Goal: Information Seeking & Learning: Compare options

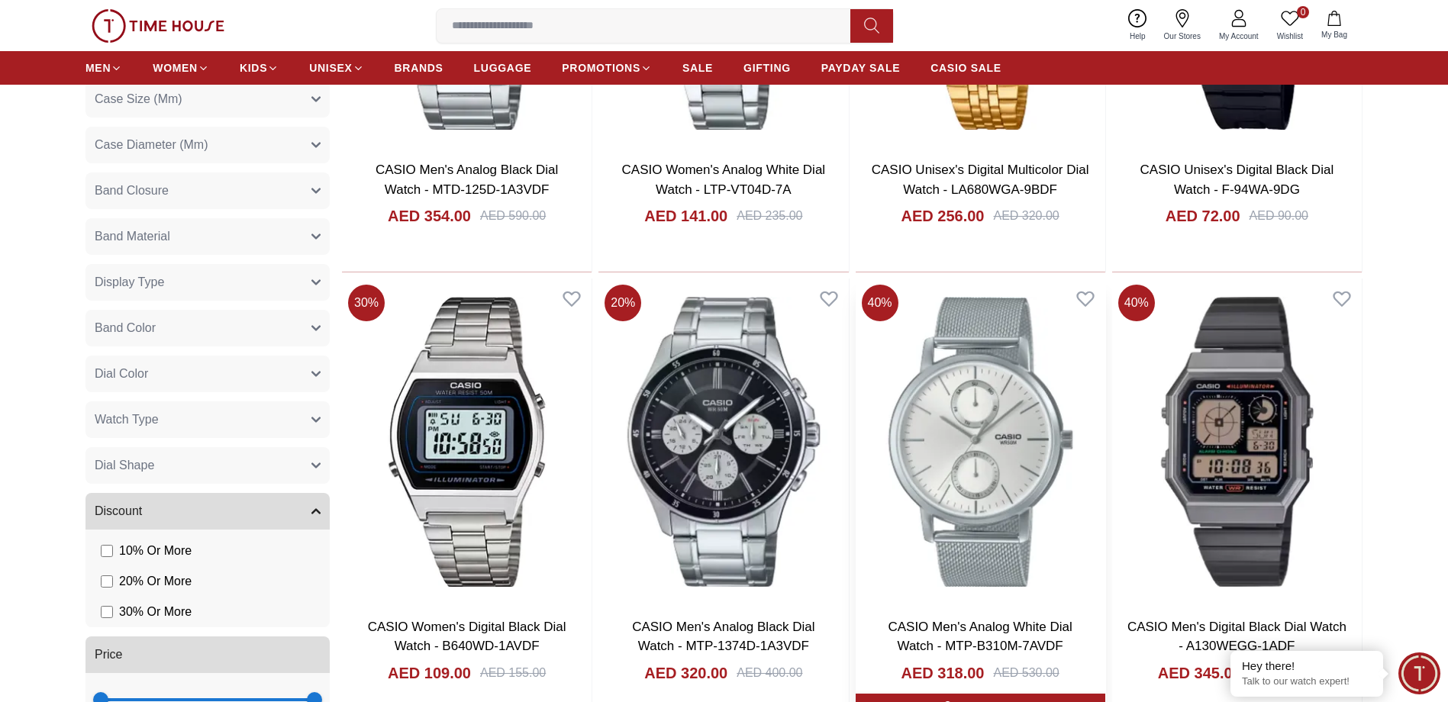
scroll to position [2519, 0]
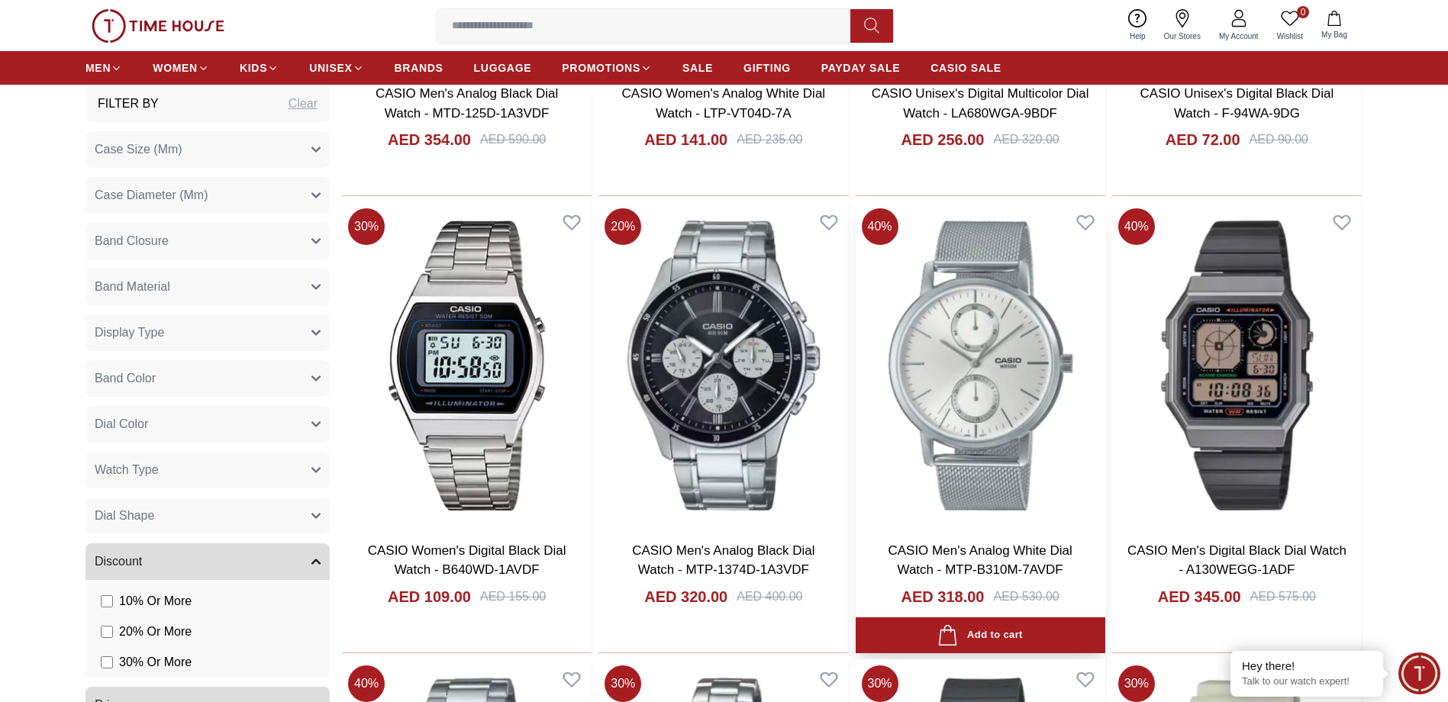
click at [1013, 372] on img at bounding box center [981, 365] width 250 height 327
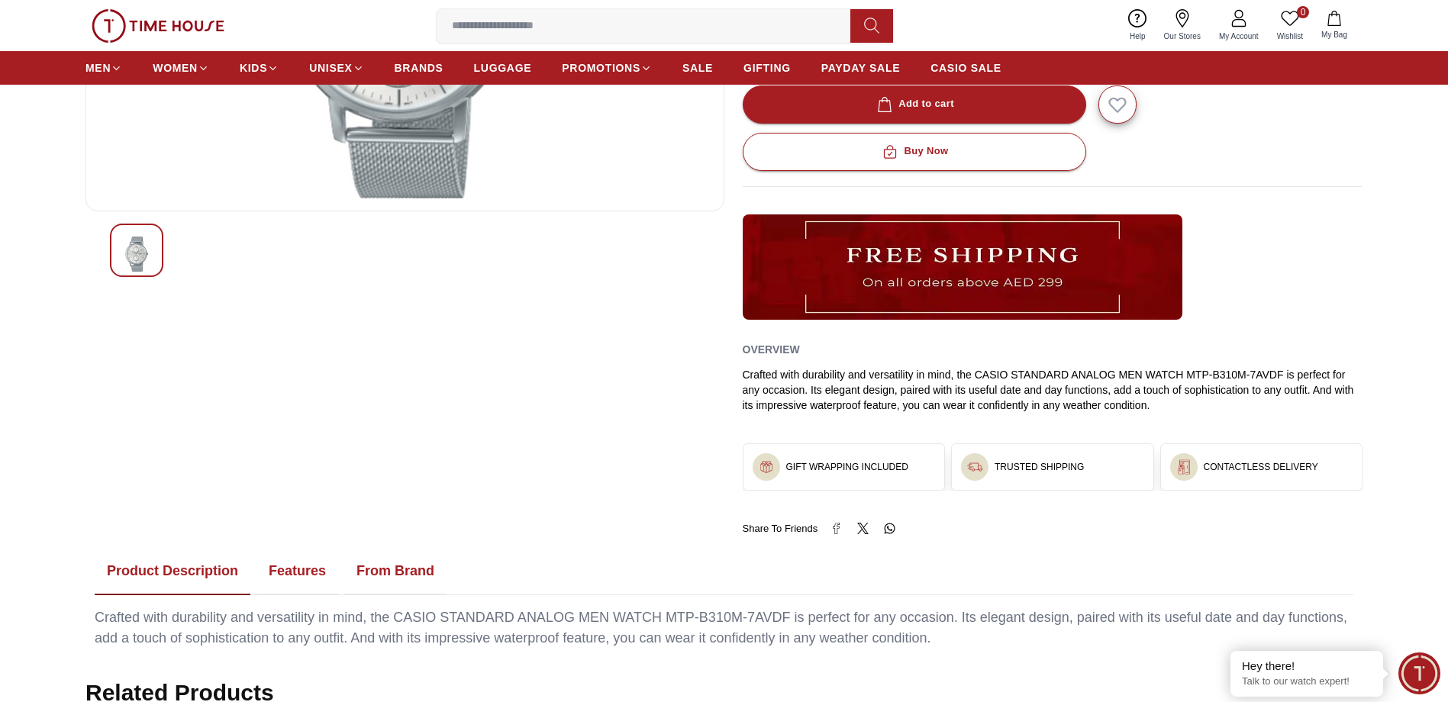
scroll to position [730, 0]
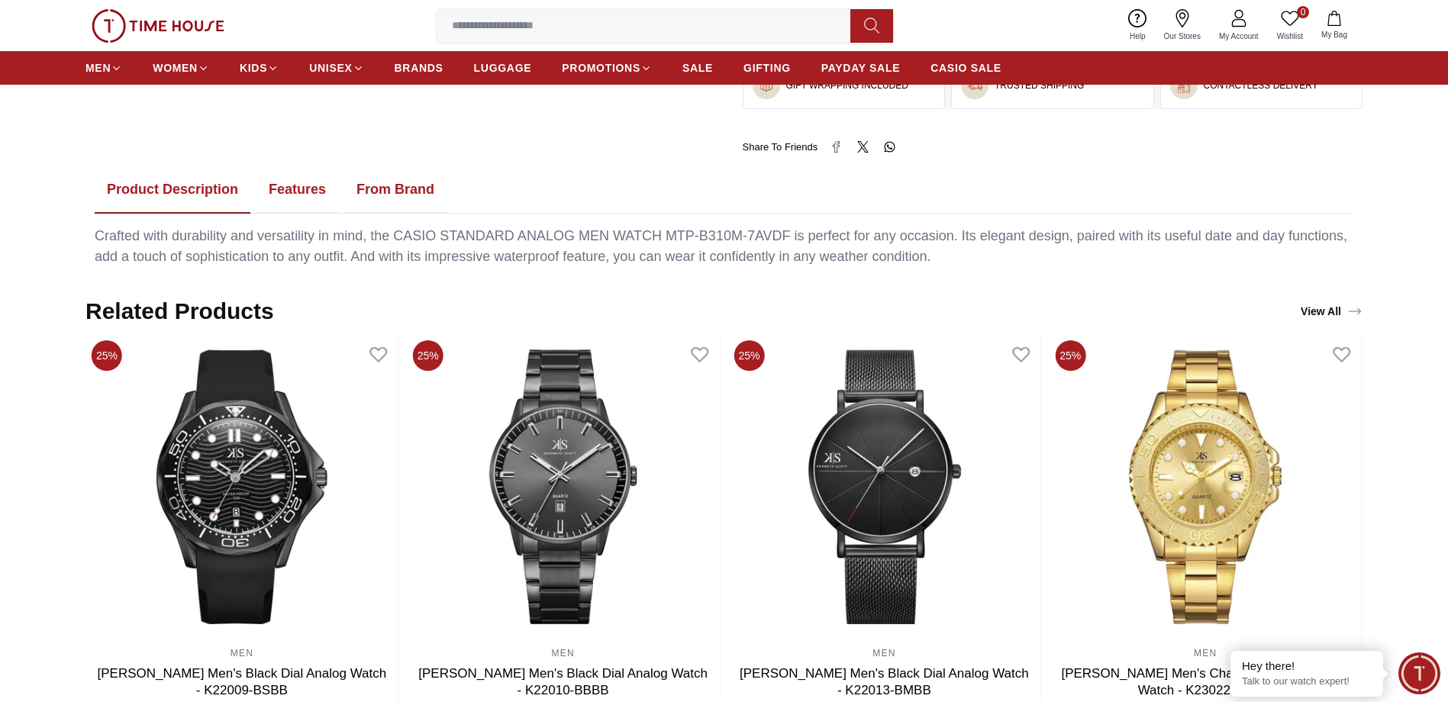
click at [300, 192] on button "Features" at bounding box center [297, 189] width 82 height 47
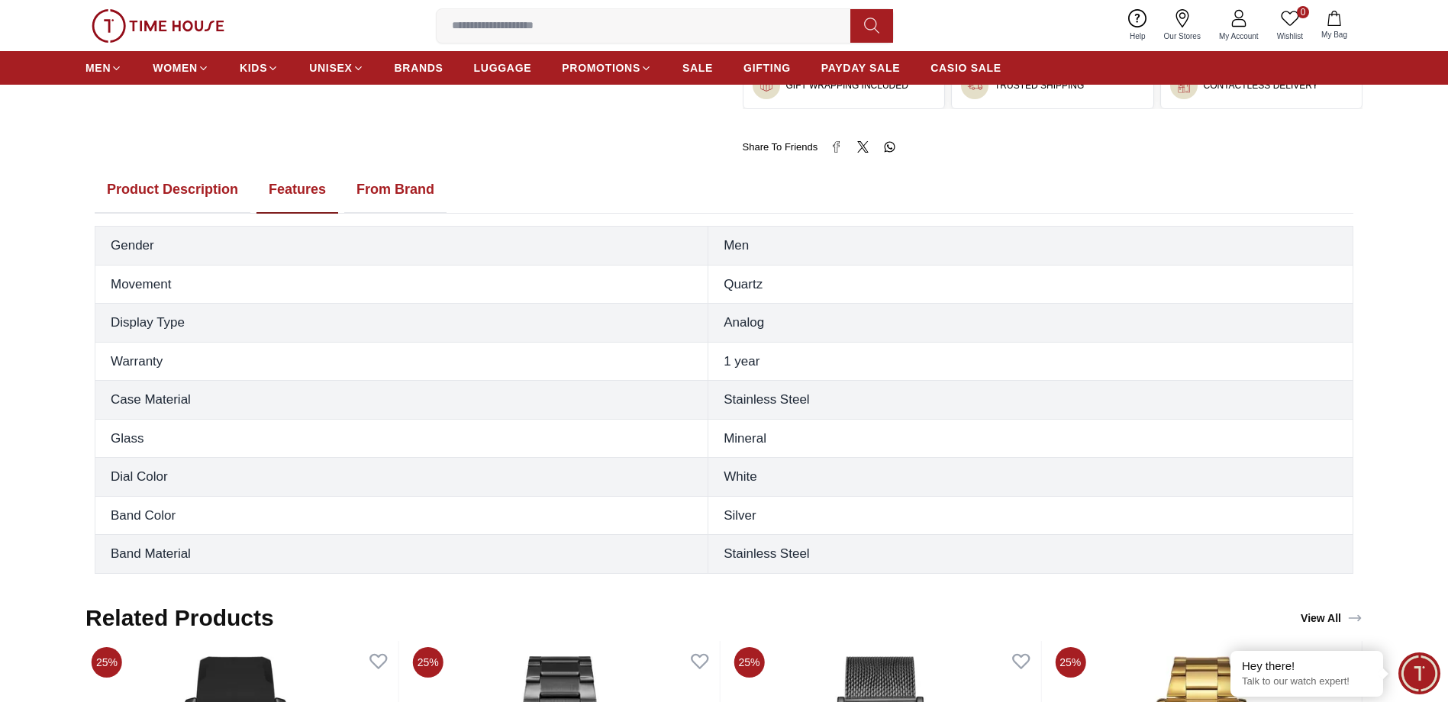
click at [401, 186] on button "From Brand" at bounding box center [395, 189] width 102 height 47
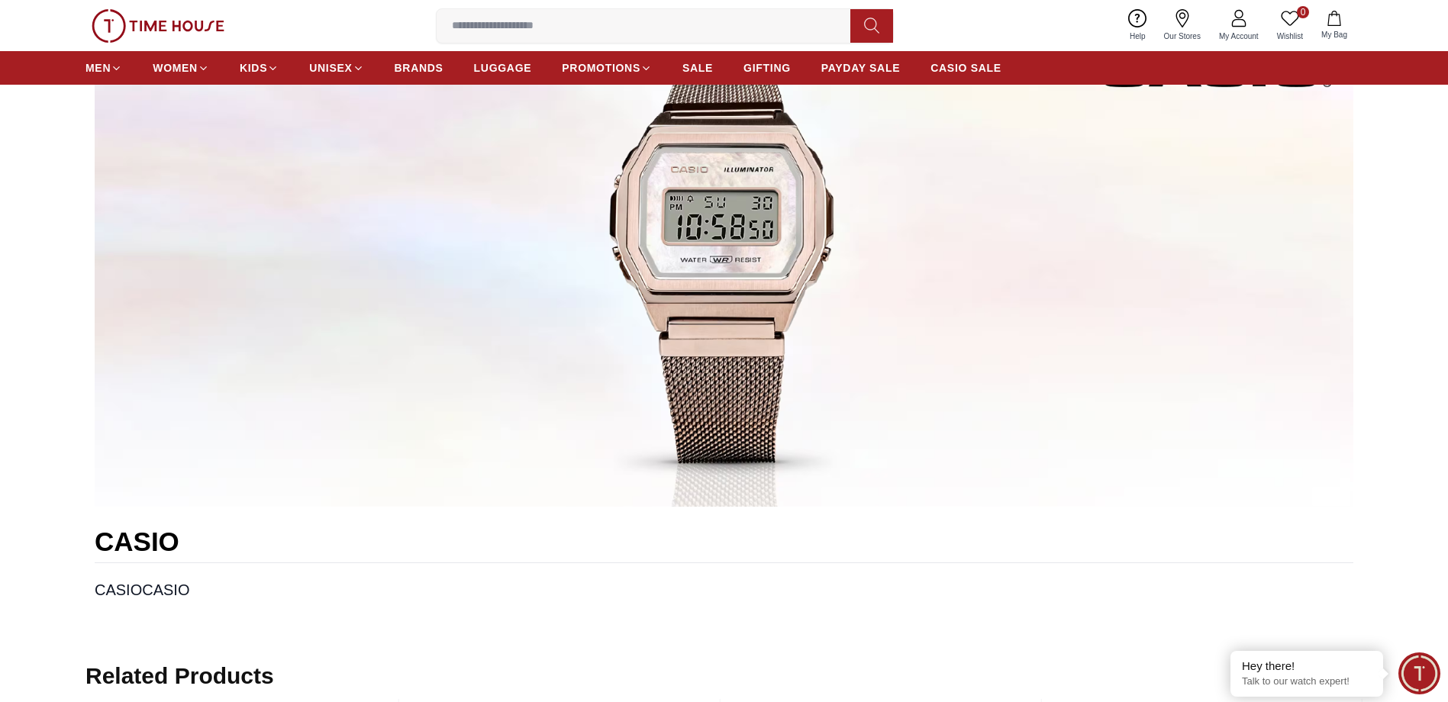
scroll to position [807, 0]
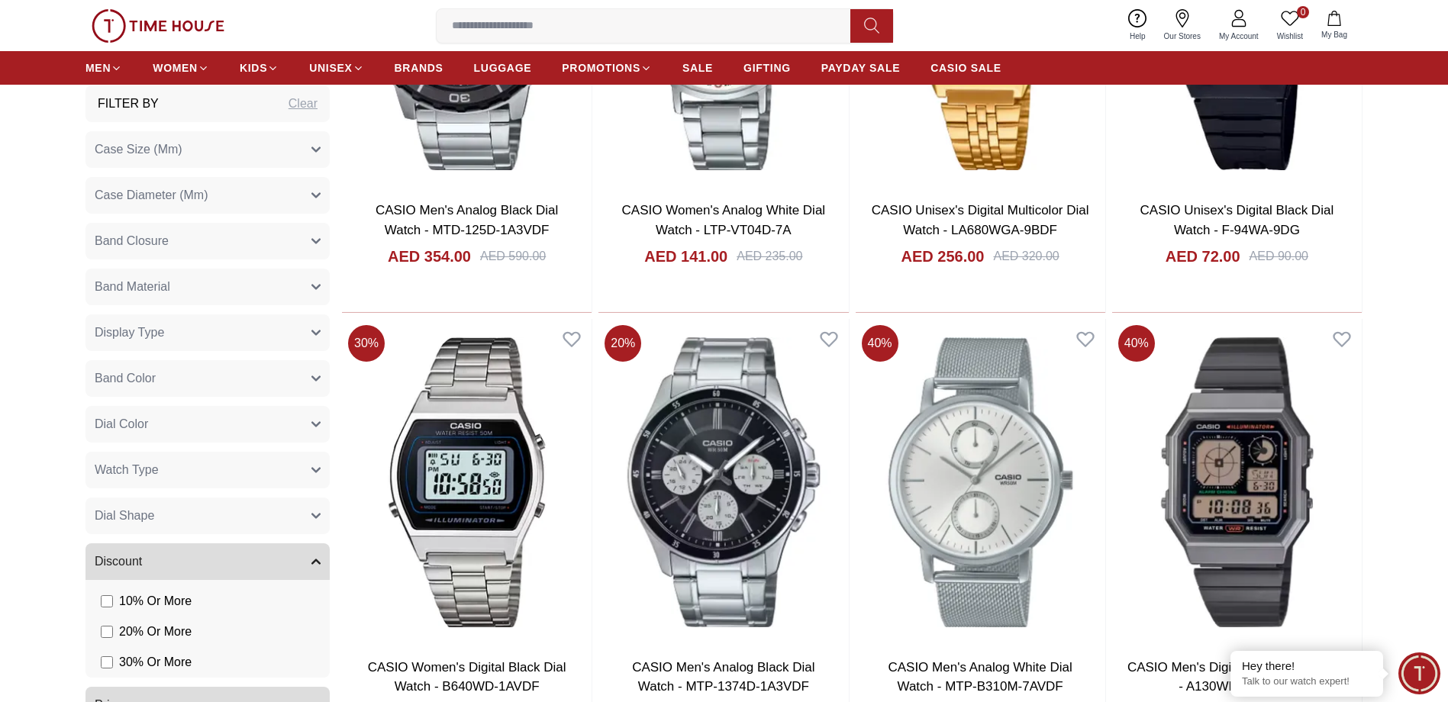
scroll to position [2486, 0]
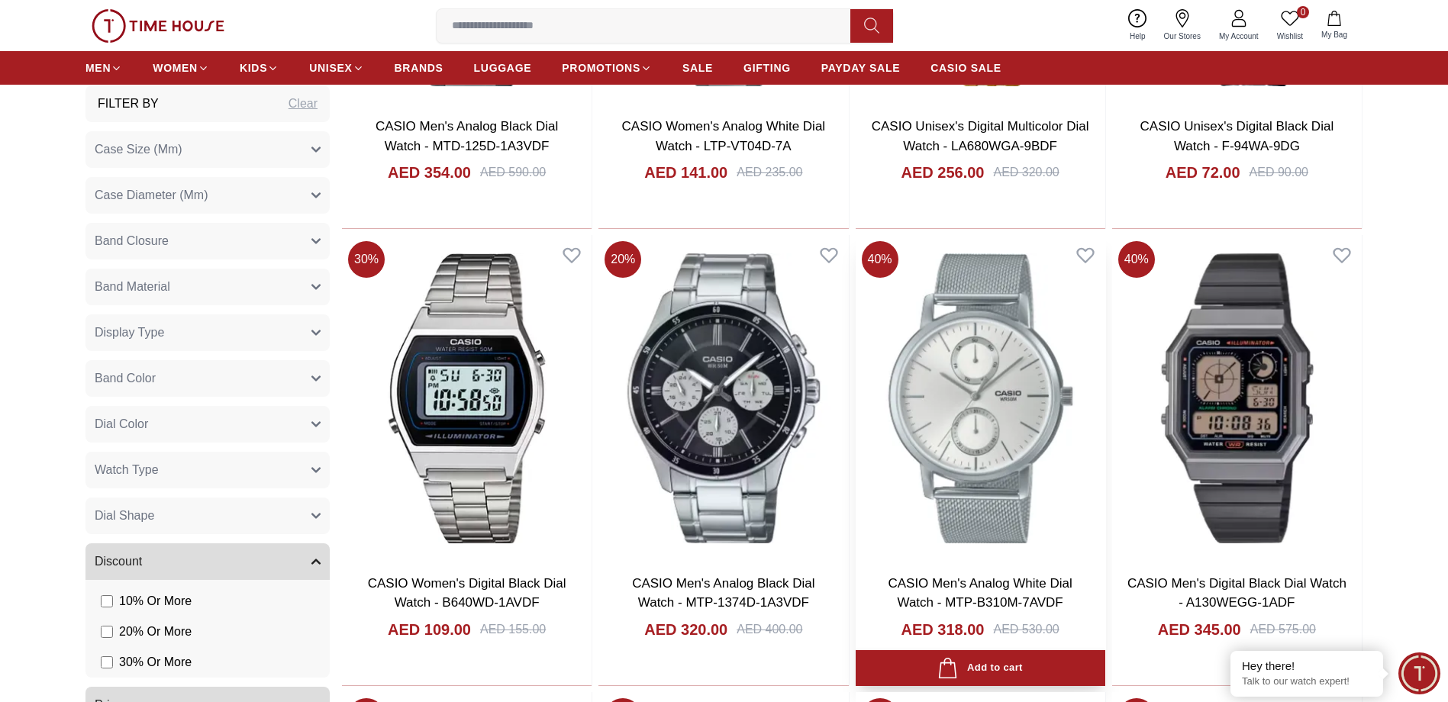
click at [1004, 368] on img at bounding box center [981, 398] width 250 height 327
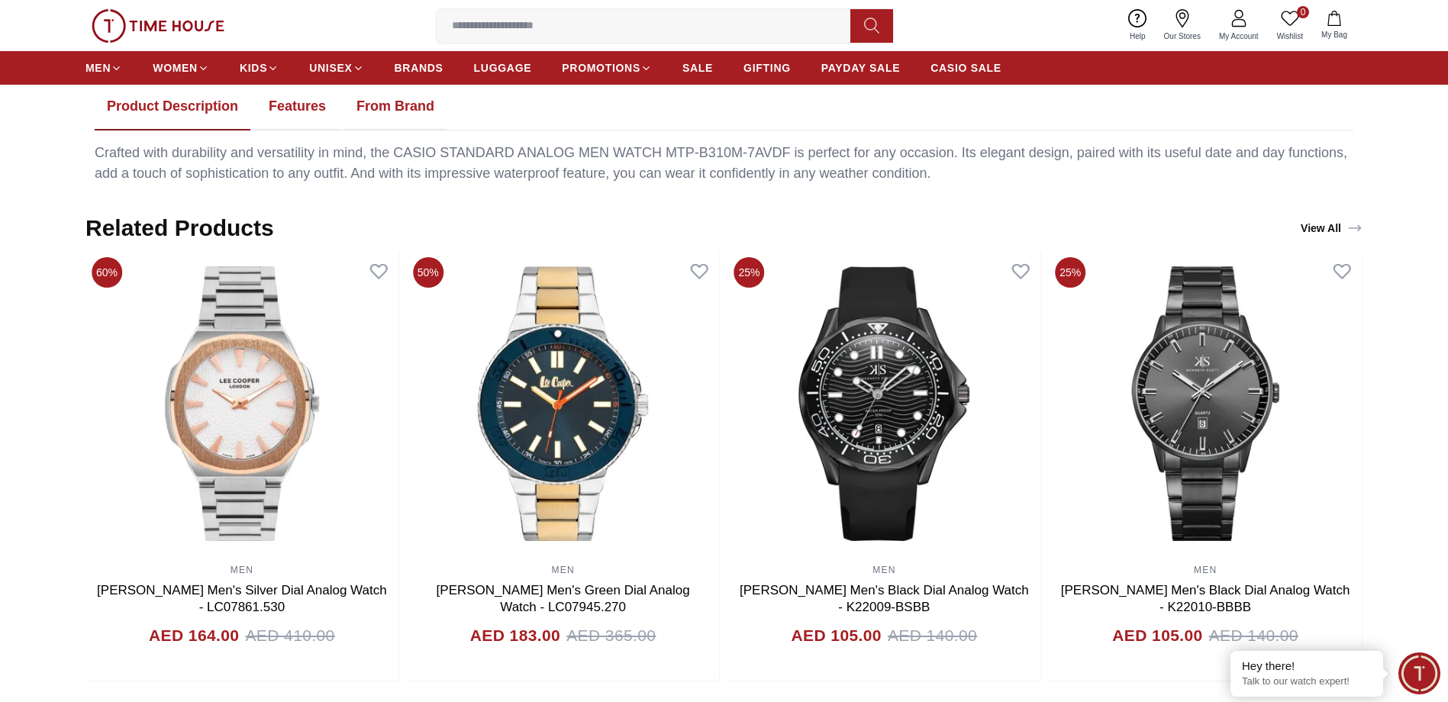
scroll to position [730, 0]
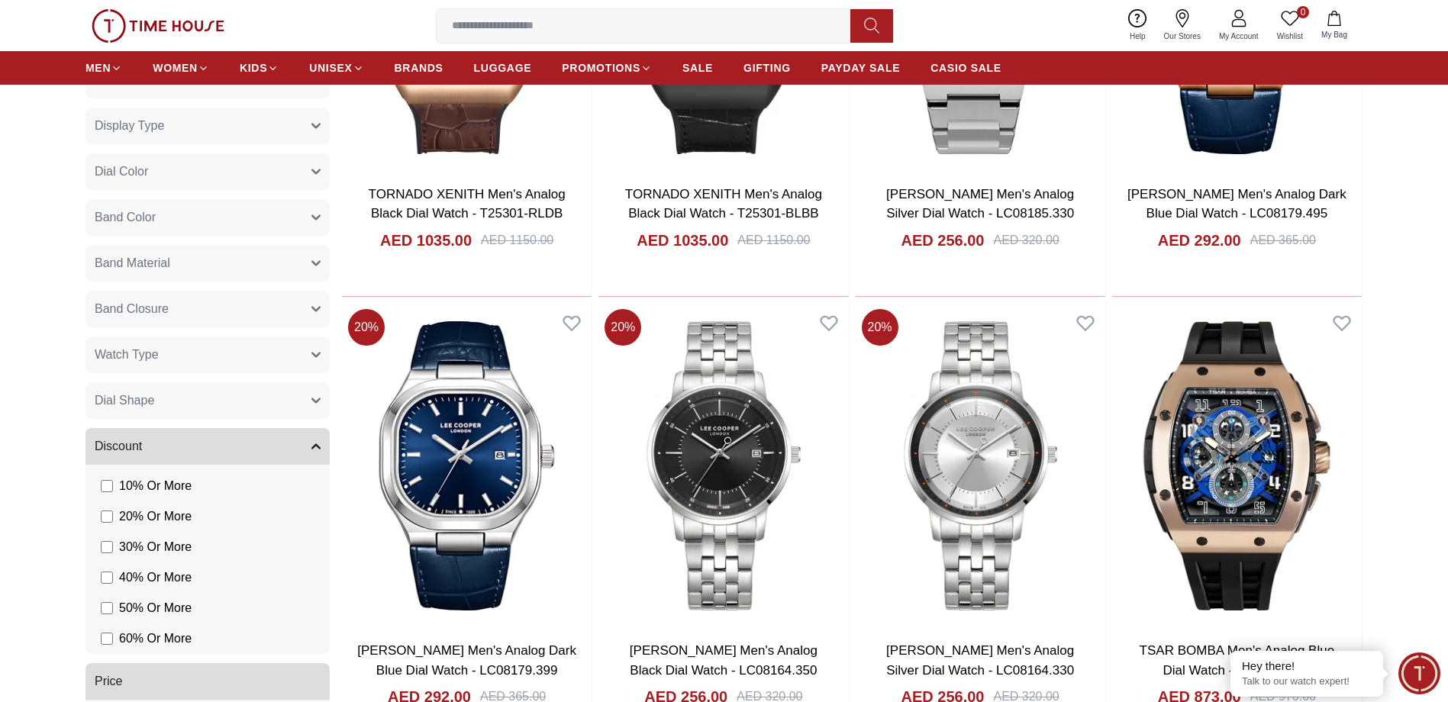
scroll to position [1755, 0]
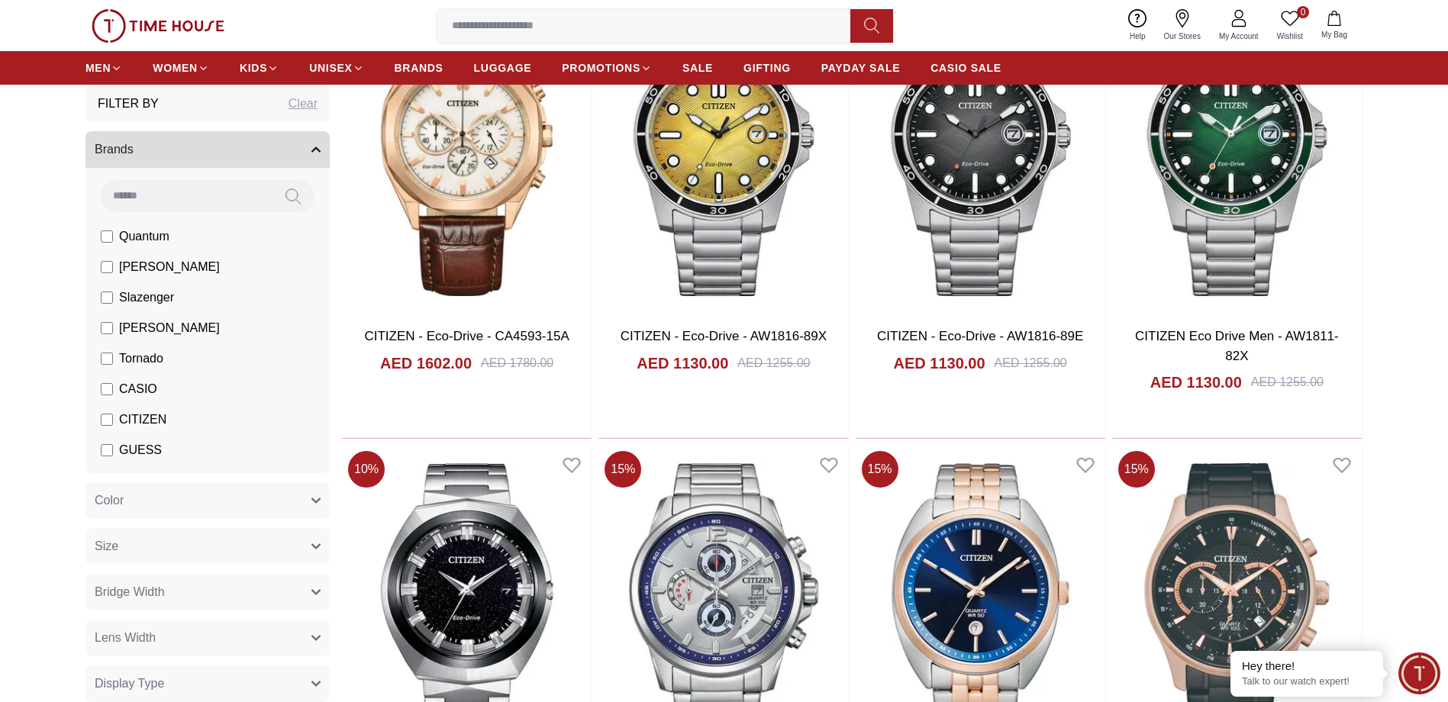
scroll to position [3664, 0]
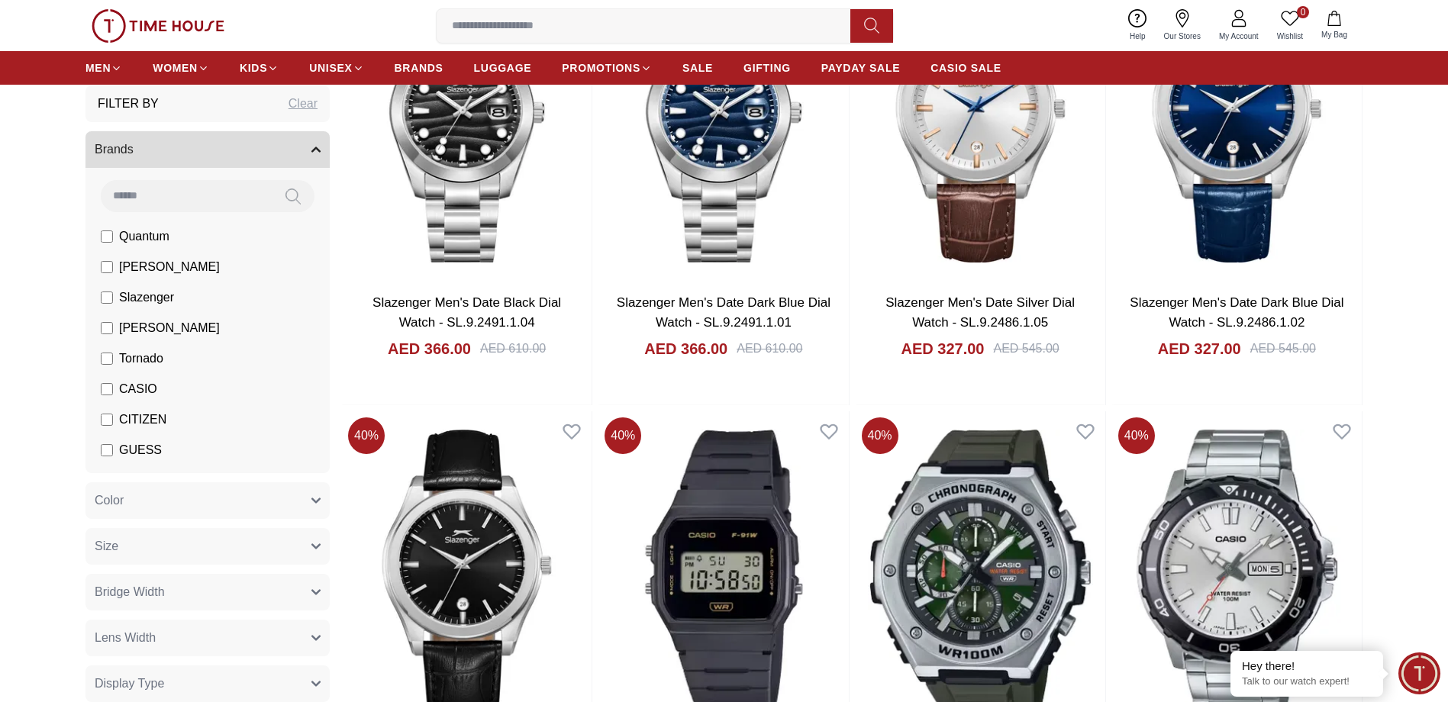
scroll to position [5877, 0]
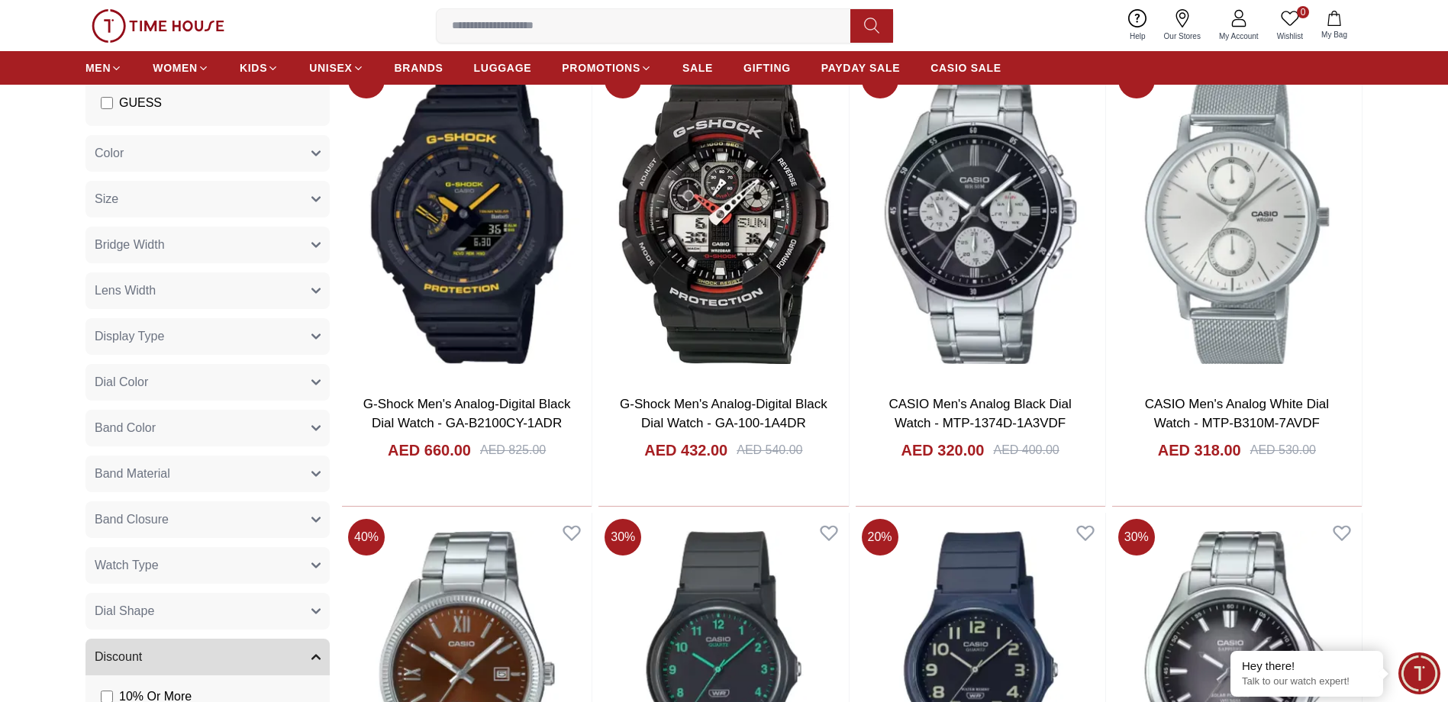
scroll to position [8396, 0]
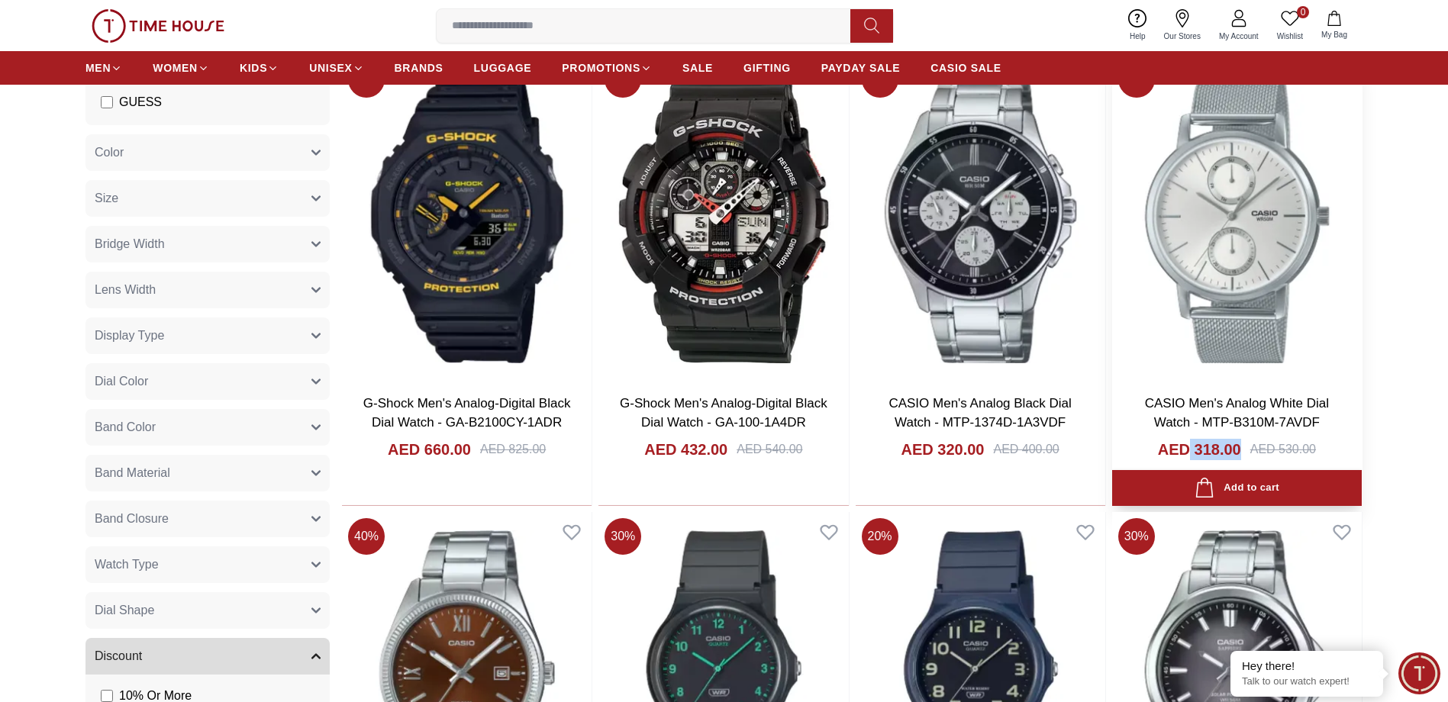
drag, startPoint x: 1191, startPoint y: 452, endPoint x: 1238, endPoint y: 447, distance: 47.5
click at [1238, 447] on h4 "AED 318.00" at bounding box center [1199, 449] width 83 height 21
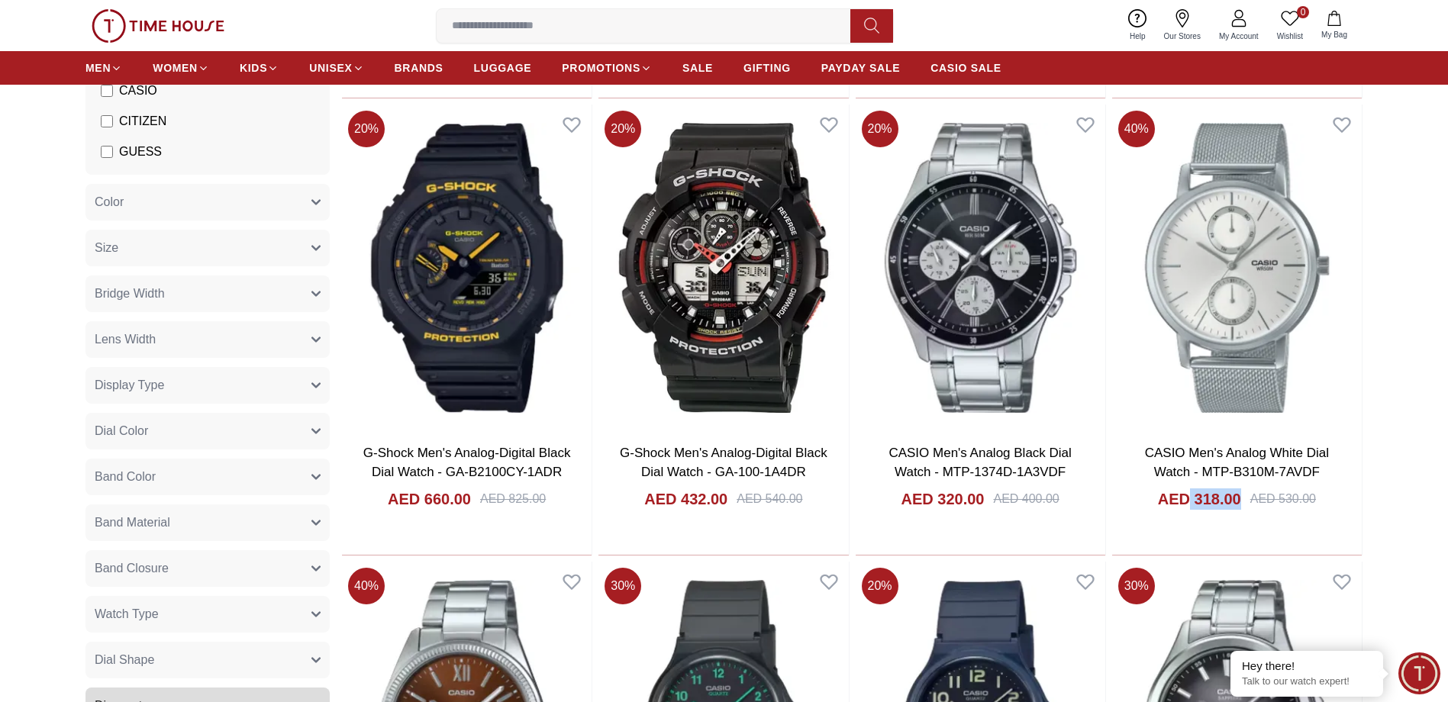
scroll to position [8319, 0]
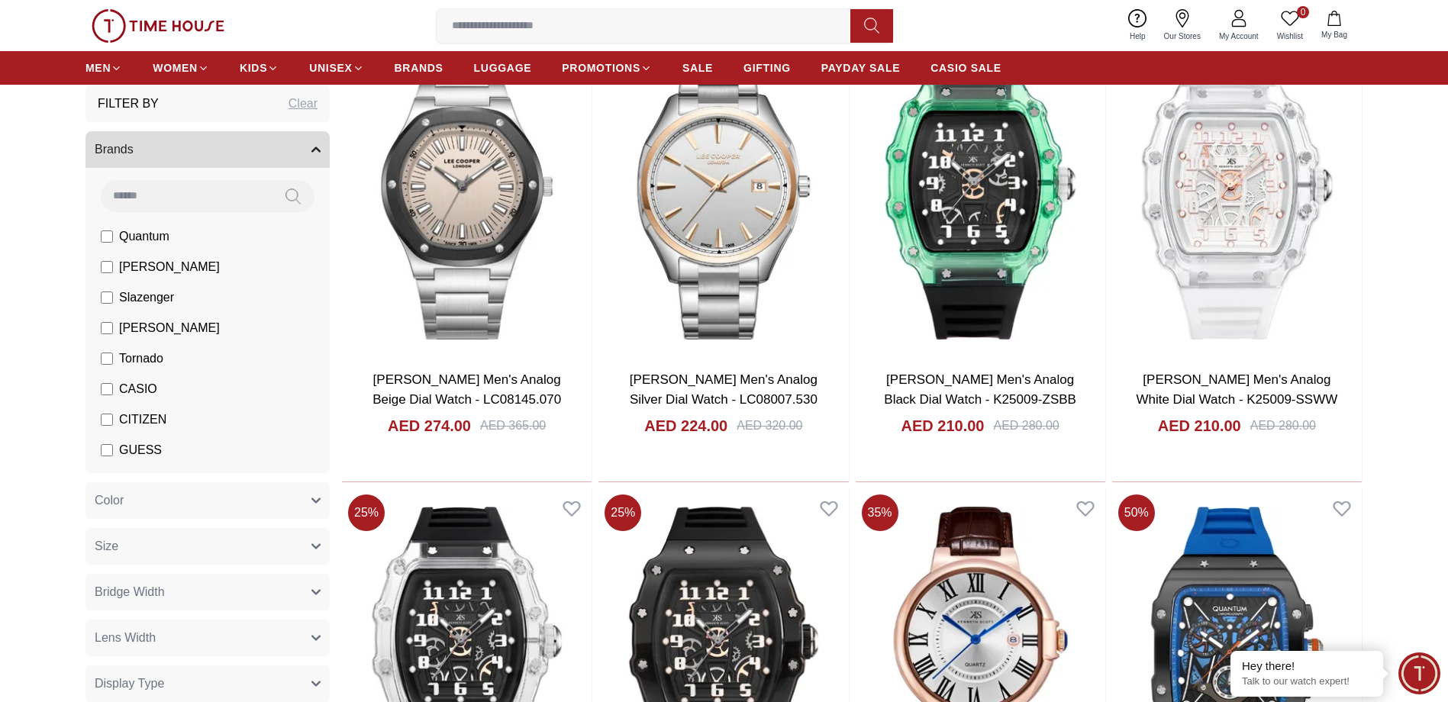
scroll to position [10380, 0]
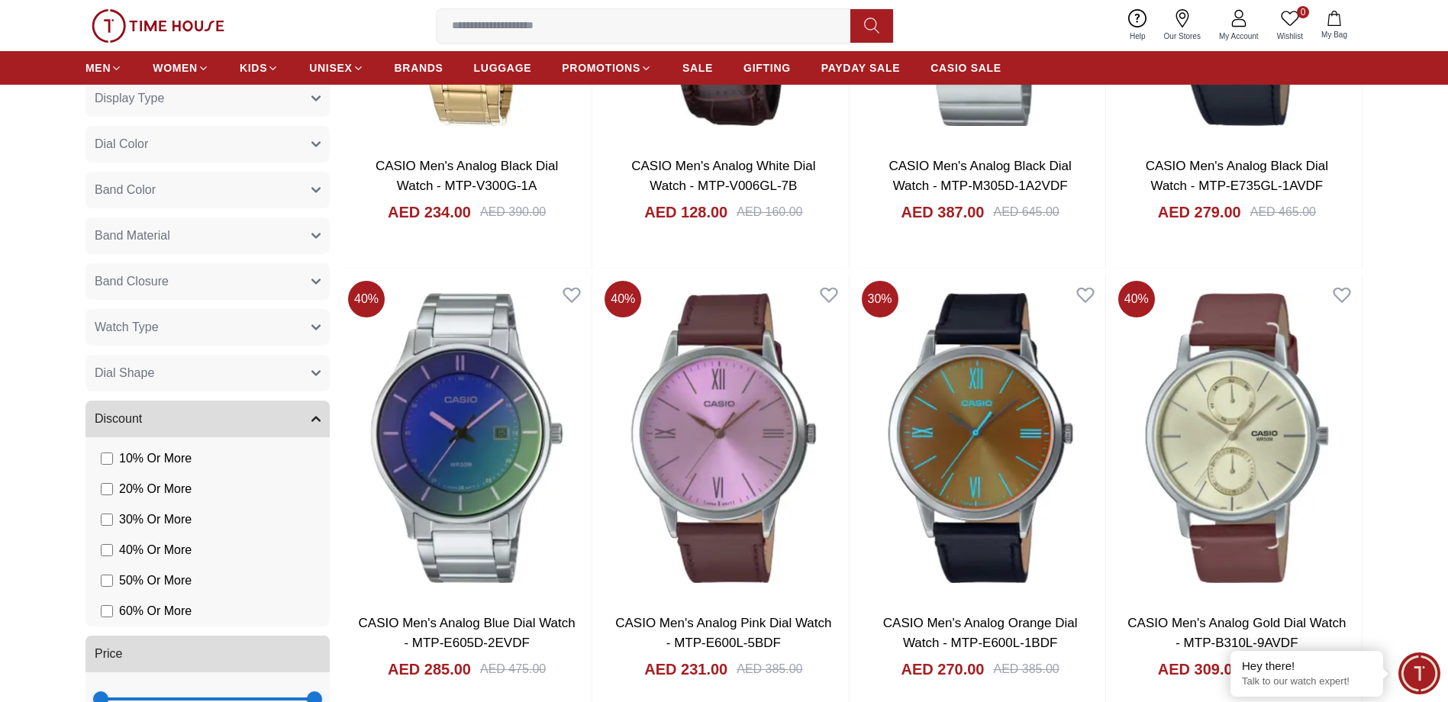
scroll to position [13204, 0]
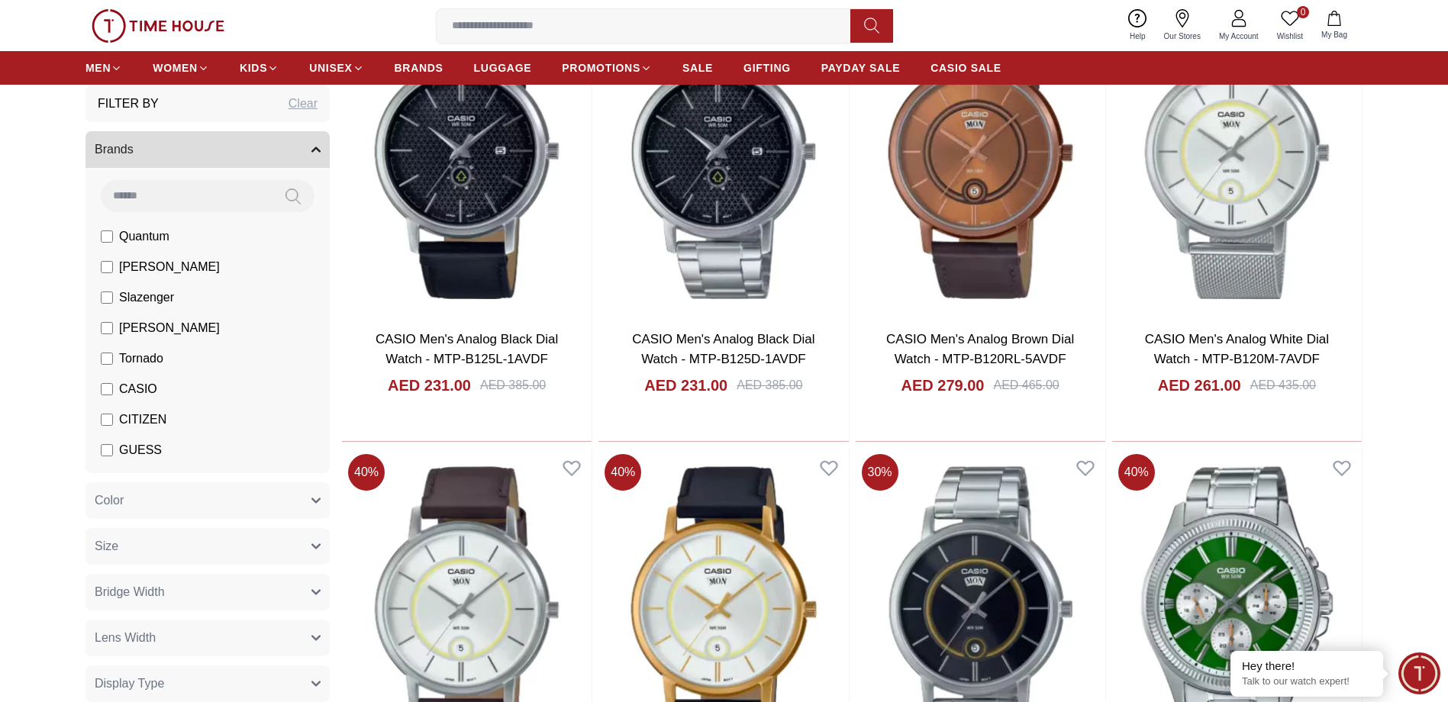
scroll to position [14425, 0]
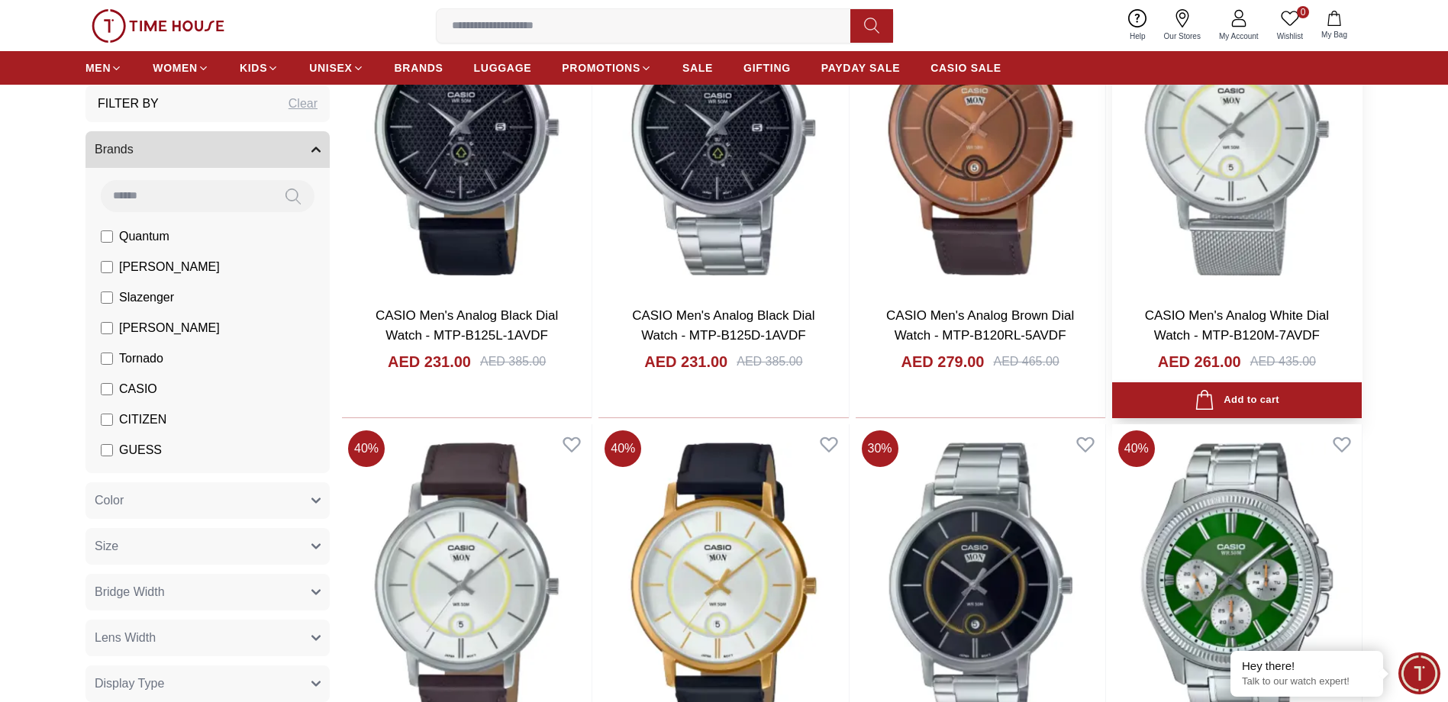
click at [1243, 170] on img at bounding box center [1237, 130] width 250 height 327
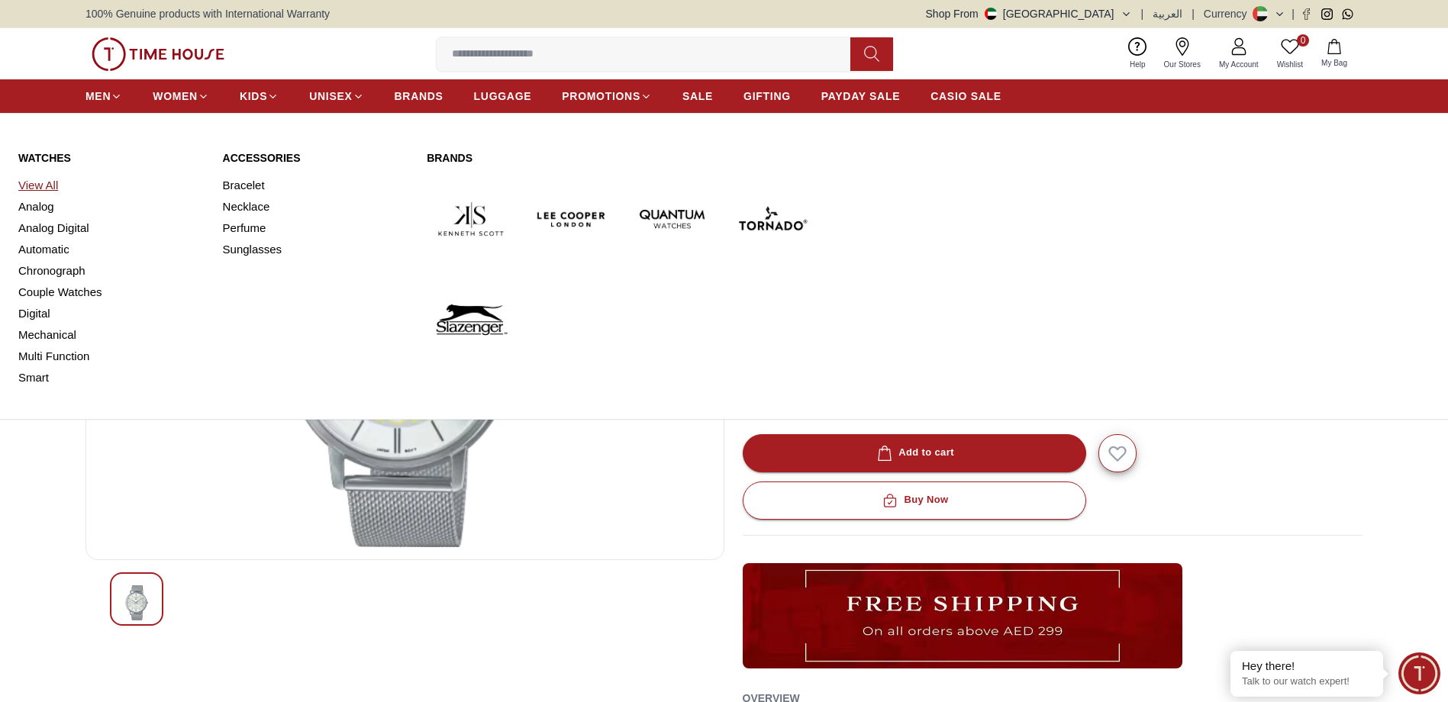
click at [54, 182] on link "View All" at bounding box center [111, 185] width 186 height 21
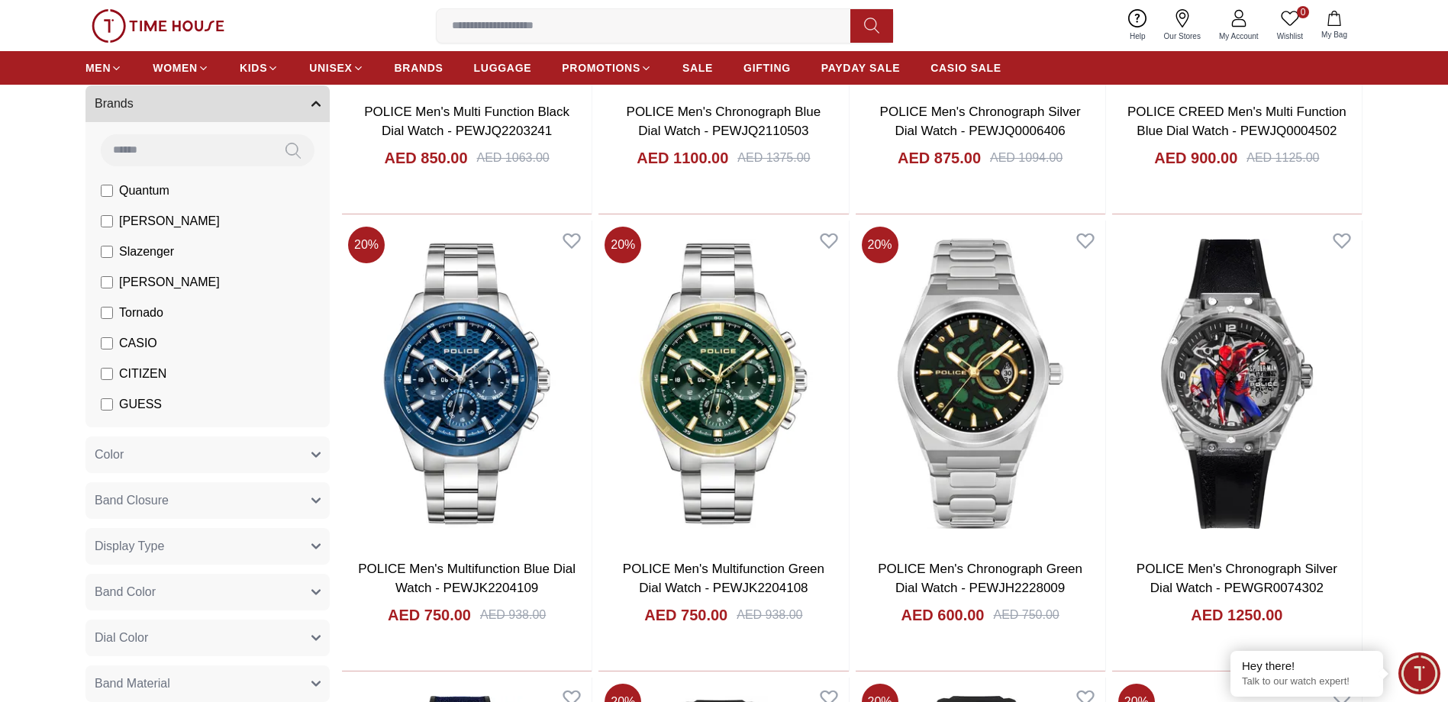
scroll to position [1679, 0]
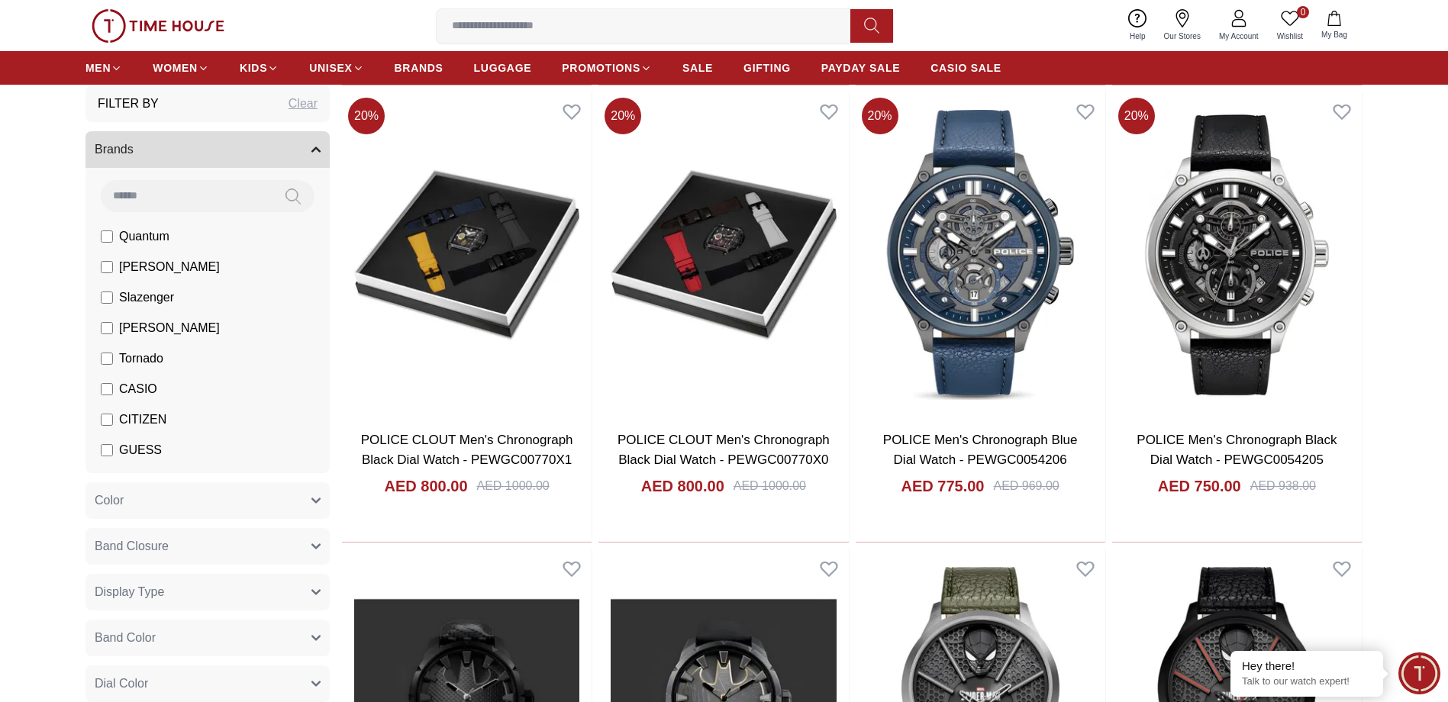
scroll to position [3664, 0]
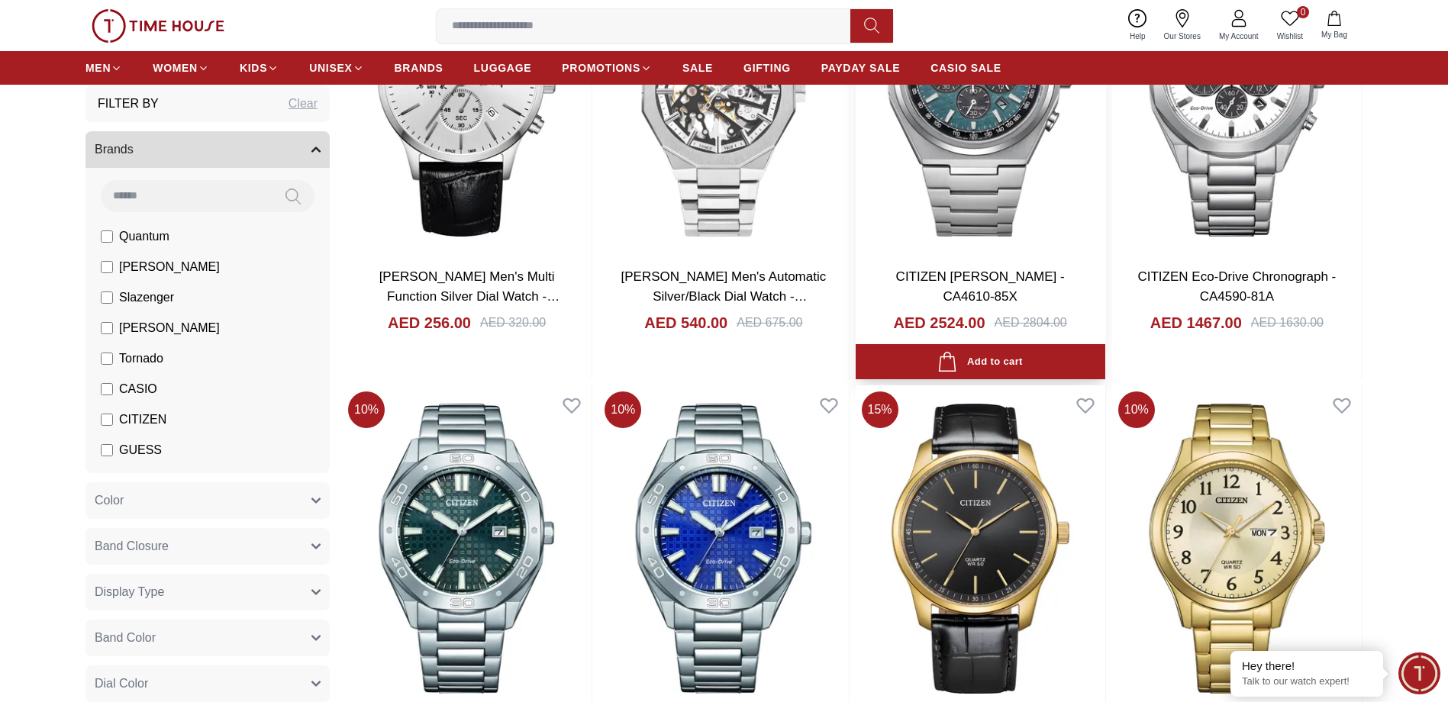
scroll to position [5801, 0]
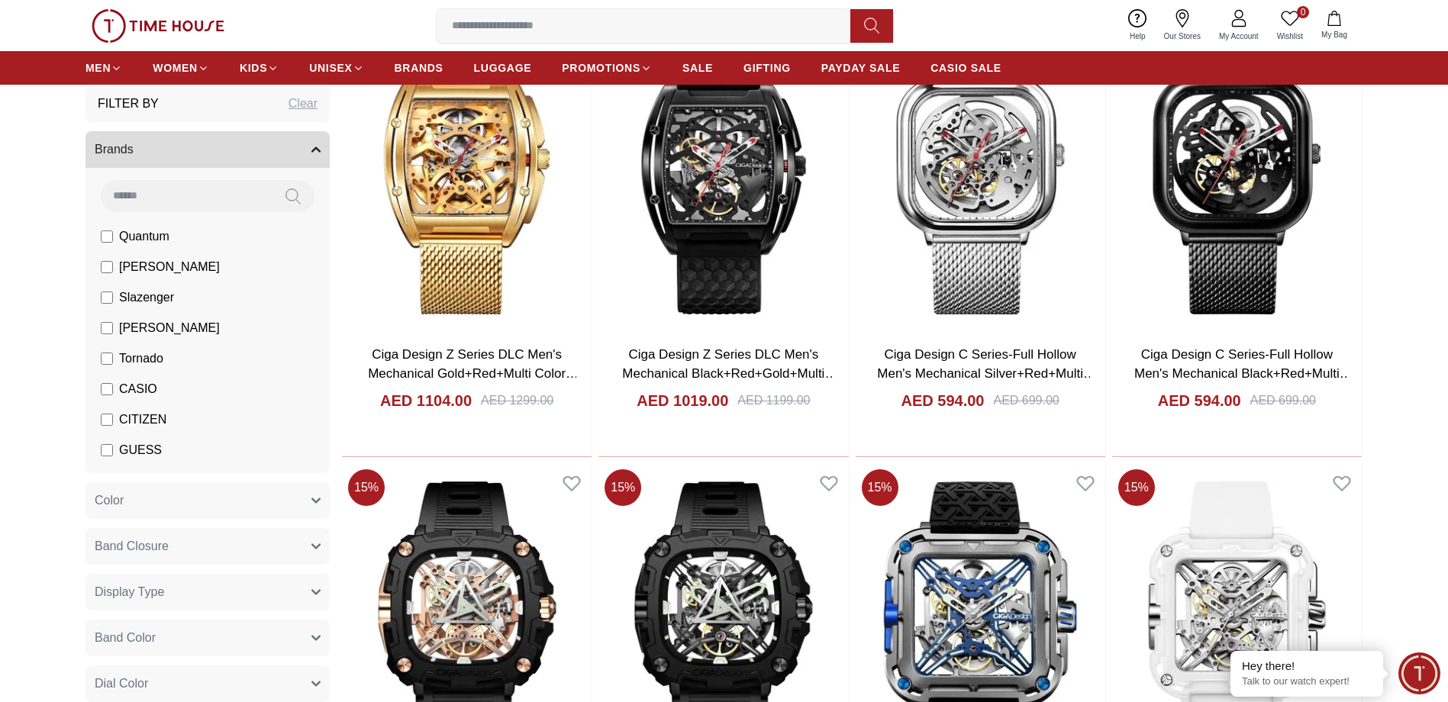
scroll to position [8090, 0]
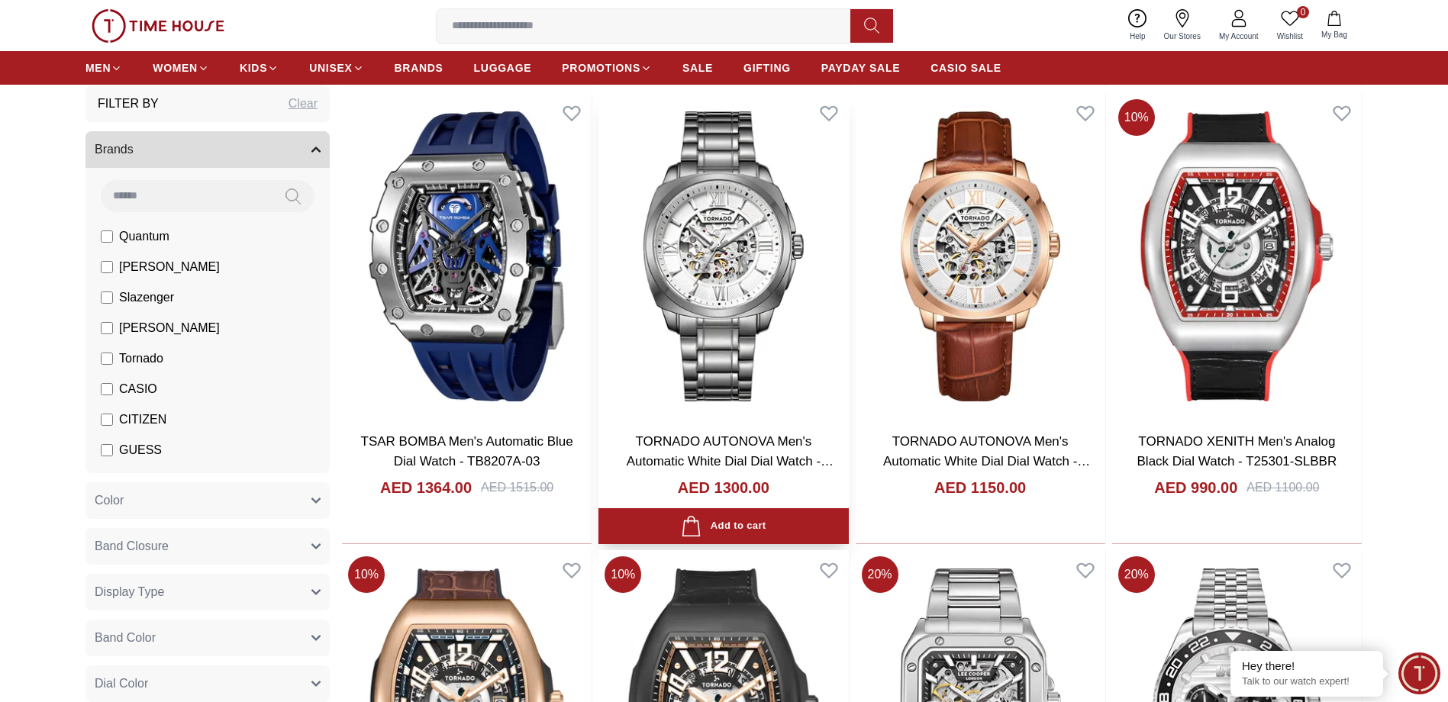
scroll to position [10151, 0]
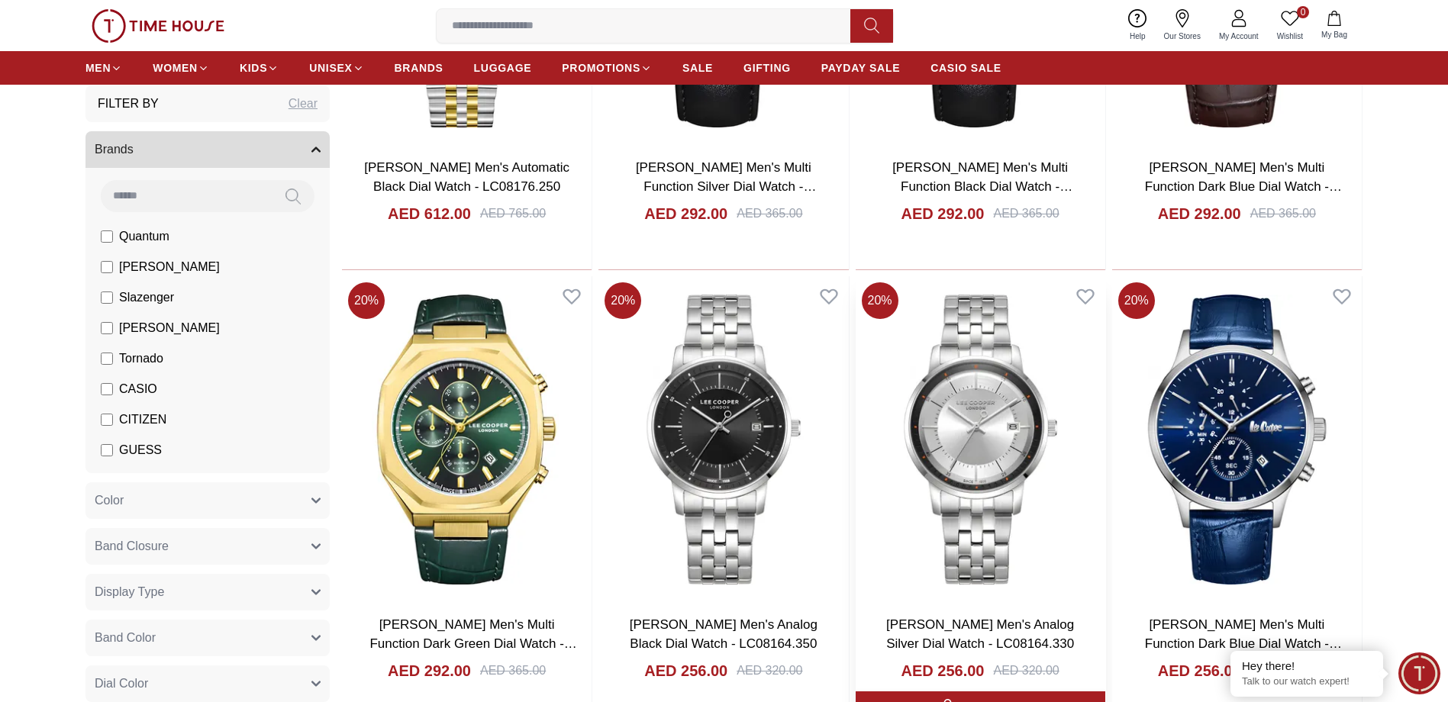
scroll to position [12822, 0]
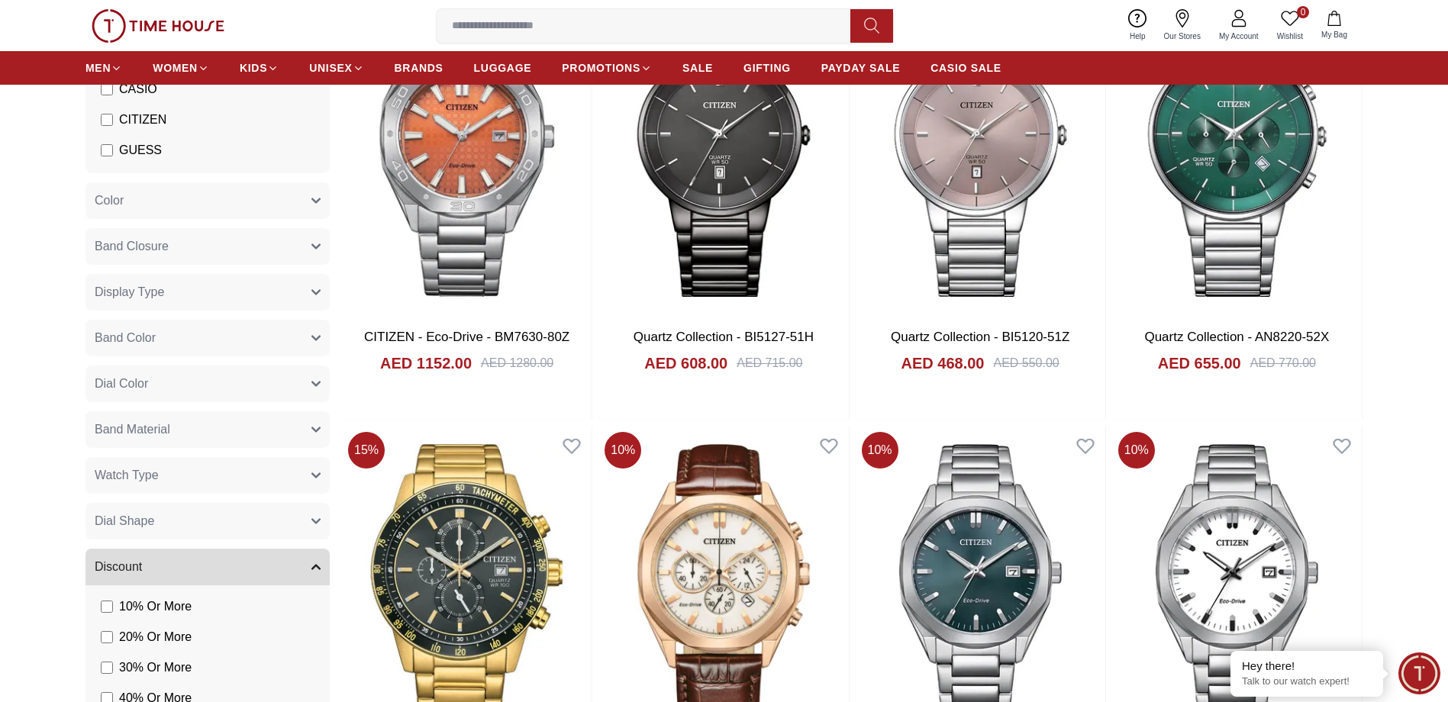
scroll to position [15570, 0]
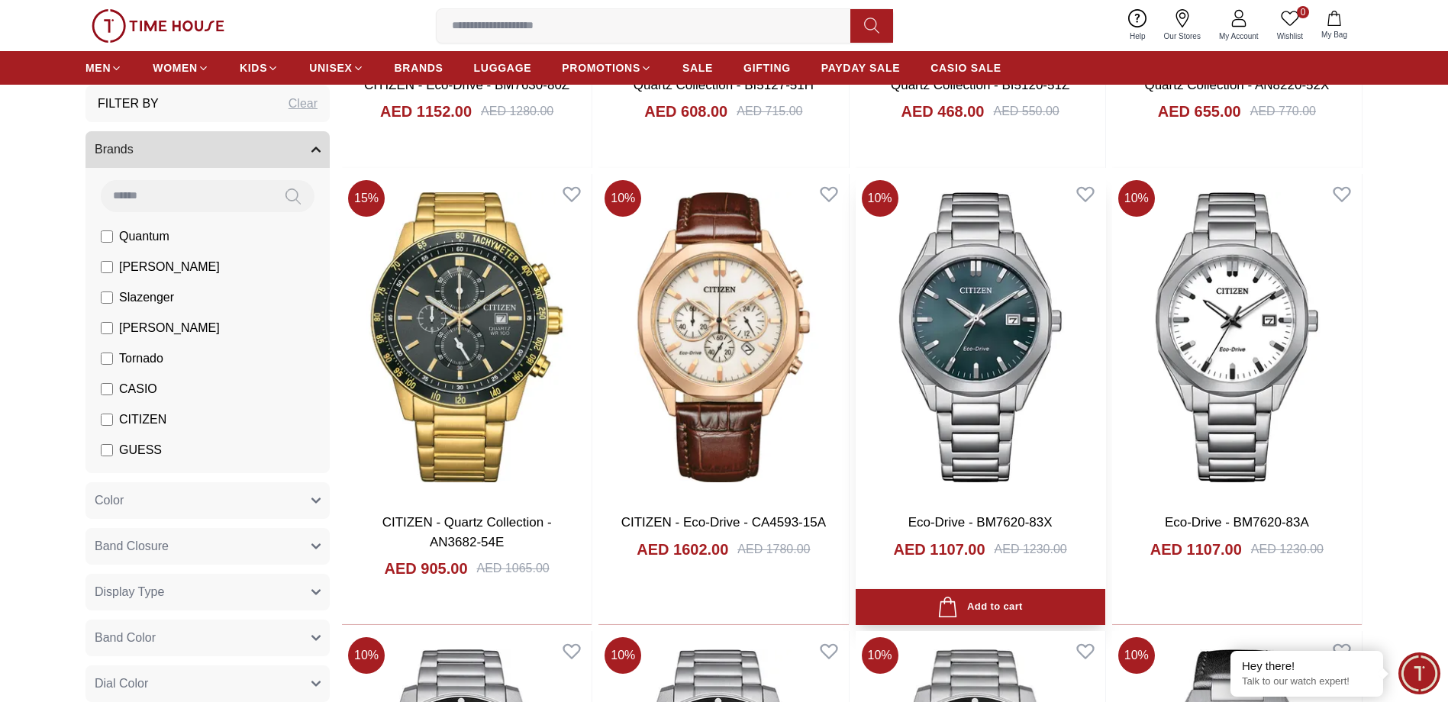
scroll to position [15875, 0]
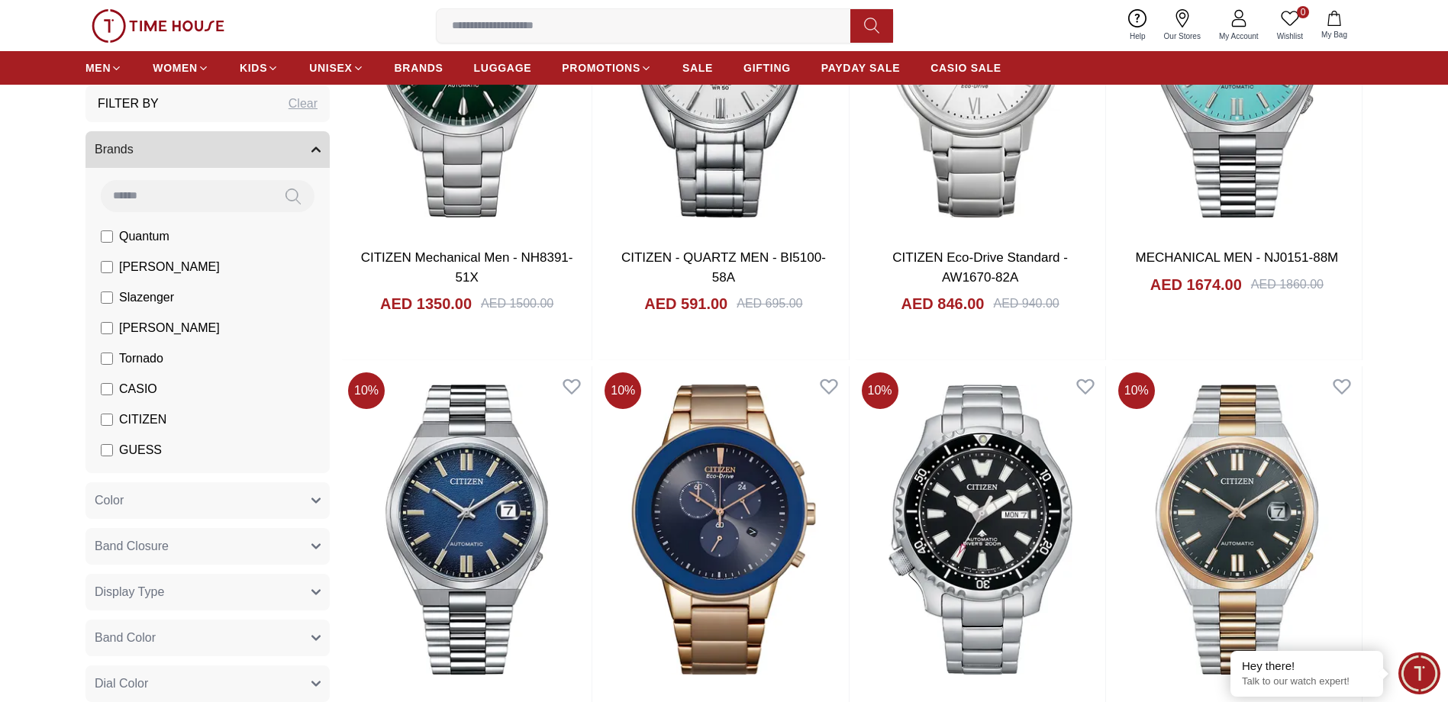
scroll to position [19081, 0]
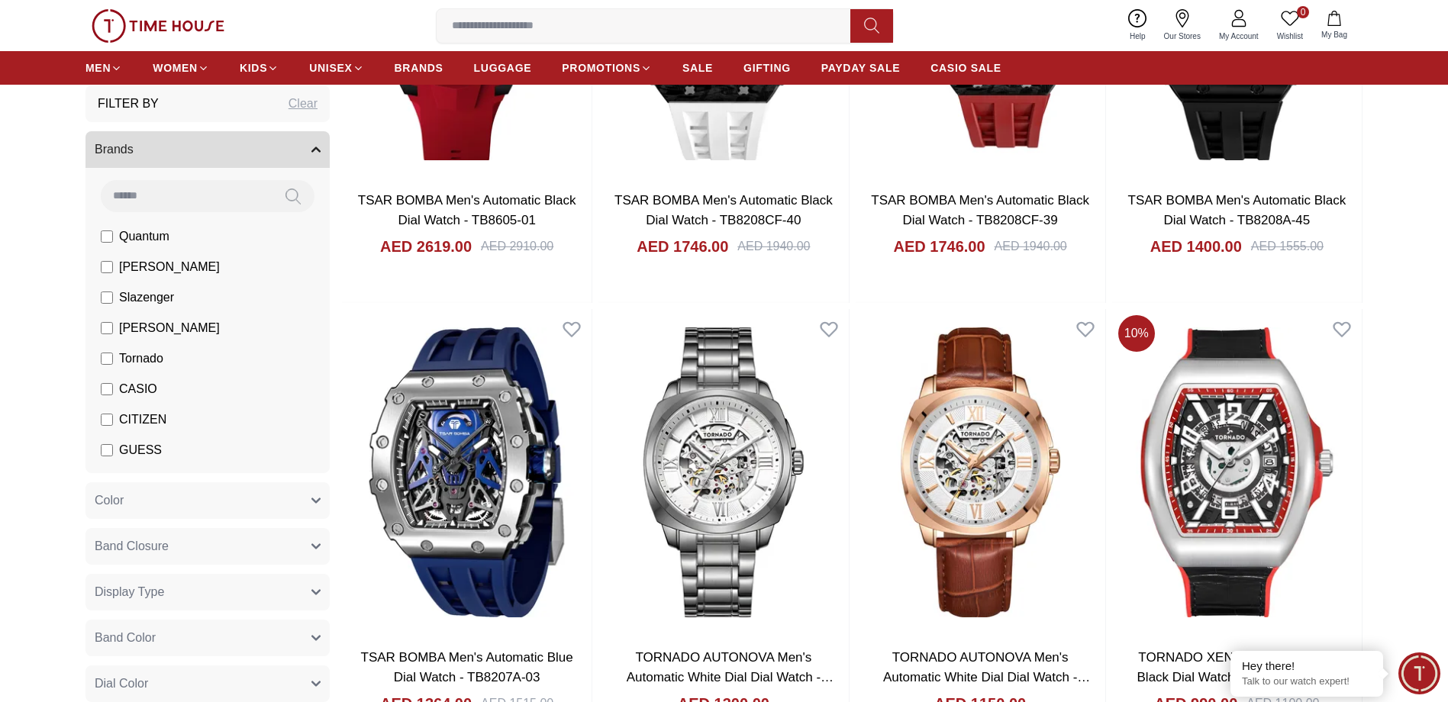
scroll to position [10033, 0]
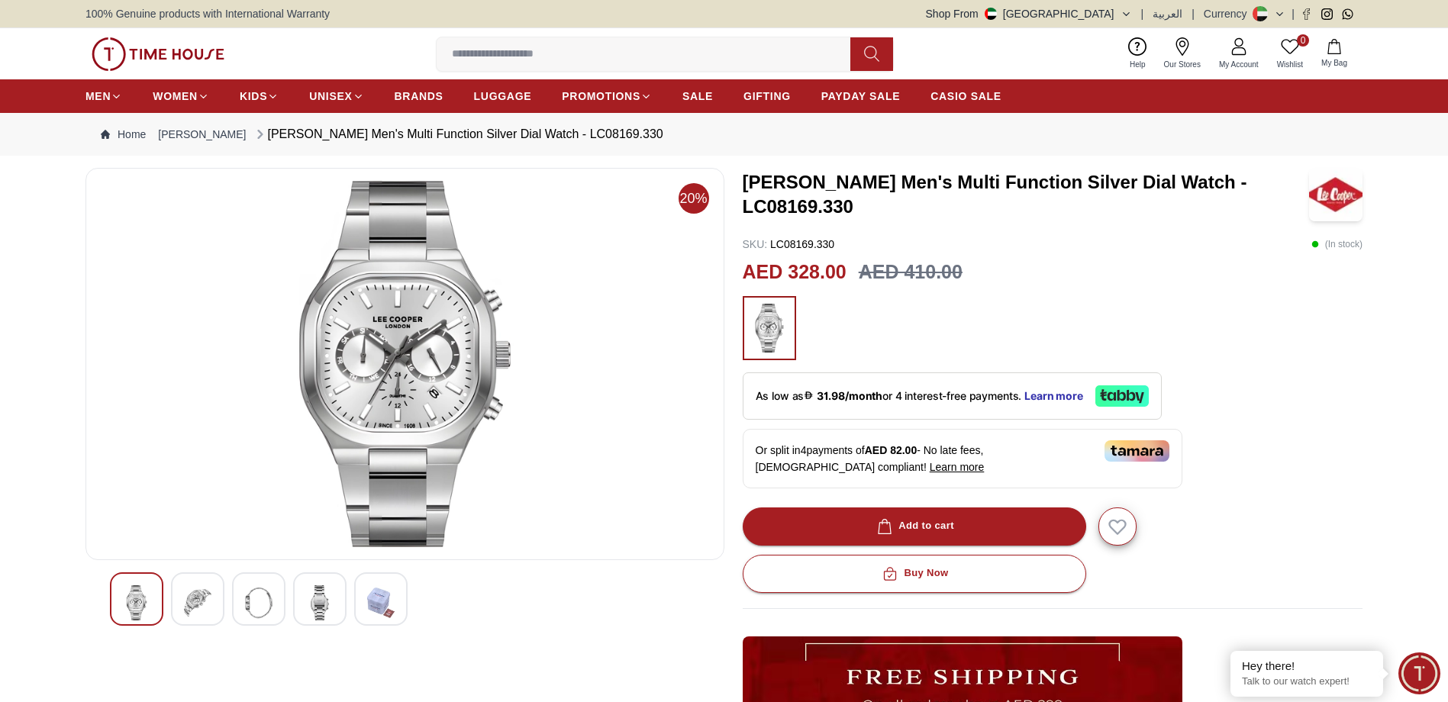
click at [203, 591] on img at bounding box center [197, 602] width 27 height 35
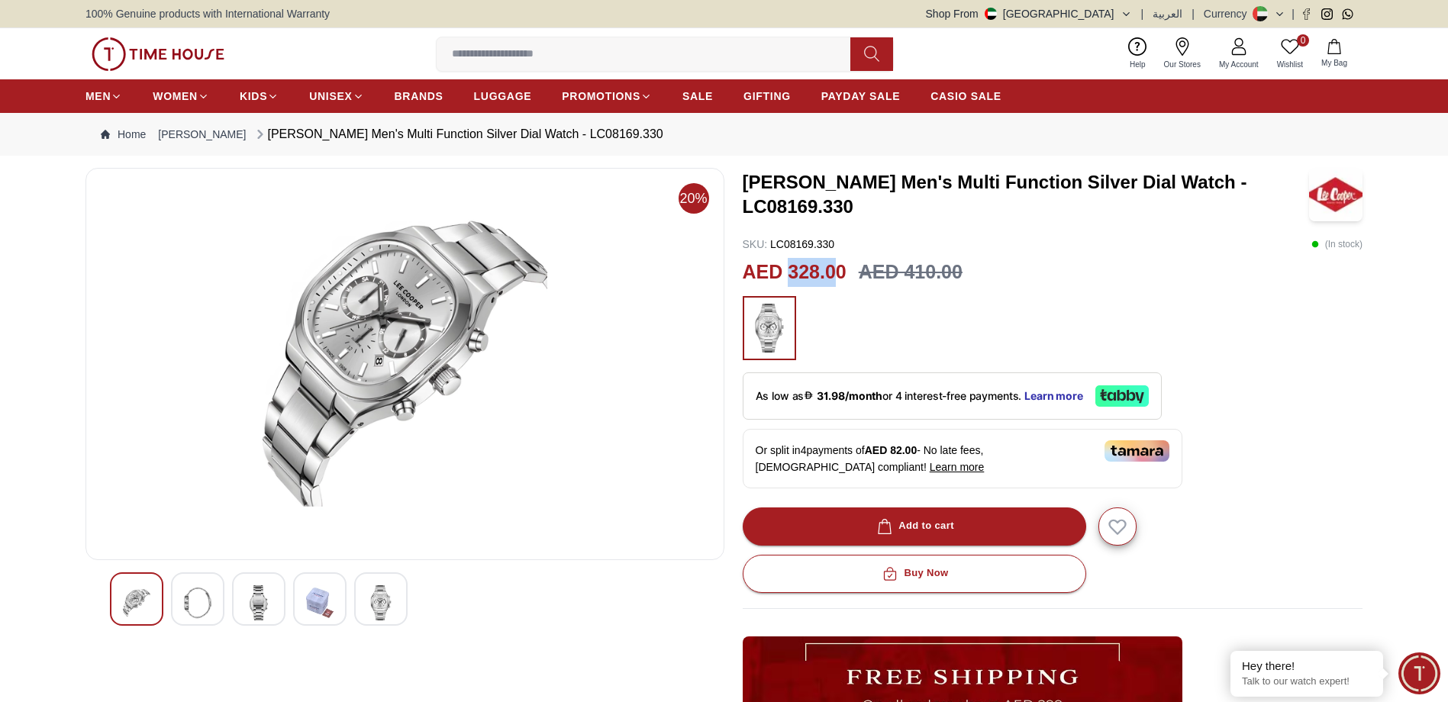
drag, startPoint x: 793, startPoint y: 271, endPoint x: 834, endPoint y: 271, distance: 41.2
click at [834, 271] on h2 "AED 328.00" at bounding box center [795, 272] width 104 height 29
click at [1004, 322] on div at bounding box center [1053, 328] width 621 height 64
click at [1064, 395] on span "Learn more" at bounding box center [1053, 396] width 59 height 12
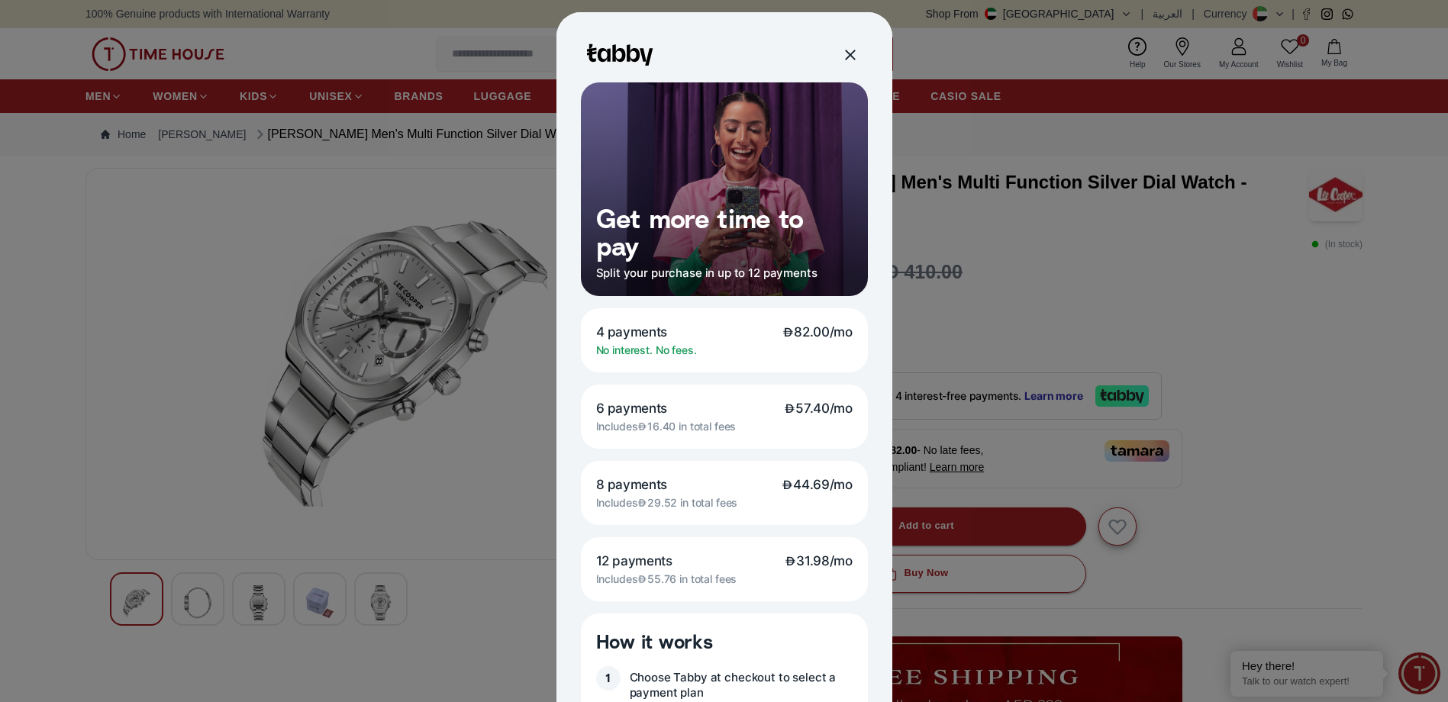
drag, startPoint x: 793, startPoint y: 330, endPoint x: 818, endPoint y: 330, distance: 25.2
click at [818, 330] on span "82.00/mo" at bounding box center [817, 332] width 70 height 17
drag, startPoint x: 781, startPoint y: 330, endPoint x: 811, endPoint y: 331, distance: 30.6
click at [811, 331] on span "82.00/mo" at bounding box center [817, 332] width 70 height 17
drag, startPoint x: 646, startPoint y: 427, endPoint x: 684, endPoint y: 423, distance: 37.6
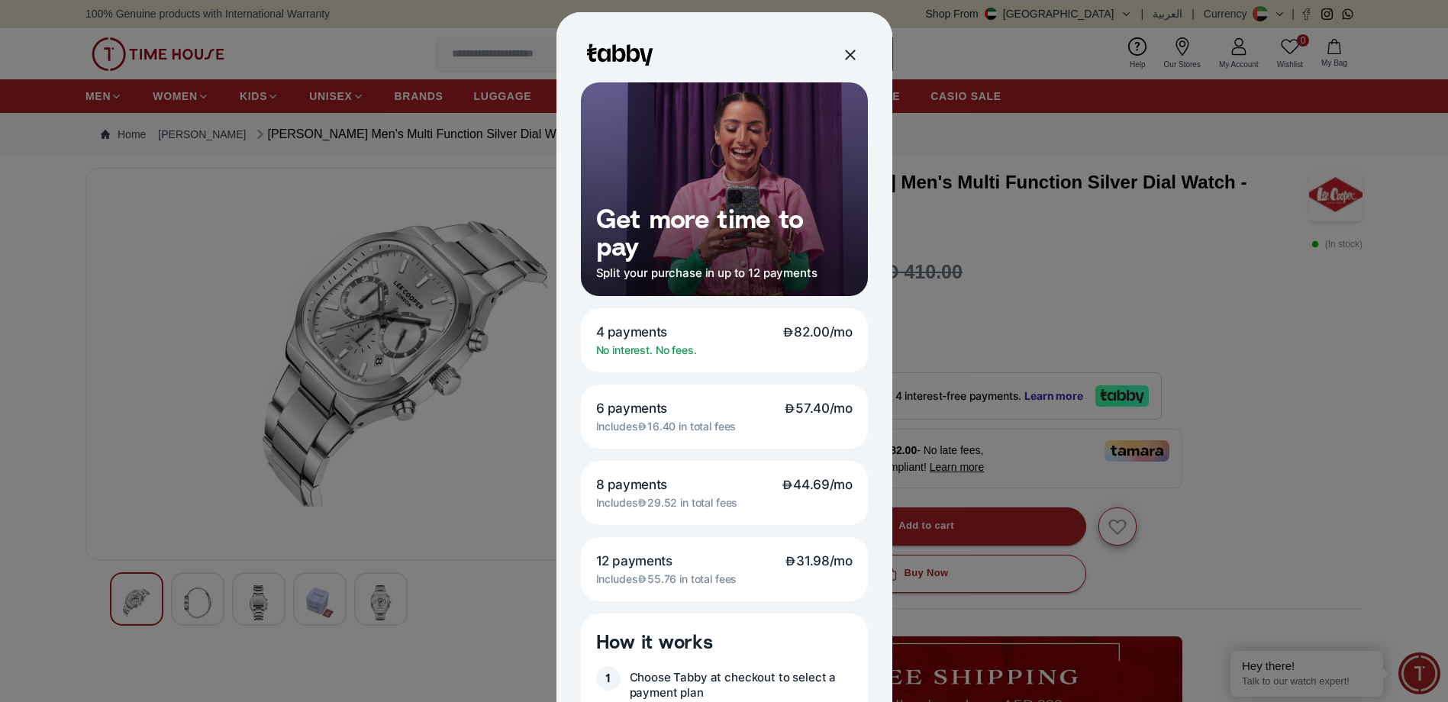
click at [684, 423] on p "Includes 16.40 in total fees" at bounding box center [666, 427] width 140 height 14
drag, startPoint x: 684, startPoint y: 423, endPoint x: 820, endPoint y: 431, distance: 136.9
click at [803, 437] on div "6 payments 57.40/mo Includes 16.40 in total fees" at bounding box center [724, 417] width 287 height 64
drag, startPoint x: 646, startPoint y: 430, endPoint x: 695, endPoint y: 429, distance: 48.9
click at [695, 429] on p "Includes 16.40 in total fees" at bounding box center [666, 427] width 140 height 14
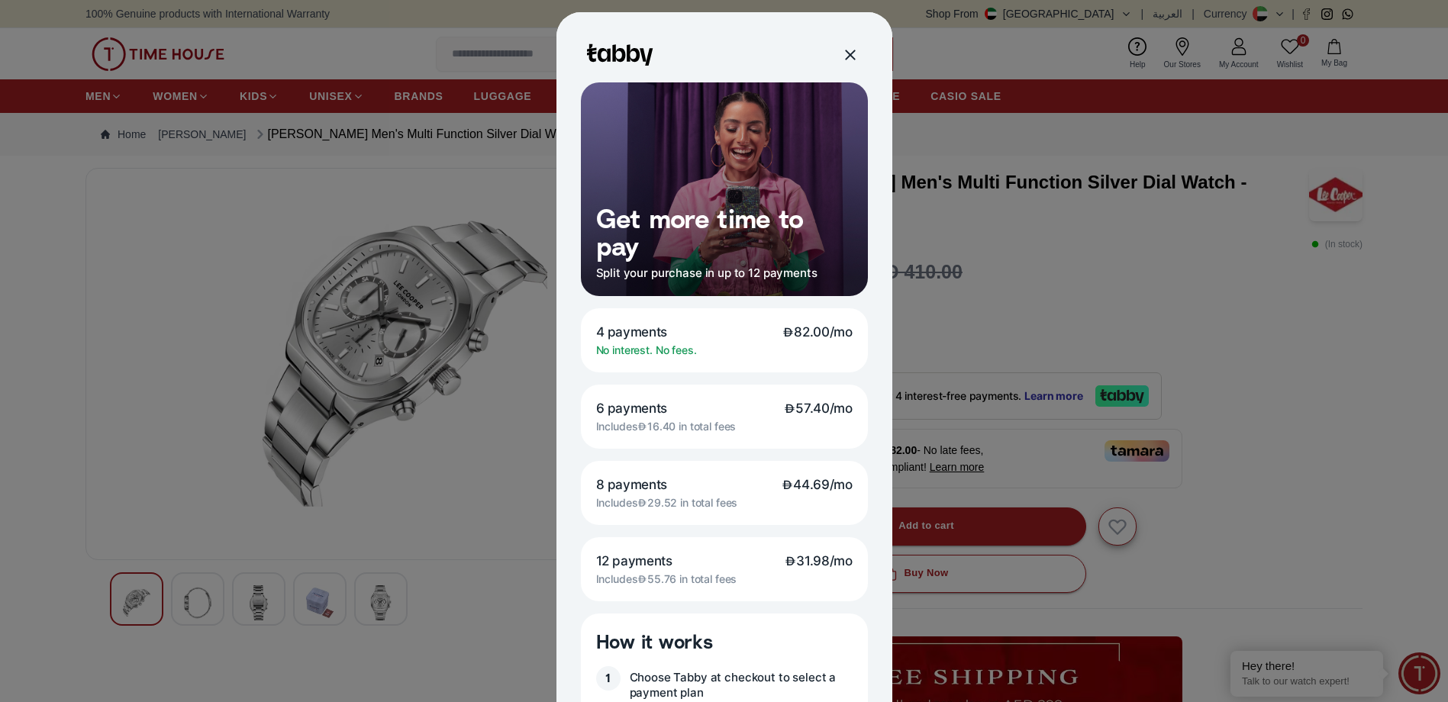
drag, startPoint x: 695, startPoint y: 429, endPoint x: 781, endPoint y: 444, distance: 87.6
click at [775, 446] on div "6 payments 57.40/mo Includes 16.40 in total fees" at bounding box center [724, 417] width 287 height 64
drag, startPoint x: 639, startPoint y: 579, endPoint x: 671, endPoint y: 581, distance: 32.1
click at [671, 581] on p "Includes 55.76 in total fees" at bounding box center [666, 579] width 141 height 14
drag, startPoint x: 671, startPoint y: 581, endPoint x: 779, endPoint y: 582, distance: 108.4
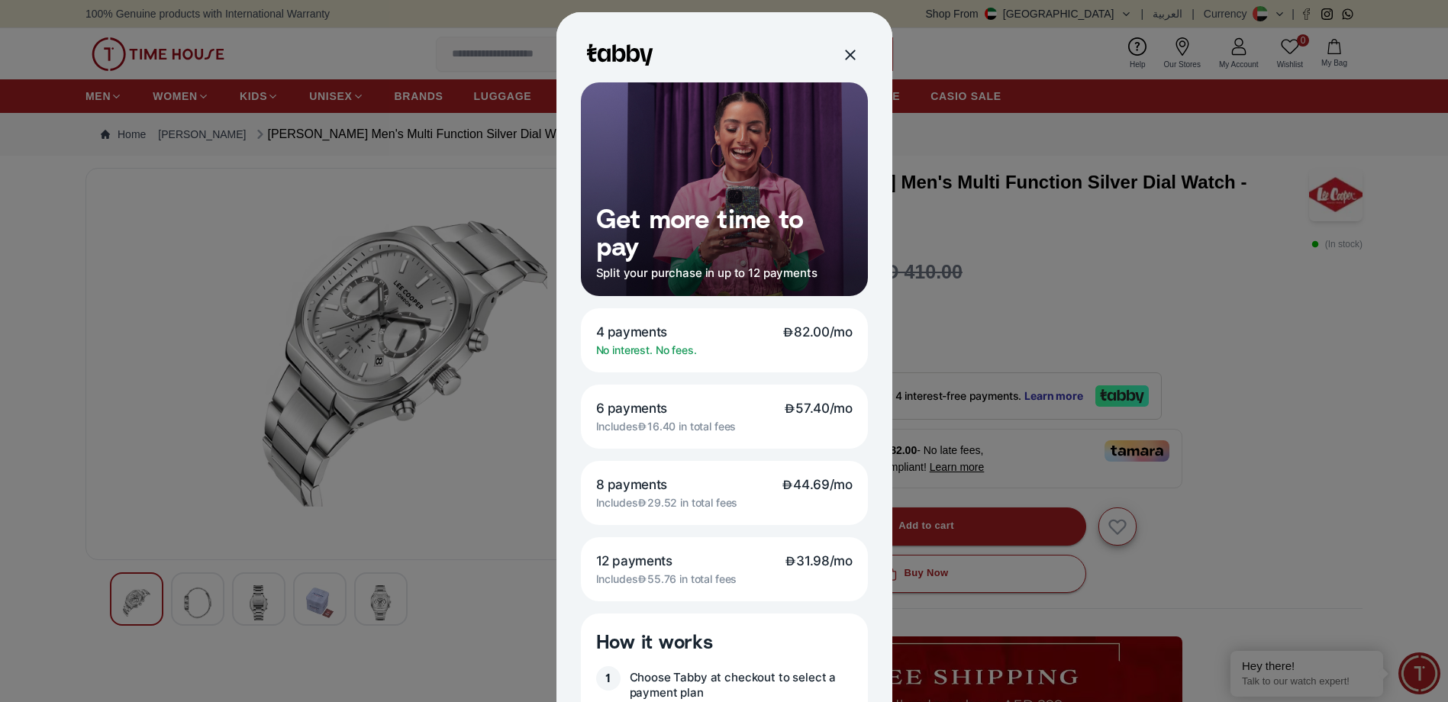
click at [756, 582] on div "Includes 55.76 in total fees" at bounding box center [724, 579] width 256 height 14
drag, startPoint x: 794, startPoint y: 559, endPoint x: 811, endPoint y: 558, distance: 16.9
click at [811, 558] on span "31.98/mo" at bounding box center [819, 561] width 68 height 17
click at [852, 60] on div at bounding box center [849, 55] width 18 height 18
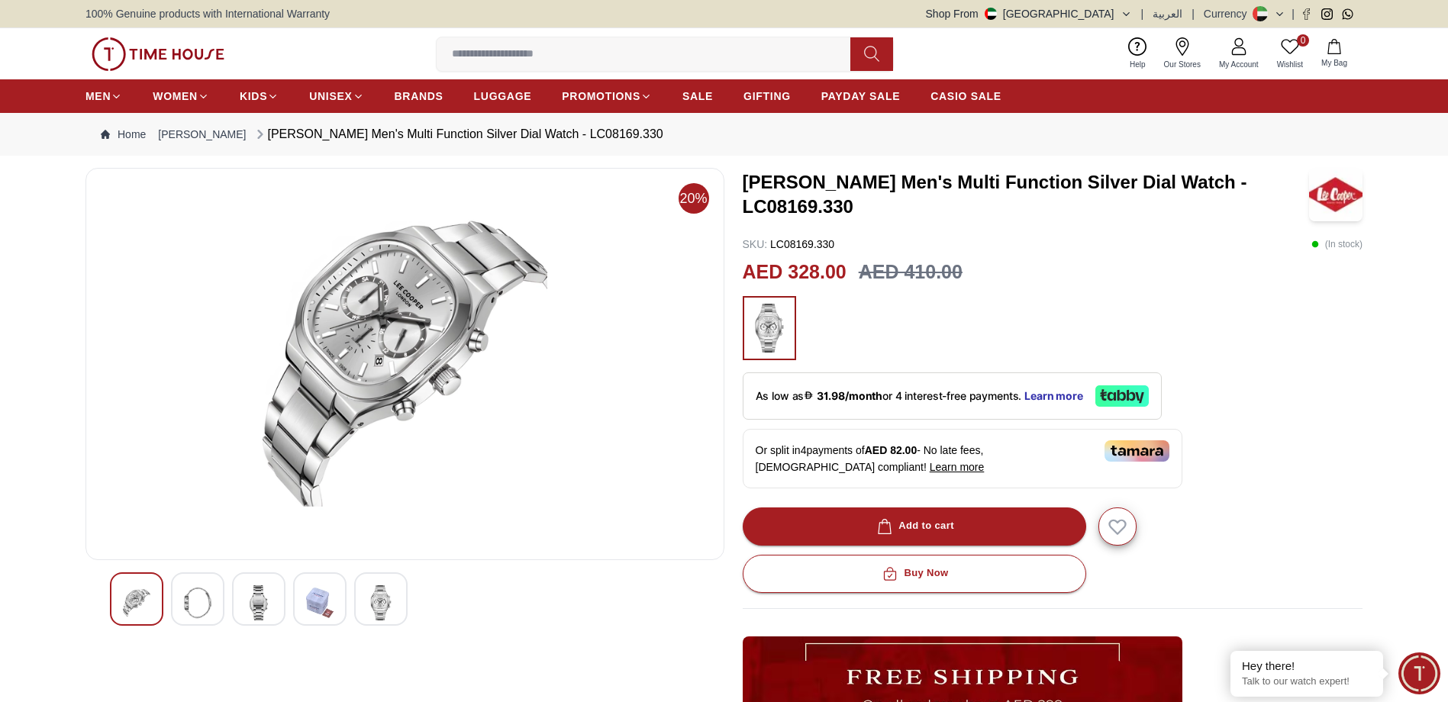
click at [205, 593] on img at bounding box center [197, 602] width 27 height 35
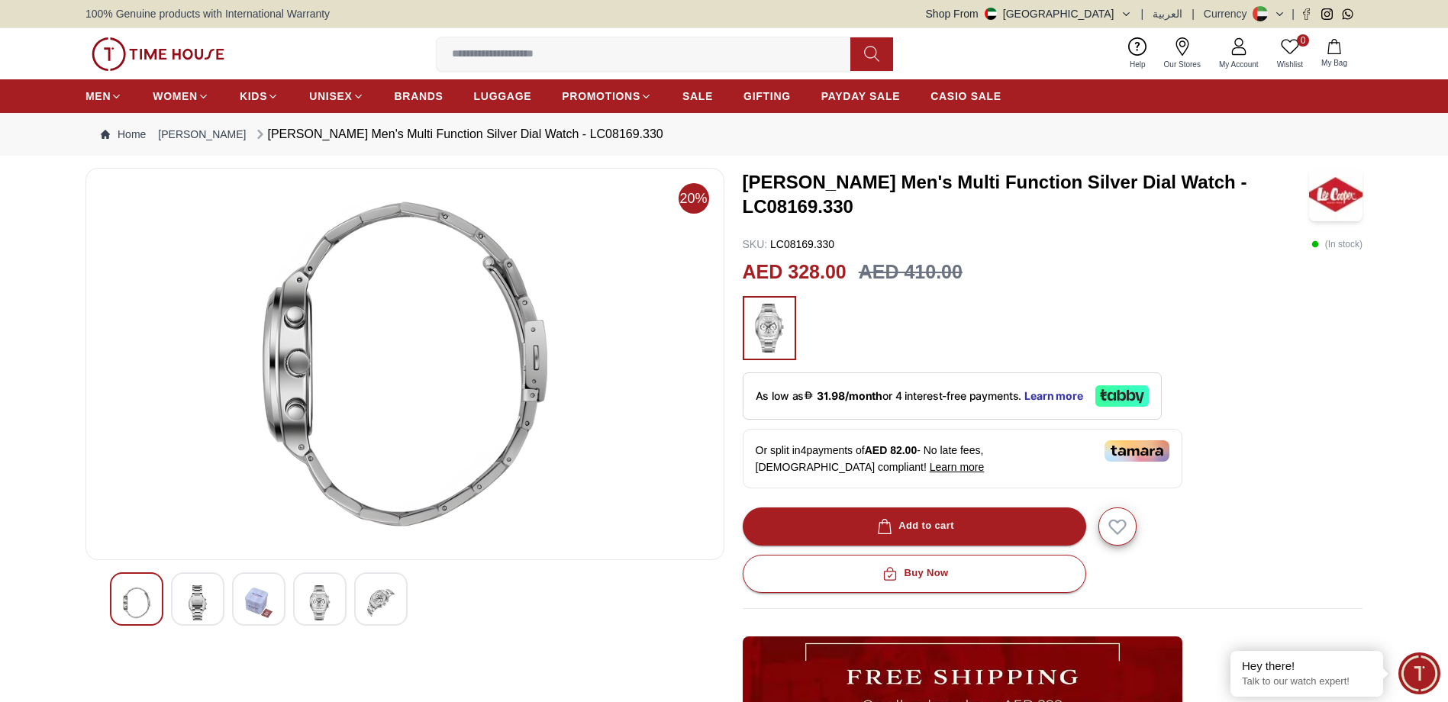
click at [259, 600] on img at bounding box center [258, 602] width 27 height 35
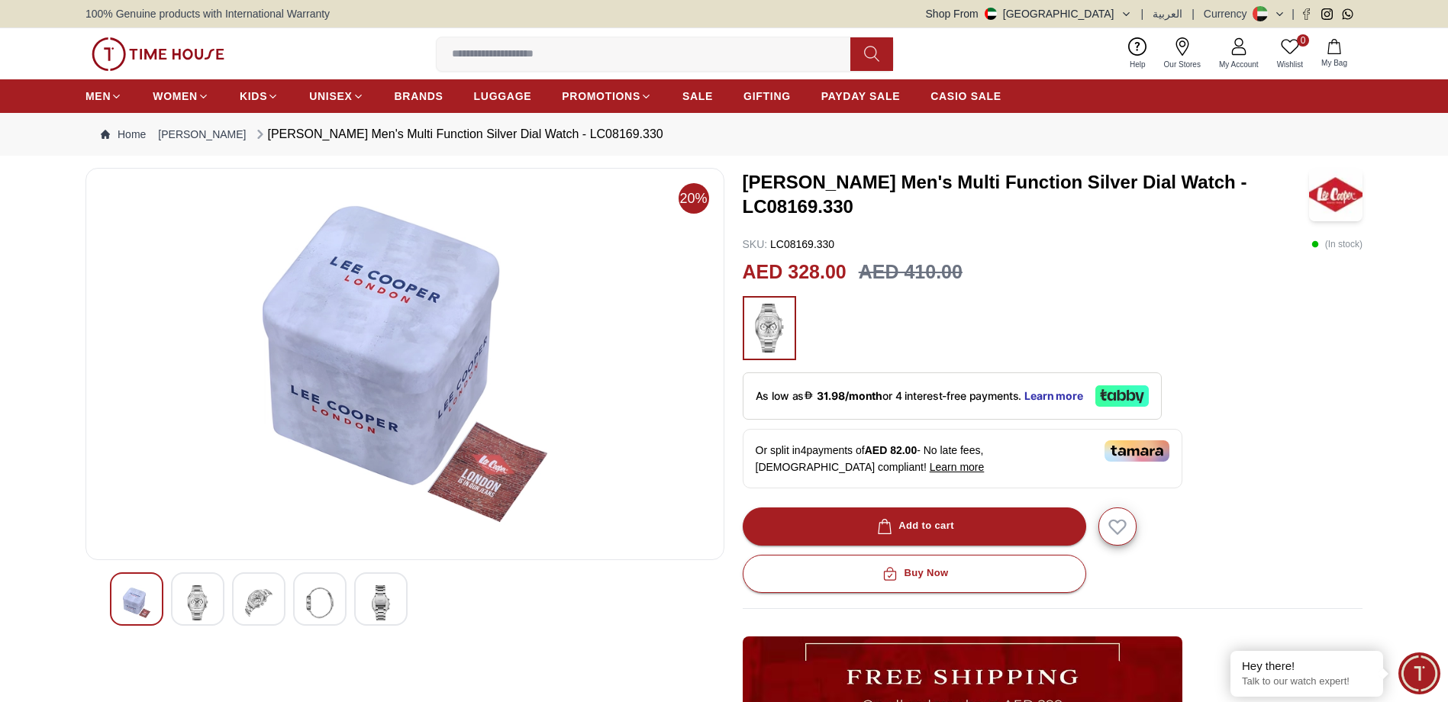
click at [317, 601] on img at bounding box center [319, 602] width 27 height 35
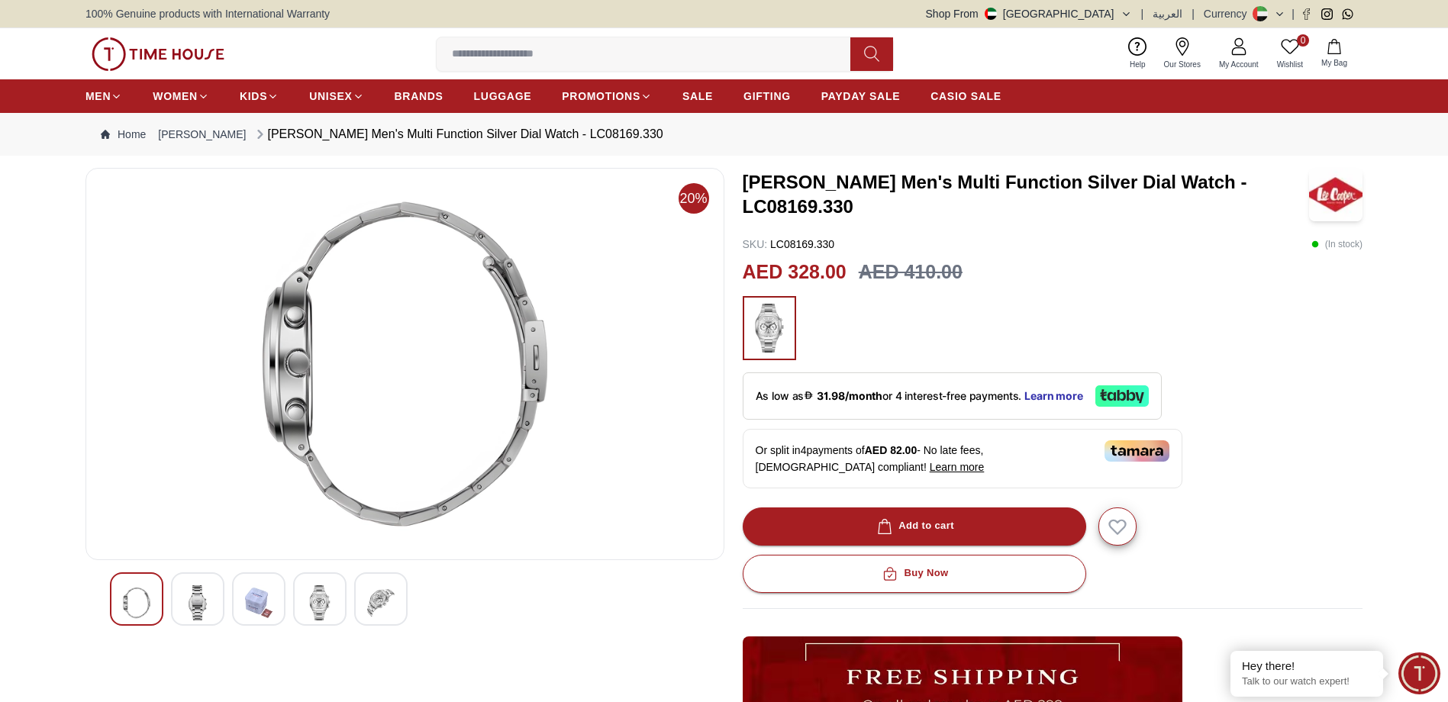
click at [260, 602] on img at bounding box center [258, 602] width 27 height 35
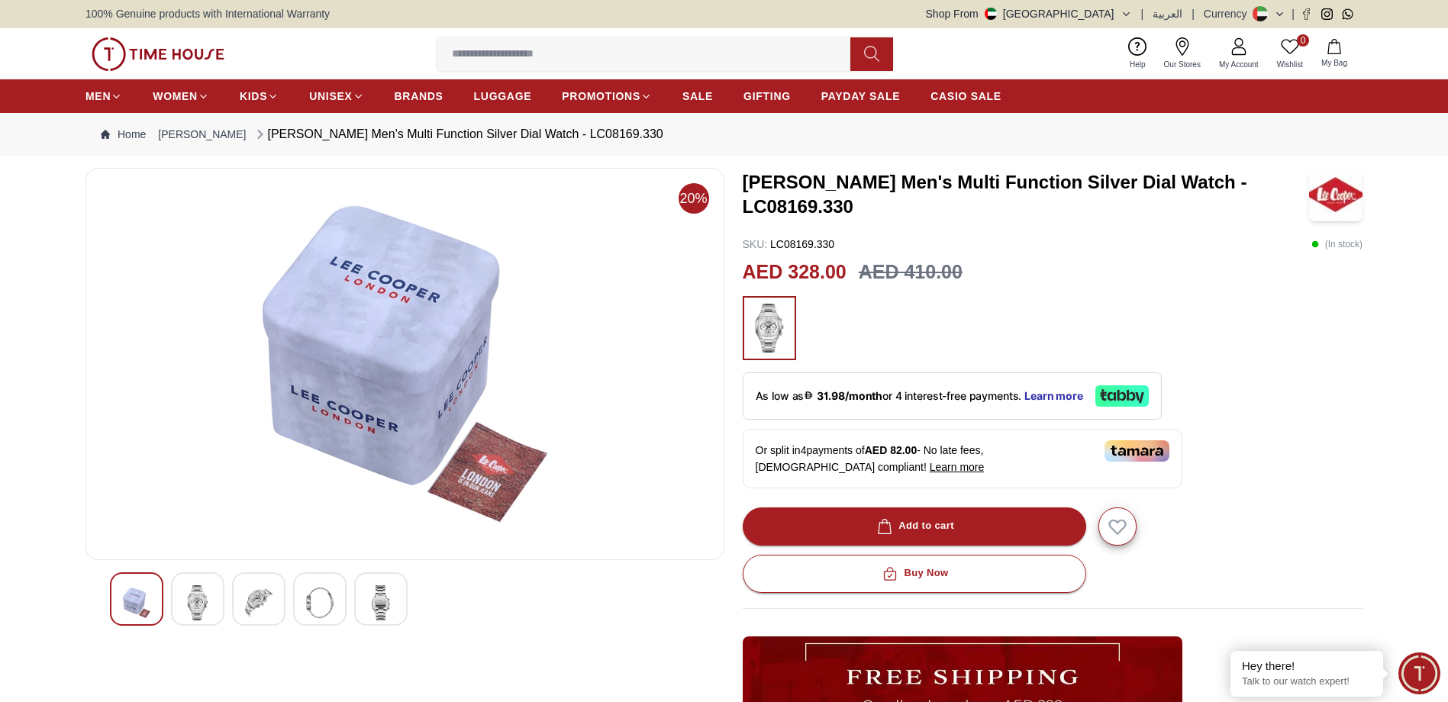
click at [375, 602] on img at bounding box center [380, 602] width 27 height 35
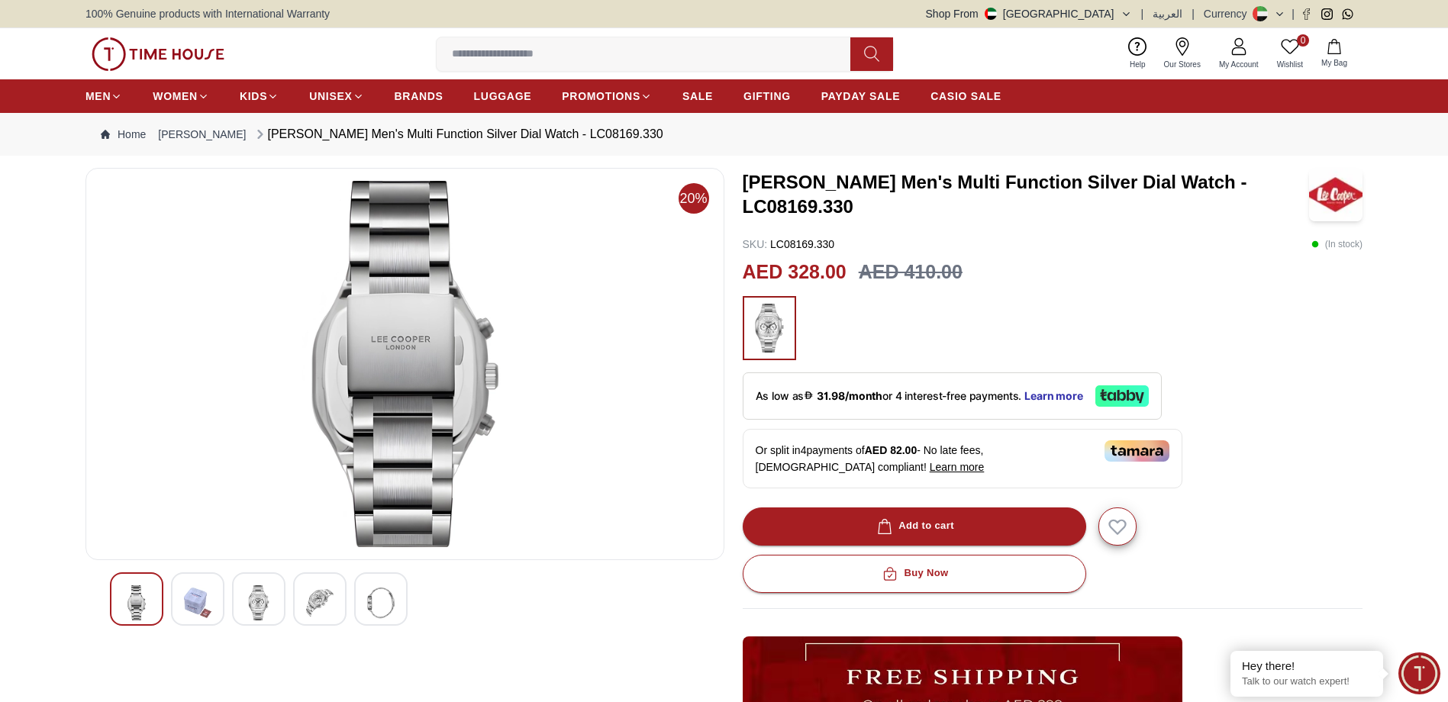
click at [215, 597] on div at bounding box center [197, 598] width 53 height 53
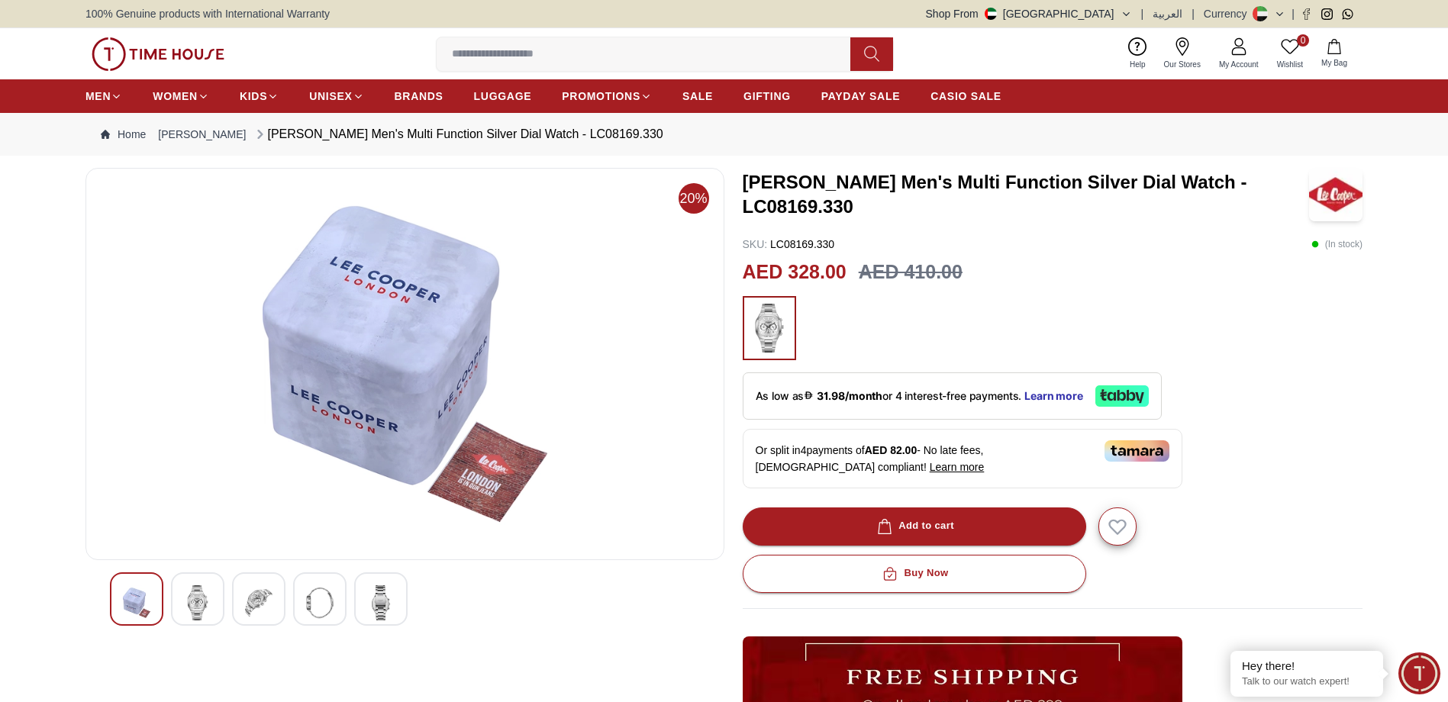
click at [266, 598] on img at bounding box center [258, 602] width 27 height 35
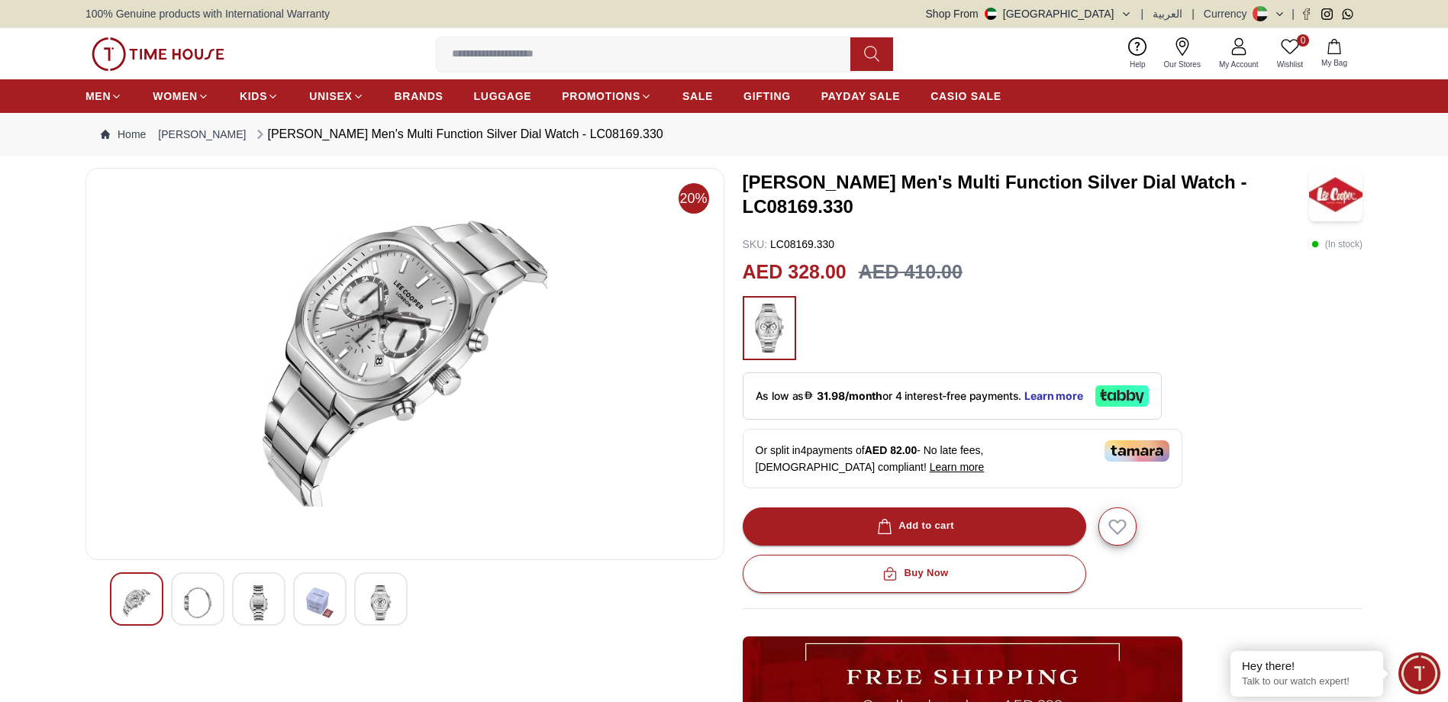
click at [312, 600] on img at bounding box center [319, 602] width 27 height 35
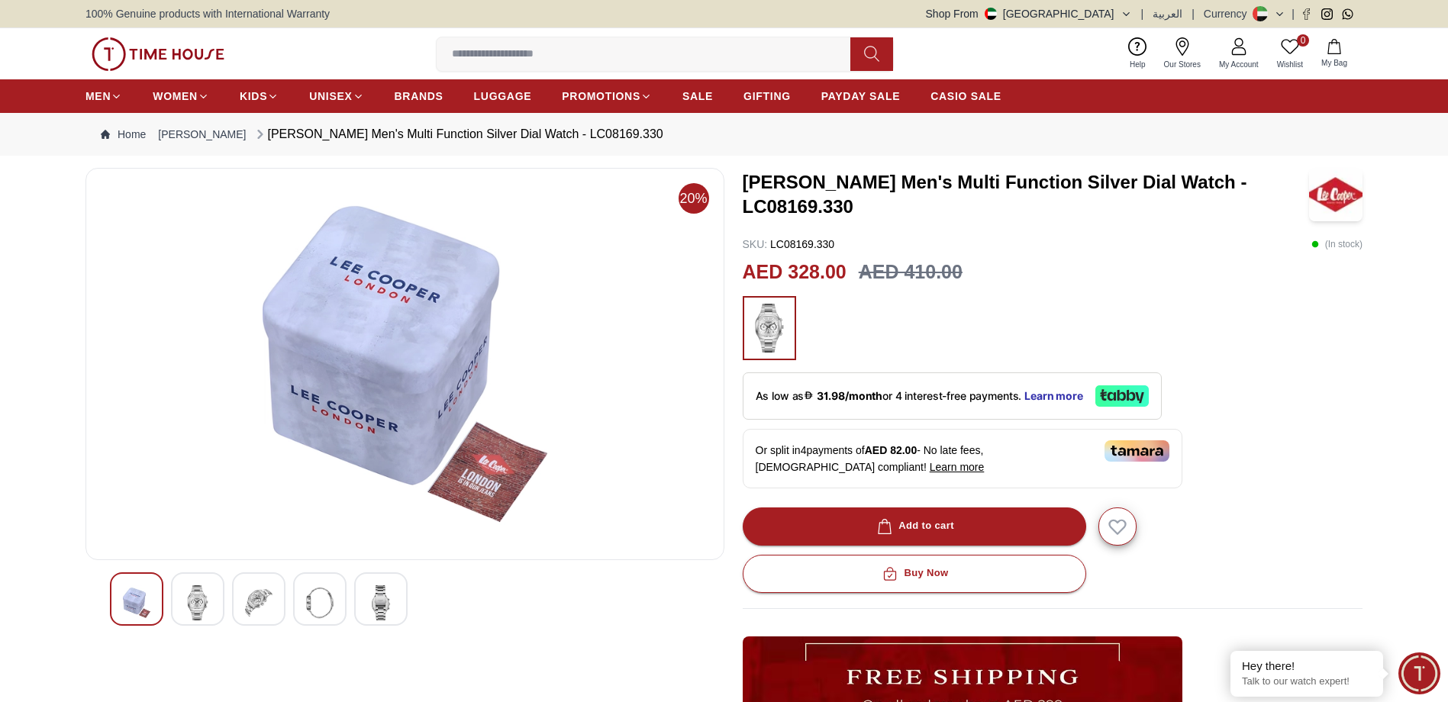
click at [372, 601] on img at bounding box center [380, 602] width 27 height 35
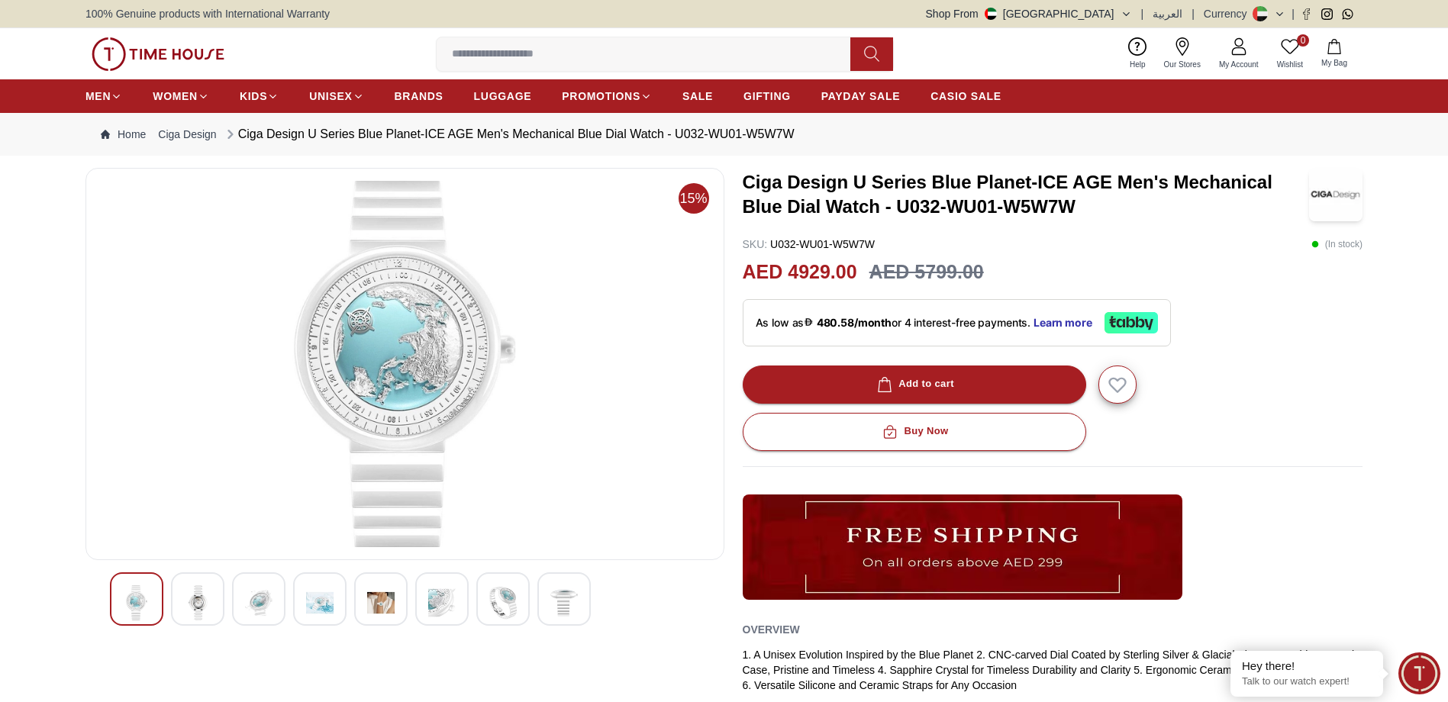
click at [198, 599] on img at bounding box center [197, 602] width 27 height 35
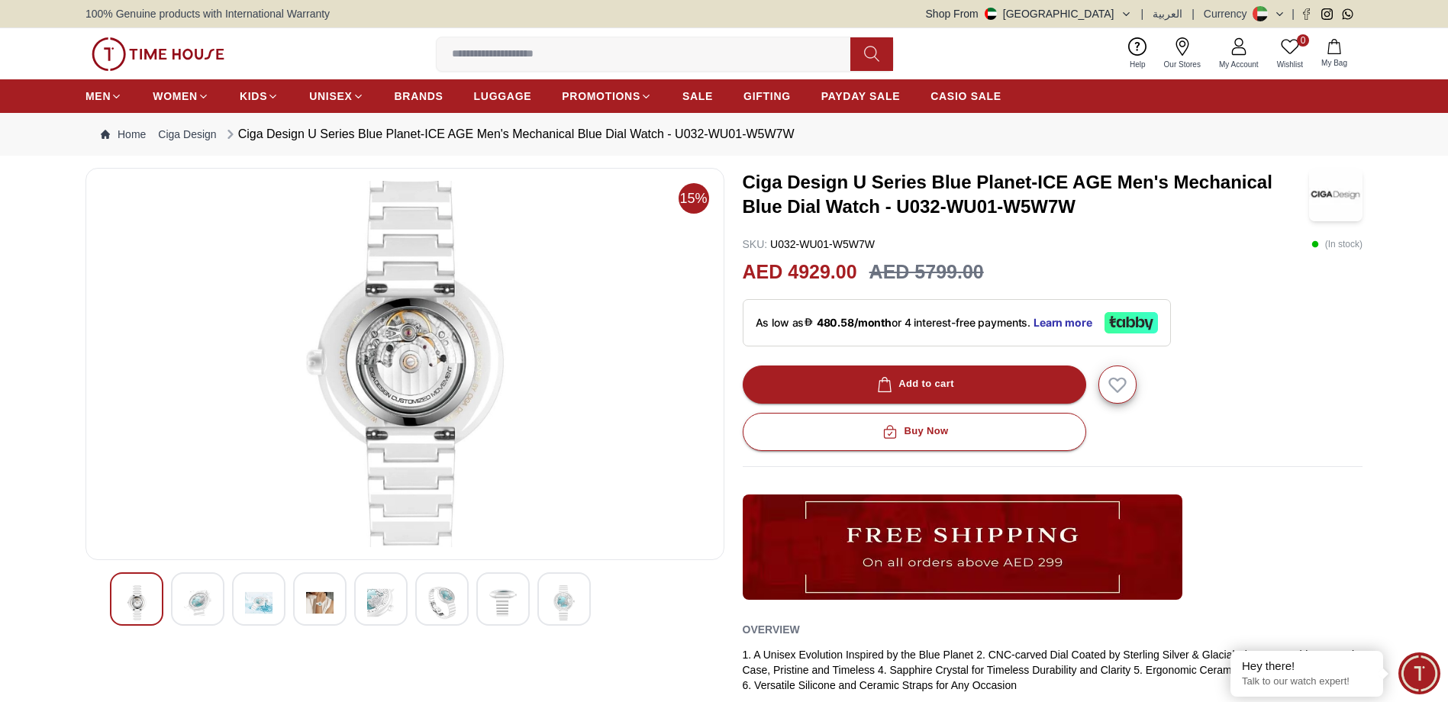
click at [254, 593] on img at bounding box center [258, 602] width 27 height 35
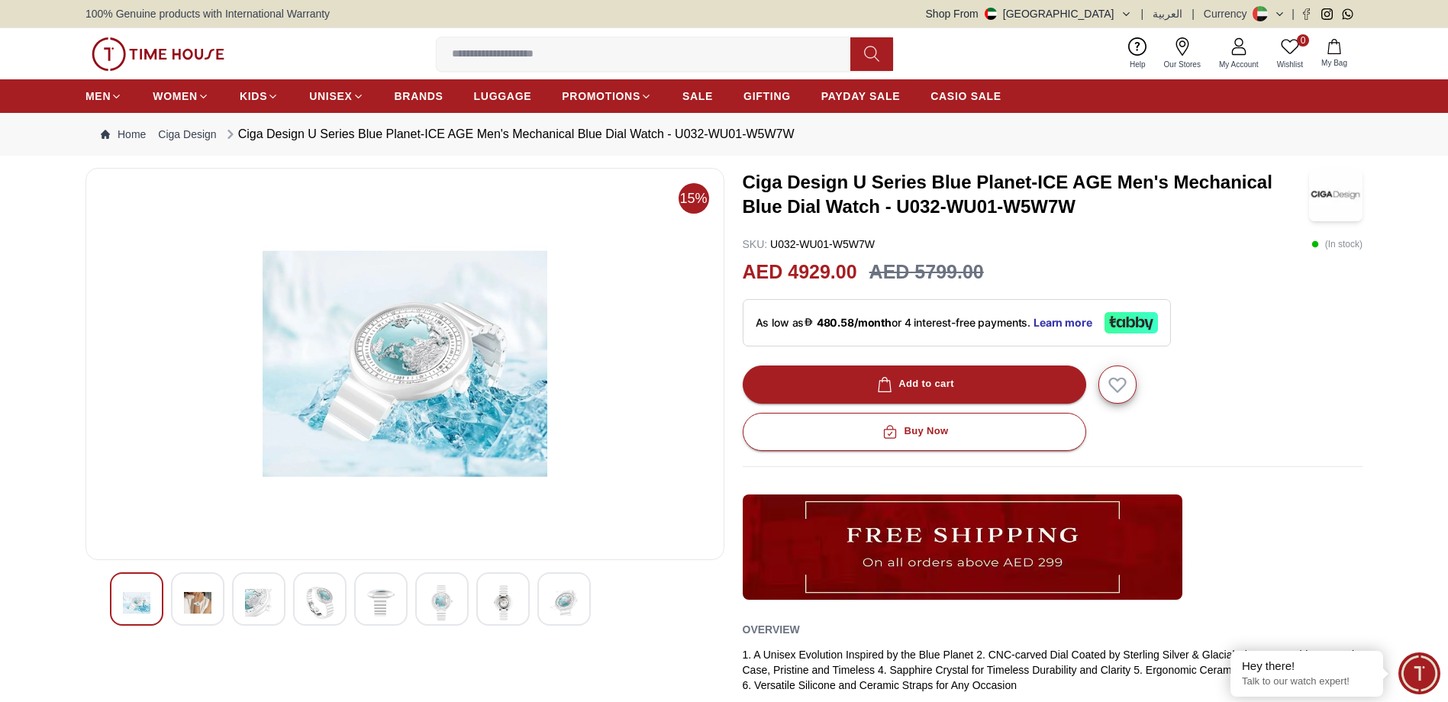
click at [327, 596] on img at bounding box center [319, 602] width 27 height 35
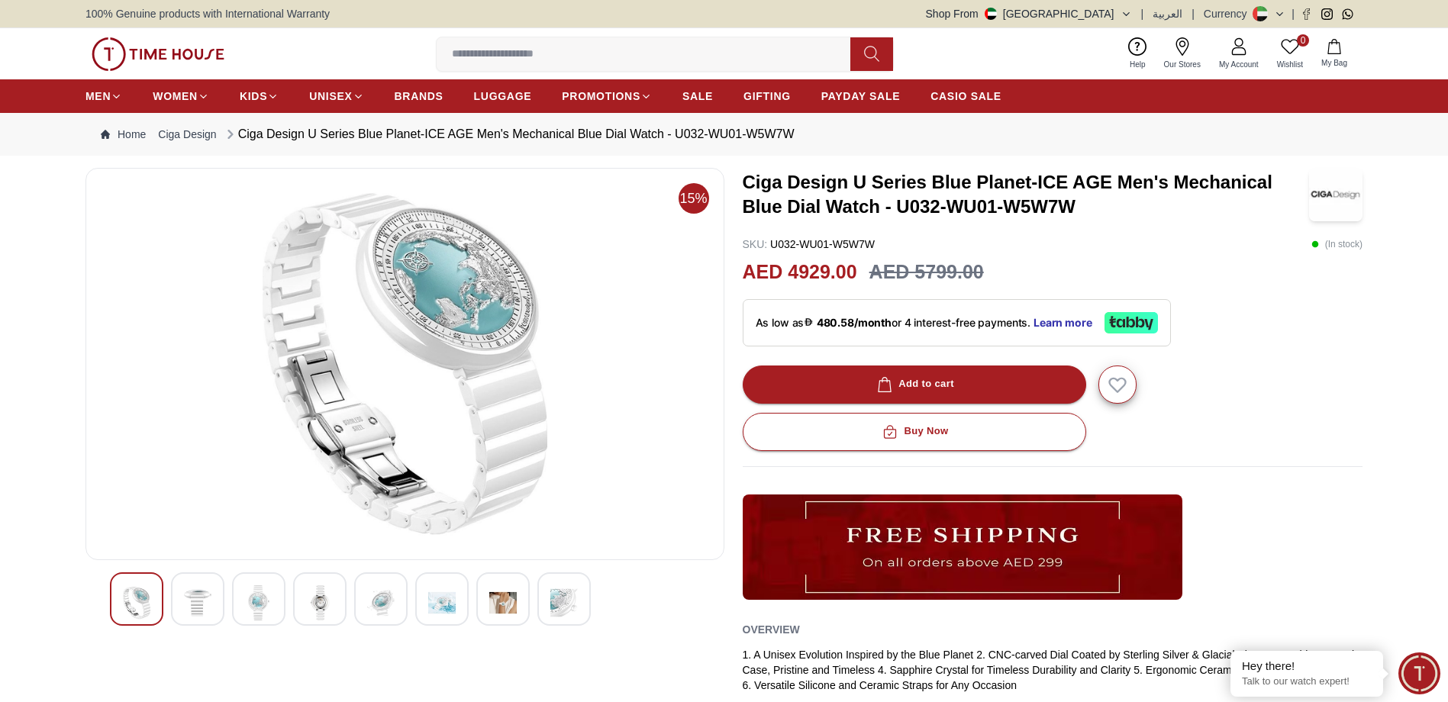
click at [381, 601] on img at bounding box center [380, 602] width 27 height 35
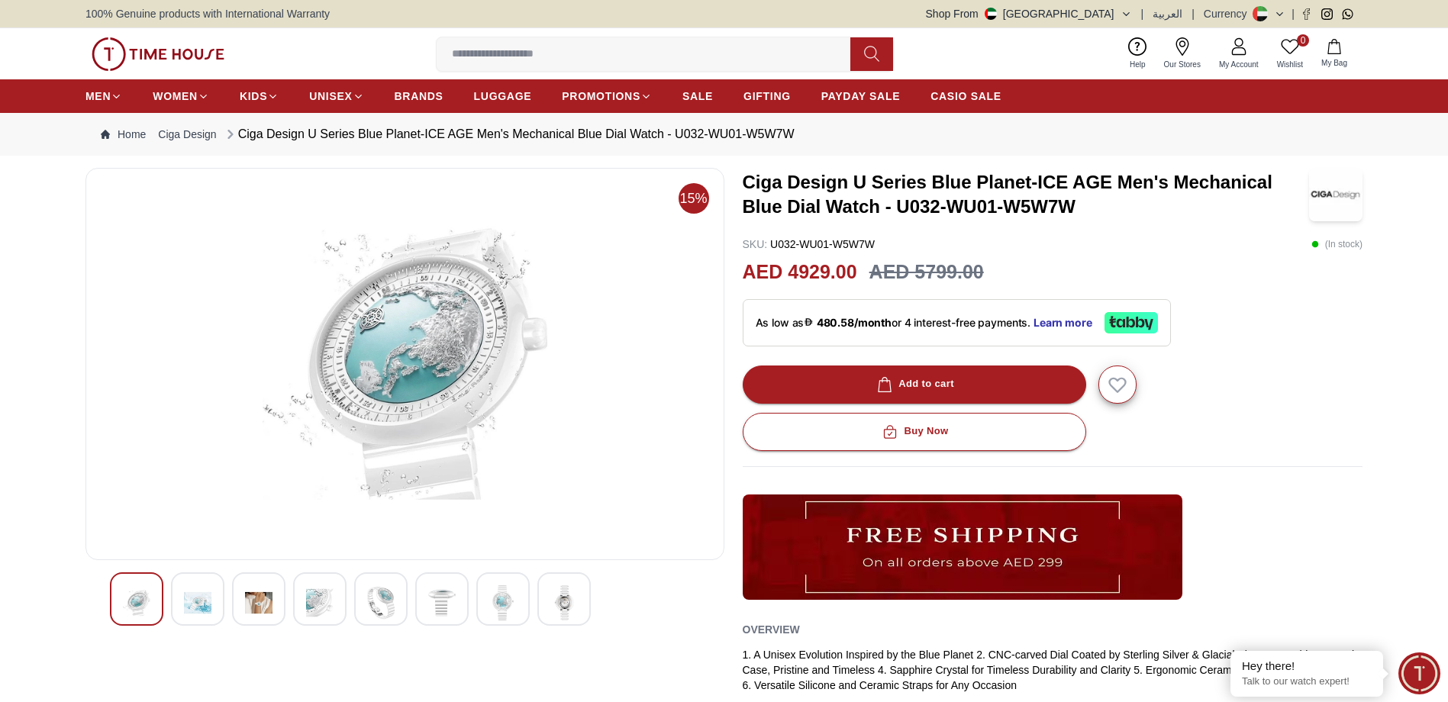
click at [439, 598] on img at bounding box center [441, 602] width 27 height 35
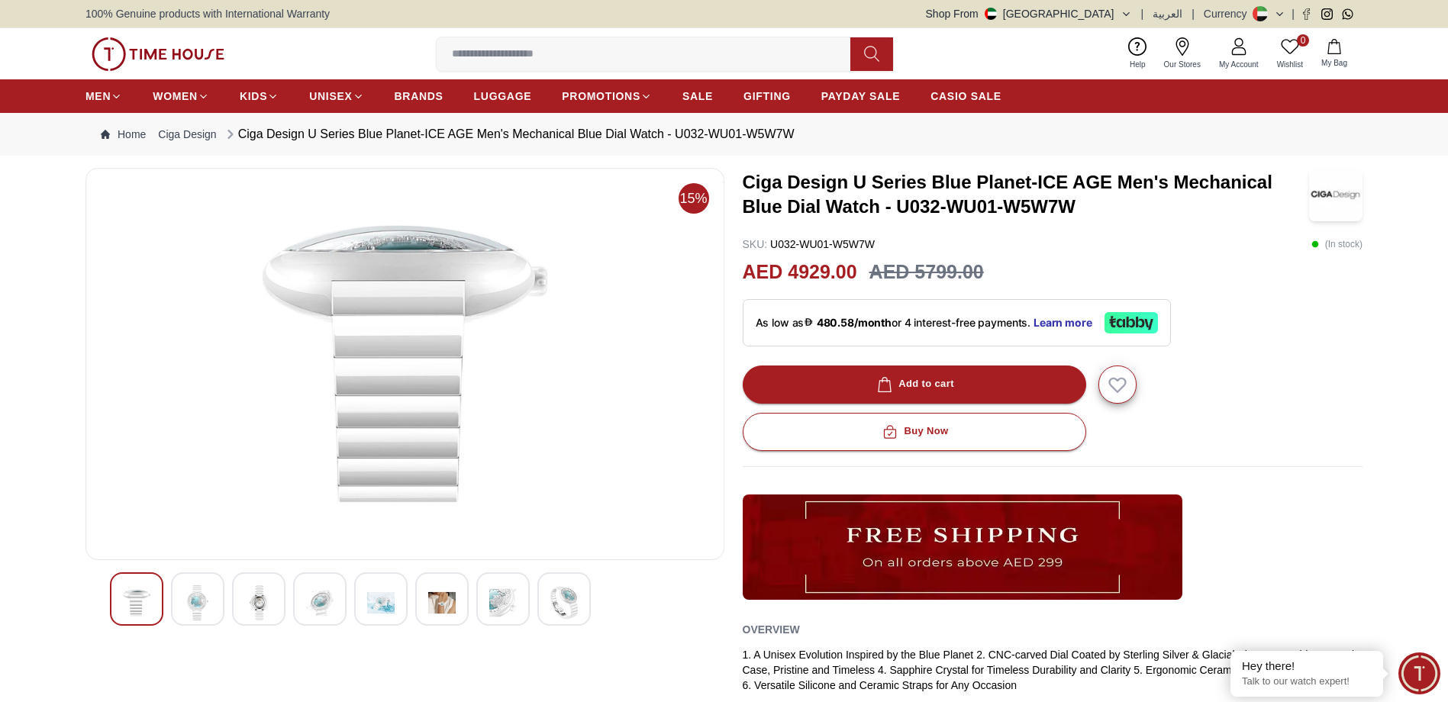
click at [507, 594] on img at bounding box center [502, 602] width 27 height 35
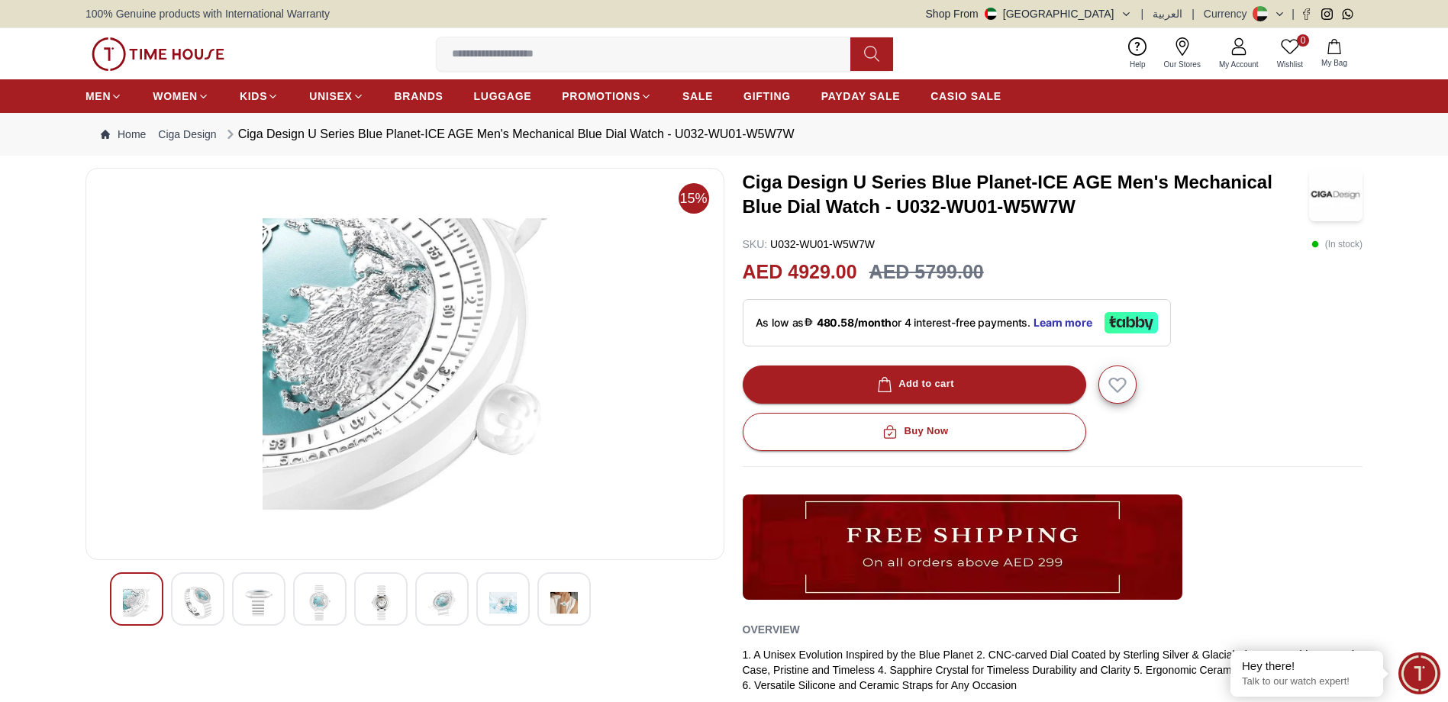
click at [561, 595] on img at bounding box center [563, 602] width 27 height 35
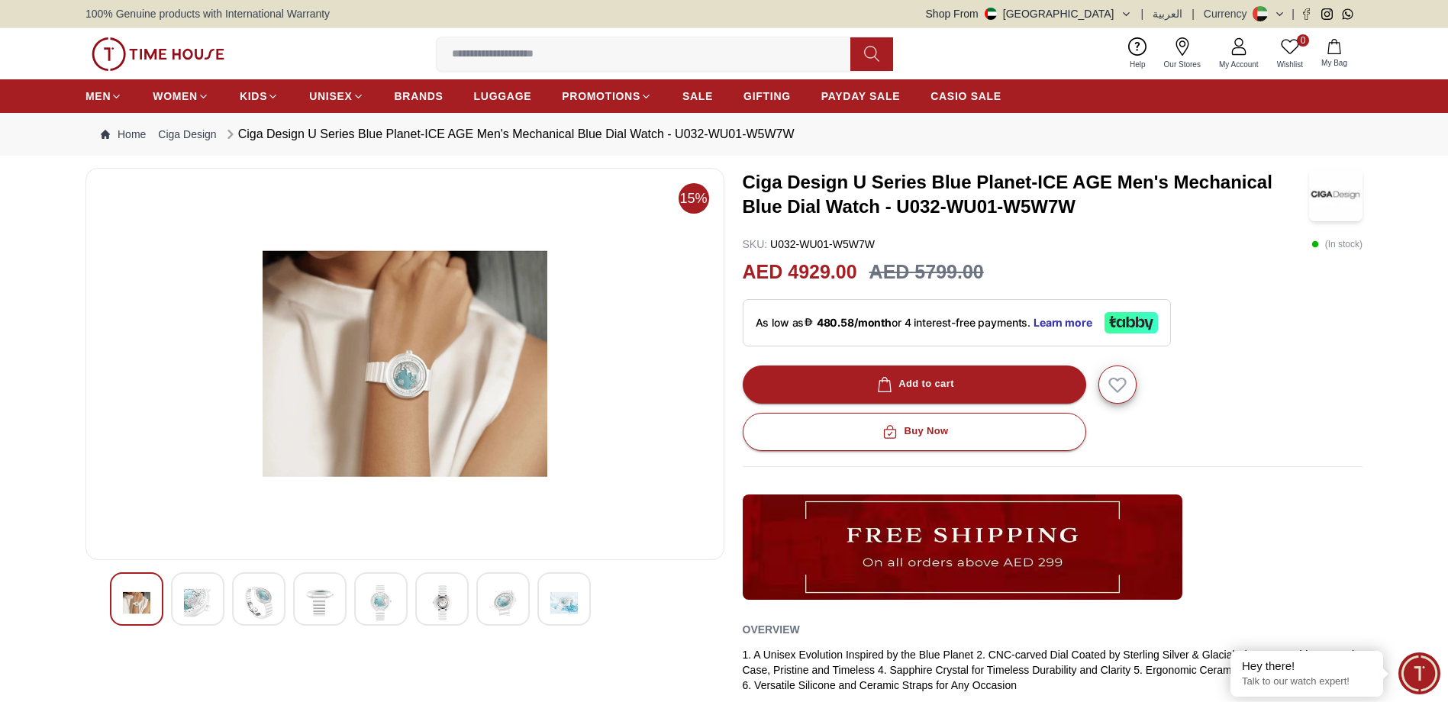
click at [140, 596] on img at bounding box center [136, 602] width 27 height 35
click at [180, 593] on div at bounding box center [197, 598] width 53 height 53
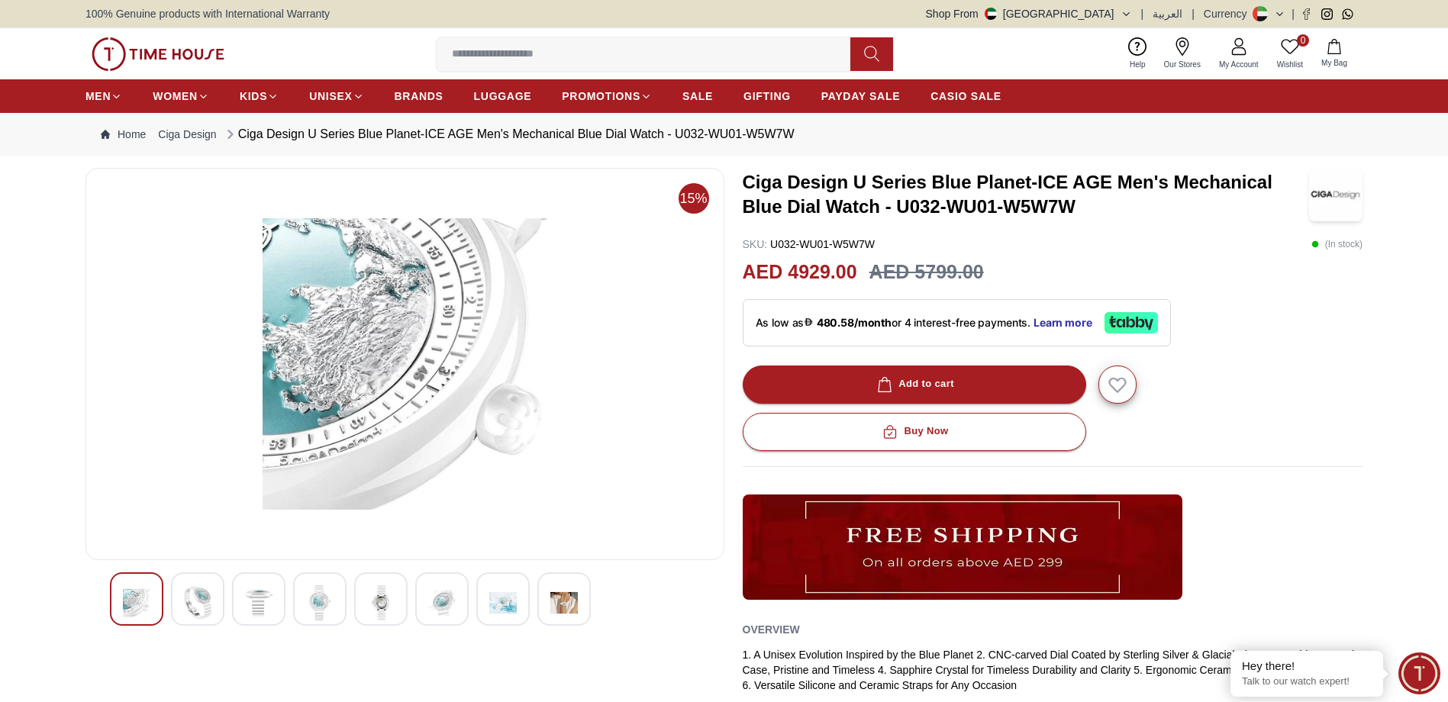
click at [256, 589] on img at bounding box center [258, 602] width 27 height 35
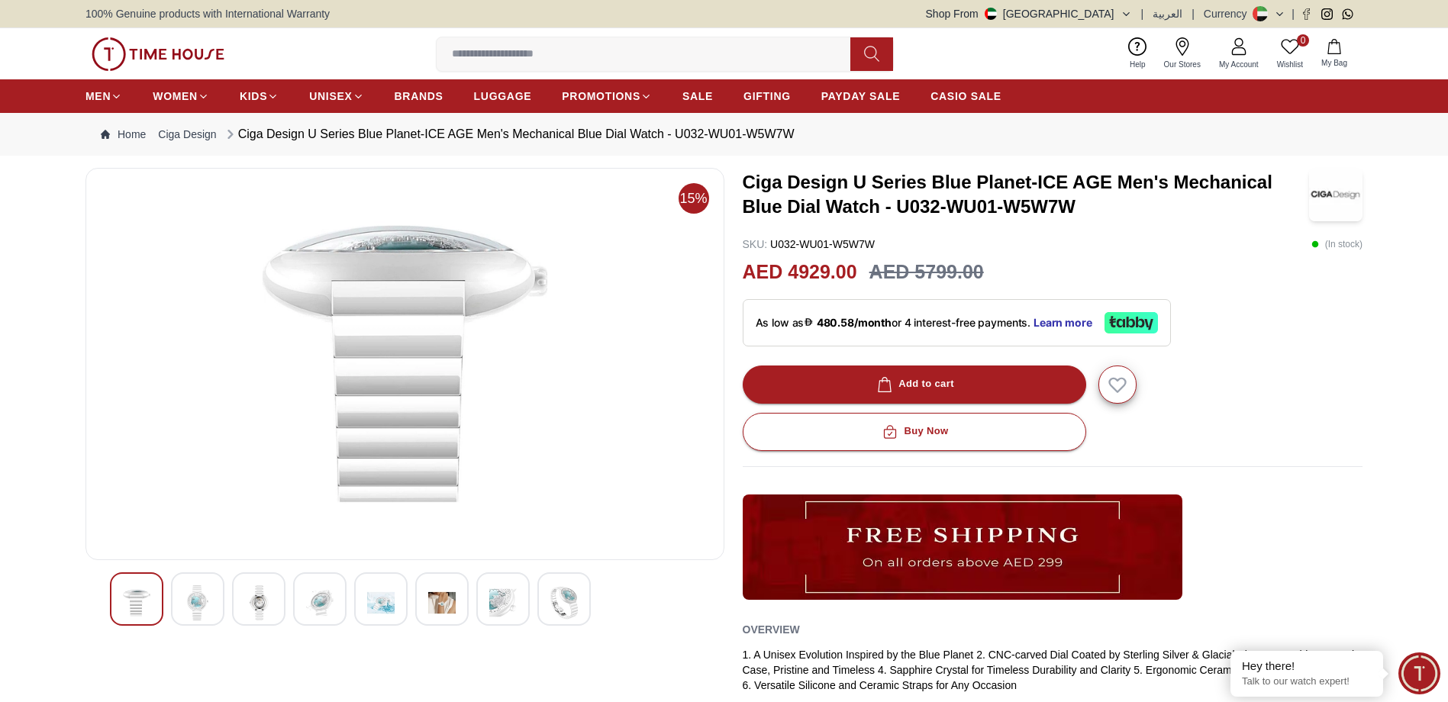
click at [327, 601] on img at bounding box center [319, 602] width 27 height 35
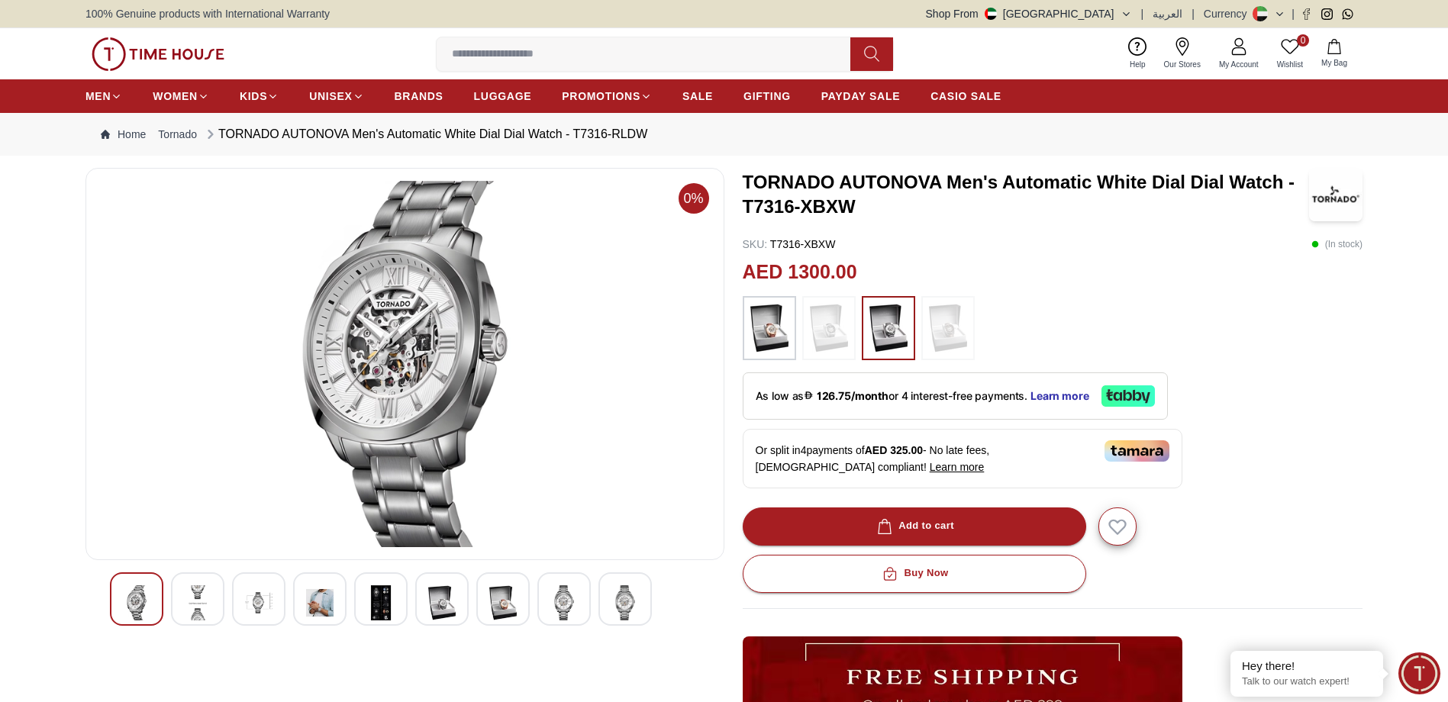
click at [261, 598] on img at bounding box center [258, 602] width 27 height 35
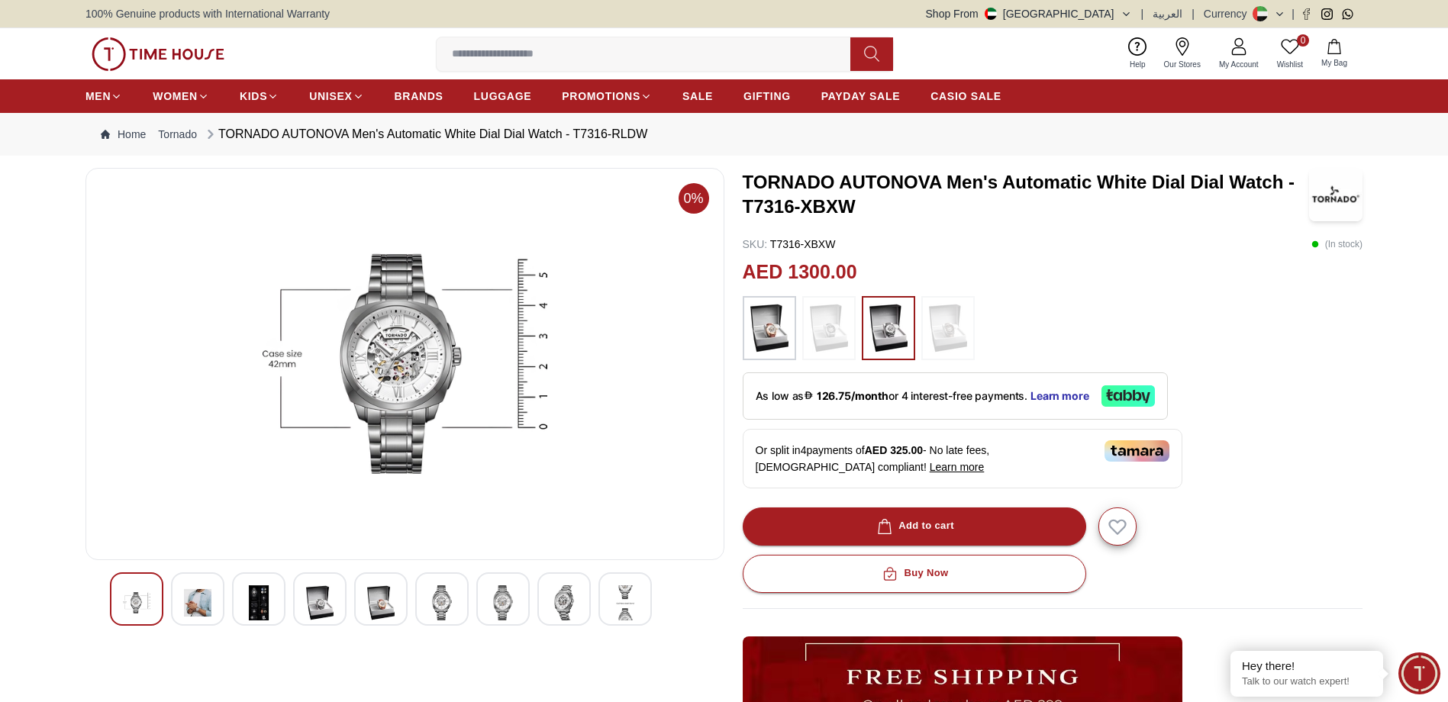
click at [321, 595] on img at bounding box center [319, 602] width 27 height 35
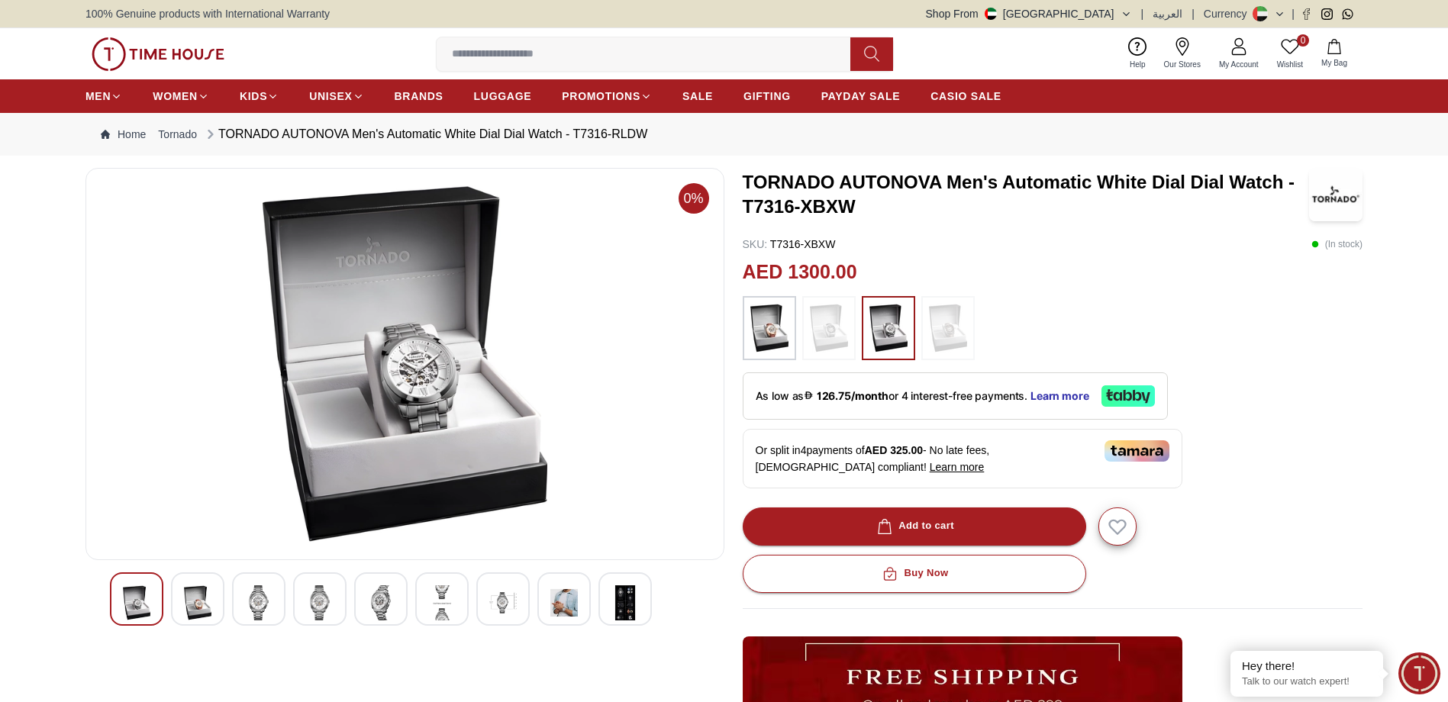
click at [411, 596] on div at bounding box center [405, 598] width 590 height 53
click at [385, 593] on img at bounding box center [380, 602] width 27 height 35
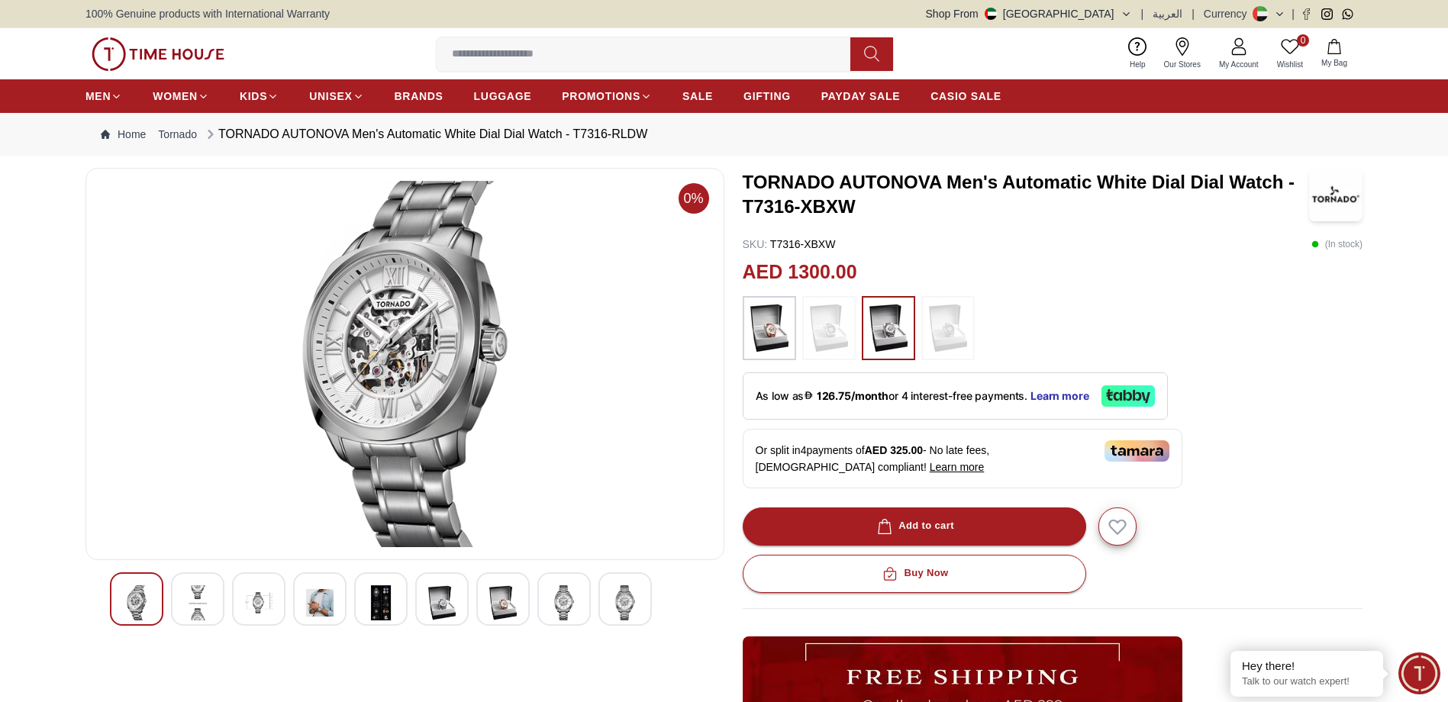
click at [206, 599] on img at bounding box center [197, 602] width 27 height 35
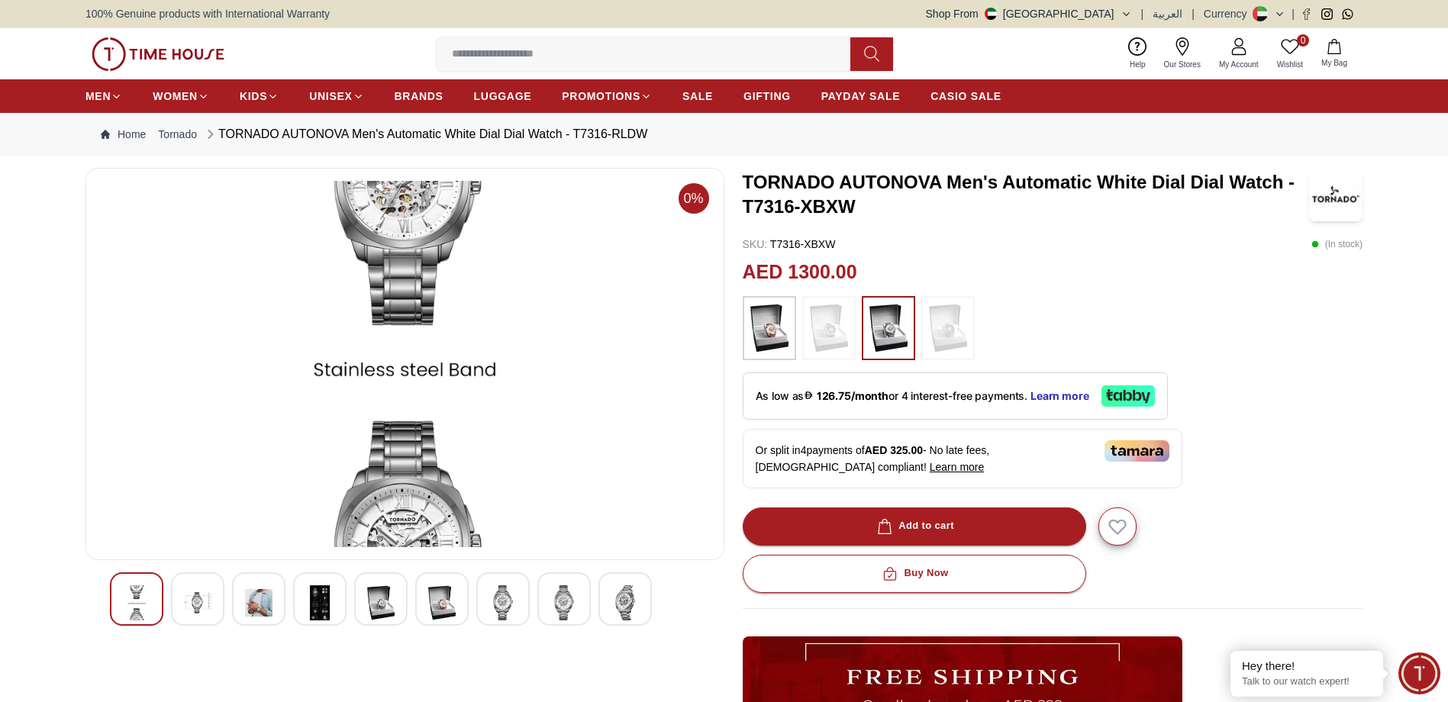
click at [252, 594] on img at bounding box center [258, 602] width 27 height 35
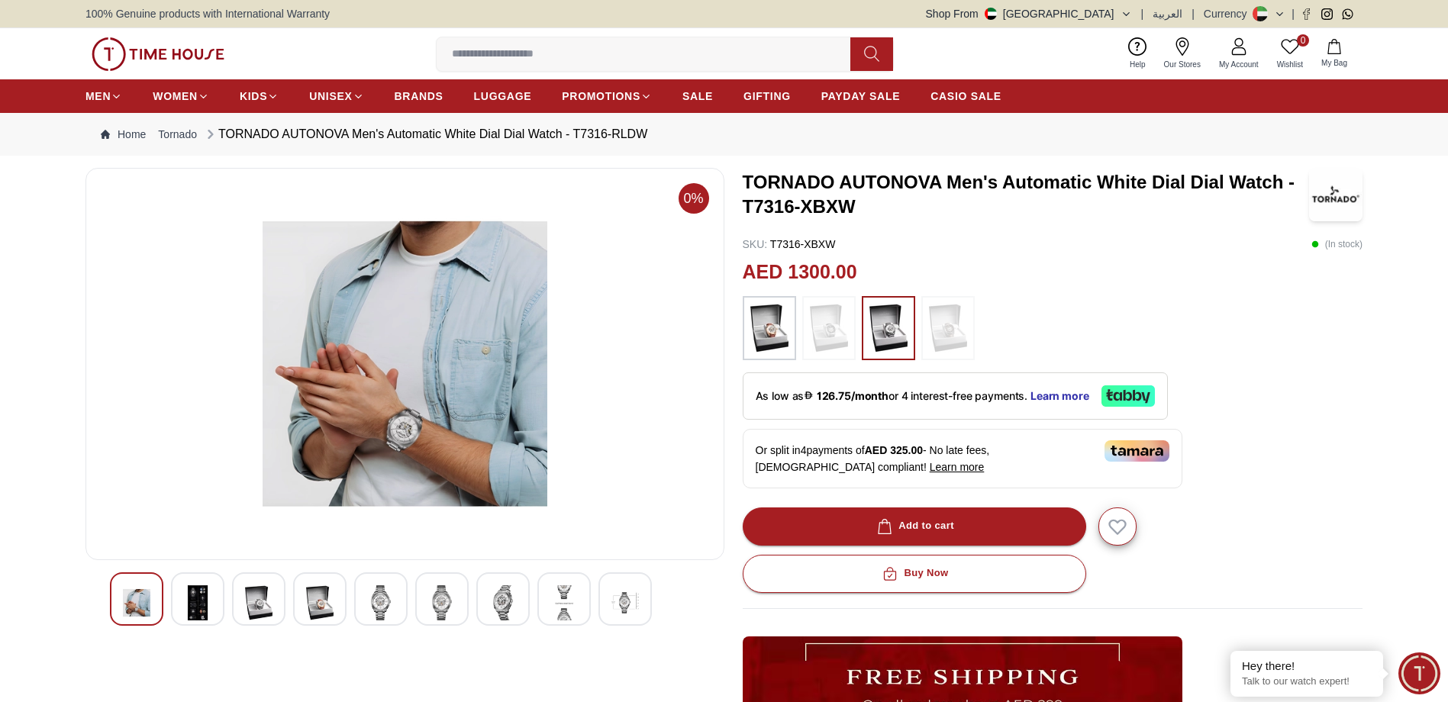
click at [318, 594] on img at bounding box center [319, 602] width 27 height 35
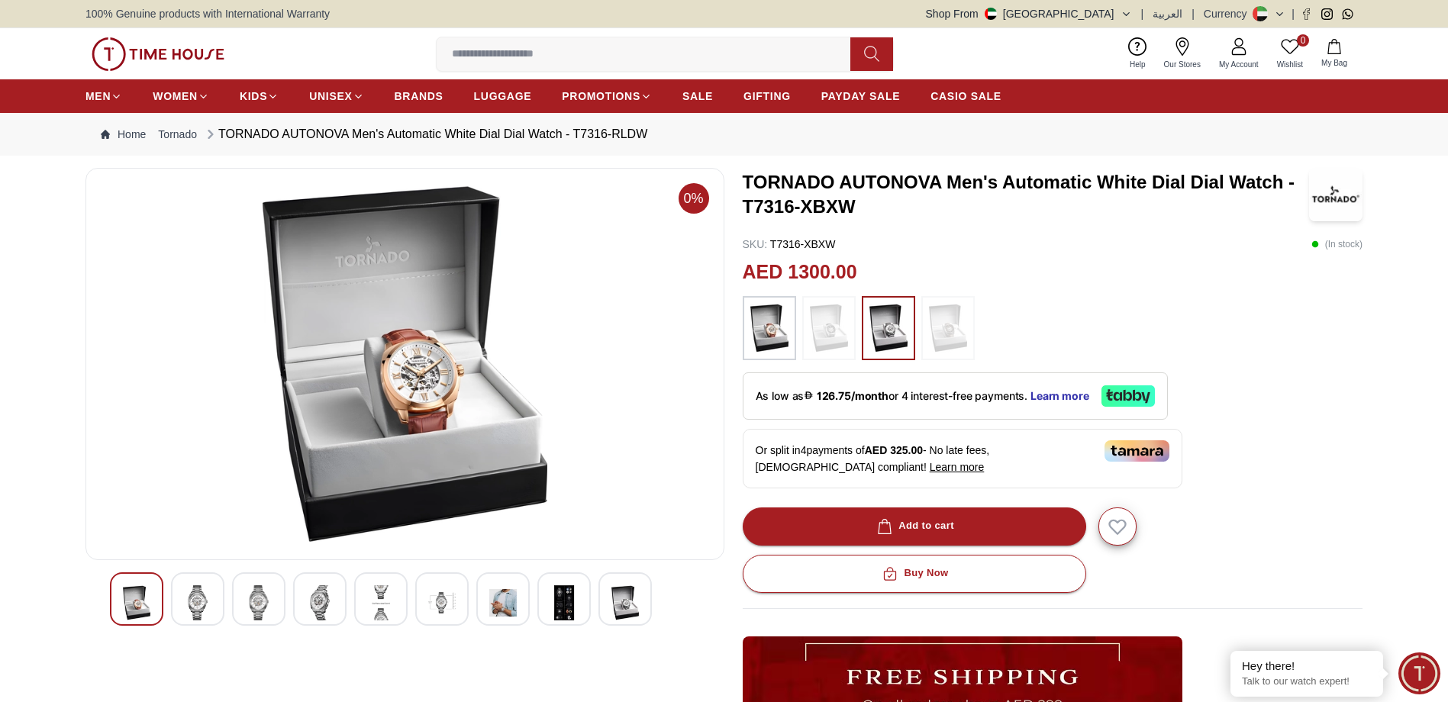
click at [230, 581] on div at bounding box center [405, 598] width 590 height 53
click at [204, 585] on div at bounding box center [197, 598] width 53 height 53
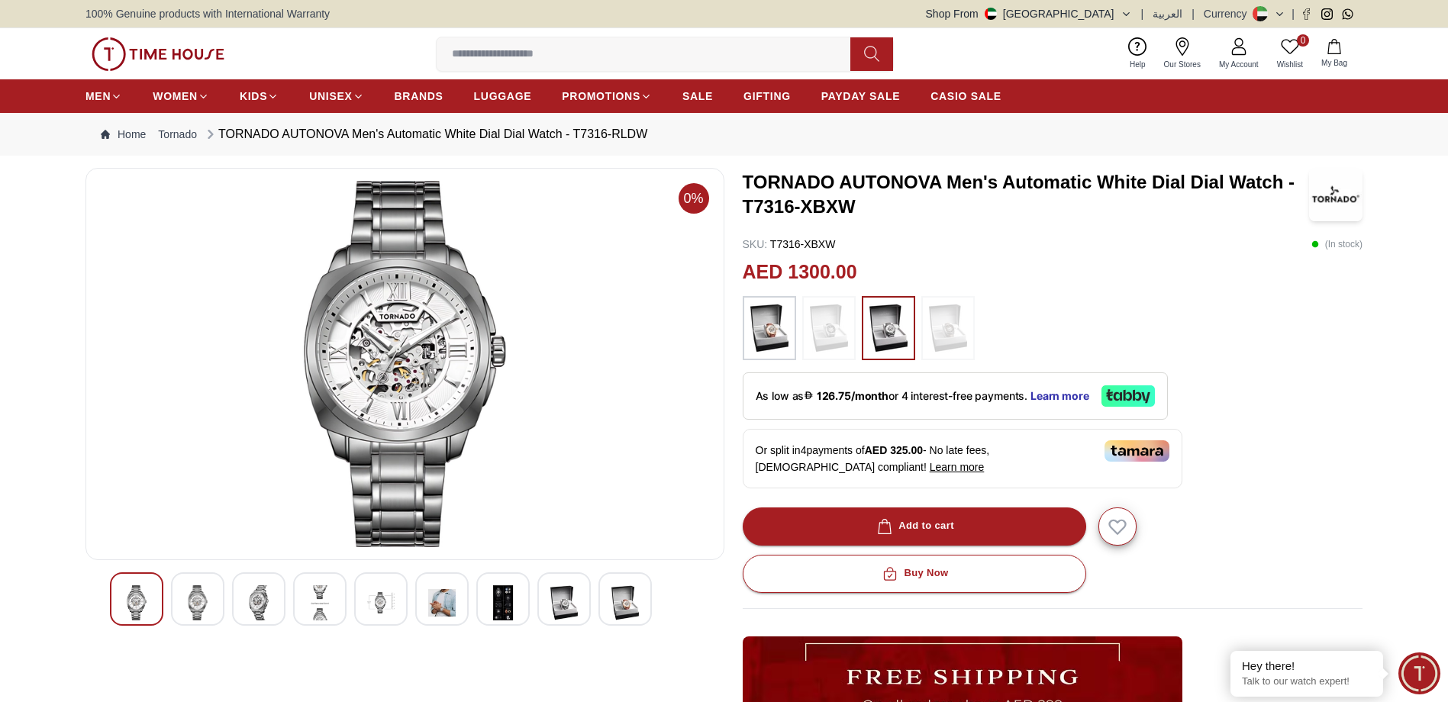
click at [224, 598] on div at bounding box center [405, 598] width 590 height 53
click at [204, 598] on img at bounding box center [197, 602] width 27 height 35
click at [205, 592] on img at bounding box center [197, 602] width 27 height 35
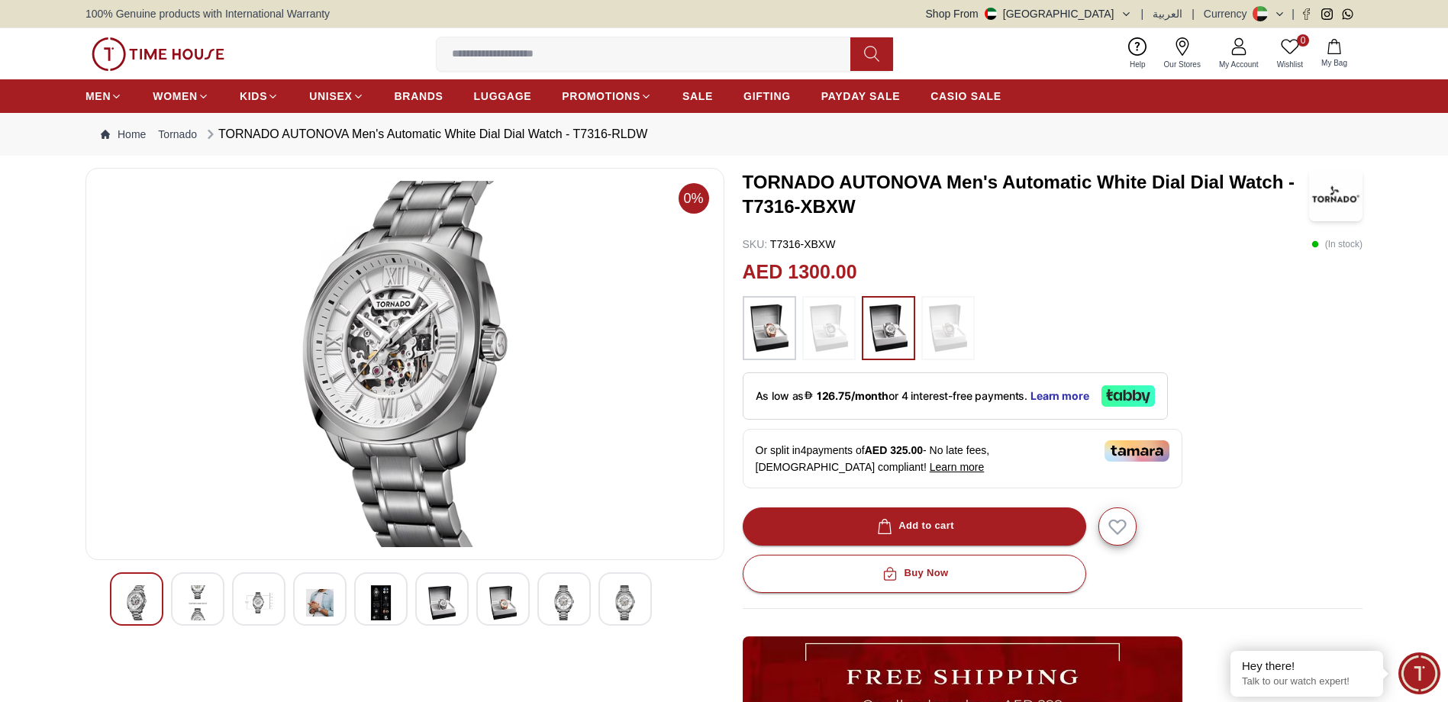
click at [247, 599] on img at bounding box center [258, 602] width 27 height 35
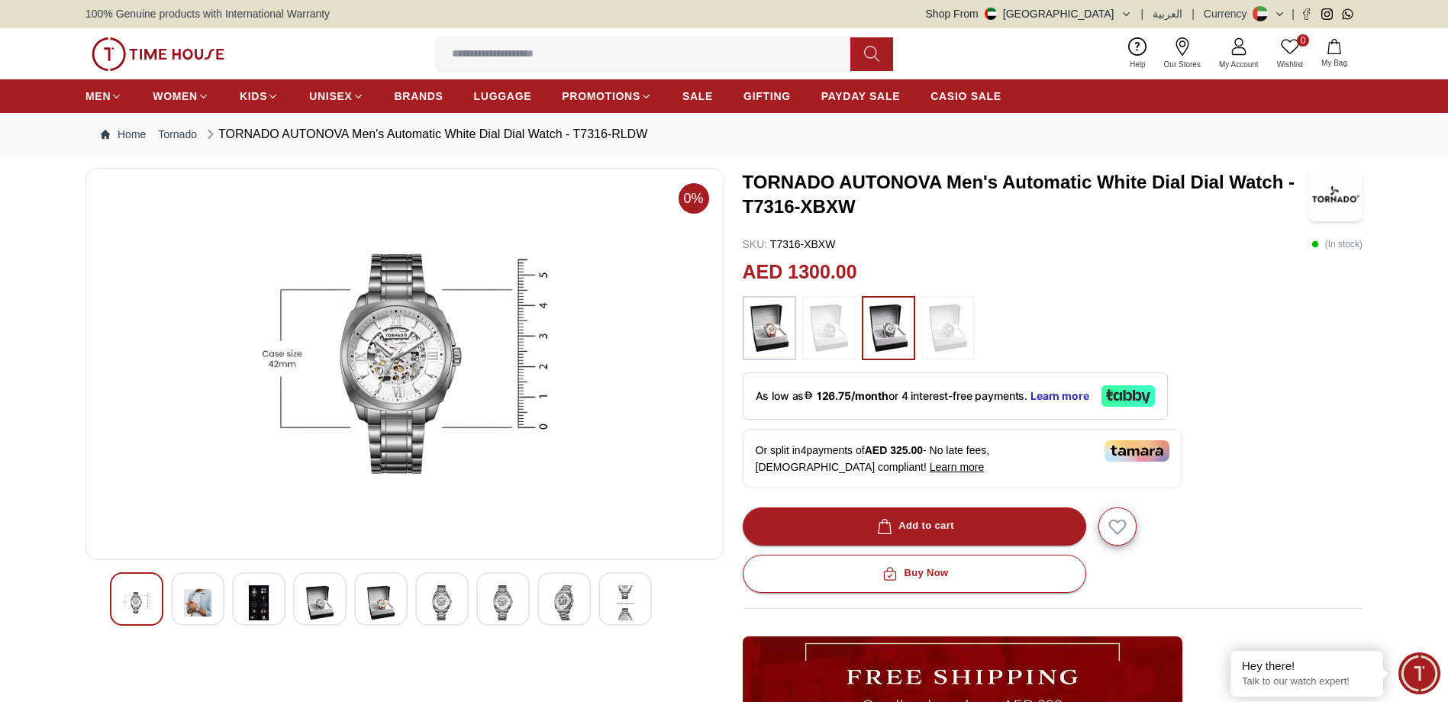
click at [266, 595] on img at bounding box center [258, 602] width 27 height 35
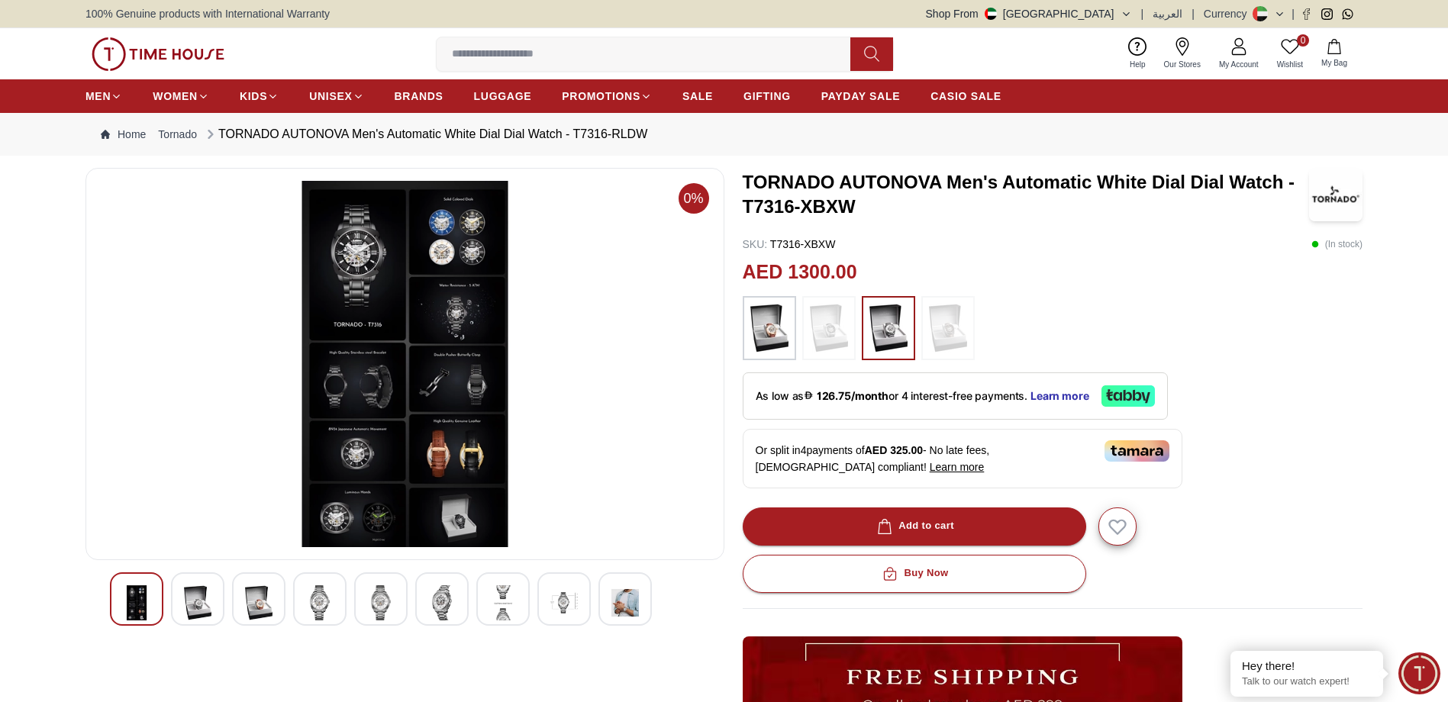
click at [318, 595] on img at bounding box center [319, 602] width 27 height 35
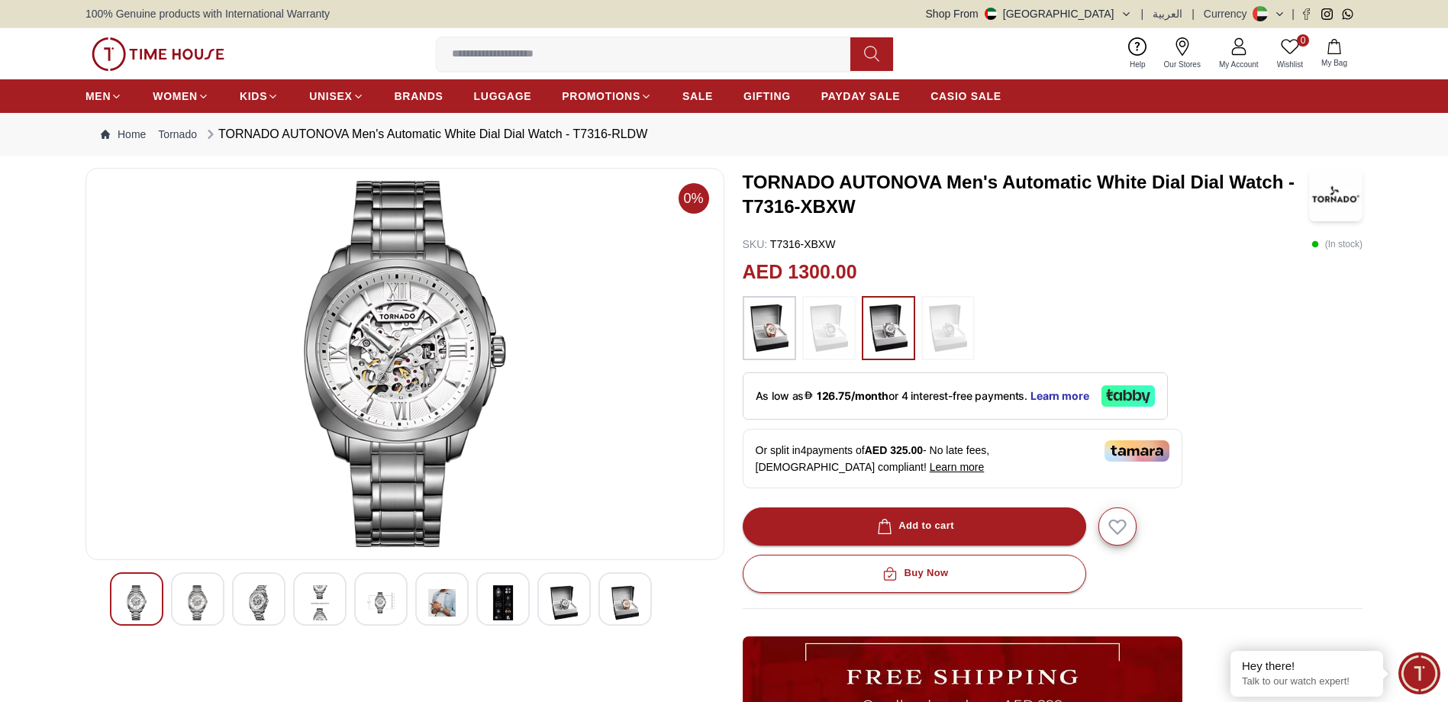
click at [254, 595] on img at bounding box center [258, 602] width 27 height 35
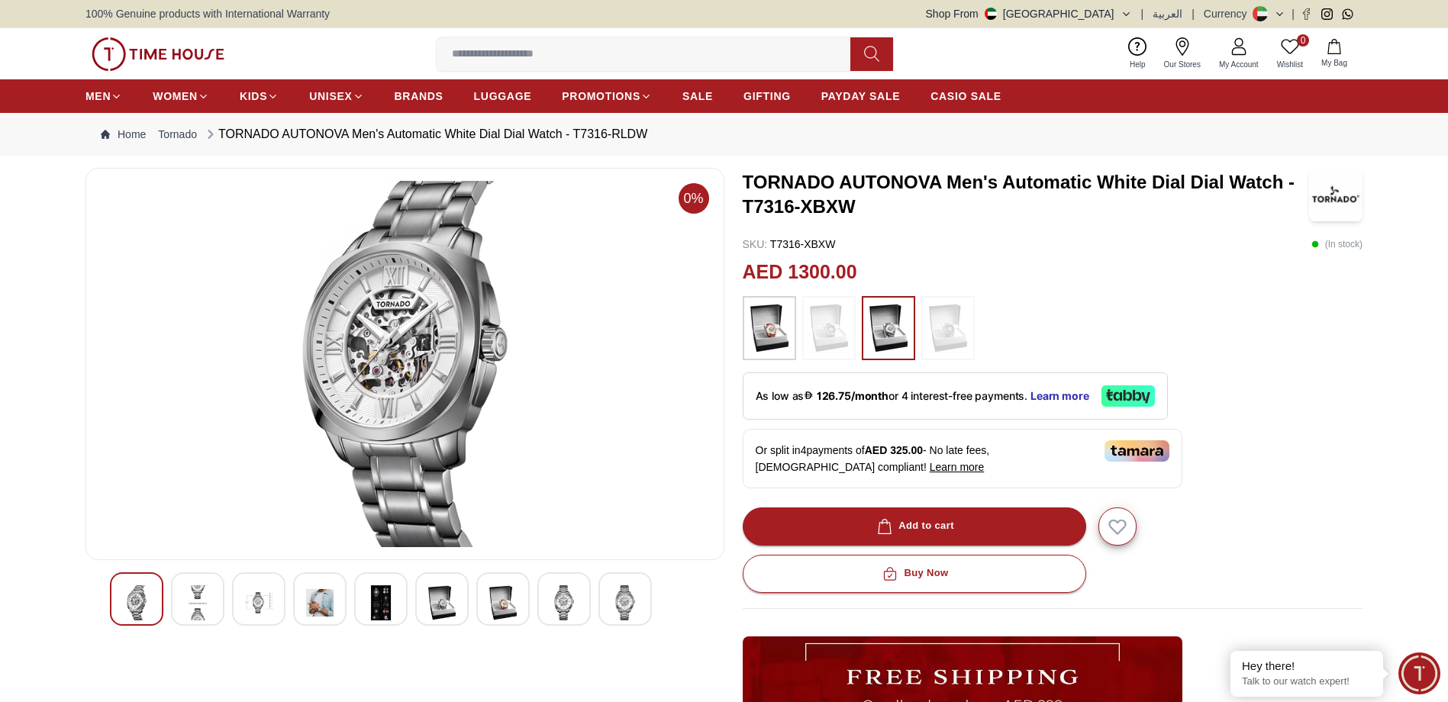
click at [318, 593] on img at bounding box center [319, 602] width 27 height 35
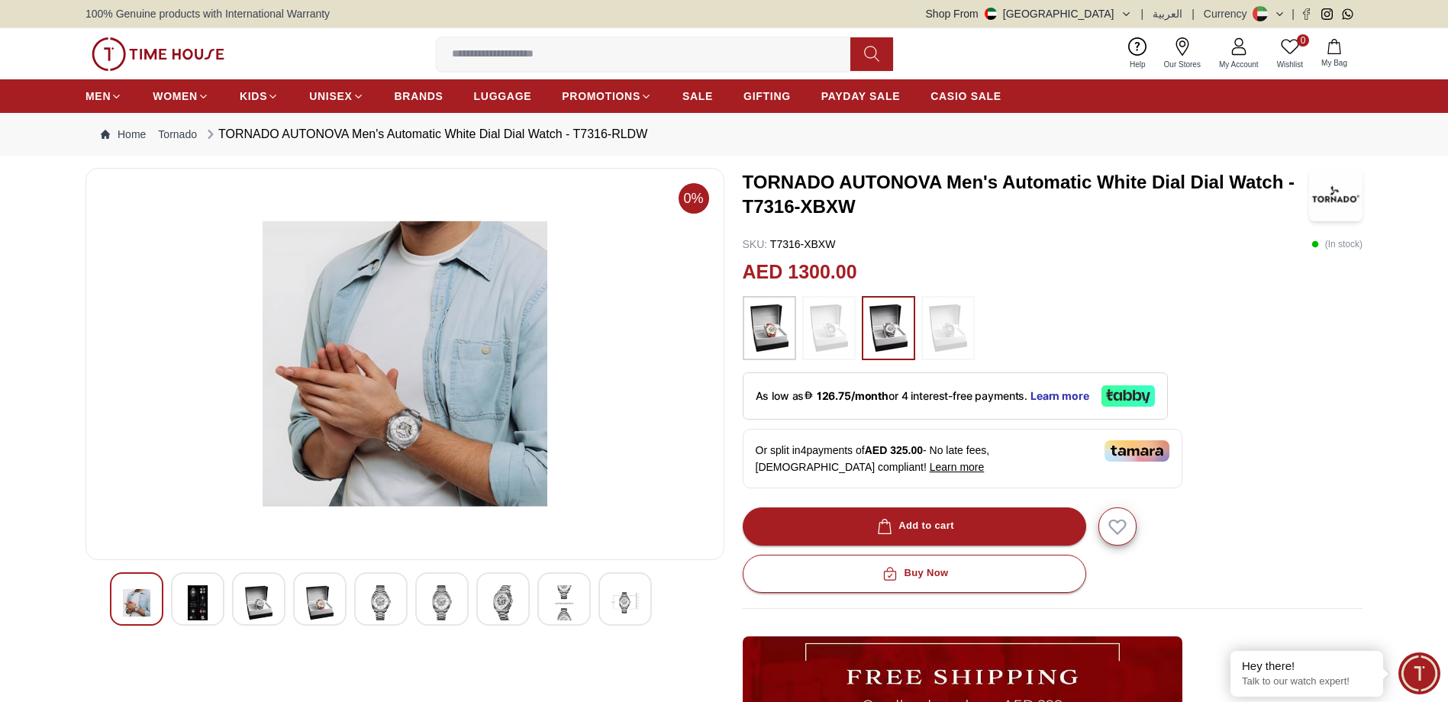
click at [357, 595] on div at bounding box center [380, 598] width 53 height 53
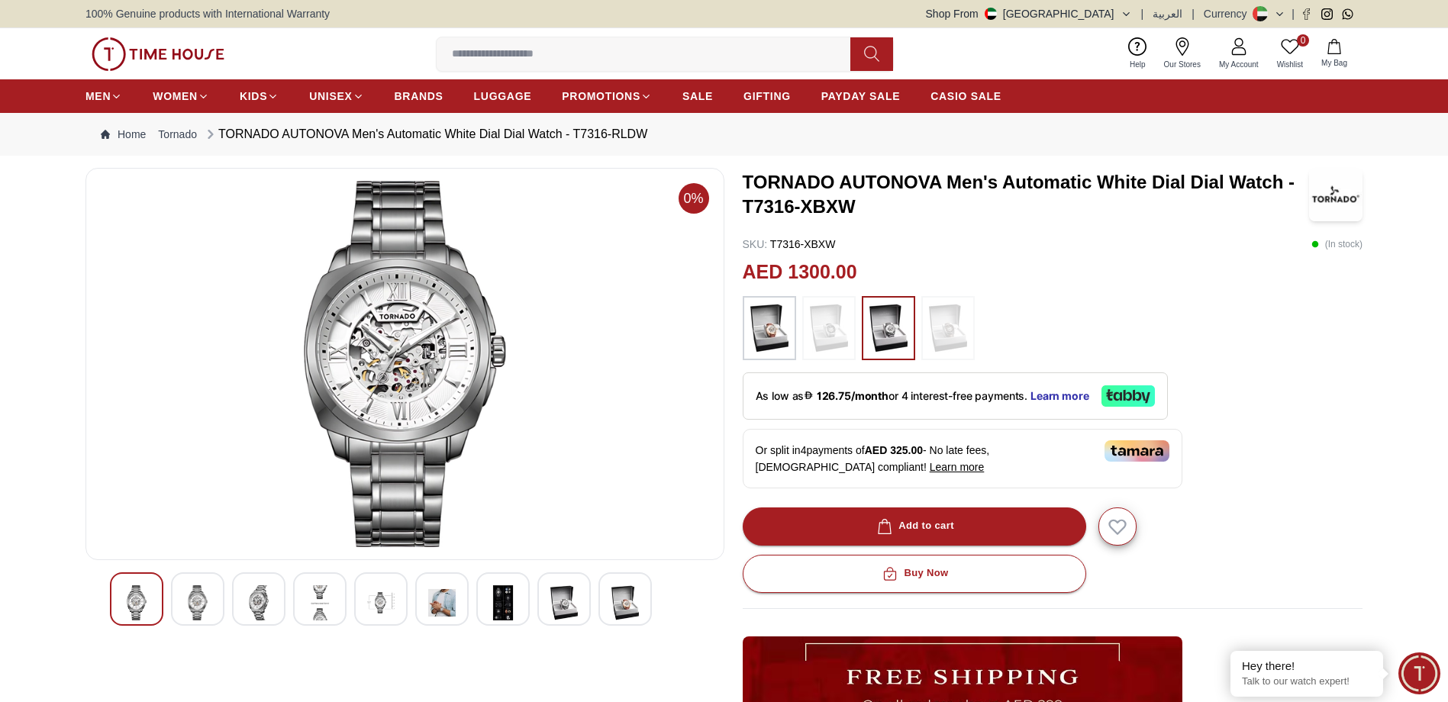
click at [373, 598] on img at bounding box center [380, 602] width 27 height 35
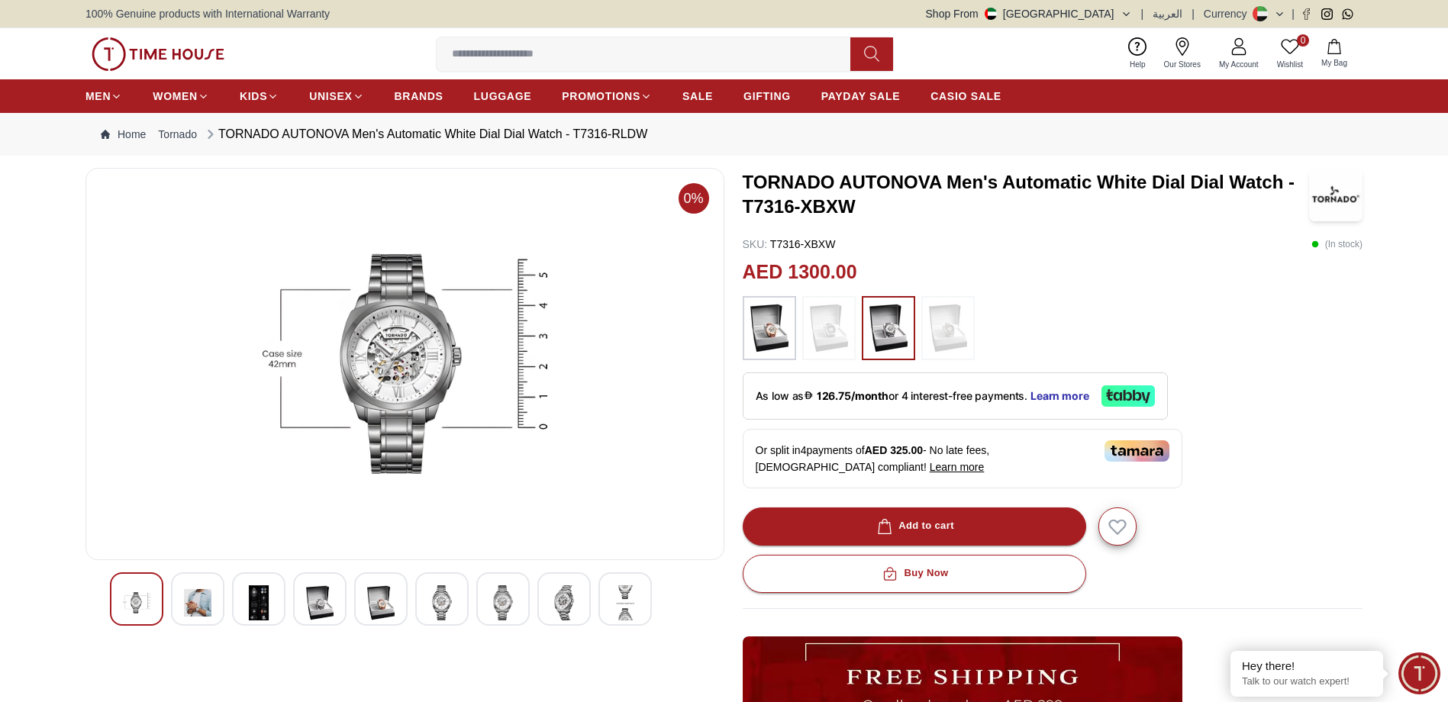
click at [450, 595] on img at bounding box center [441, 602] width 27 height 35
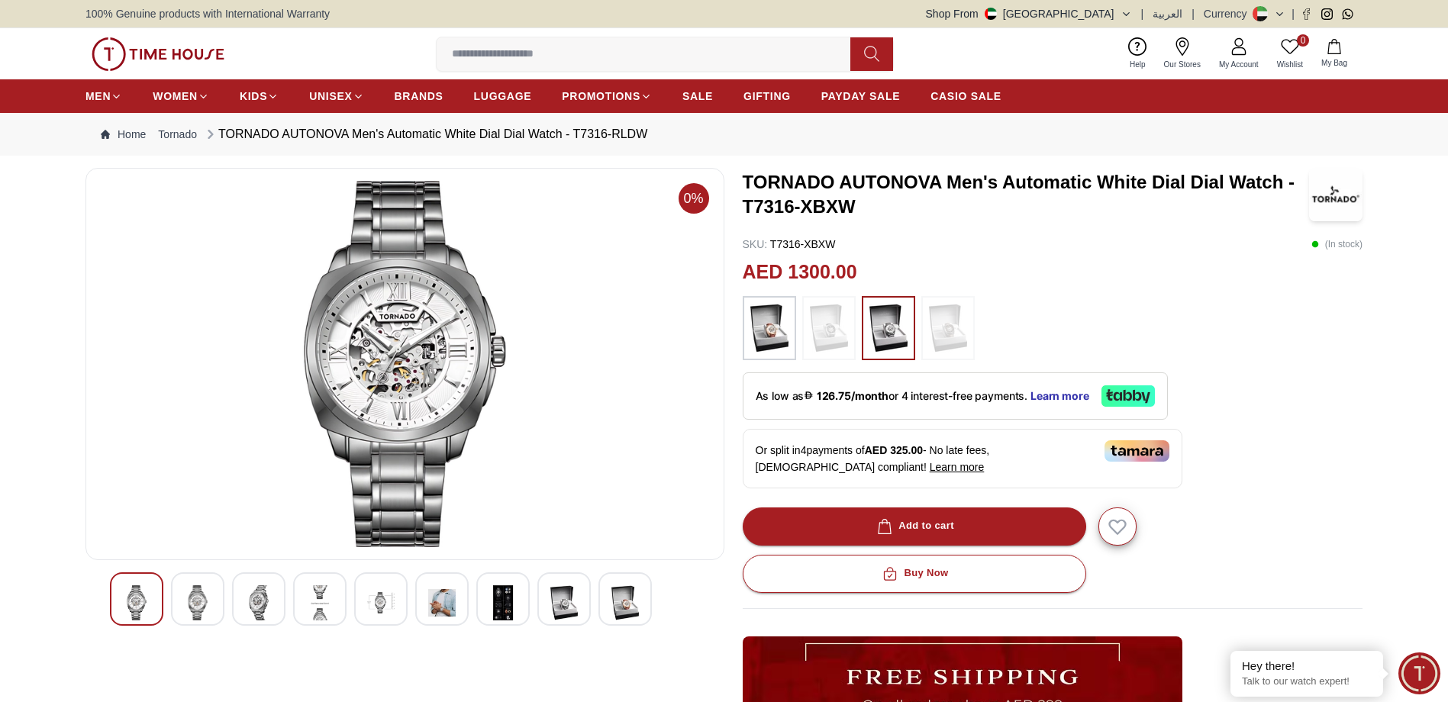
click at [451, 601] on img at bounding box center [441, 602] width 27 height 35
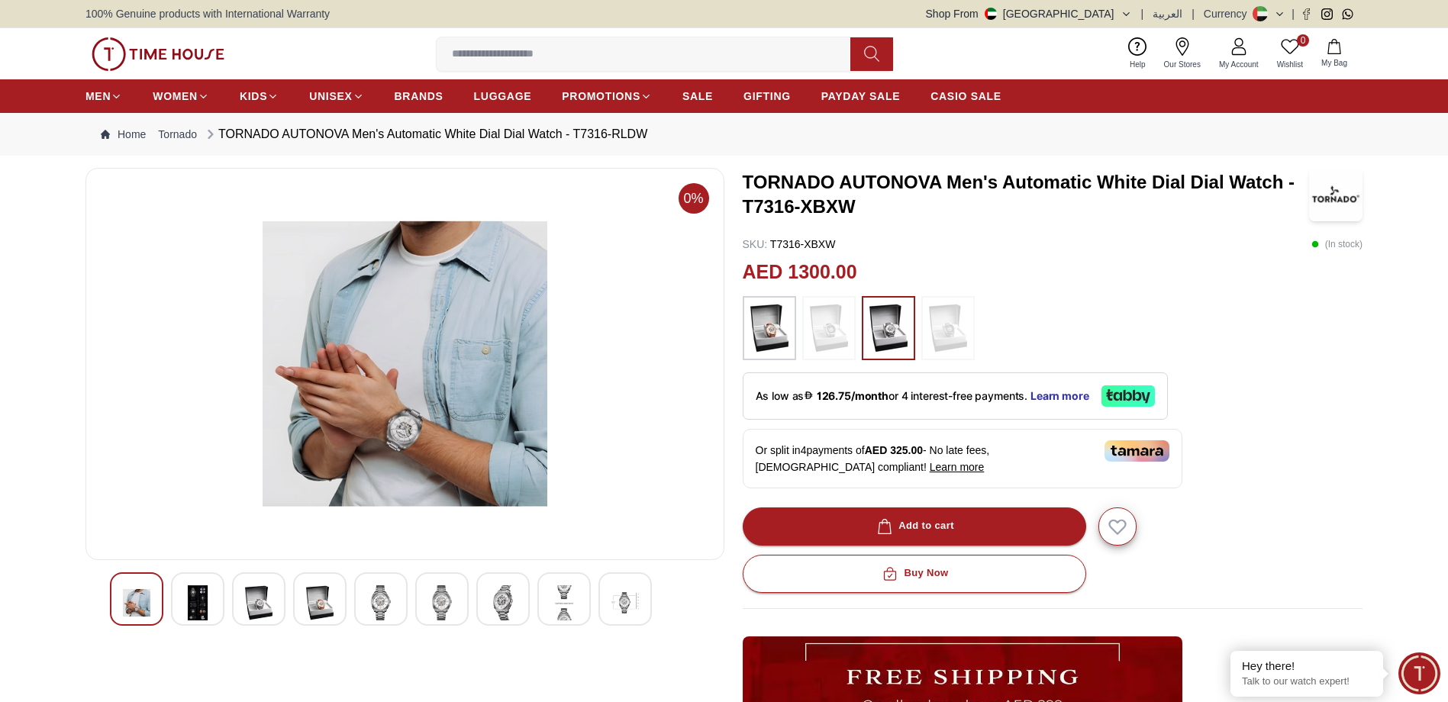
click at [550, 597] on div at bounding box center [563, 598] width 53 height 53
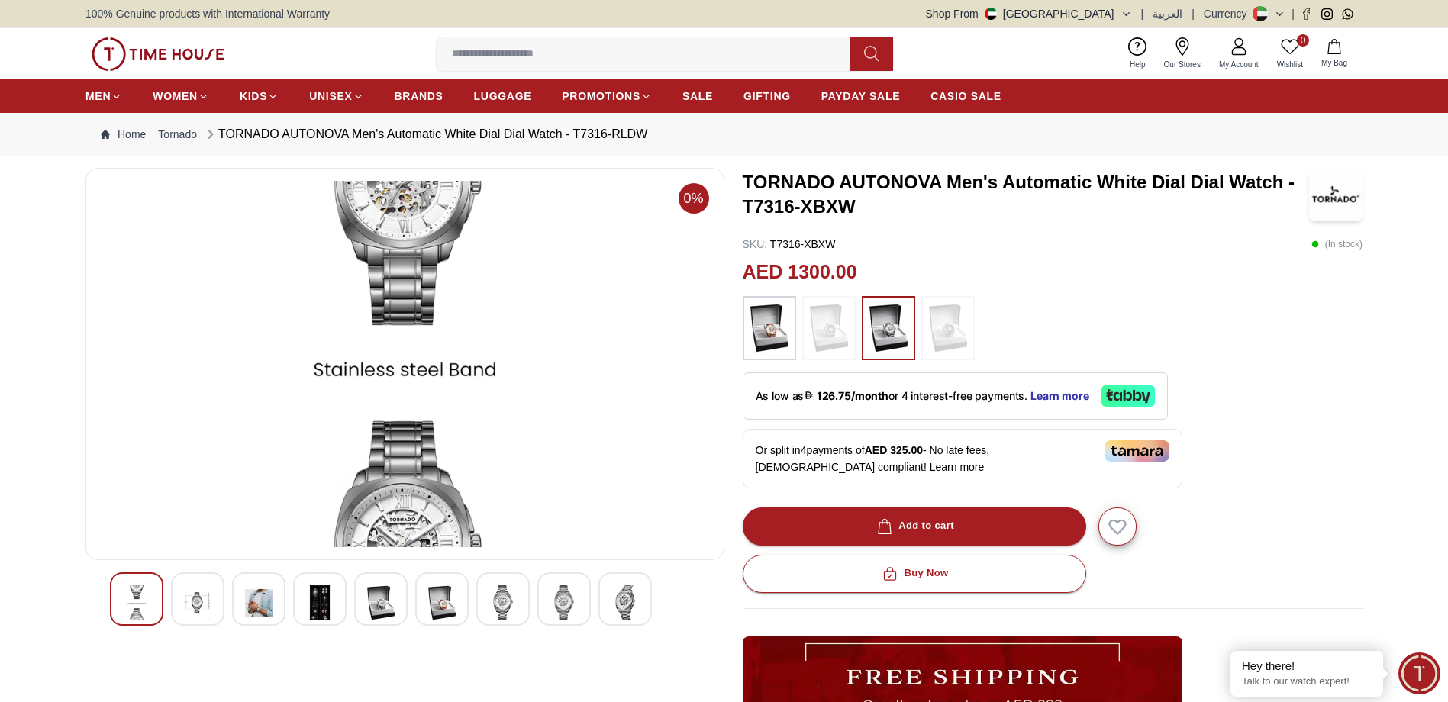
click at [472, 586] on div at bounding box center [405, 598] width 590 height 53
click at [501, 593] on img at bounding box center [502, 602] width 27 height 35
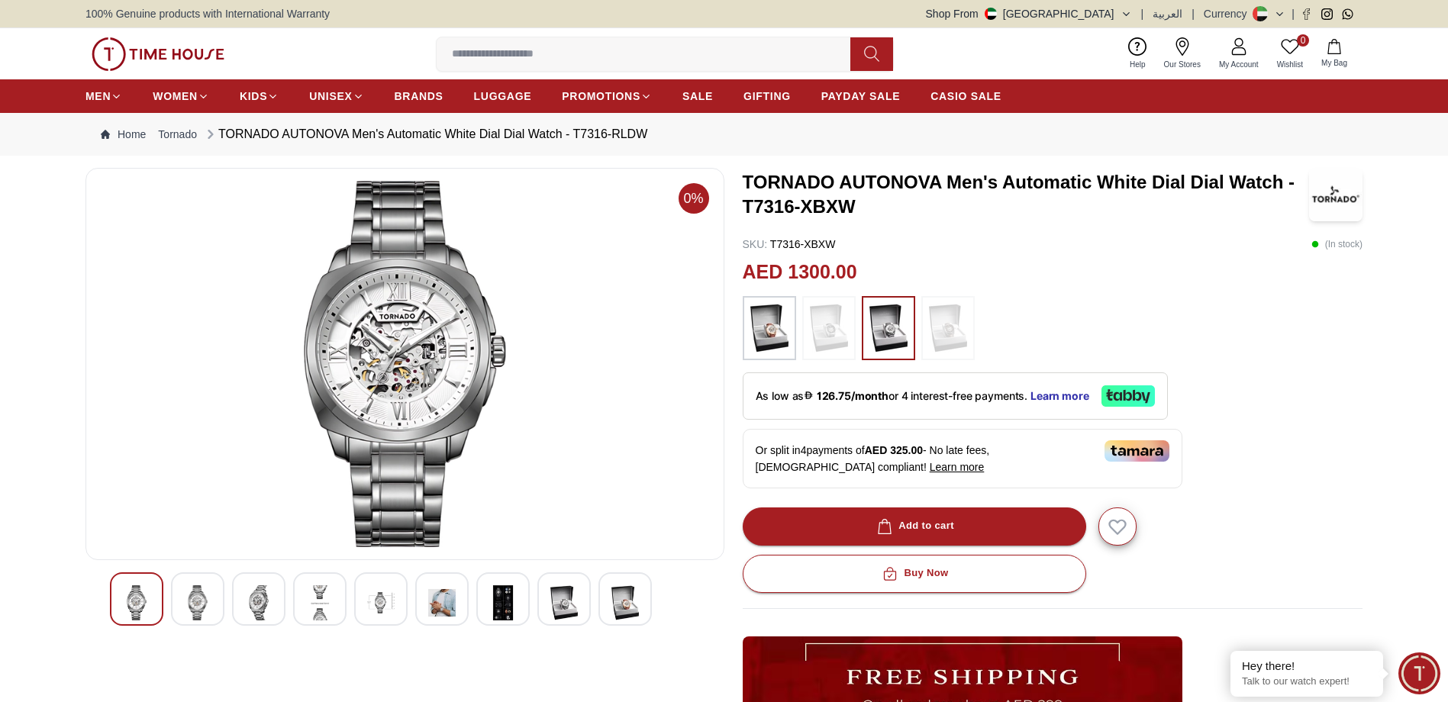
click at [599, 601] on div at bounding box center [624, 598] width 53 height 53
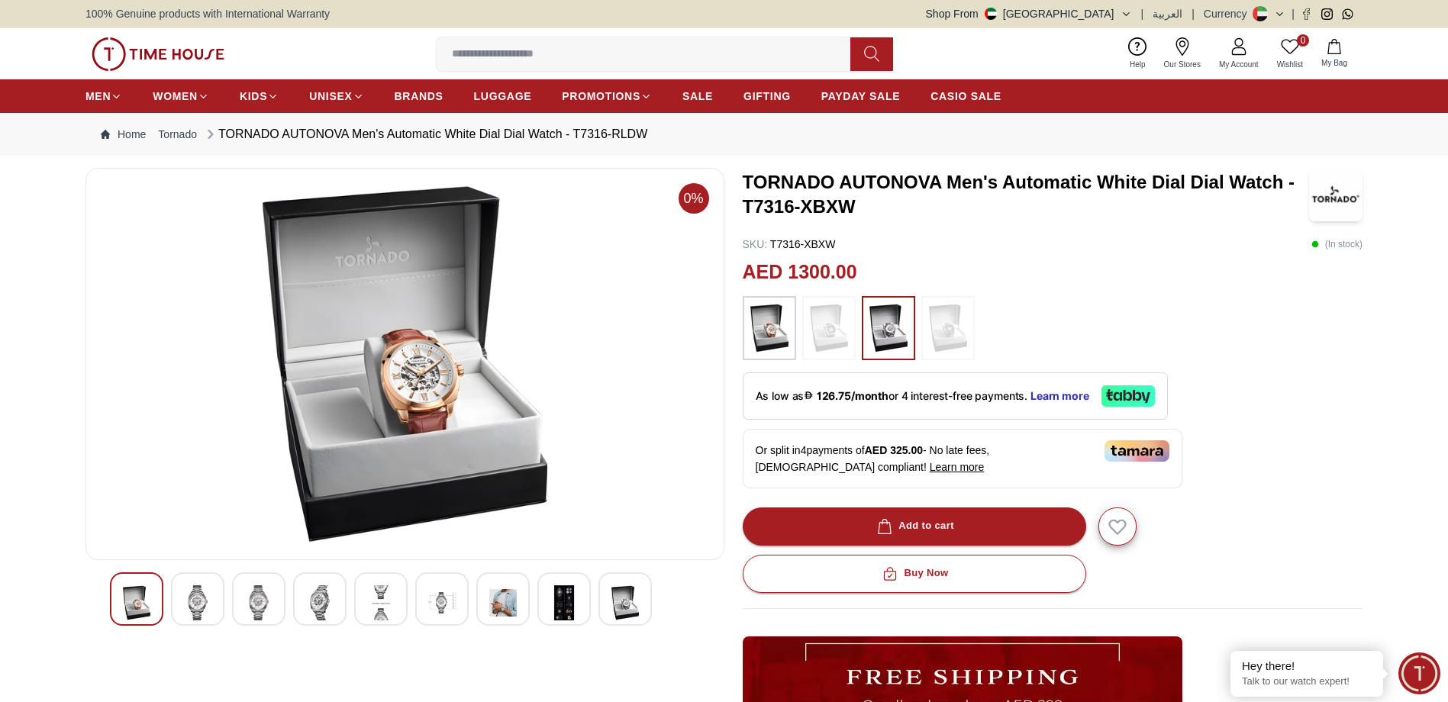
click at [490, 598] on img at bounding box center [502, 602] width 27 height 35
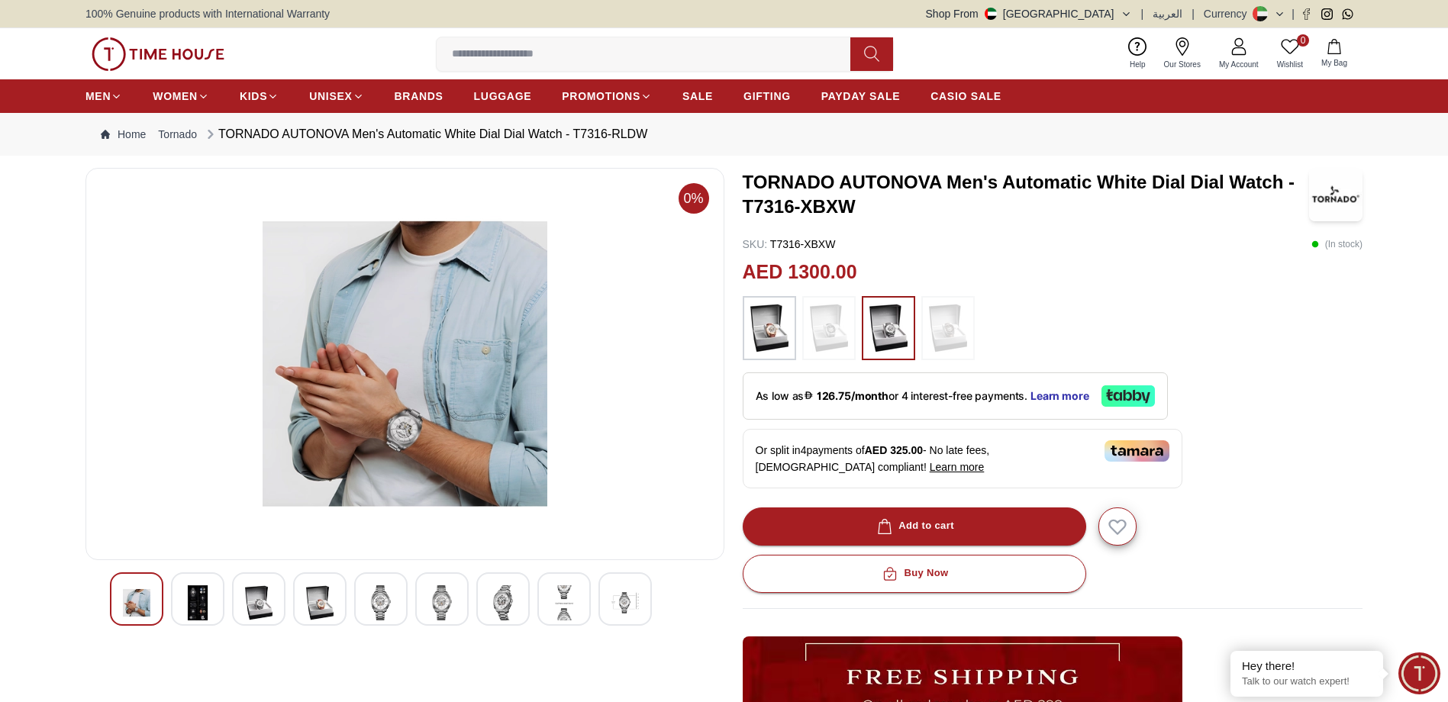
click at [454, 601] on img at bounding box center [441, 602] width 27 height 35
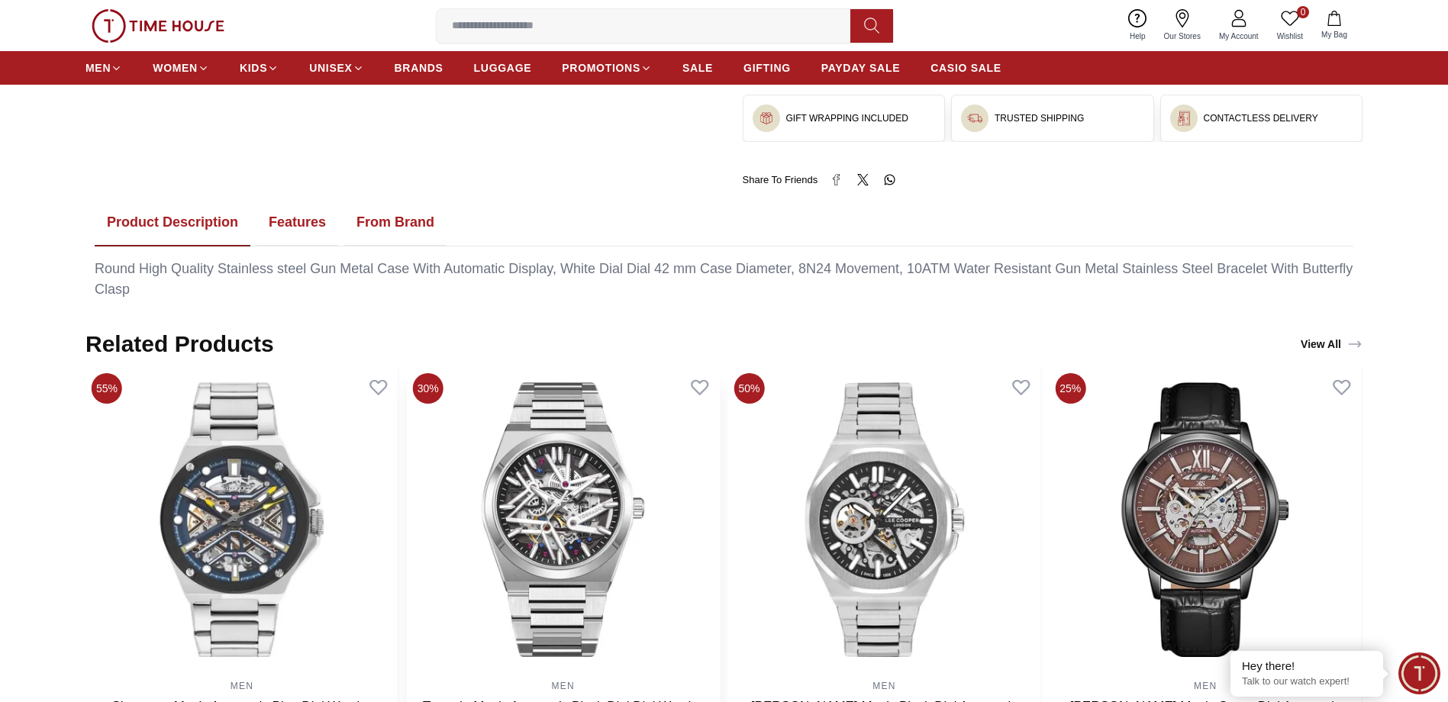
scroll to position [840, 0]
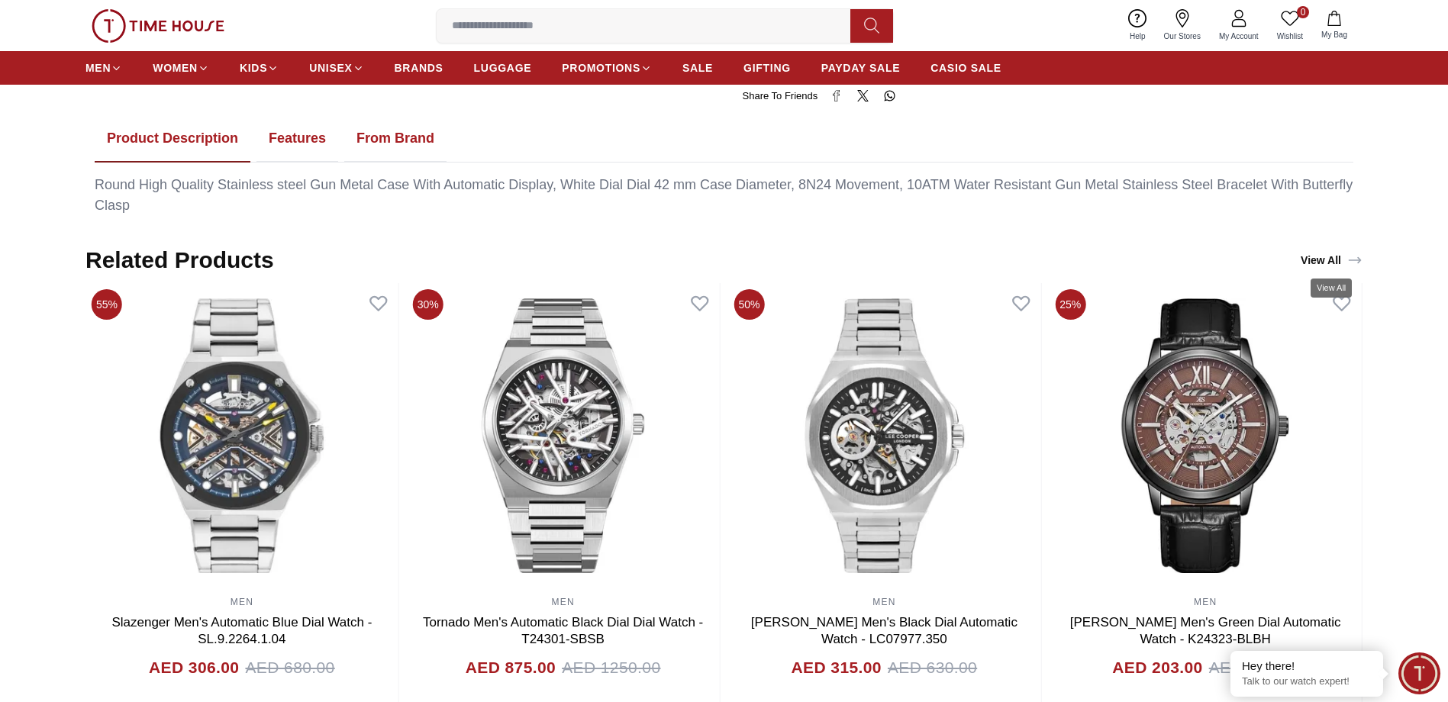
click at [1321, 259] on link "View All" at bounding box center [1331, 260] width 68 height 21
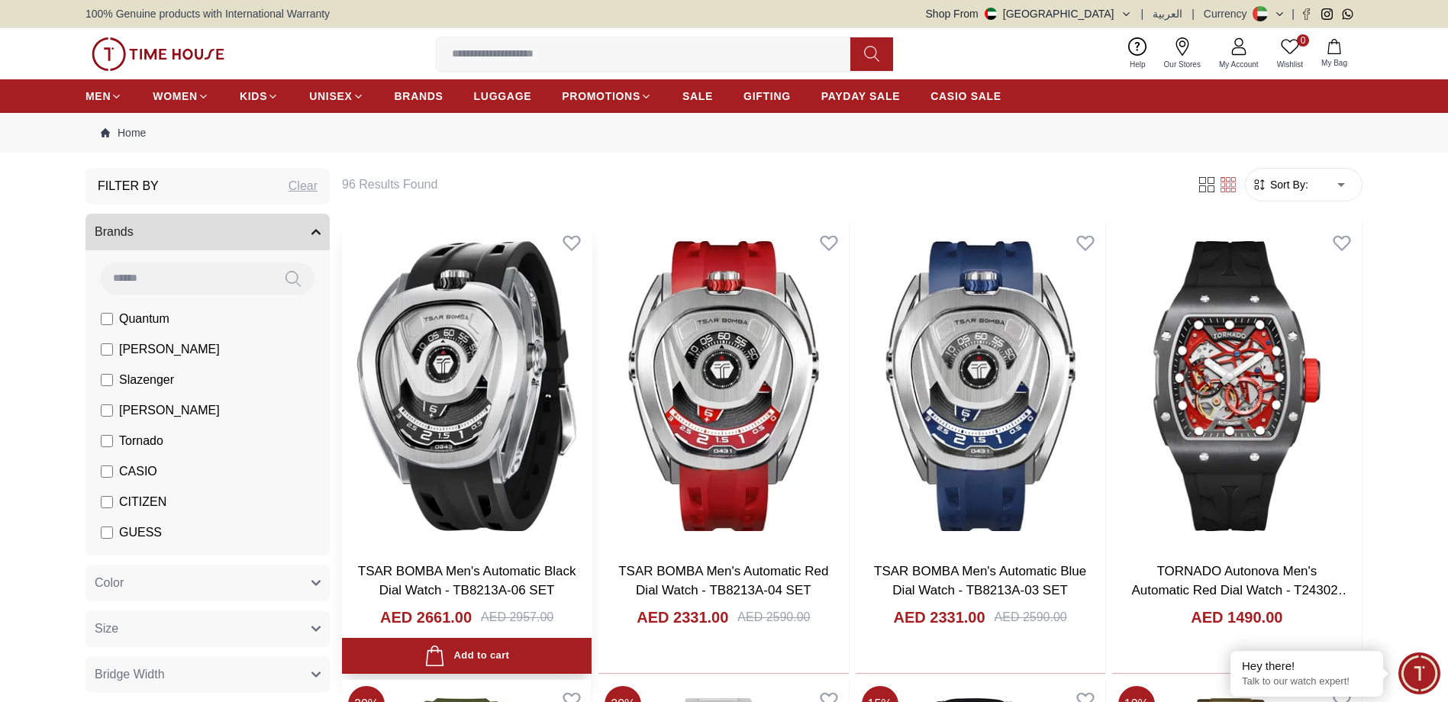
click at [513, 310] on img at bounding box center [467, 386] width 250 height 327
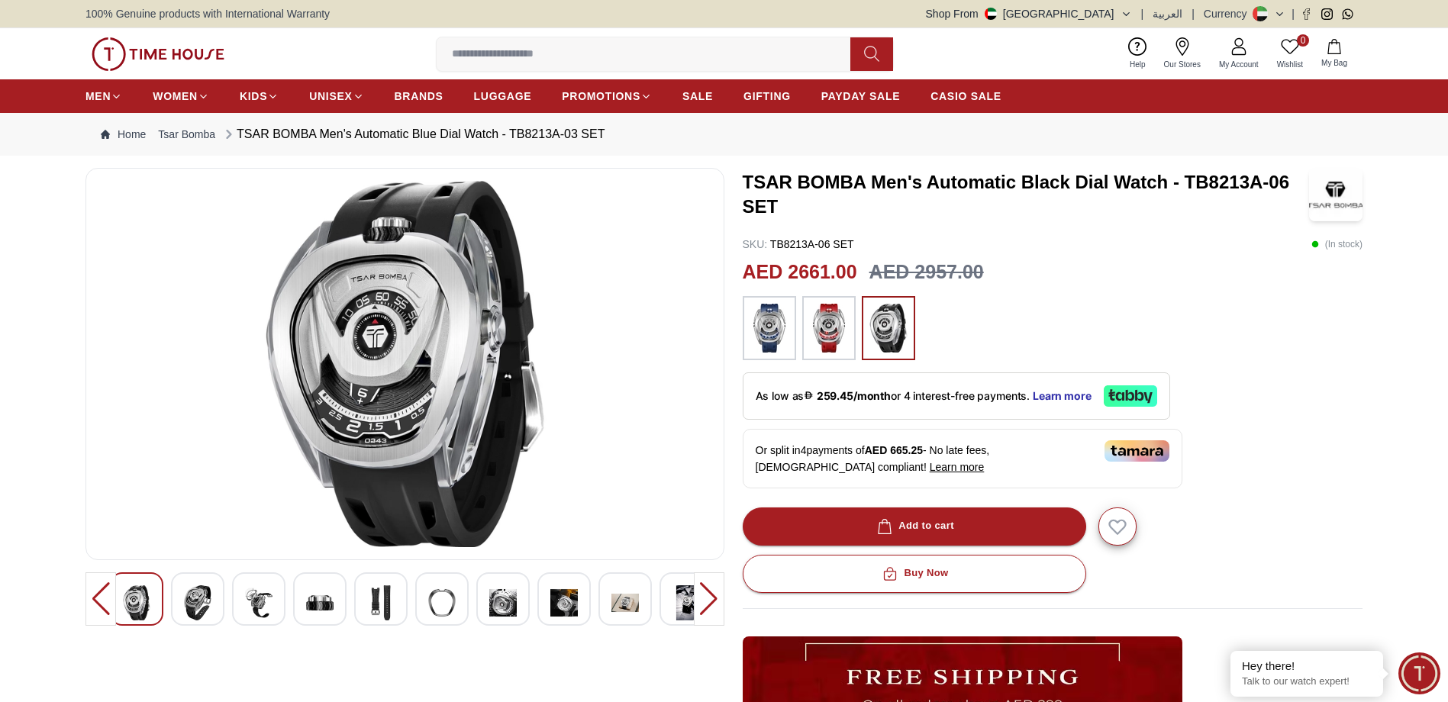
click at [203, 603] on img at bounding box center [197, 602] width 27 height 35
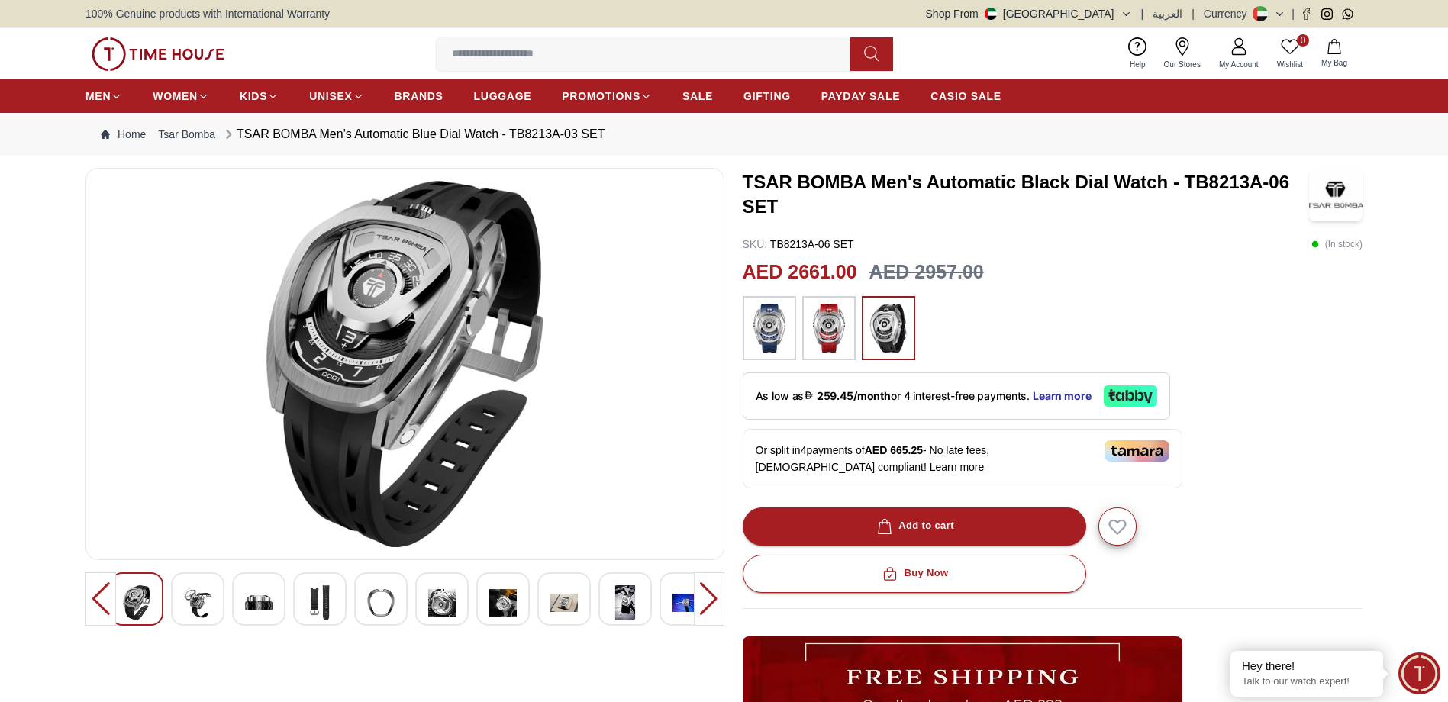
click at [205, 595] on img at bounding box center [197, 602] width 27 height 35
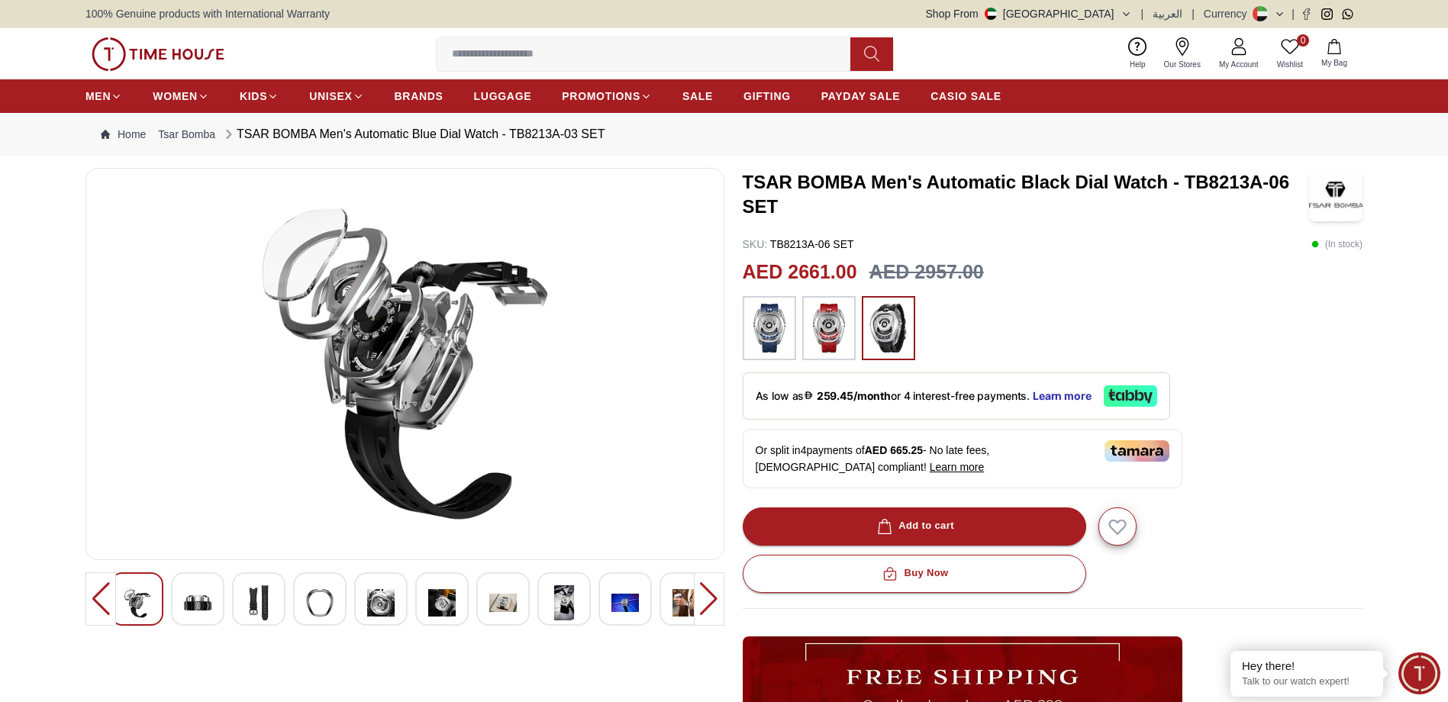
click at [205, 595] on img at bounding box center [197, 602] width 27 height 35
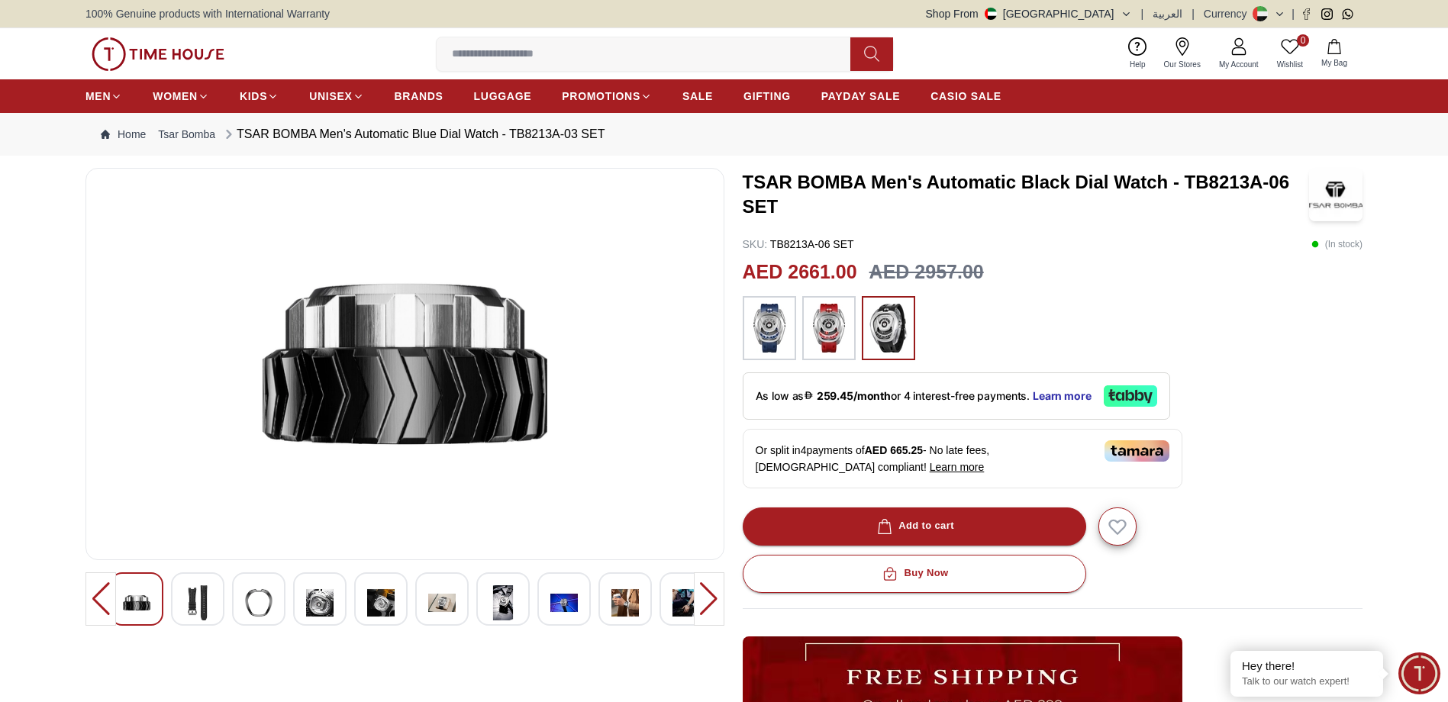
click at [190, 597] on img at bounding box center [197, 602] width 27 height 35
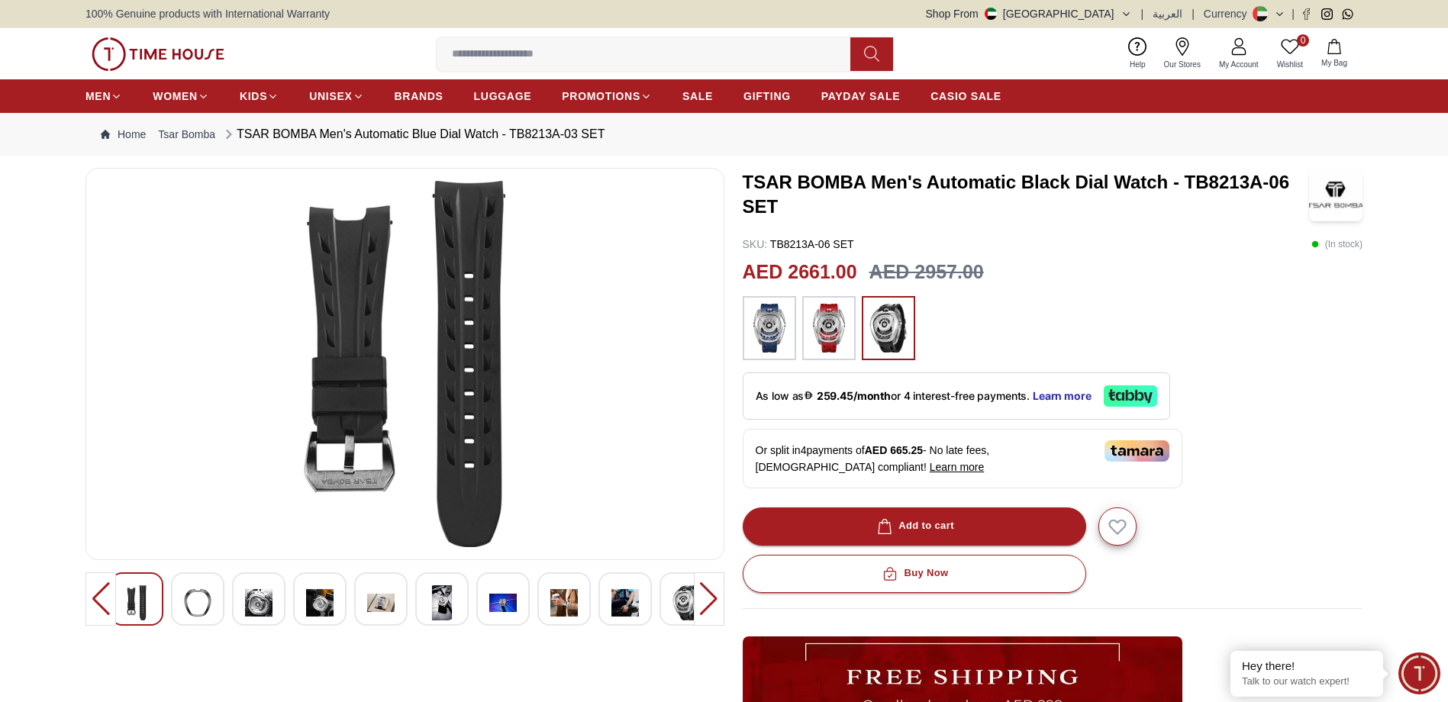
click at [190, 597] on img at bounding box center [197, 602] width 27 height 35
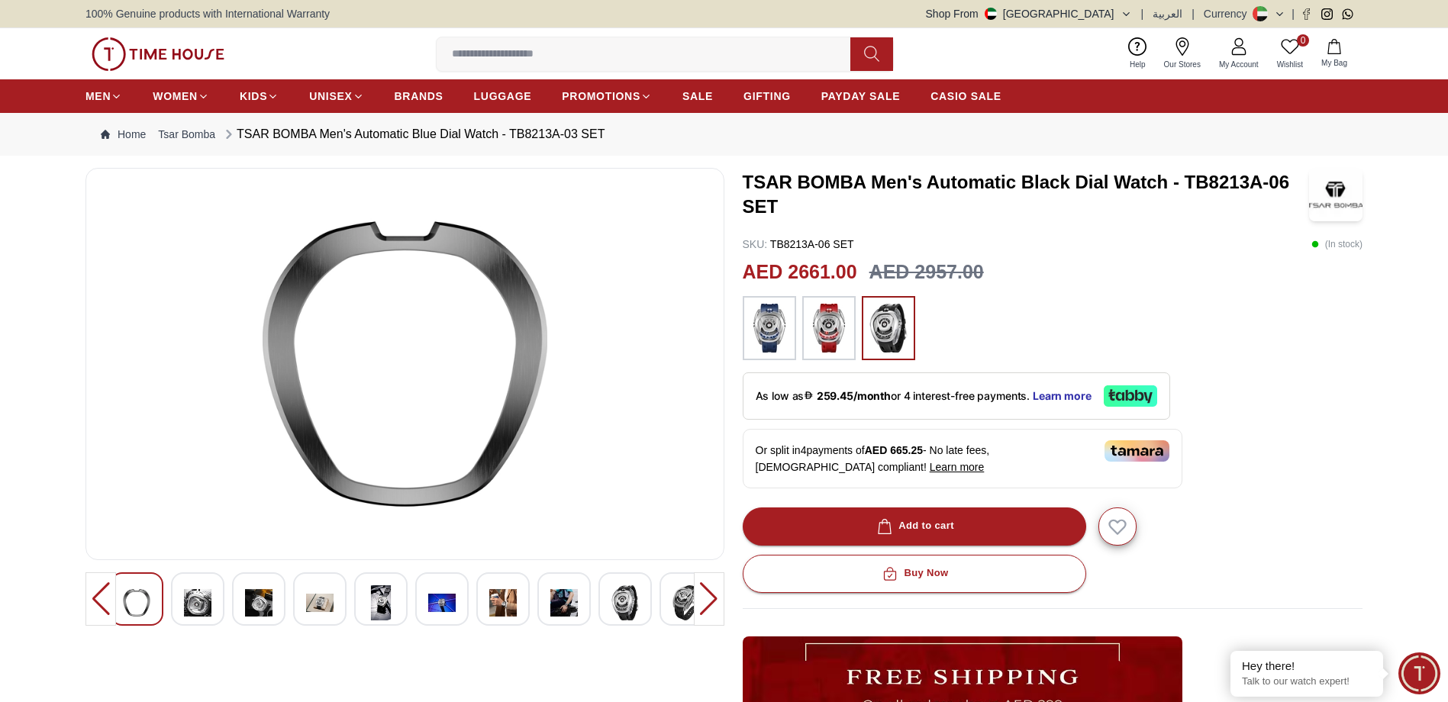
click at [190, 597] on img at bounding box center [197, 602] width 27 height 35
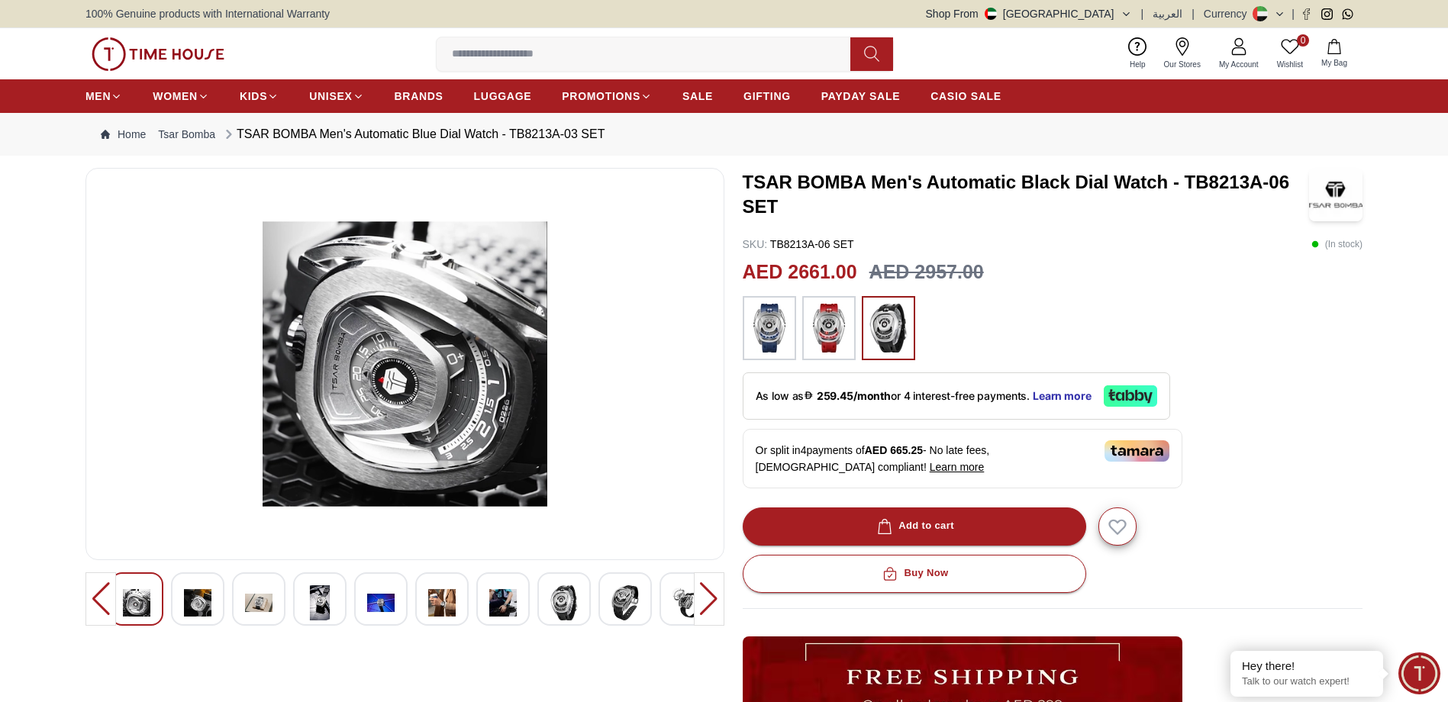
click at [190, 597] on img at bounding box center [197, 602] width 27 height 35
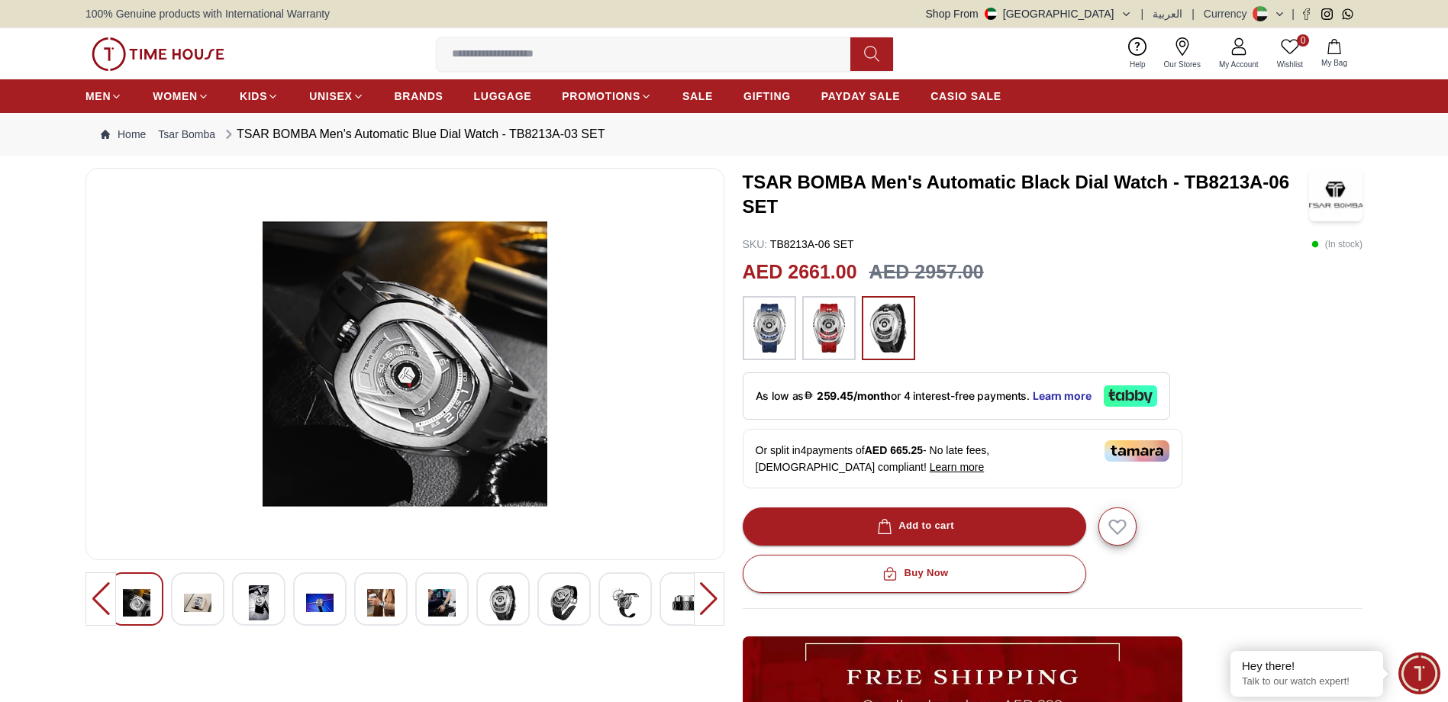
click at [190, 597] on img at bounding box center [197, 602] width 27 height 35
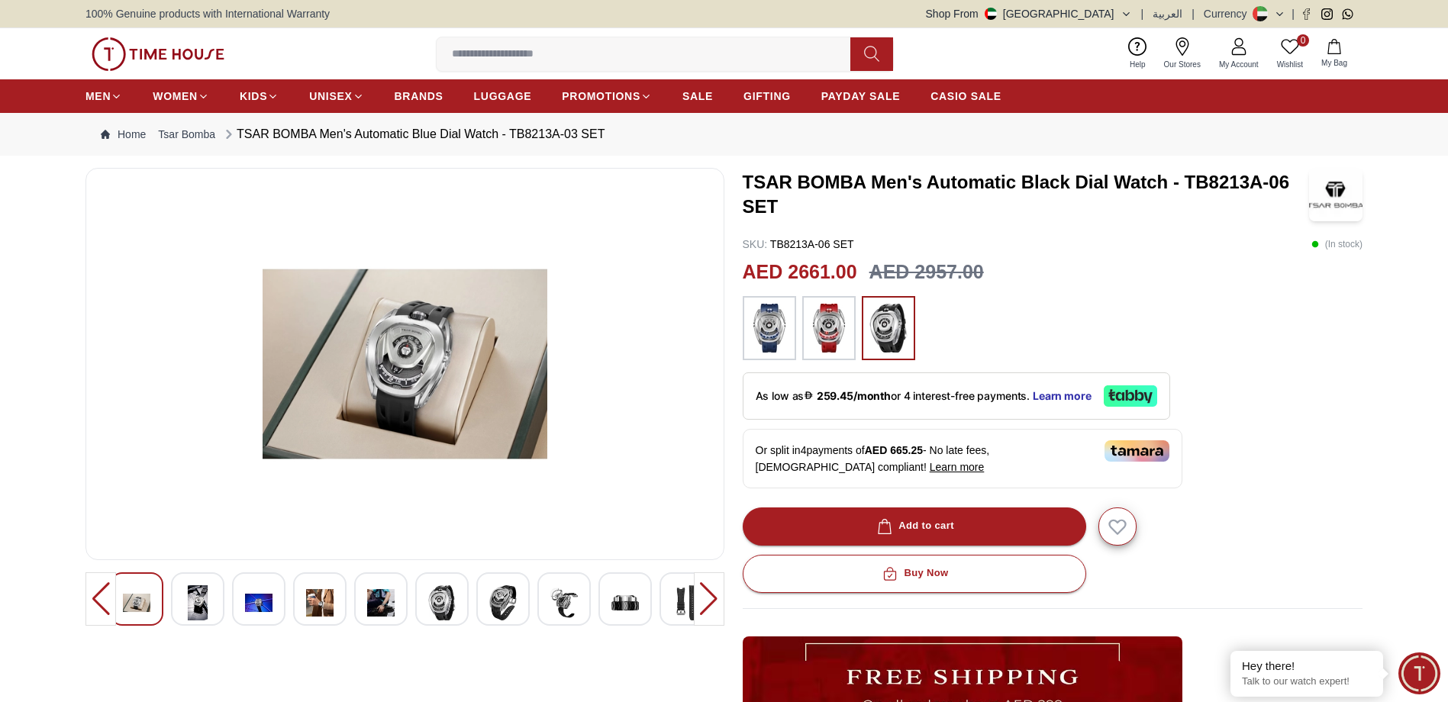
click at [206, 604] on img at bounding box center [197, 602] width 27 height 35
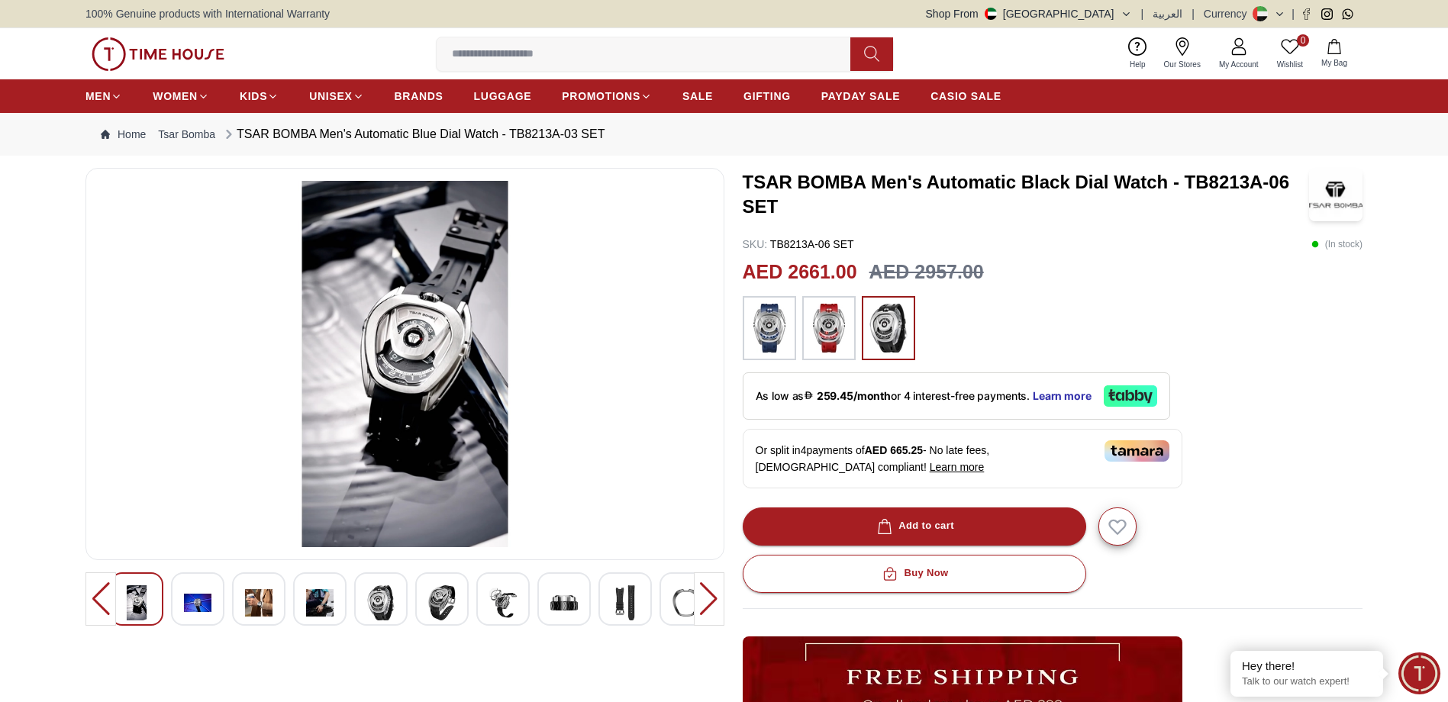
click at [199, 593] on img at bounding box center [197, 602] width 27 height 35
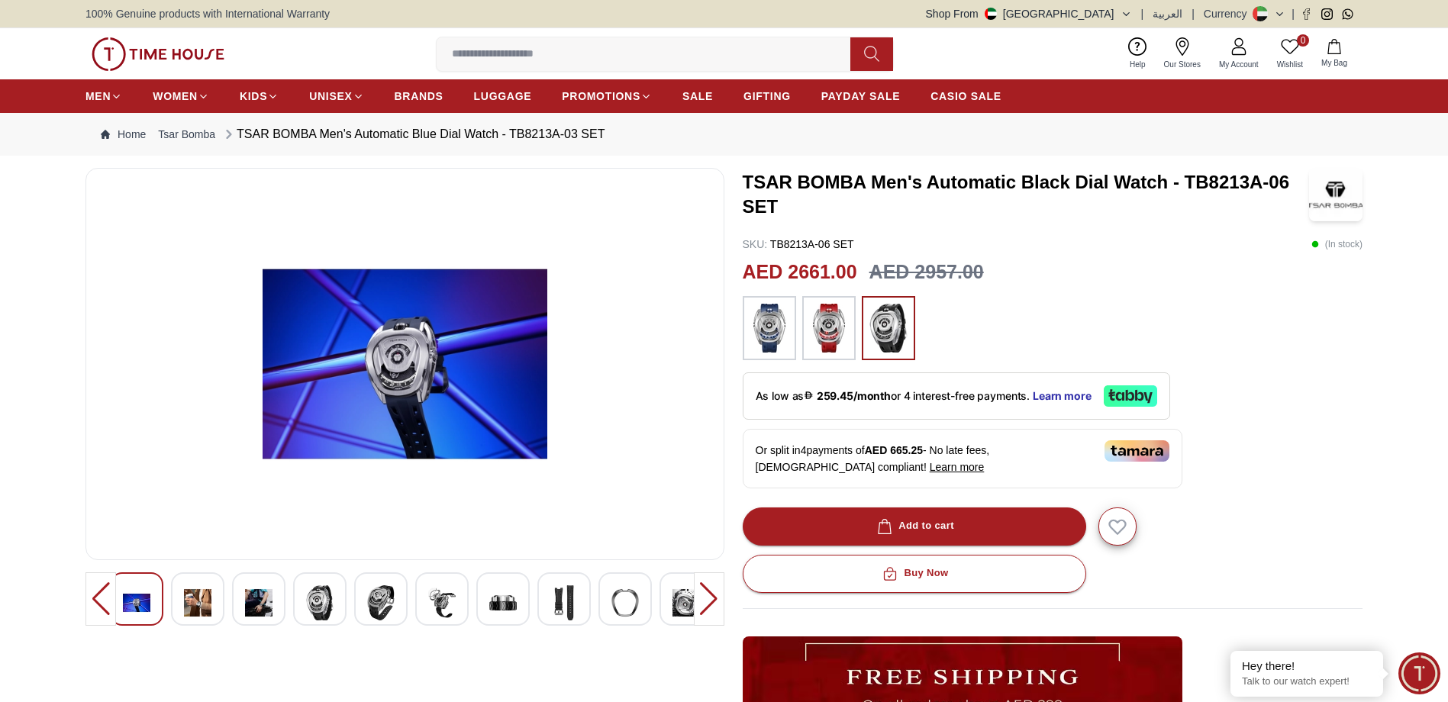
click at [199, 593] on img at bounding box center [197, 602] width 27 height 35
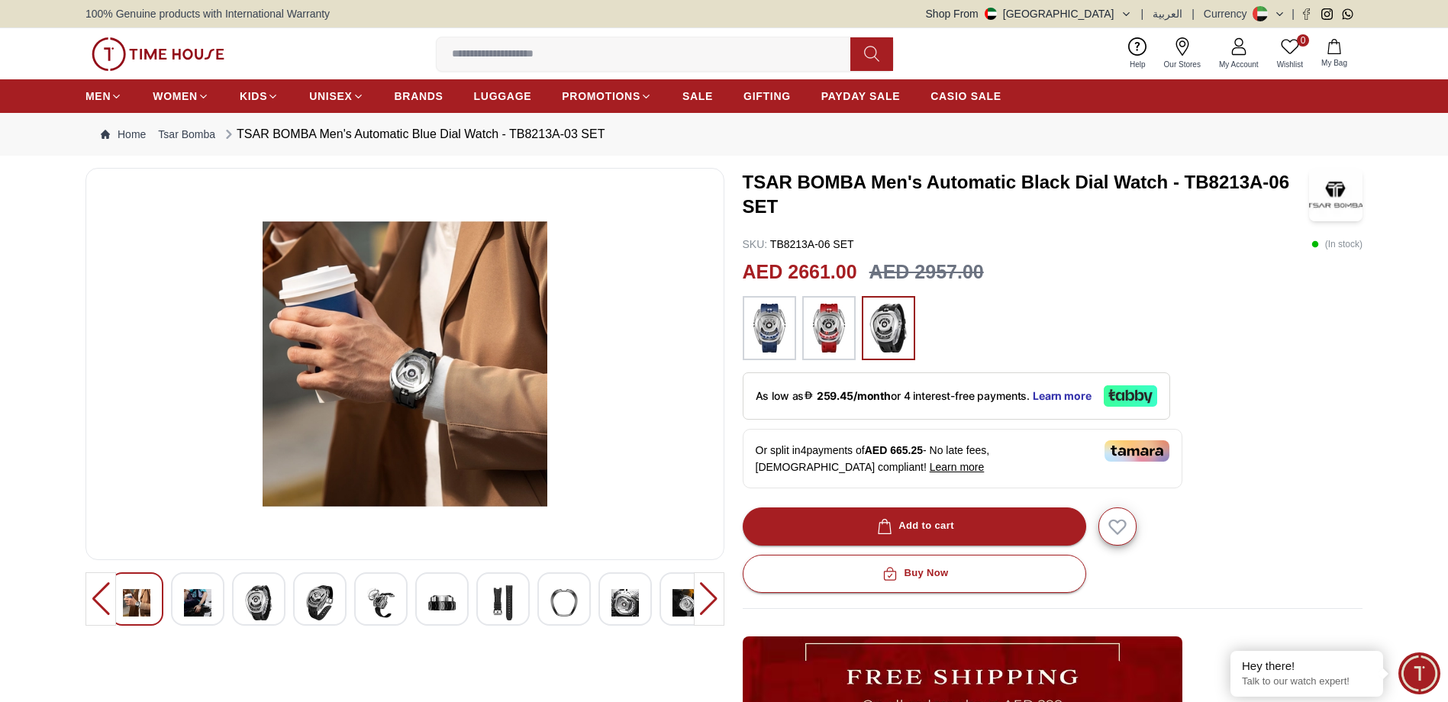
click at [201, 592] on img at bounding box center [197, 602] width 27 height 35
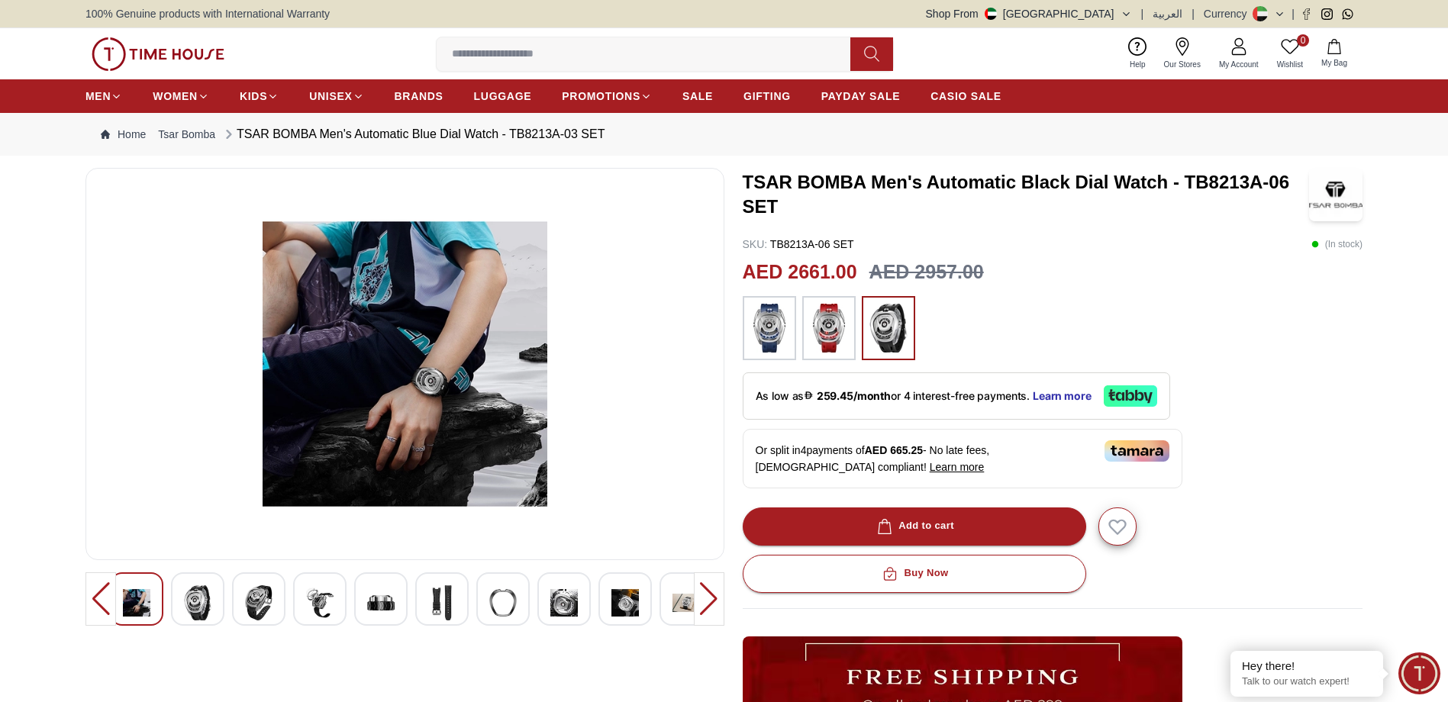
click at [203, 590] on img at bounding box center [197, 602] width 27 height 35
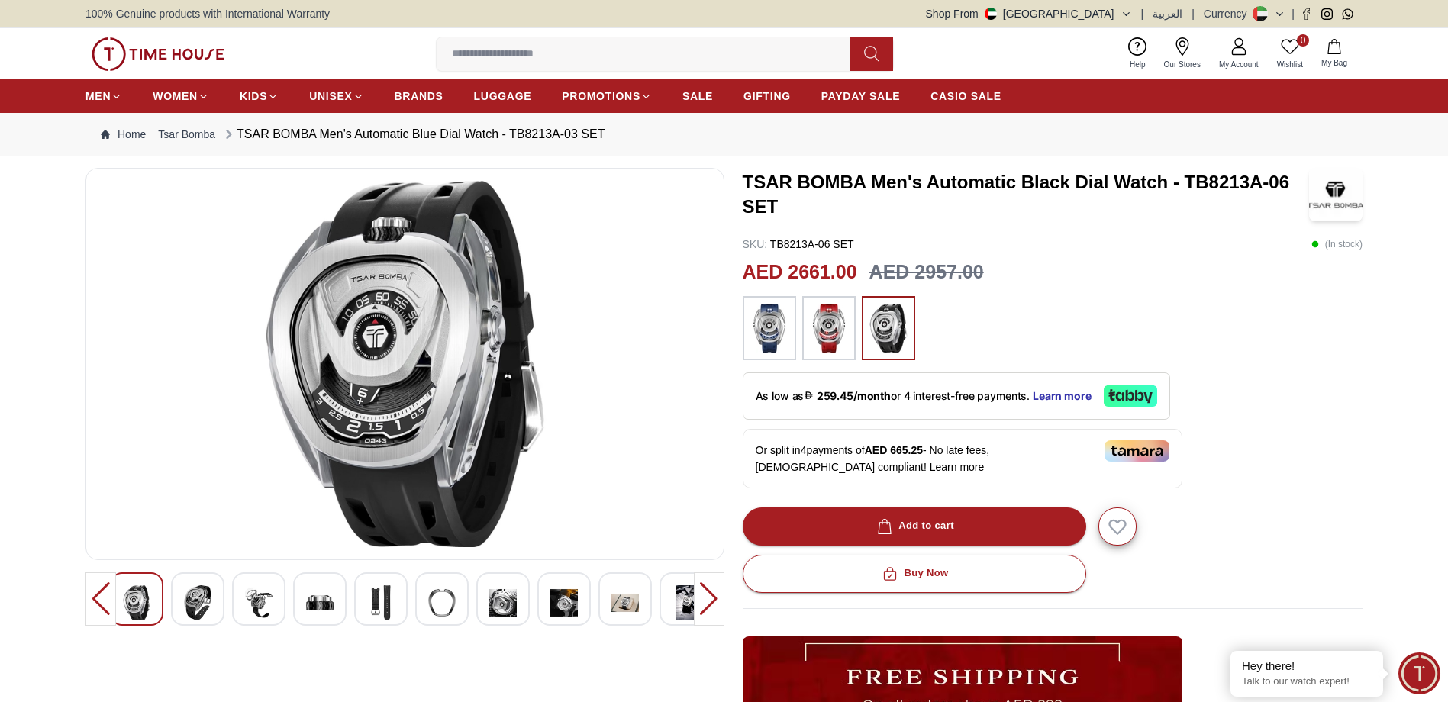
click at [209, 585] on img at bounding box center [197, 602] width 27 height 35
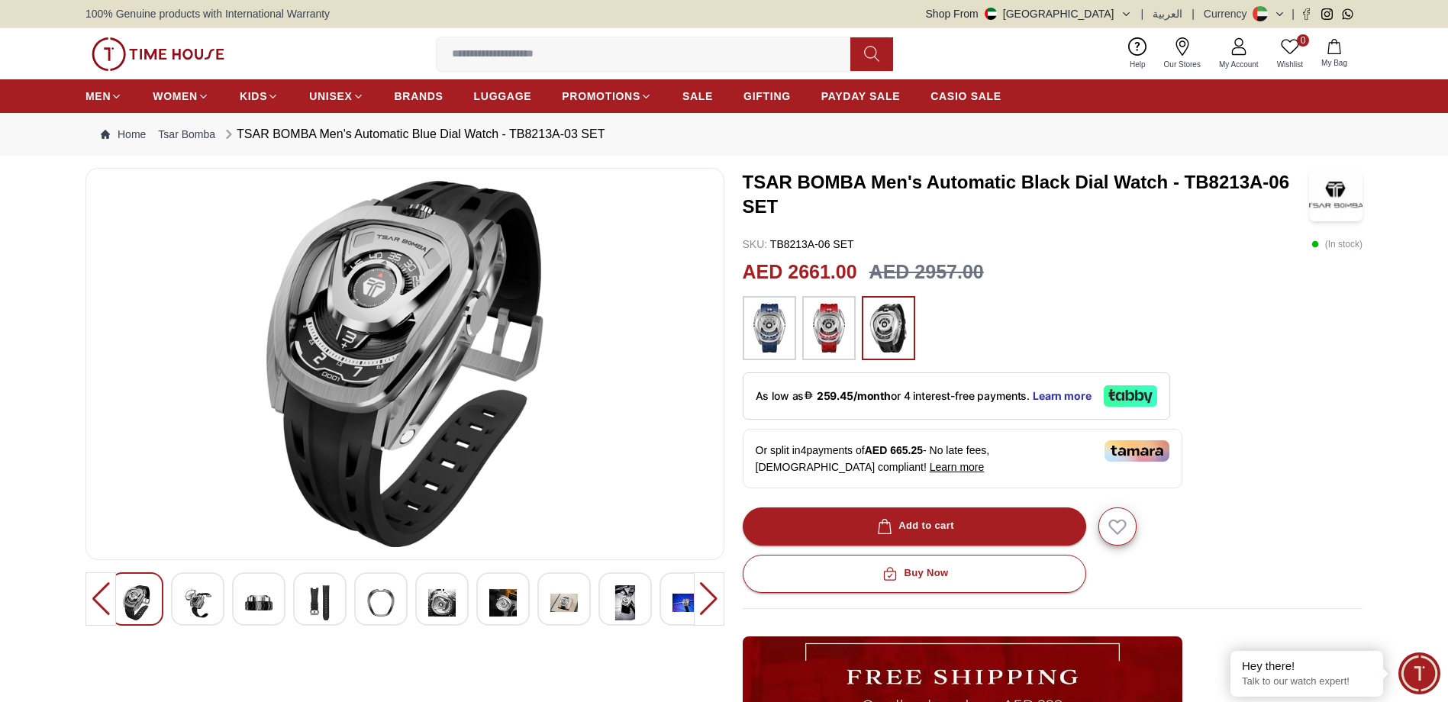
click at [209, 585] on img at bounding box center [197, 602] width 27 height 35
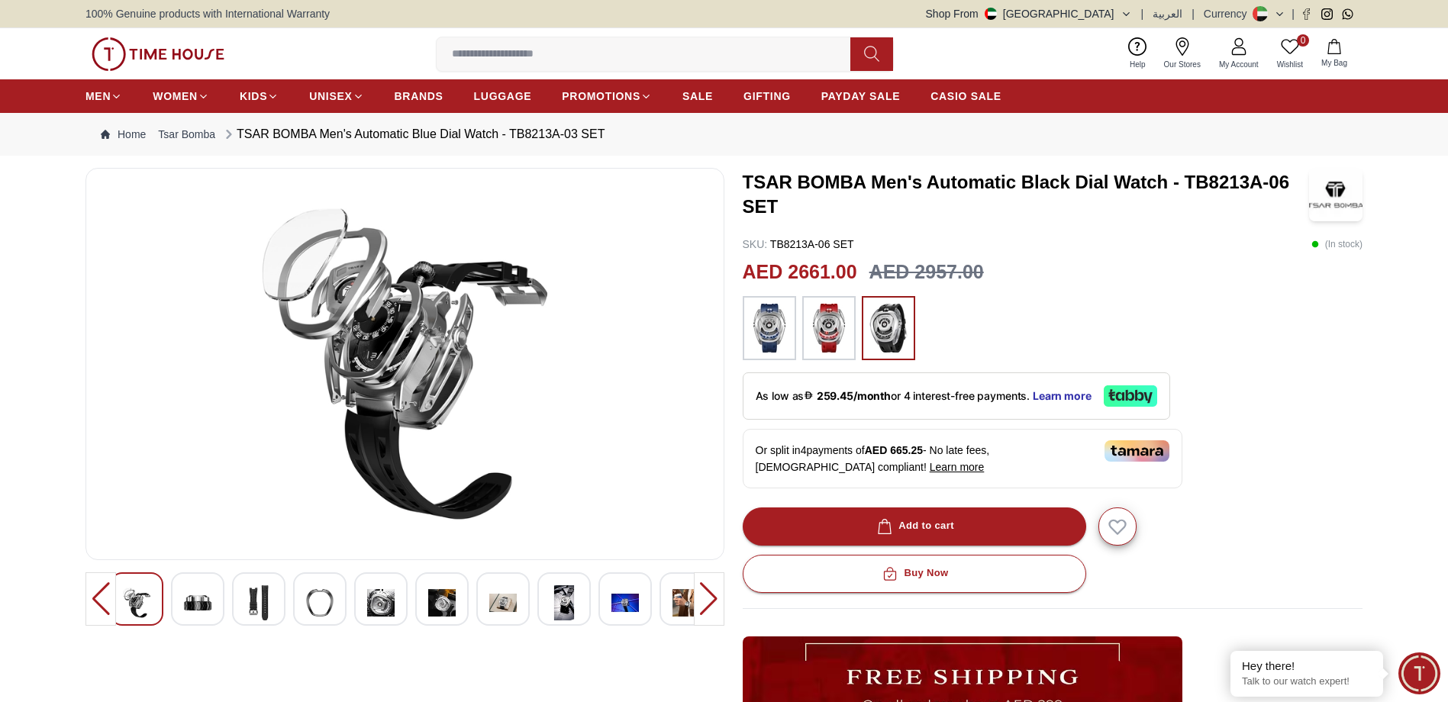
click at [206, 585] on img at bounding box center [197, 602] width 27 height 35
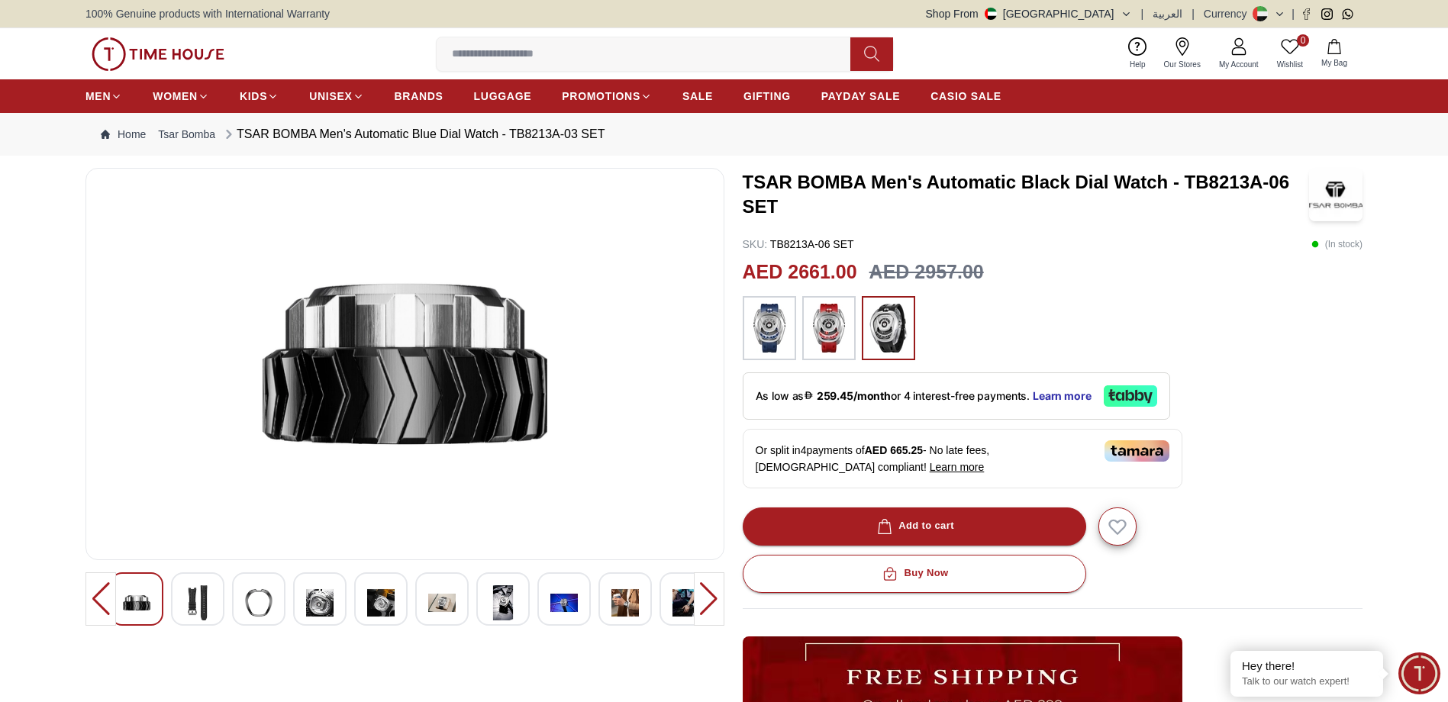
click at [201, 596] on img at bounding box center [197, 602] width 27 height 35
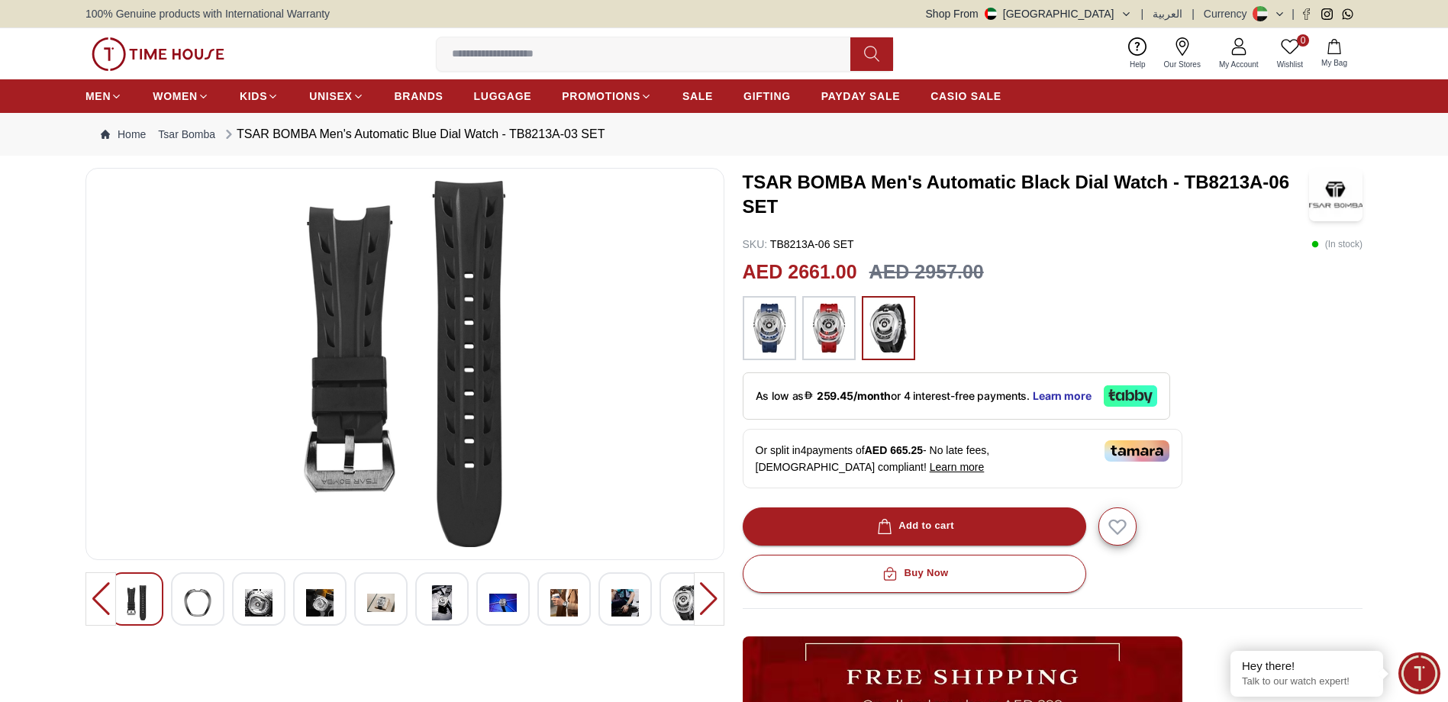
click at [198, 599] on img at bounding box center [197, 602] width 27 height 35
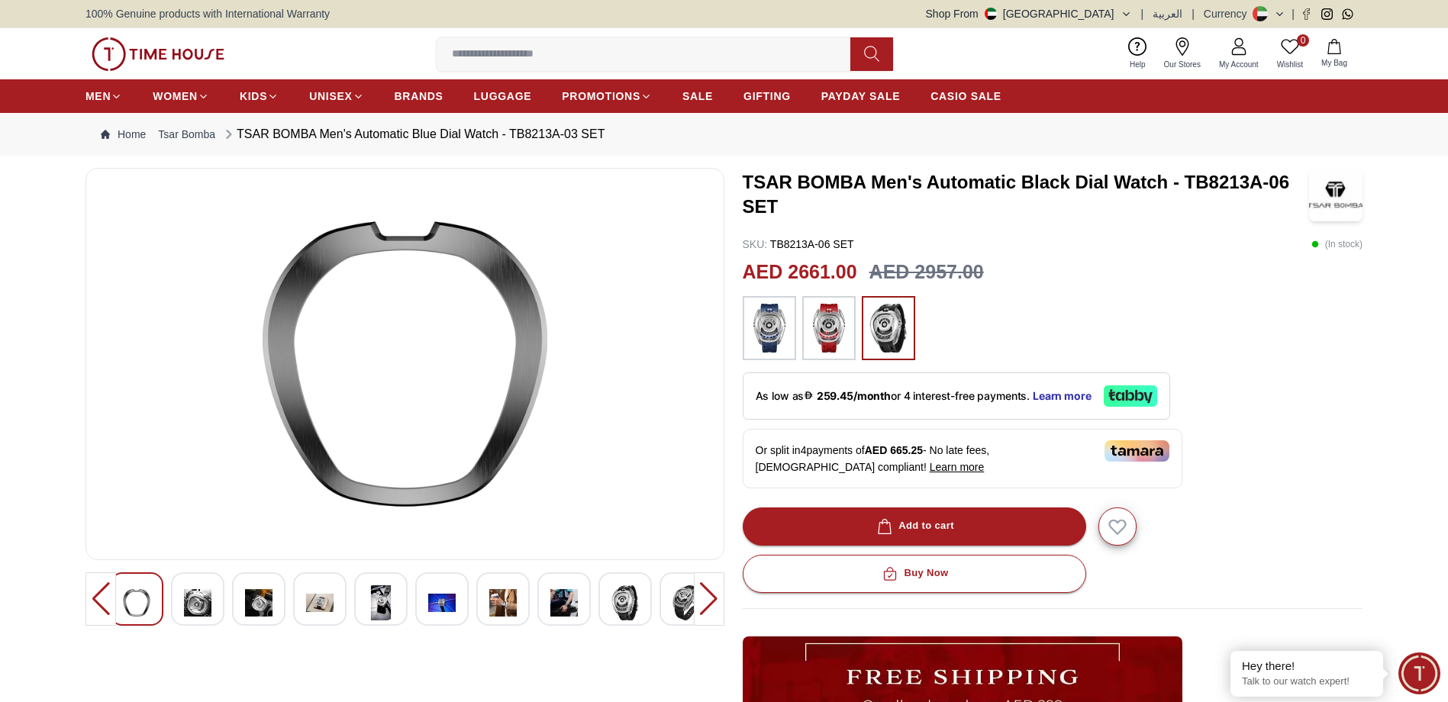
click at [198, 599] on img at bounding box center [197, 602] width 27 height 35
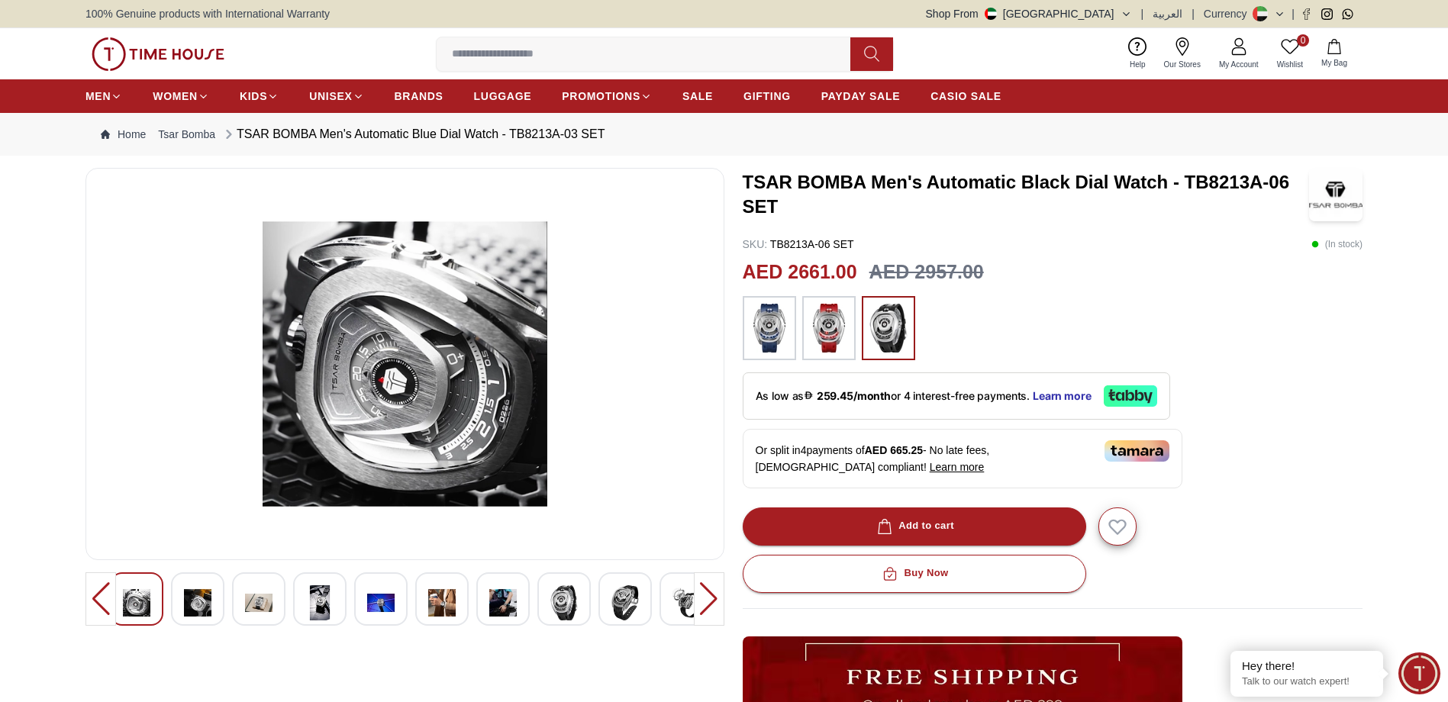
click at [198, 599] on img at bounding box center [197, 602] width 27 height 35
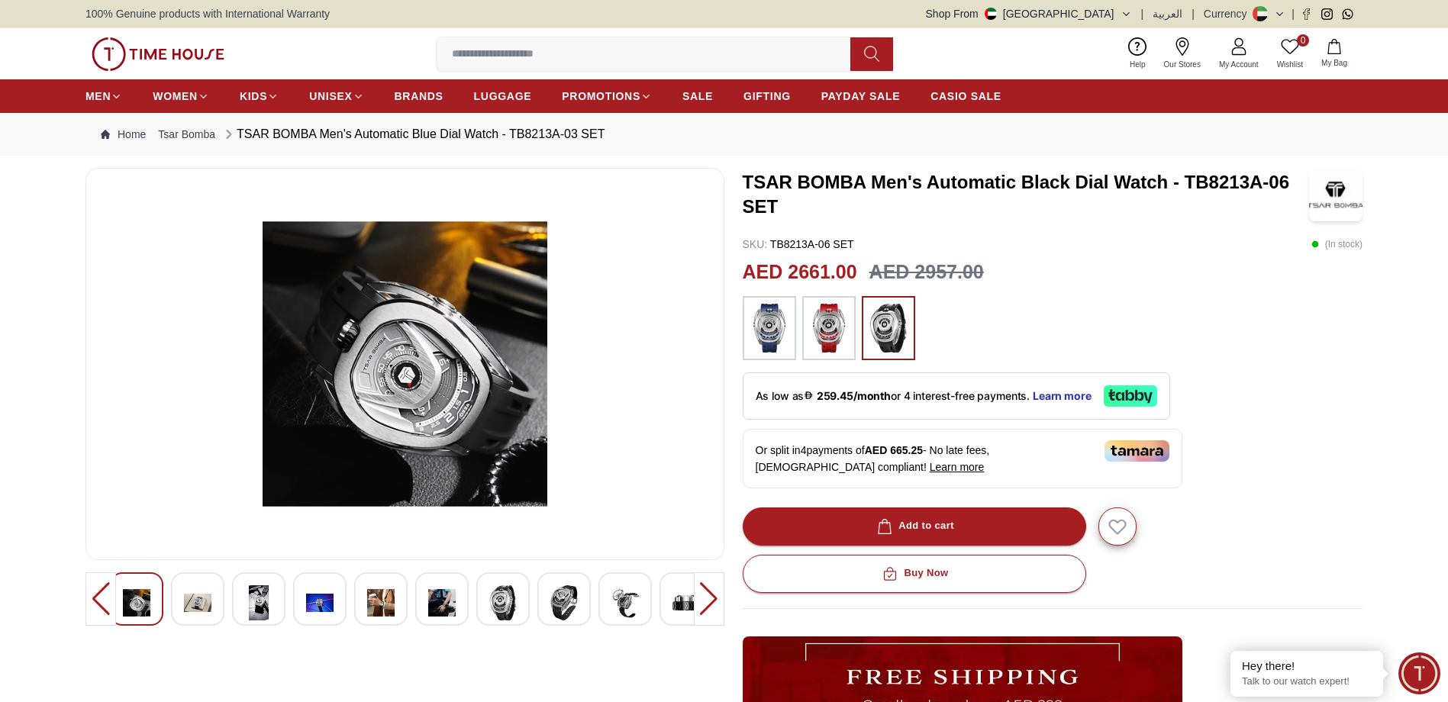
click at [199, 594] on img at bounding box center [197, 602] width 27 height 35
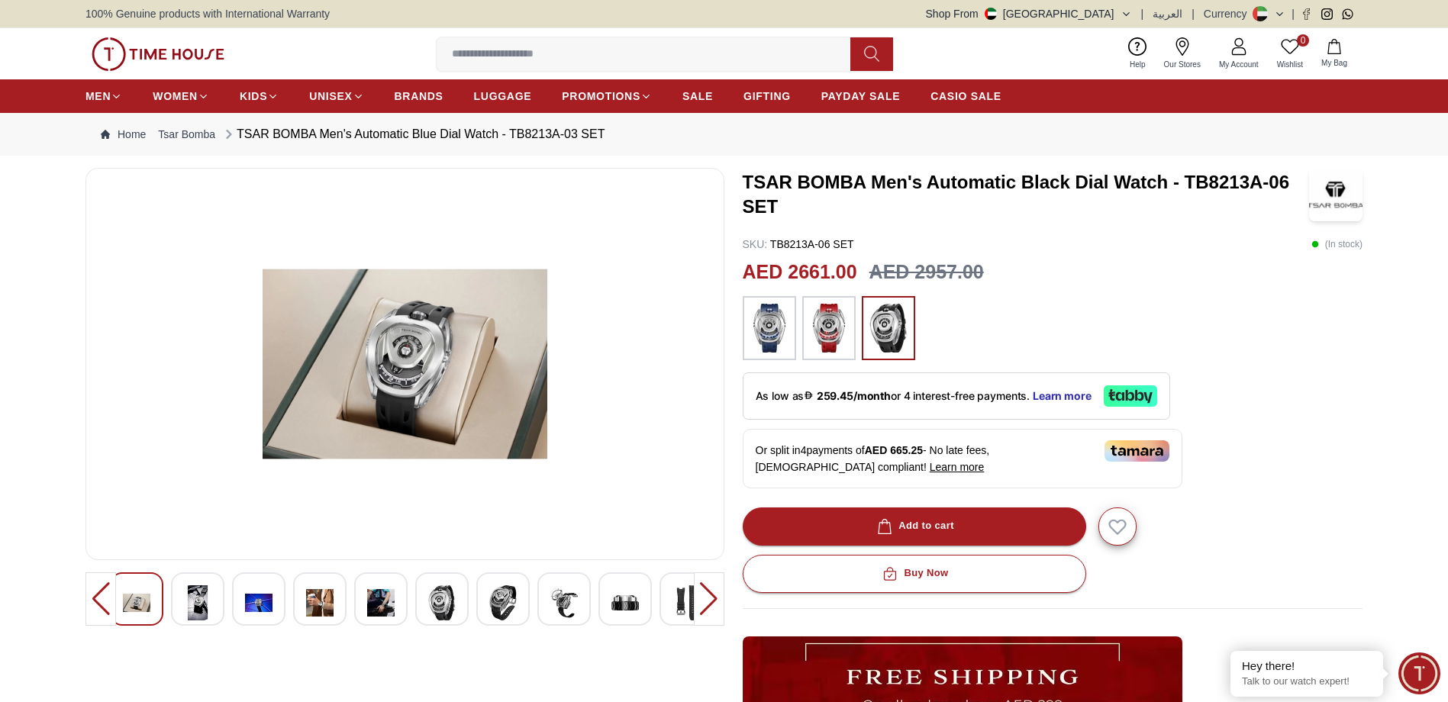
click at [199, 595] on img at bounding box center [197, 602] width 27 height 35
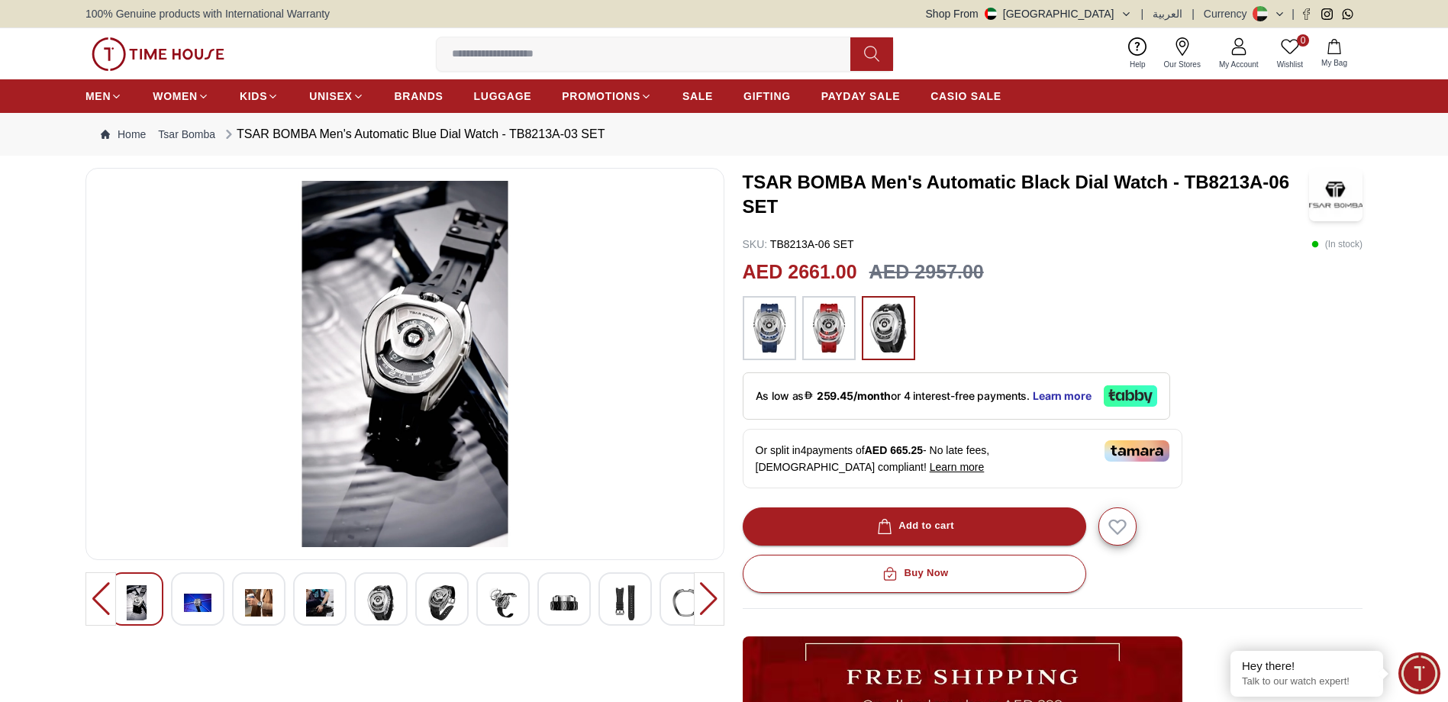
click at [199, 596] on img at bounding box center [197, 602] width 27 height 35
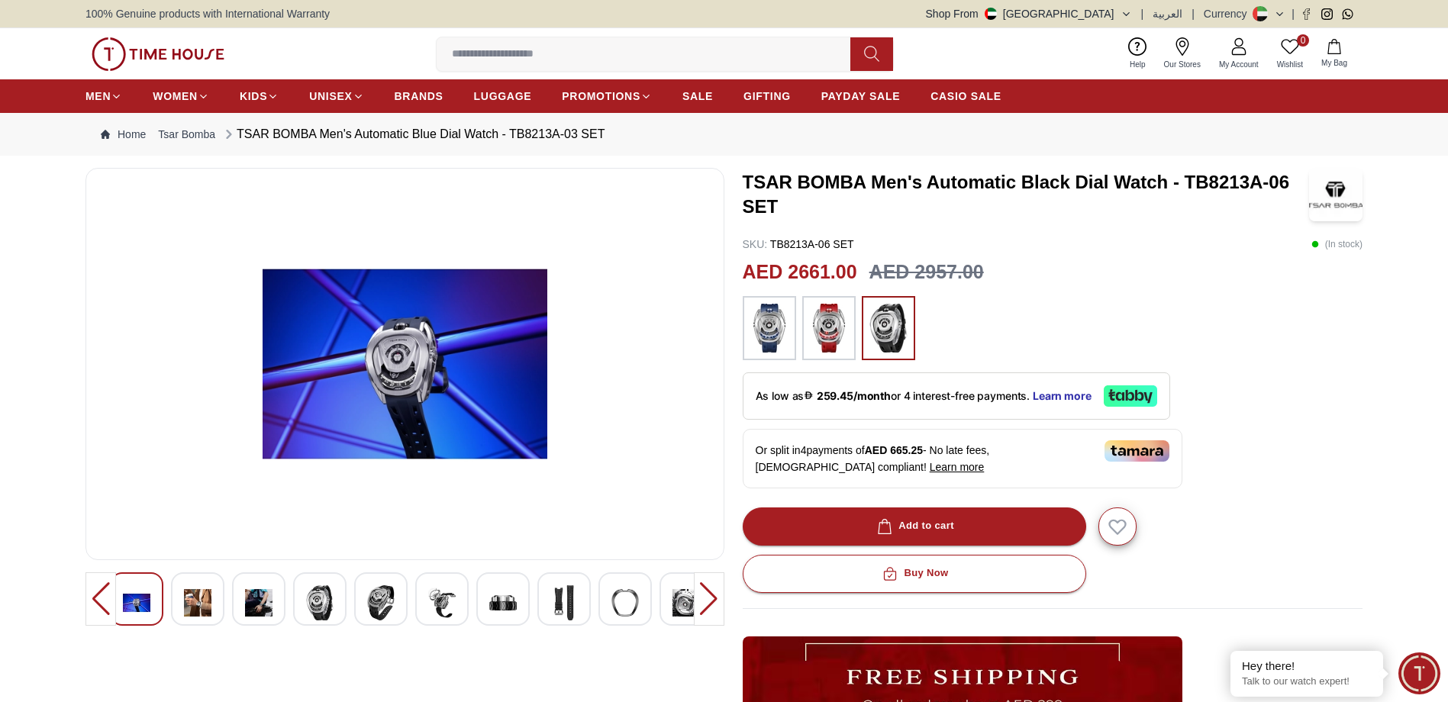
click at [199, 596] on img at bounding box center [197, 602] width 27 height 35
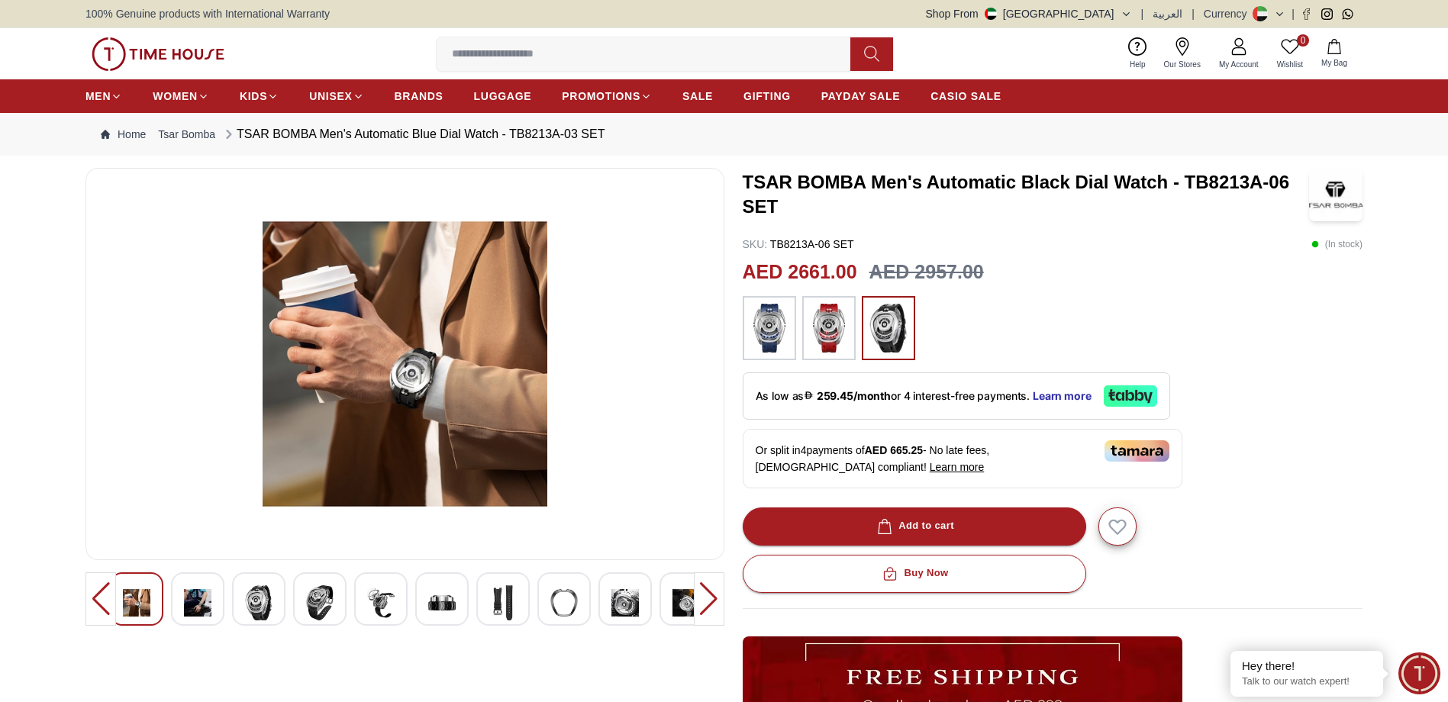
click at [196, 598] on img at bounding box center [197, 602] width 27 height 35
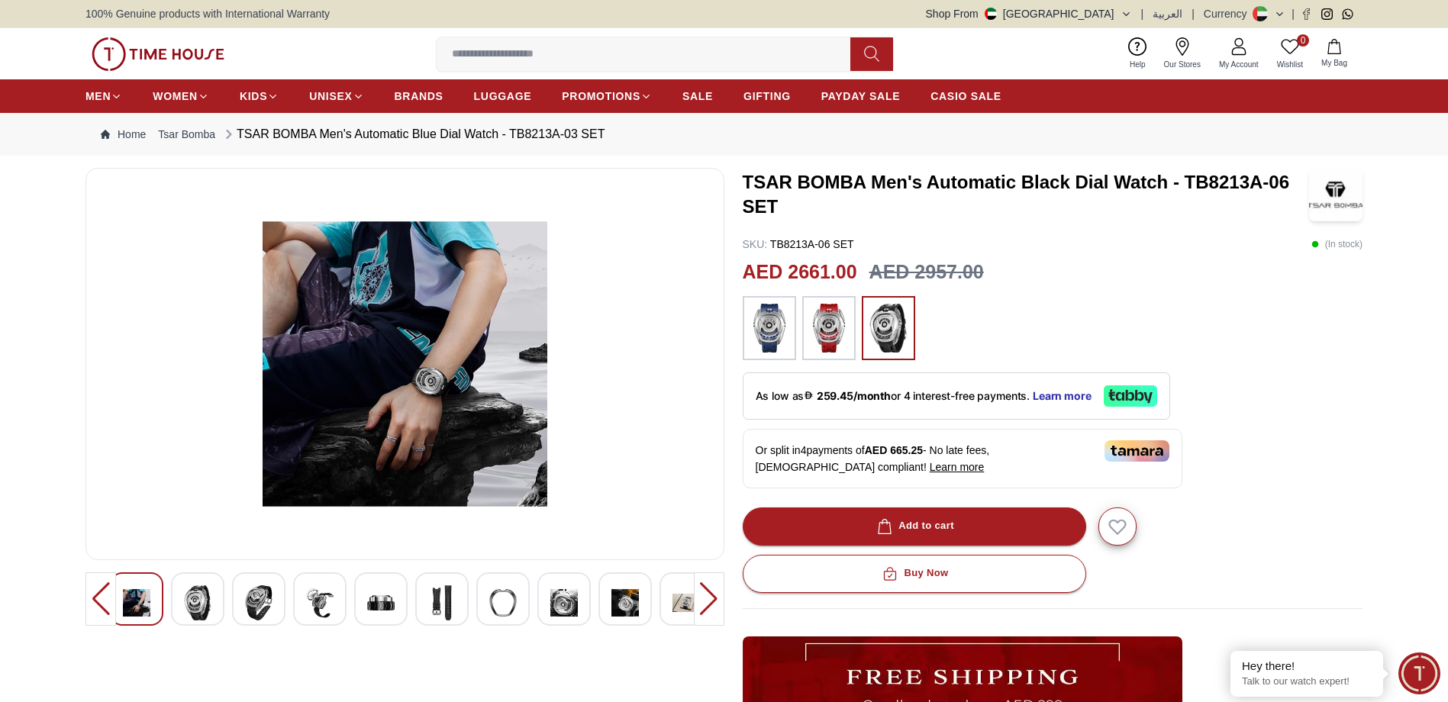
click at [189, 599] on img at bounding box center [197, 602] width 27 height 35
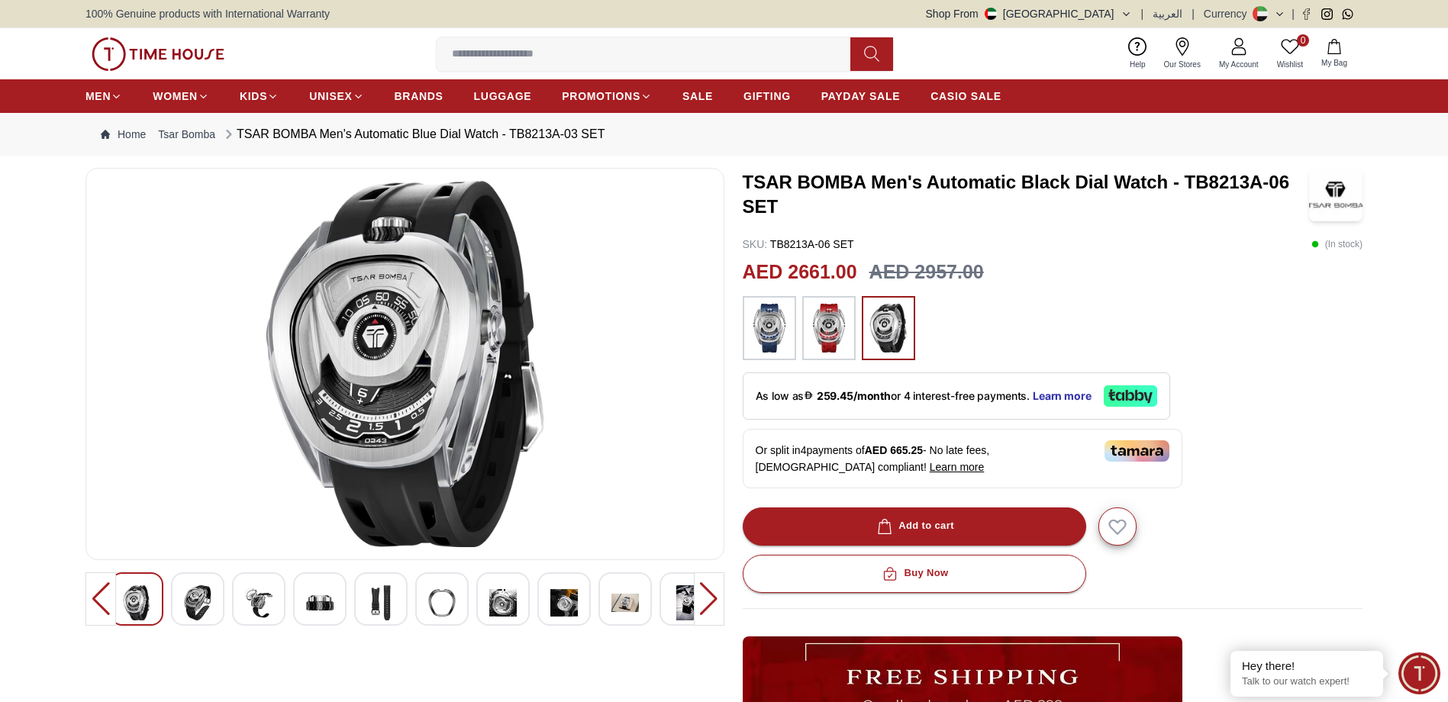
click at [189, 599] on img at bounding box center [197, 602] width 27 height 35
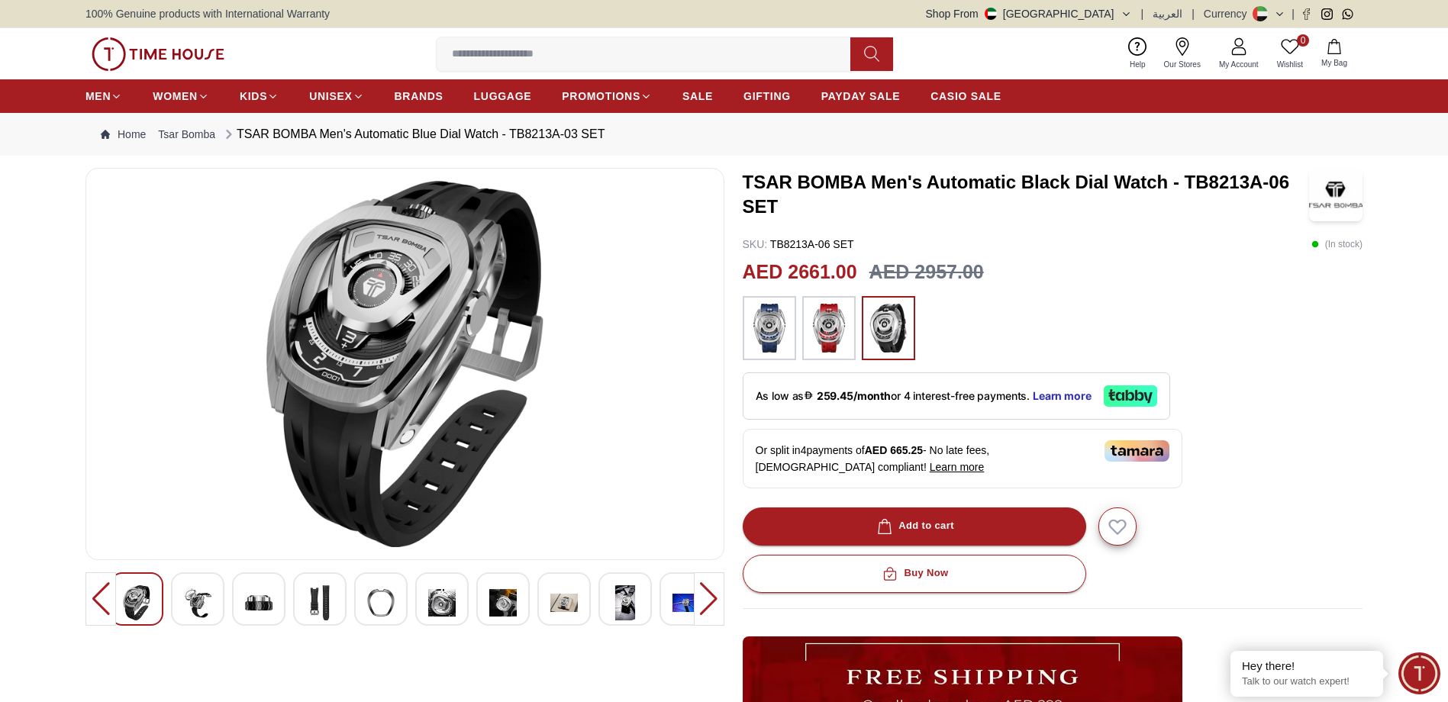
click at [189, 599] on img at bounding box center [197, 602] width 27 height 35
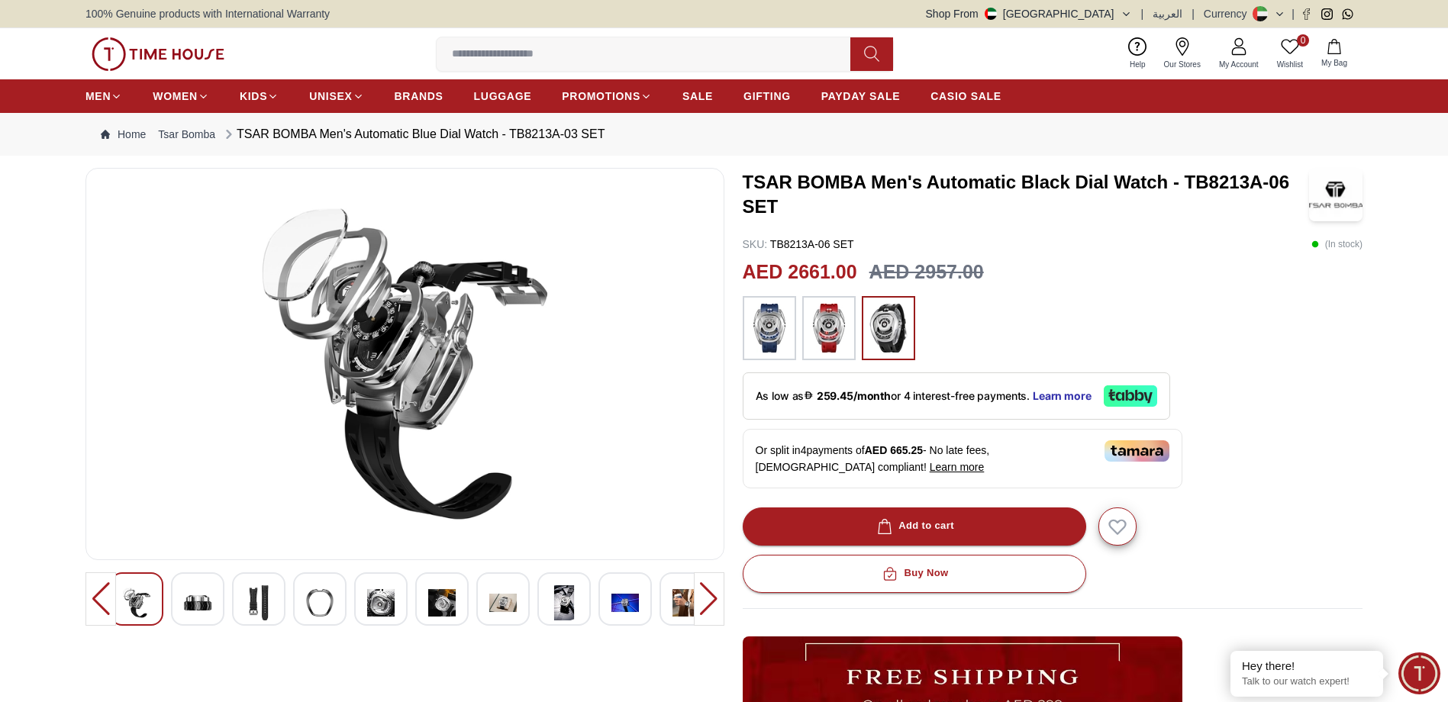
click at [189, 599] on img at bounding box center [197, 602] width 27 height 35
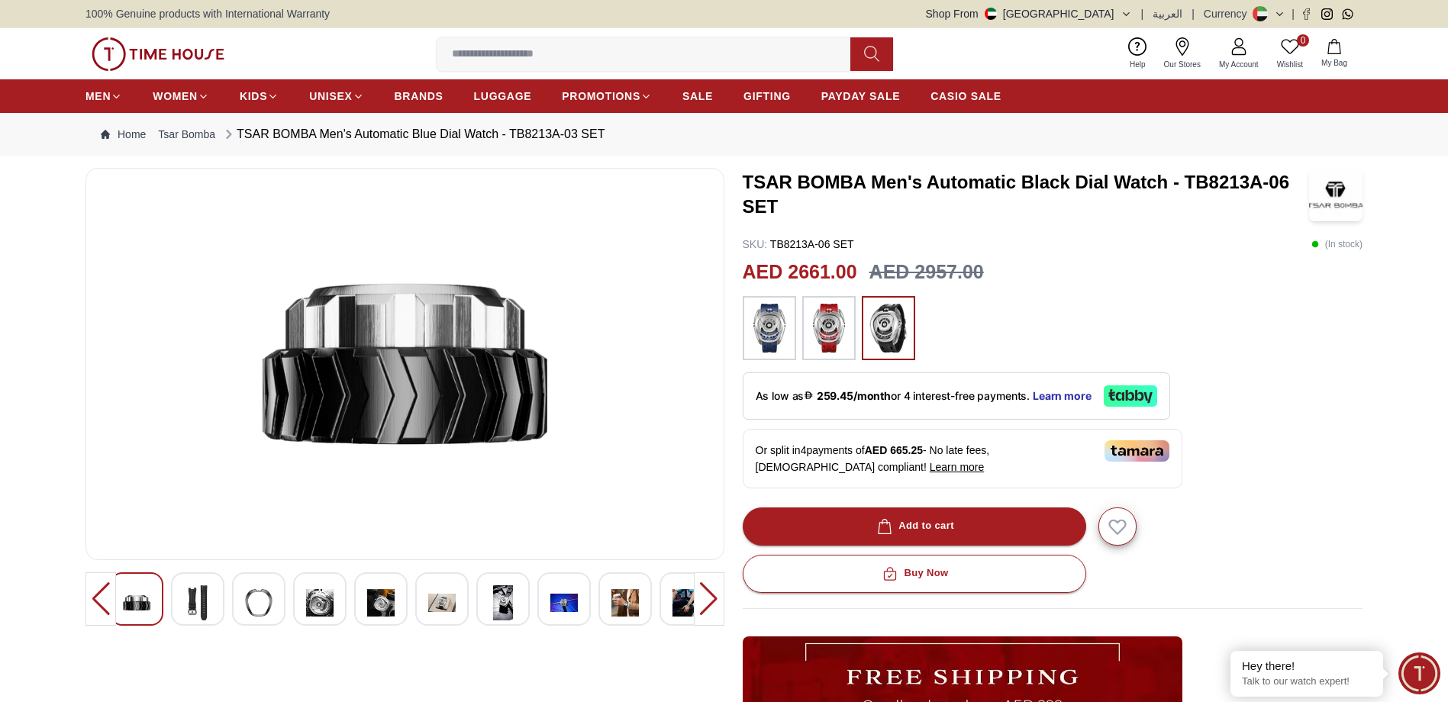
click at [189, 599] on img at bounding box center [197, 602] width 27 height 35
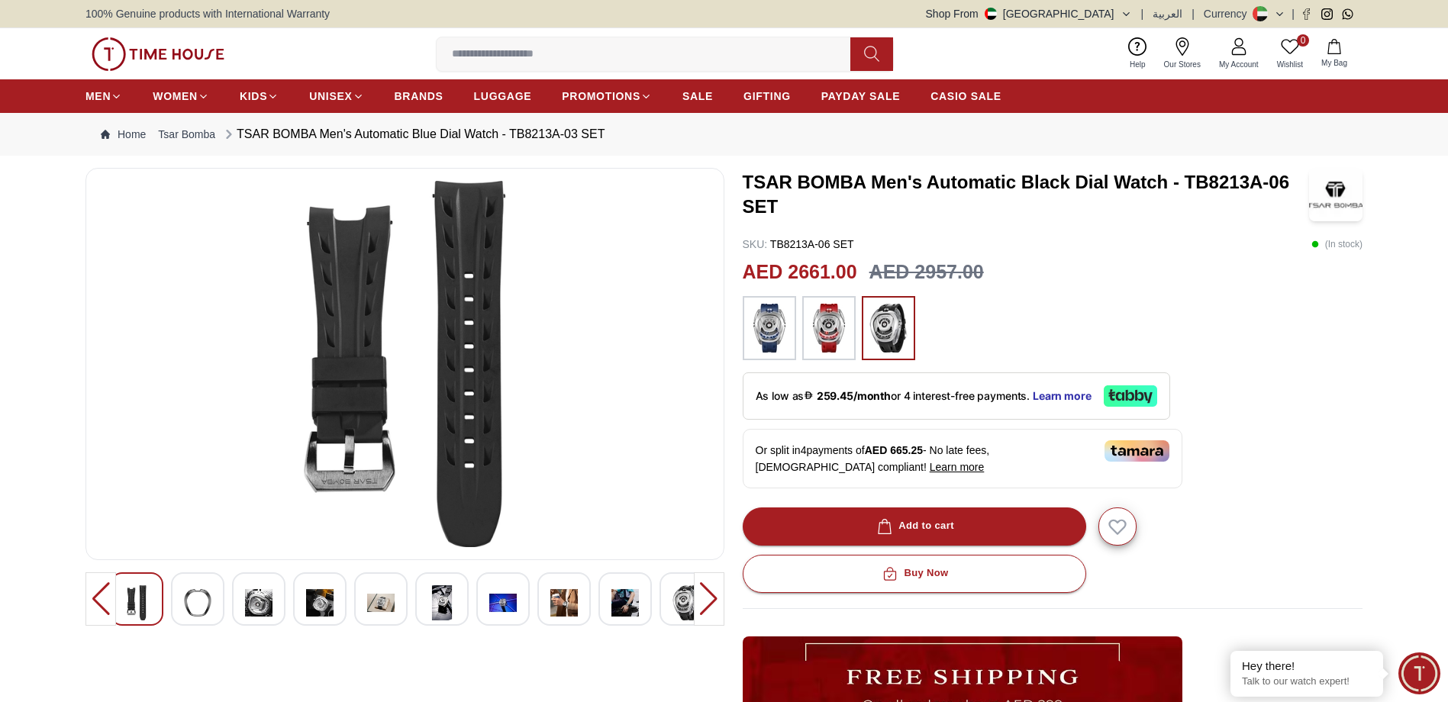
click at [189, 599] on img at bounding box center [197, 602] width 27 height 35
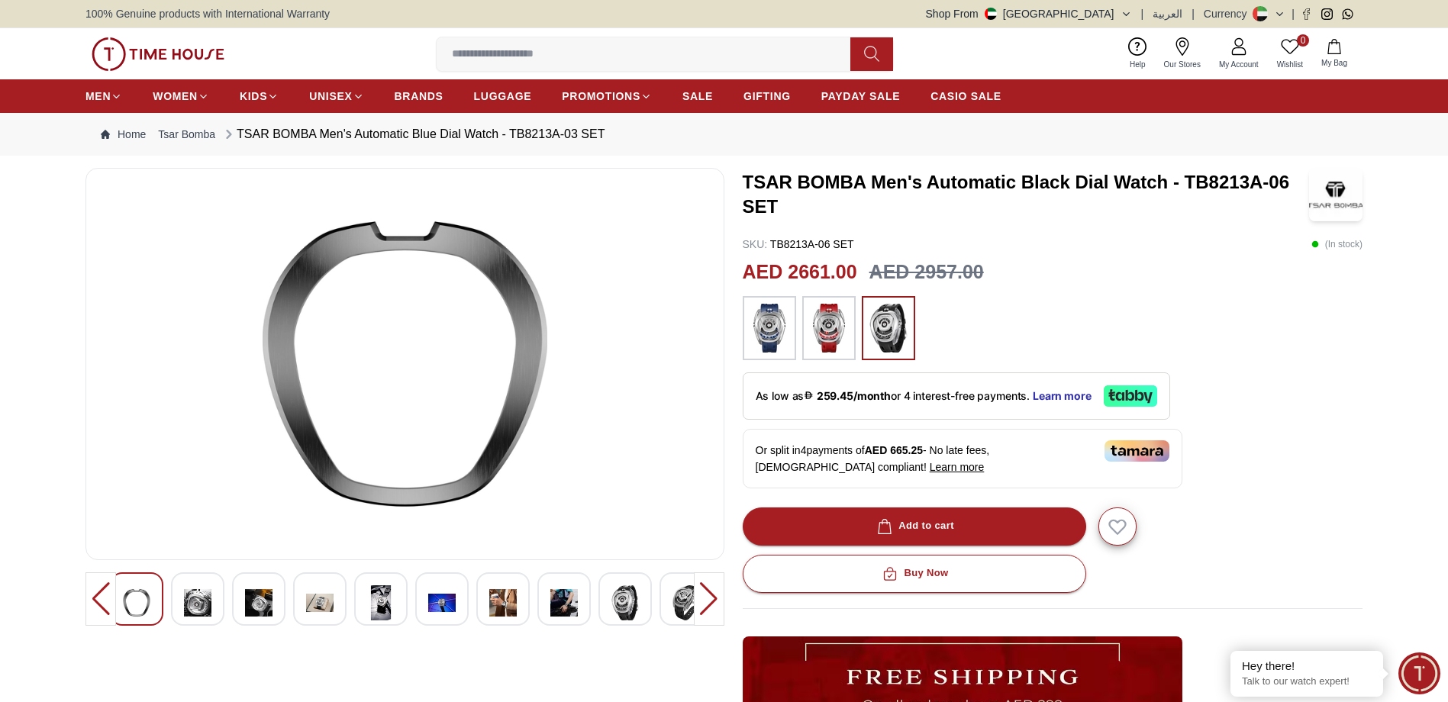
click at [189, 599] on img at bounding box center [197, 602] width 27 height 35
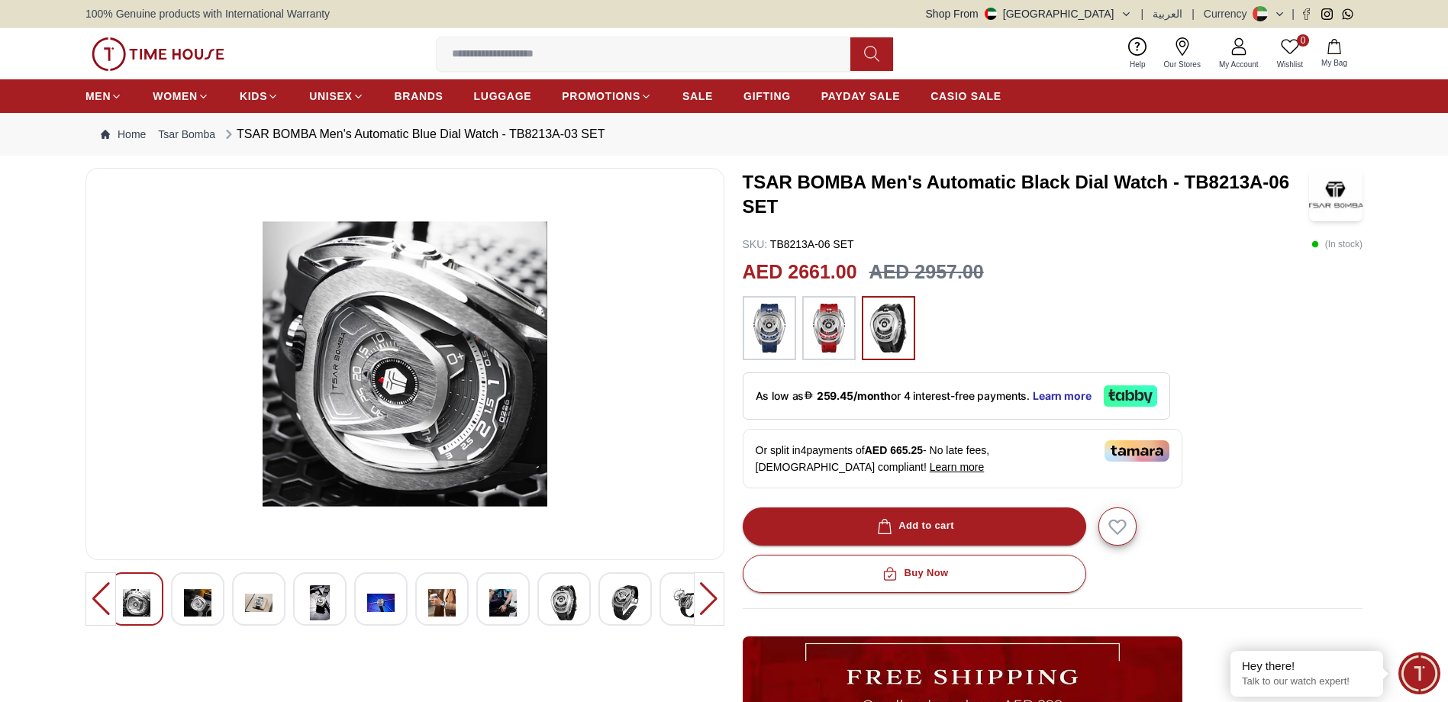
click at [192, 598] on img at bounding box center [197, 602] width 27 height 35
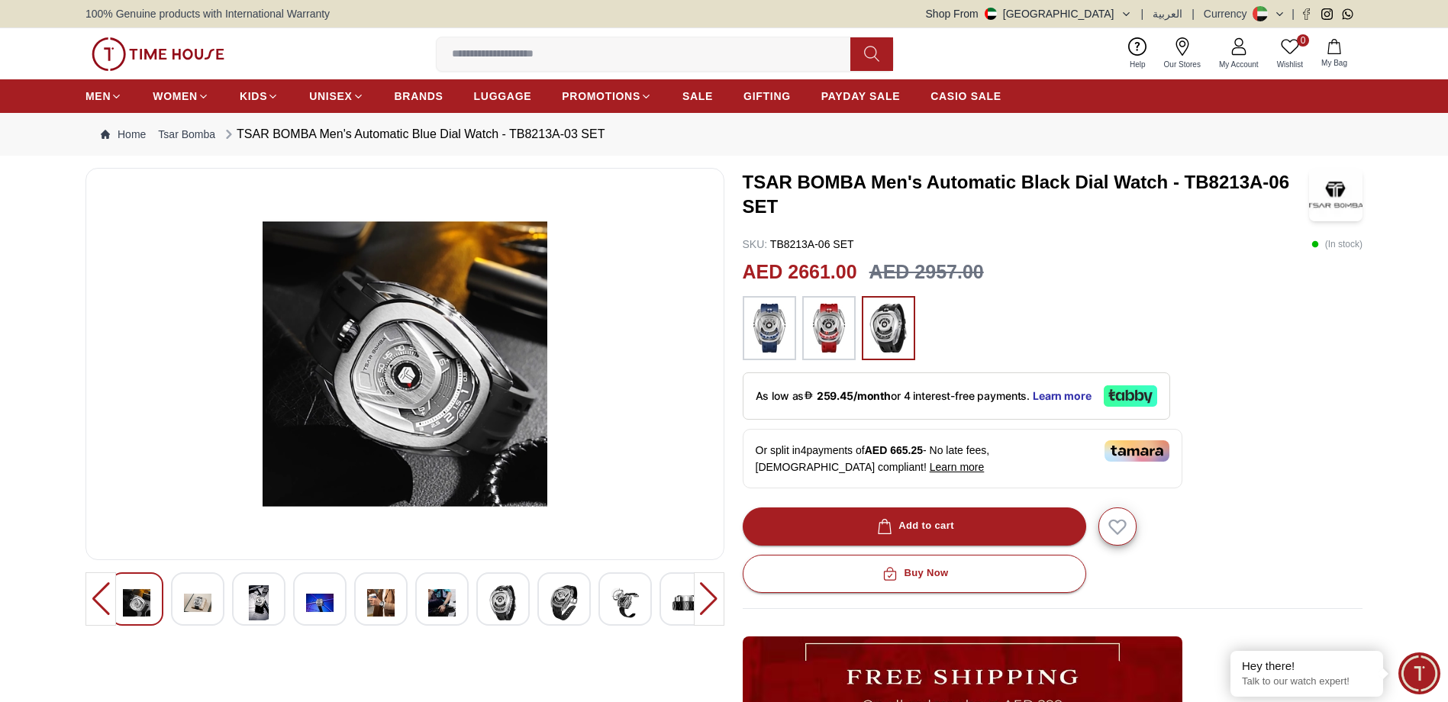
click at [192, 598] on img at bounding box center [197, 602] width 27 height 35
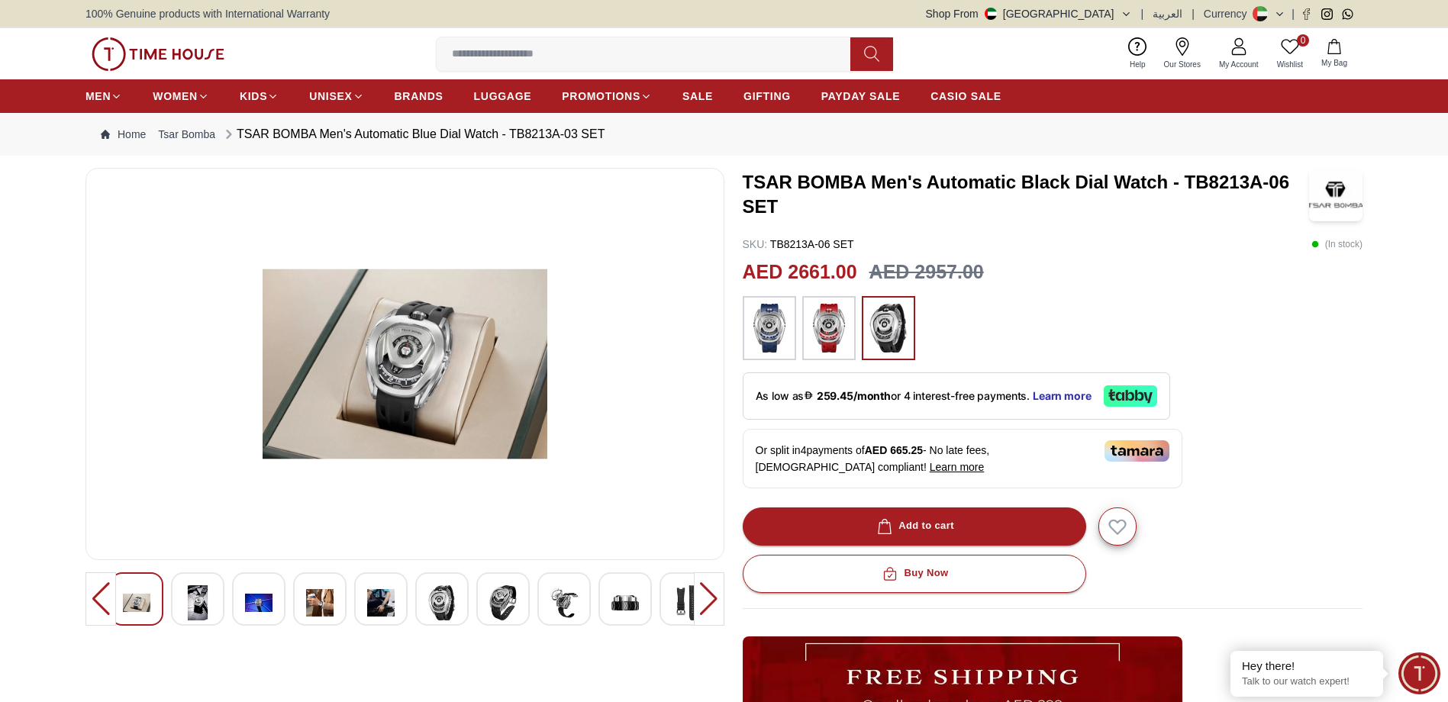
click at [192, 598] on img at bounding box center [197, 602] width 27 height 35
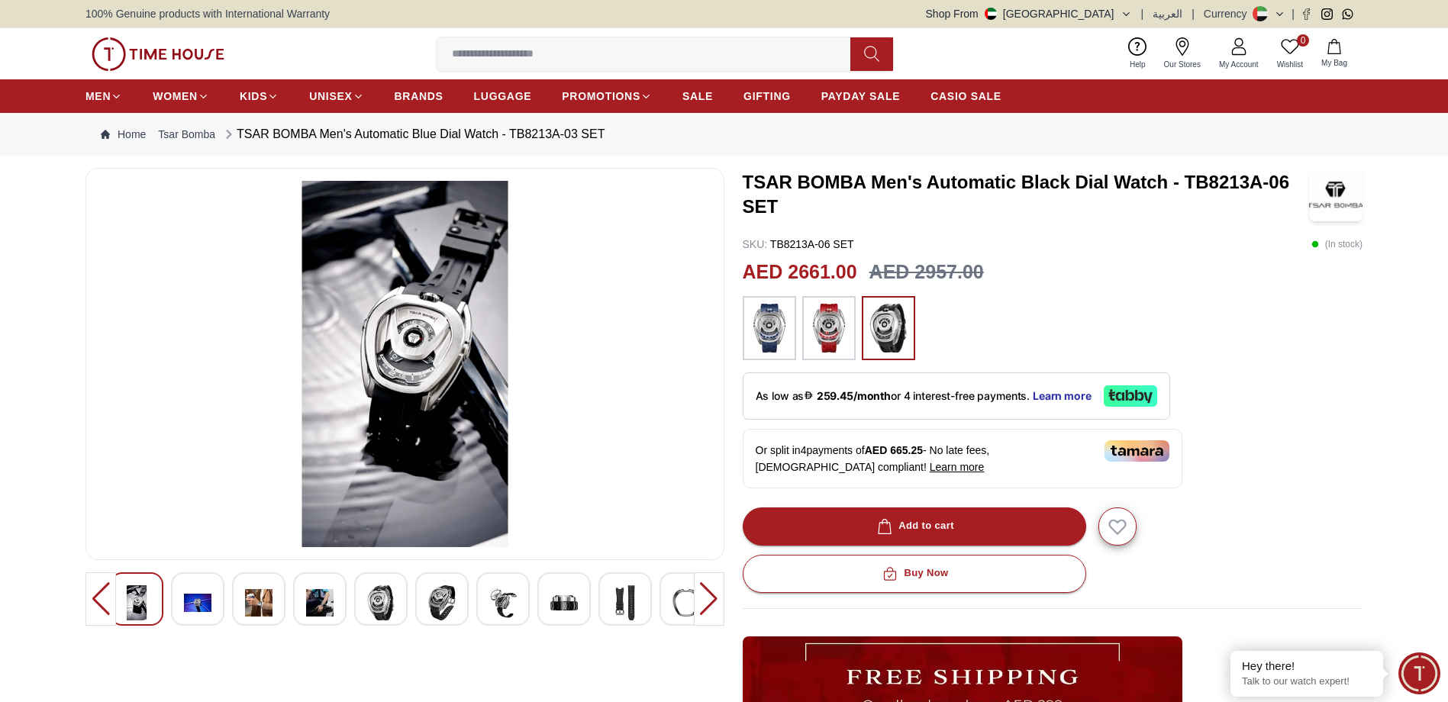
click at [192, 598] on img at bounding box center [197, 602] width 27 height 35
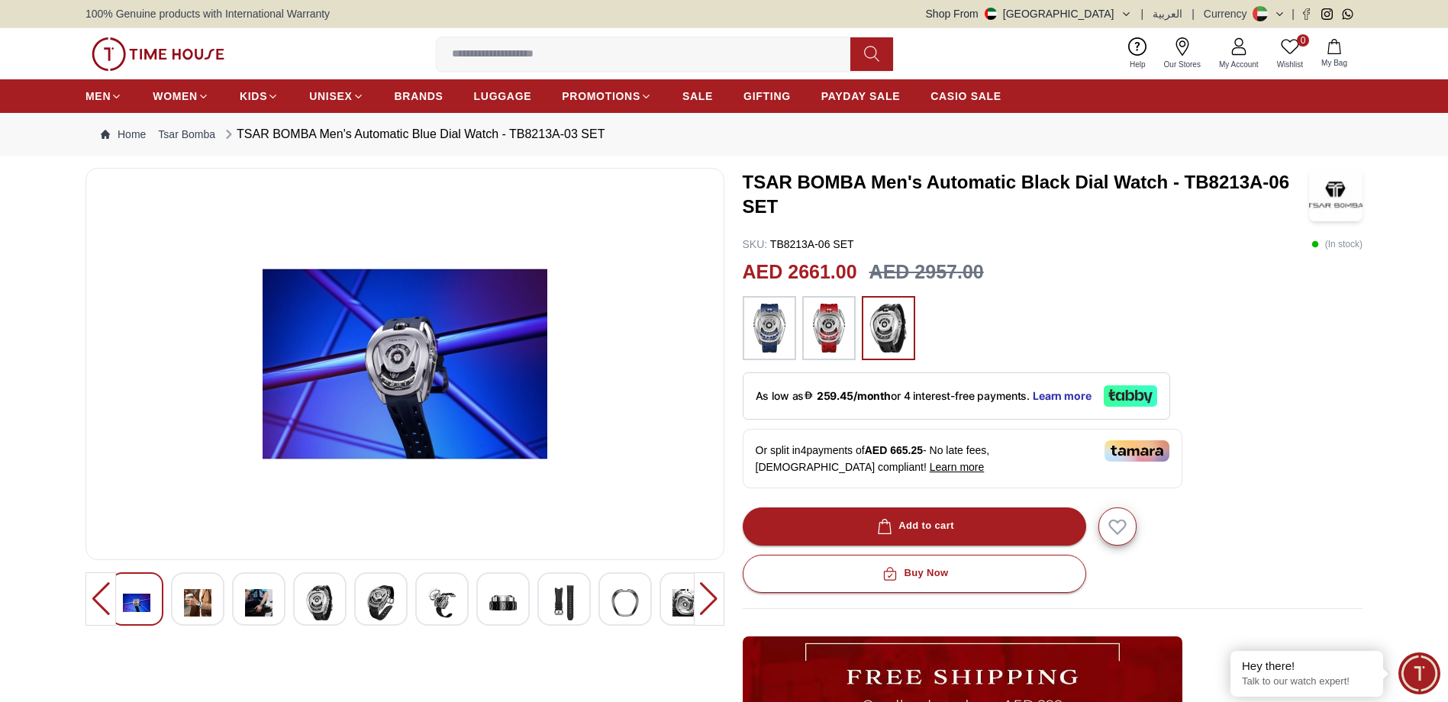
click at [320, 575] on div at bounding box center [319, 598] width 53 height 53
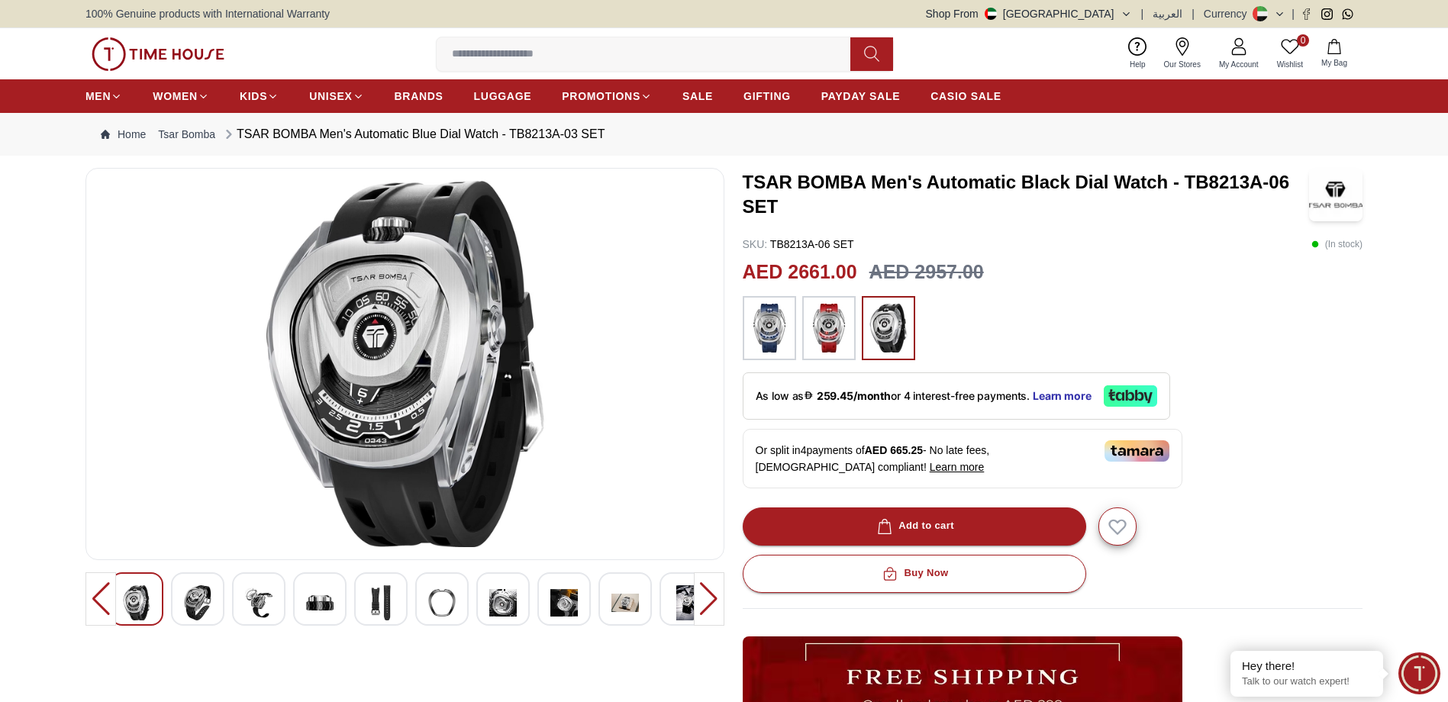
click at [399, 599] on div at bounding box center [380, 598] width 53 height 53
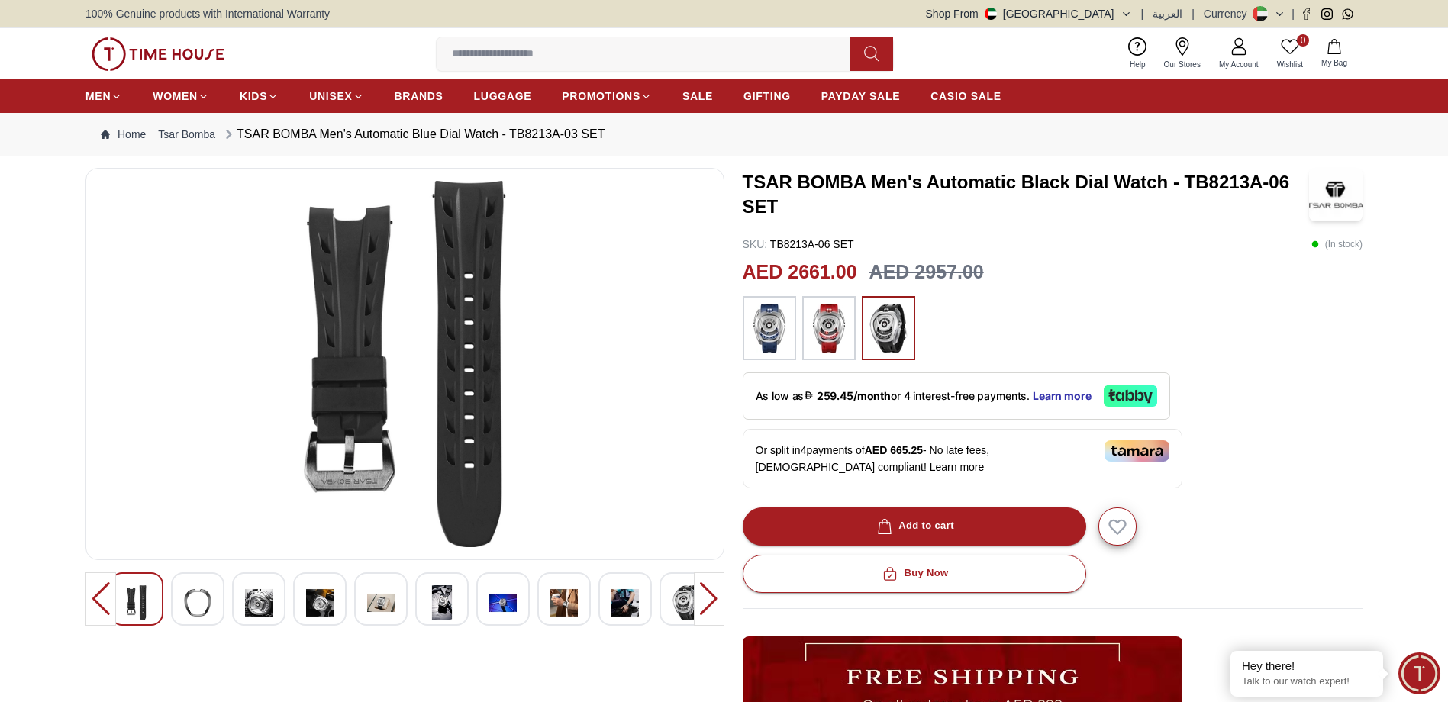
click at [492, 605] on img at bounding box center [502, 602] width 27 height 35
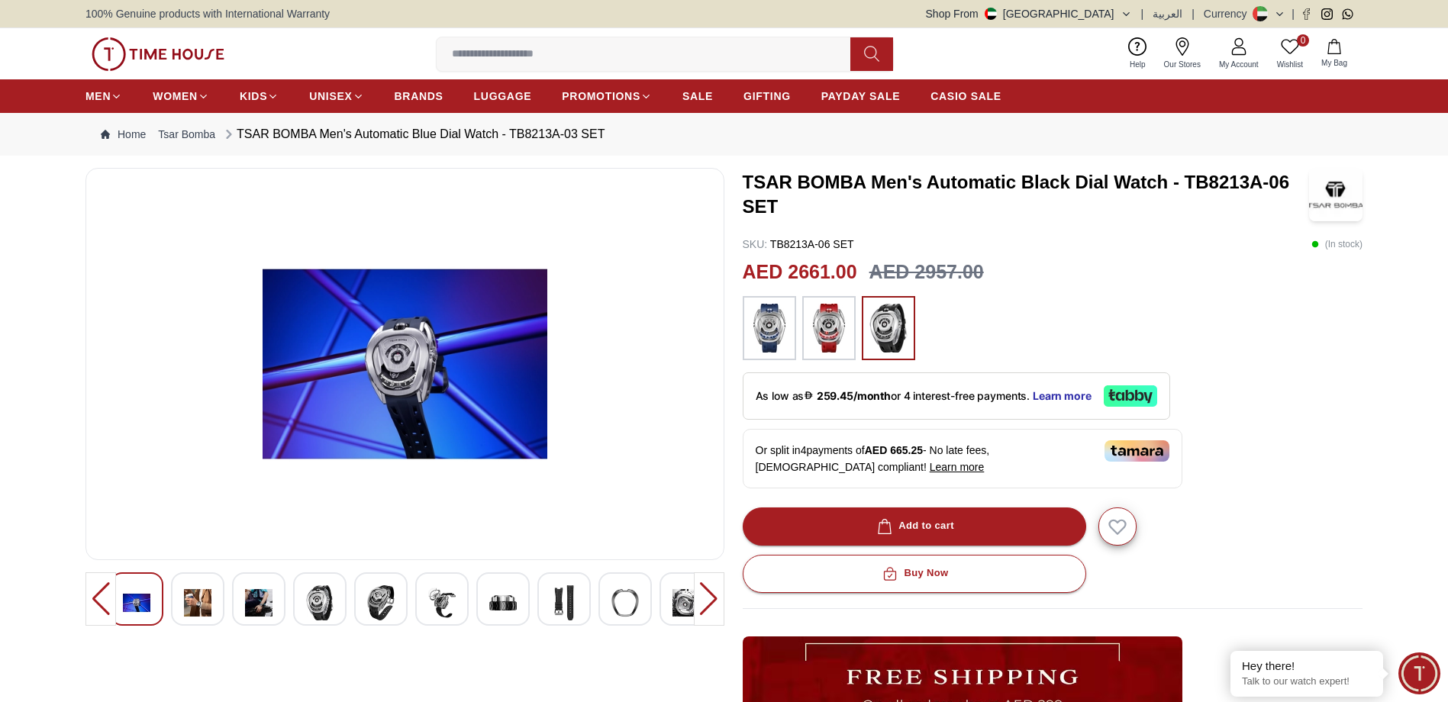
click at [498, 602] on img at bounding box center [502, 602] width 27 height 35
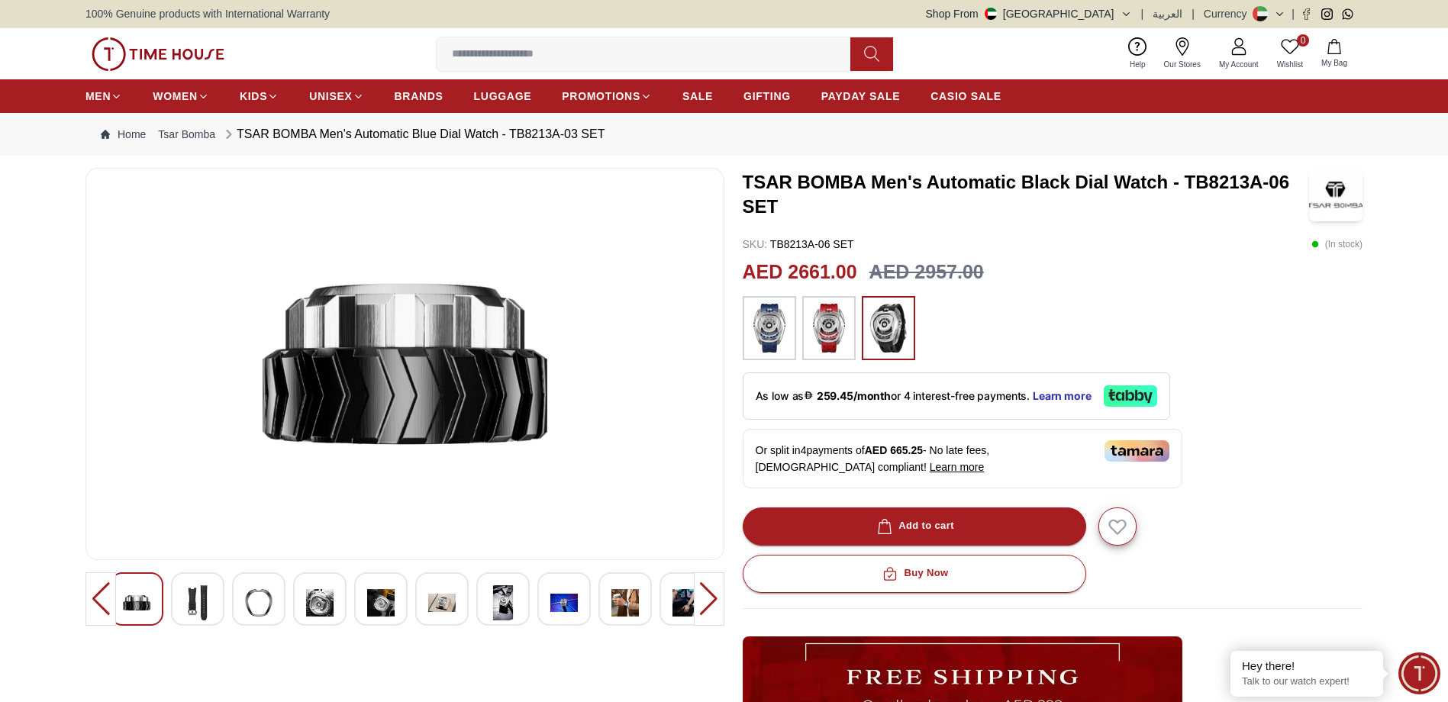
click at [603, 595] on div at bounding box center [624, 598] width 53 height 53
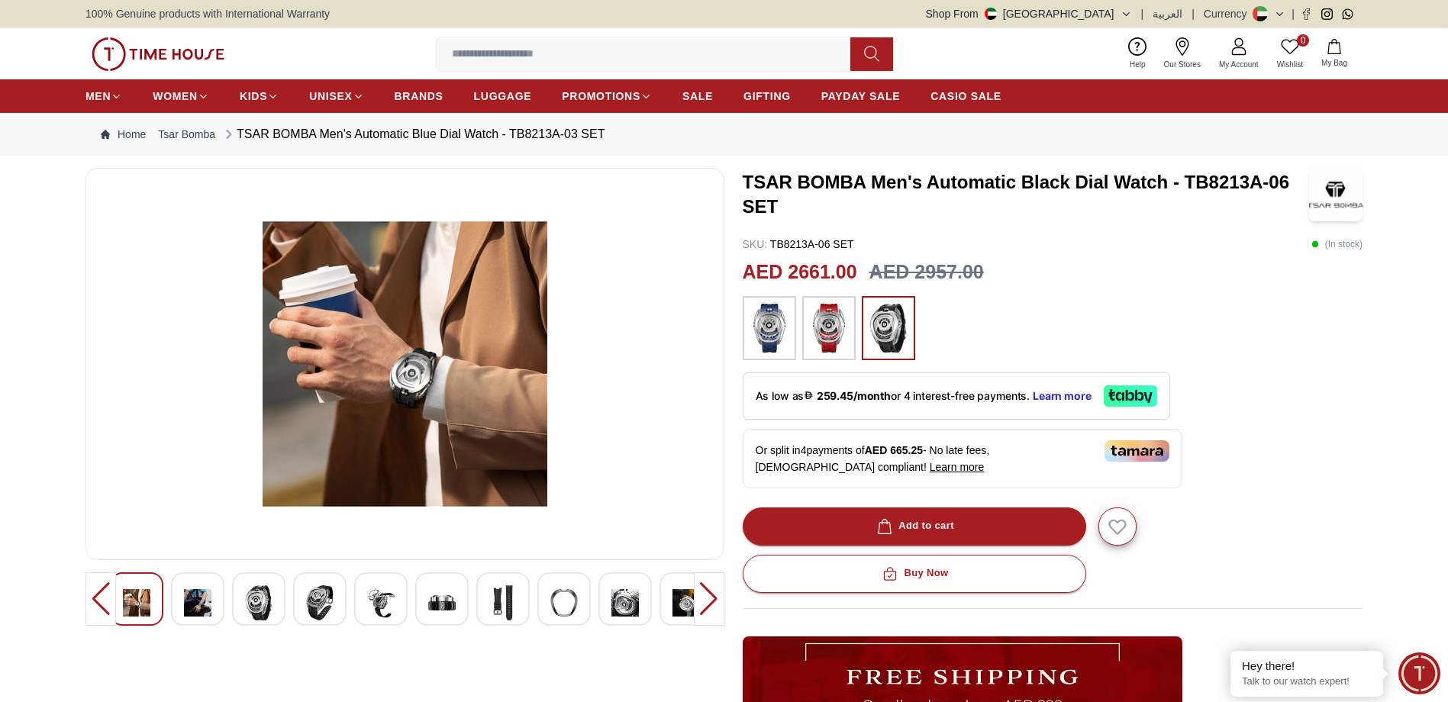
click at [711, 595] on div at bounding box center [709, 598] width 31 height 53
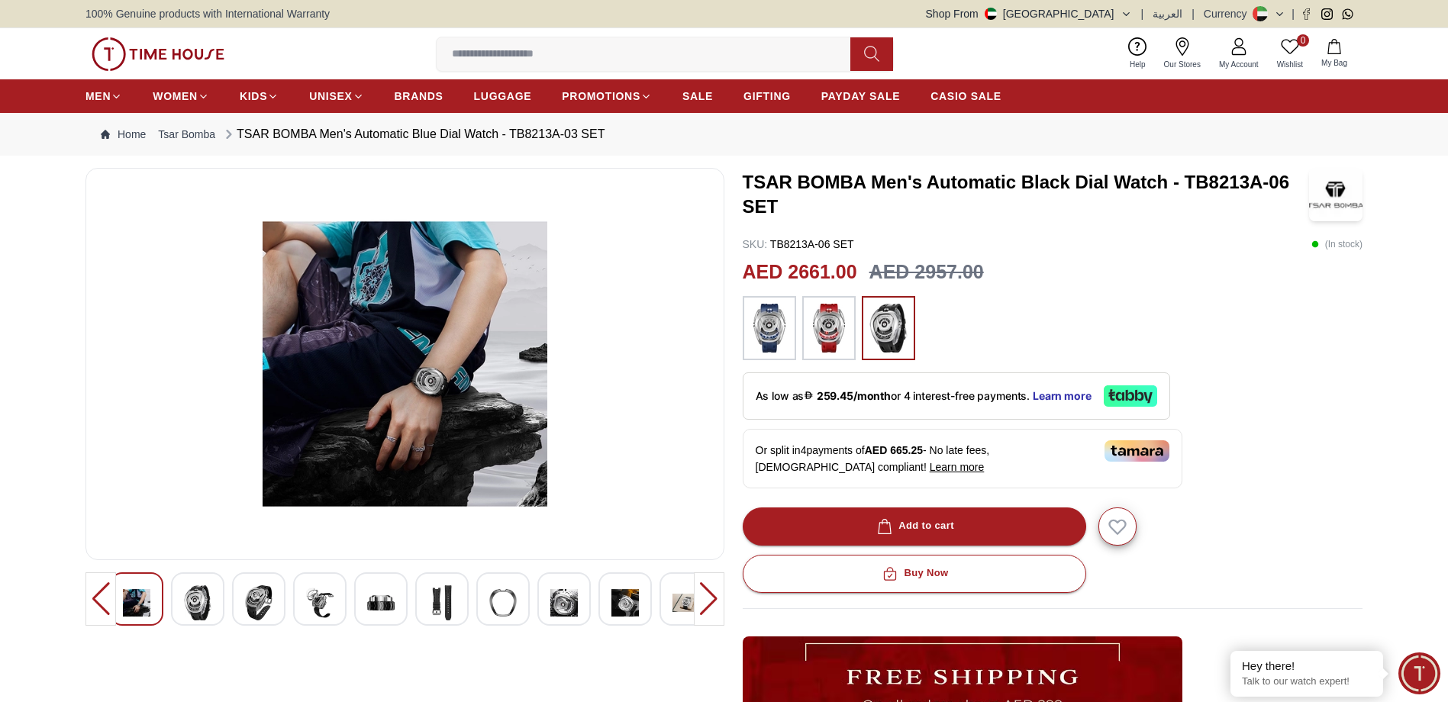
click at [634, 605] on img at bounding box center [624, 602] width 27 height 35
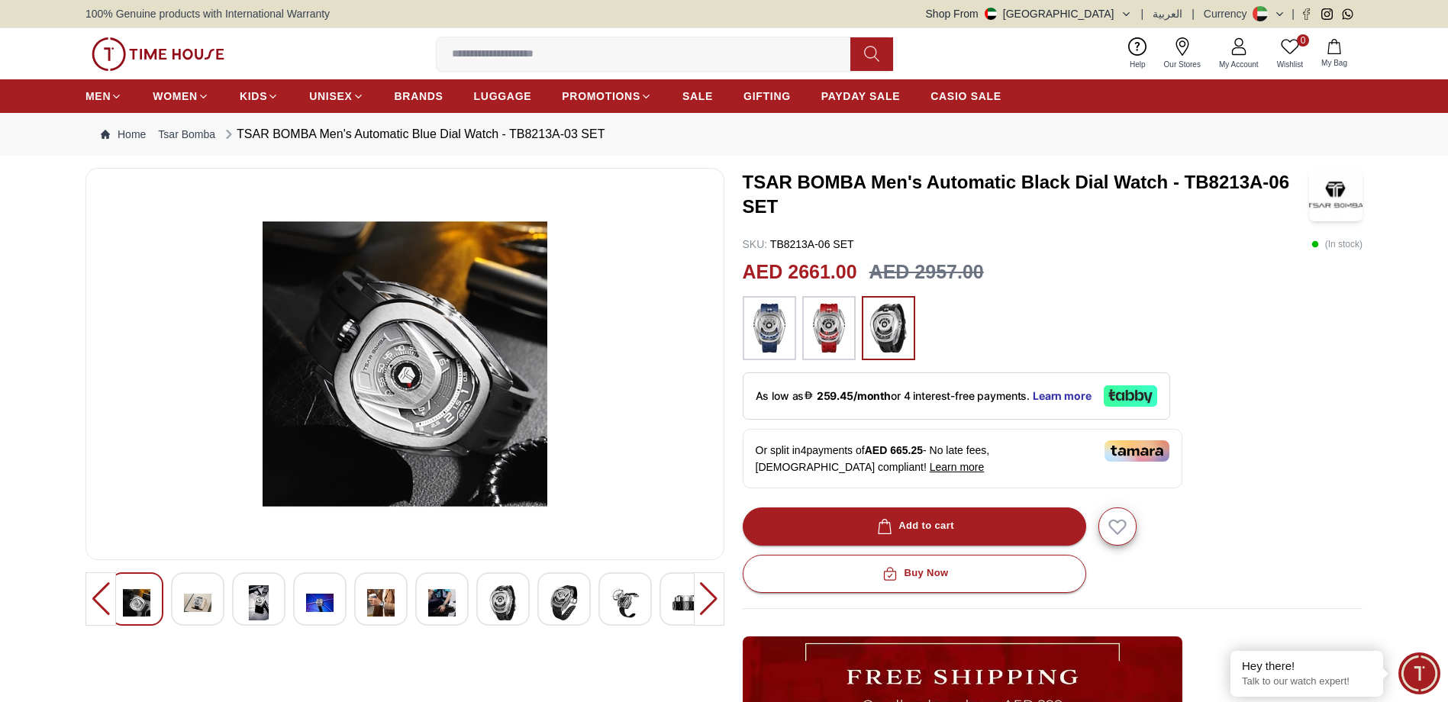
click at [764, 322] on img at bounding box center [769, 328] width 38 height 49
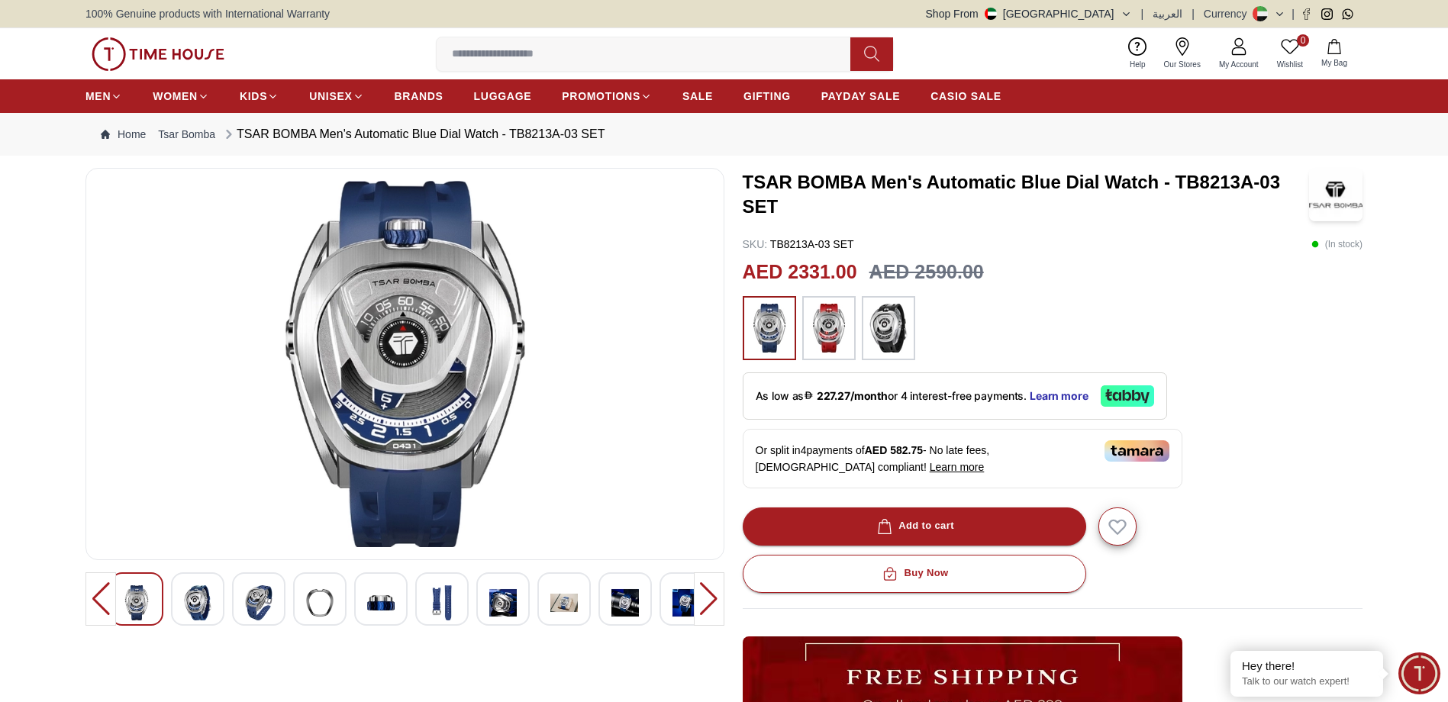
click at [388, 602] on img at bounding box center [380, 602] width 27 height 35
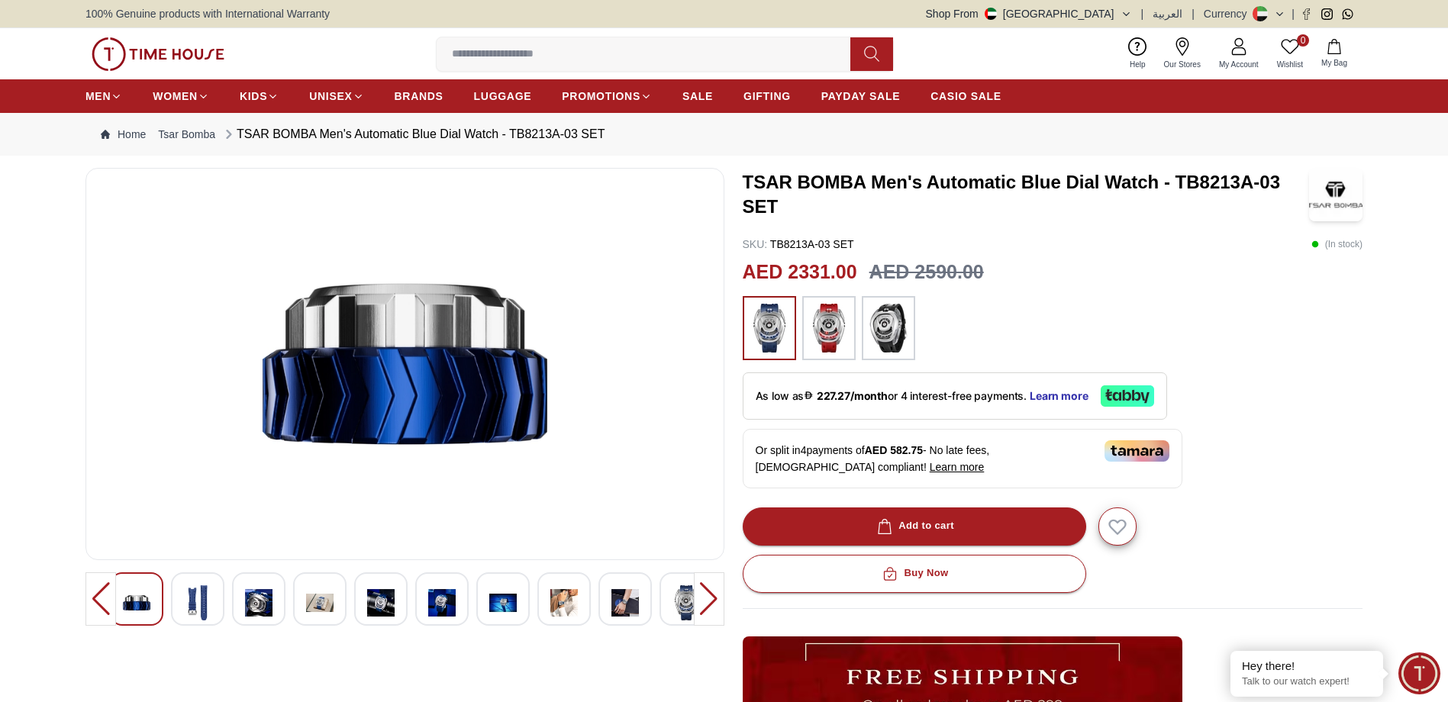
click at [315, 597] on img at bounding box center [319, 602] width 27 height 35
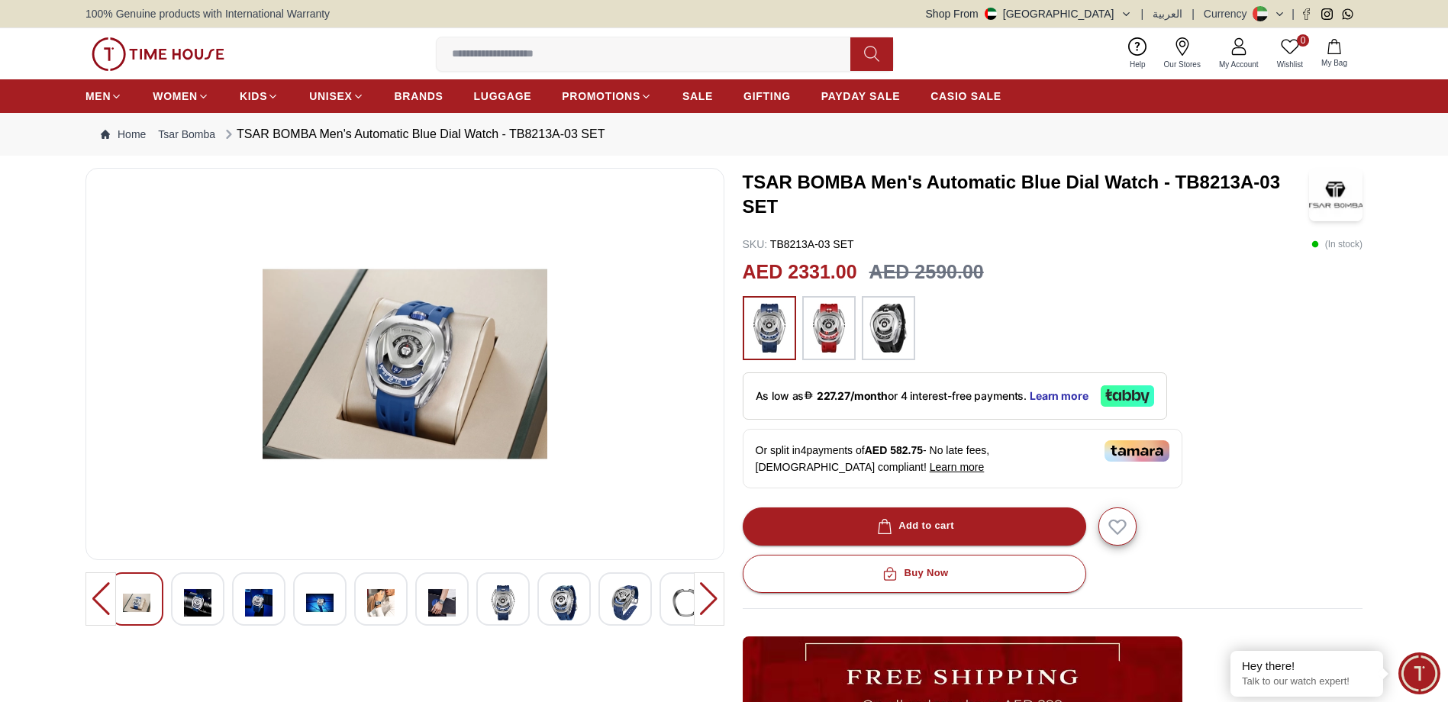
click at [698, 597] on div at bounding box center [709, 598] width 31 height 53
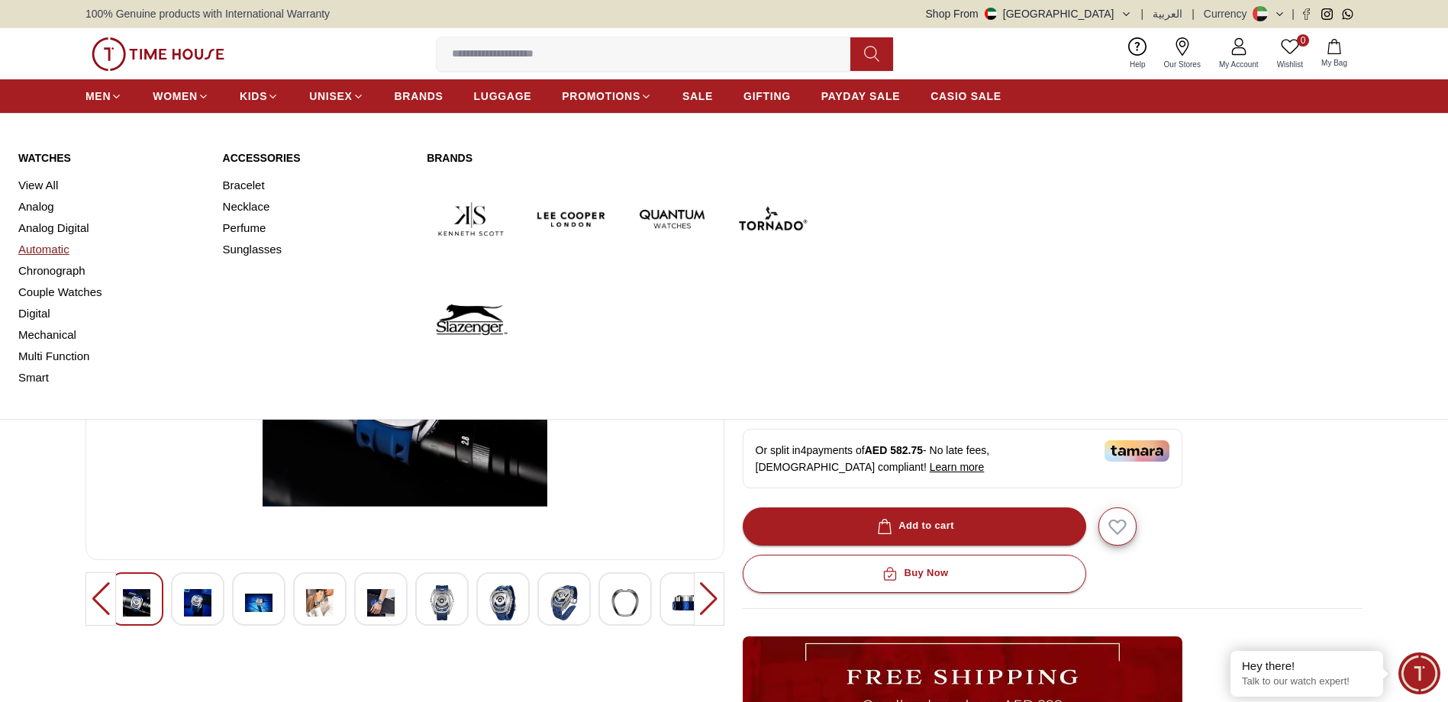
click at [53, 248] on link "Automatic" at bounding box center [111, 249] width 186 height 21
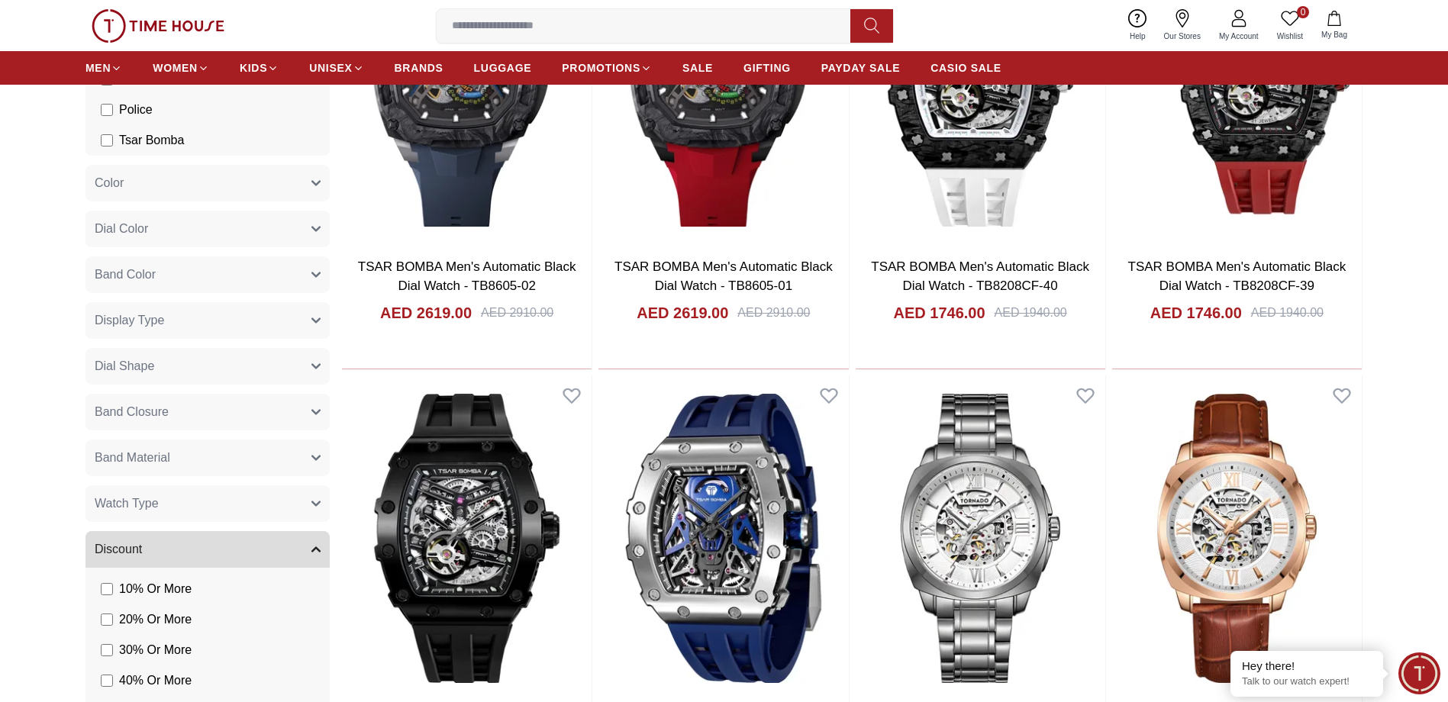
scroll to position [1984, 0]
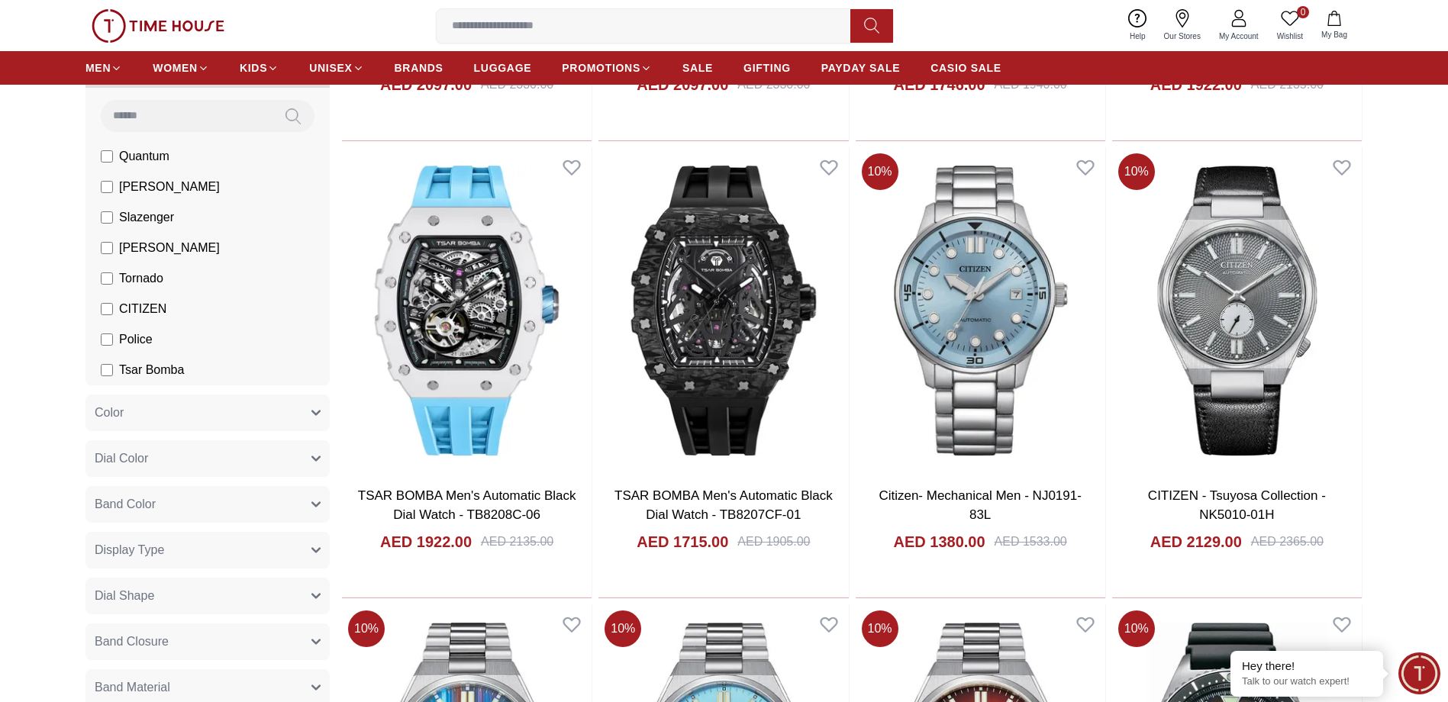
scroll to position [3740, 0]
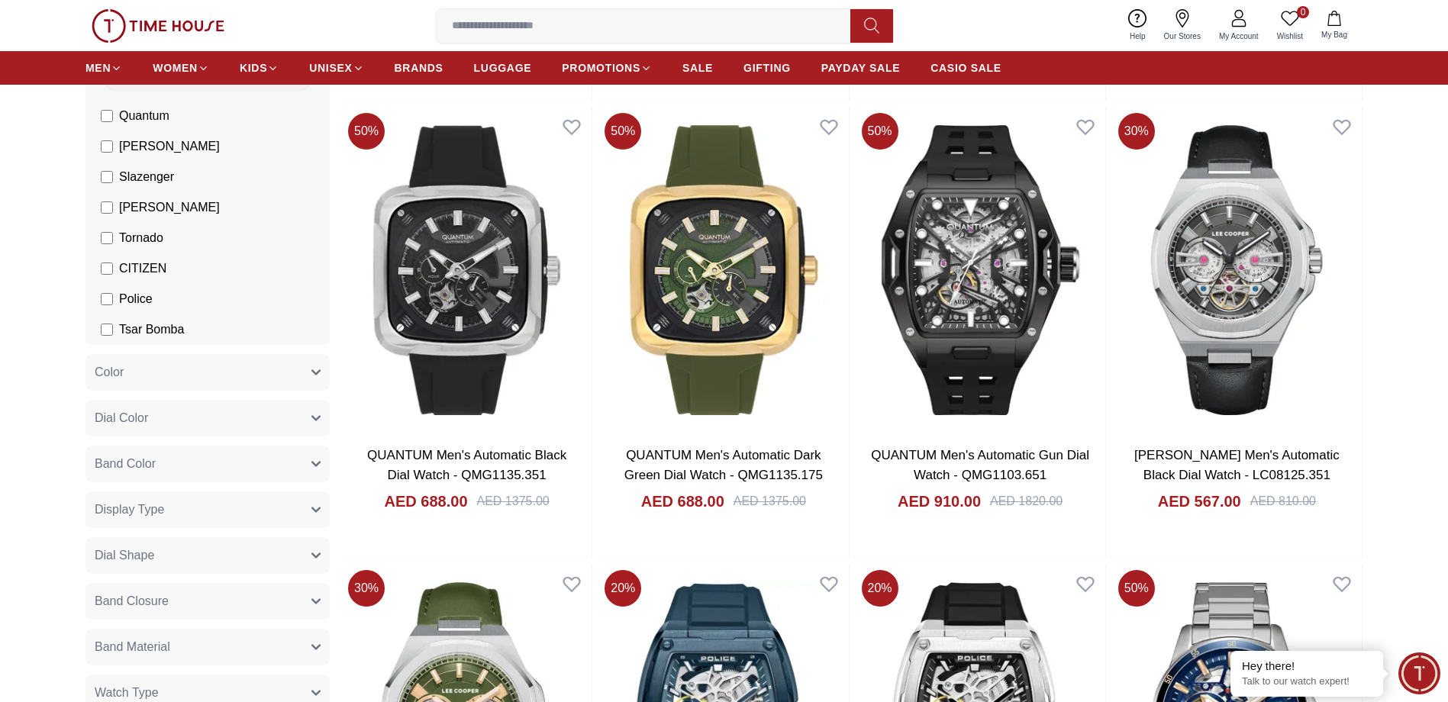
scroll to position [6182, 0]
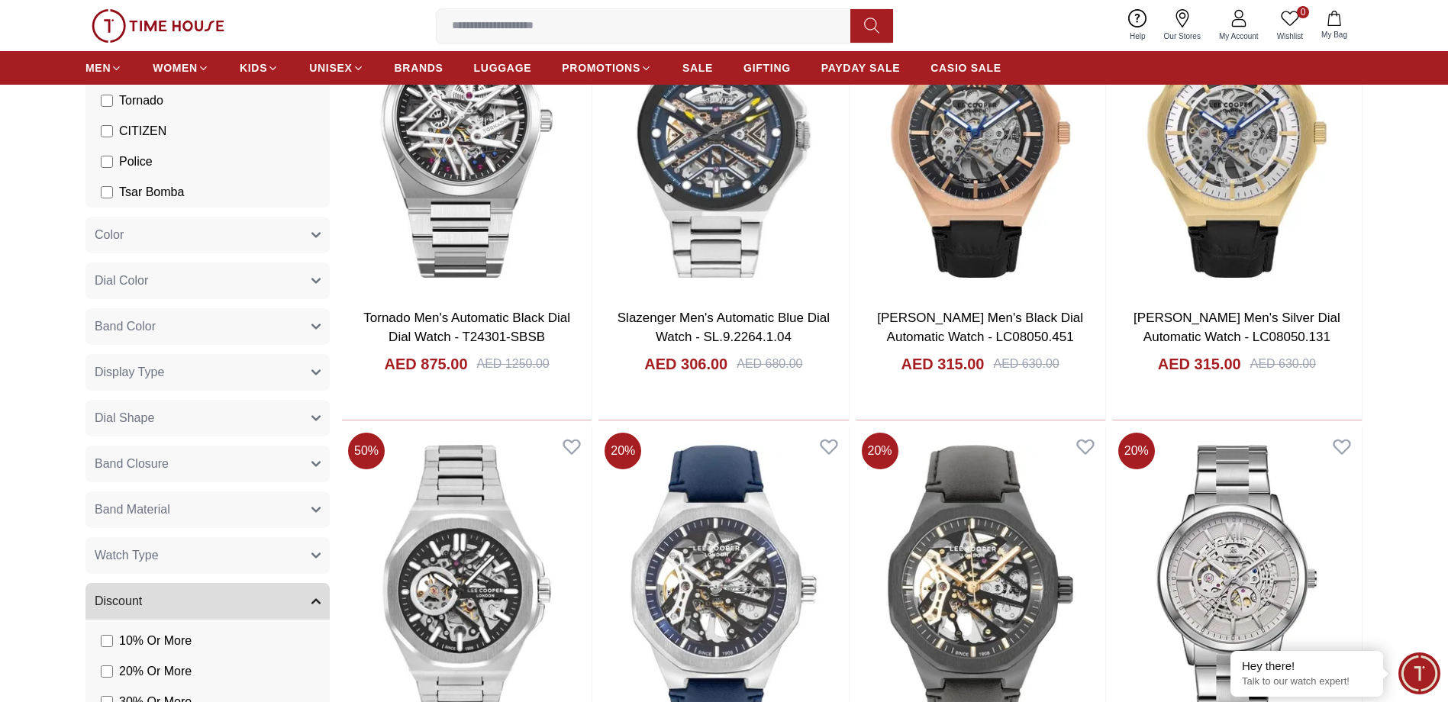
scroll to position [8548, 0]
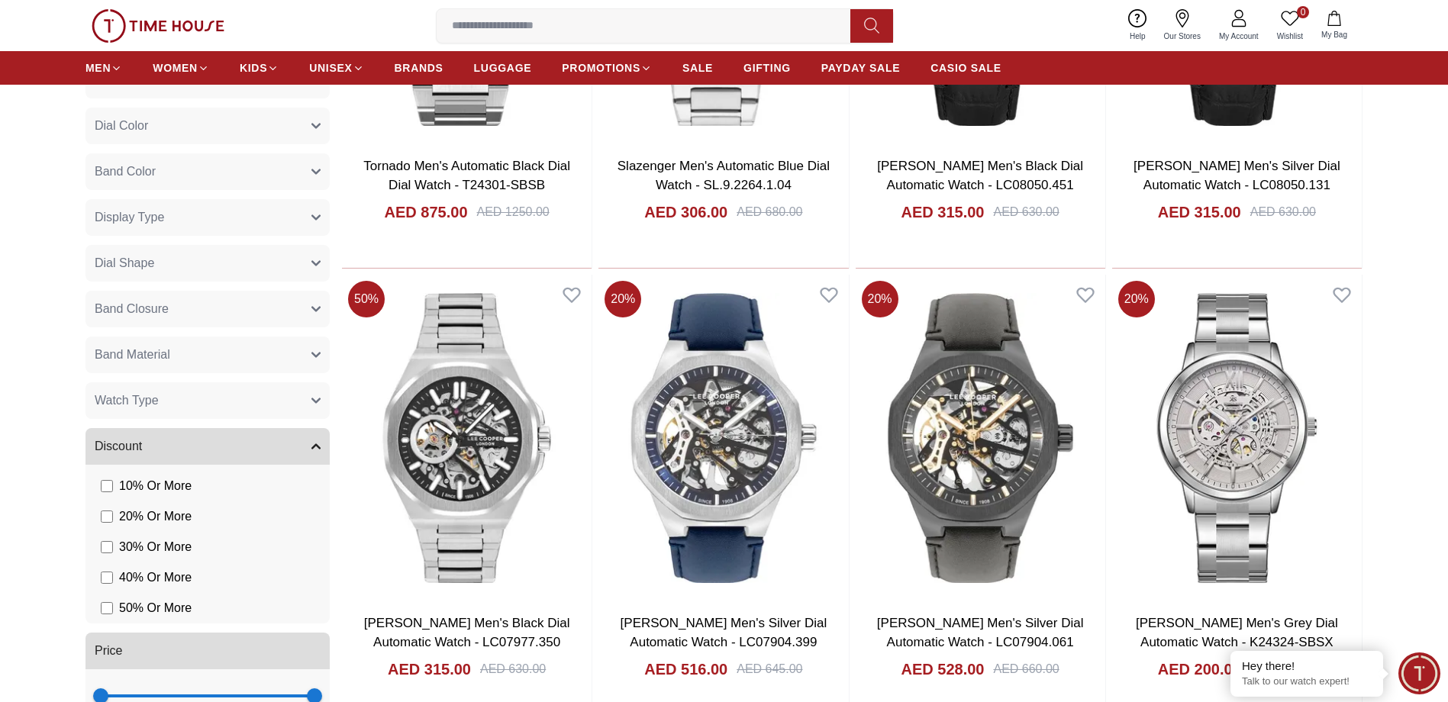
scroll to position [8854, 0]
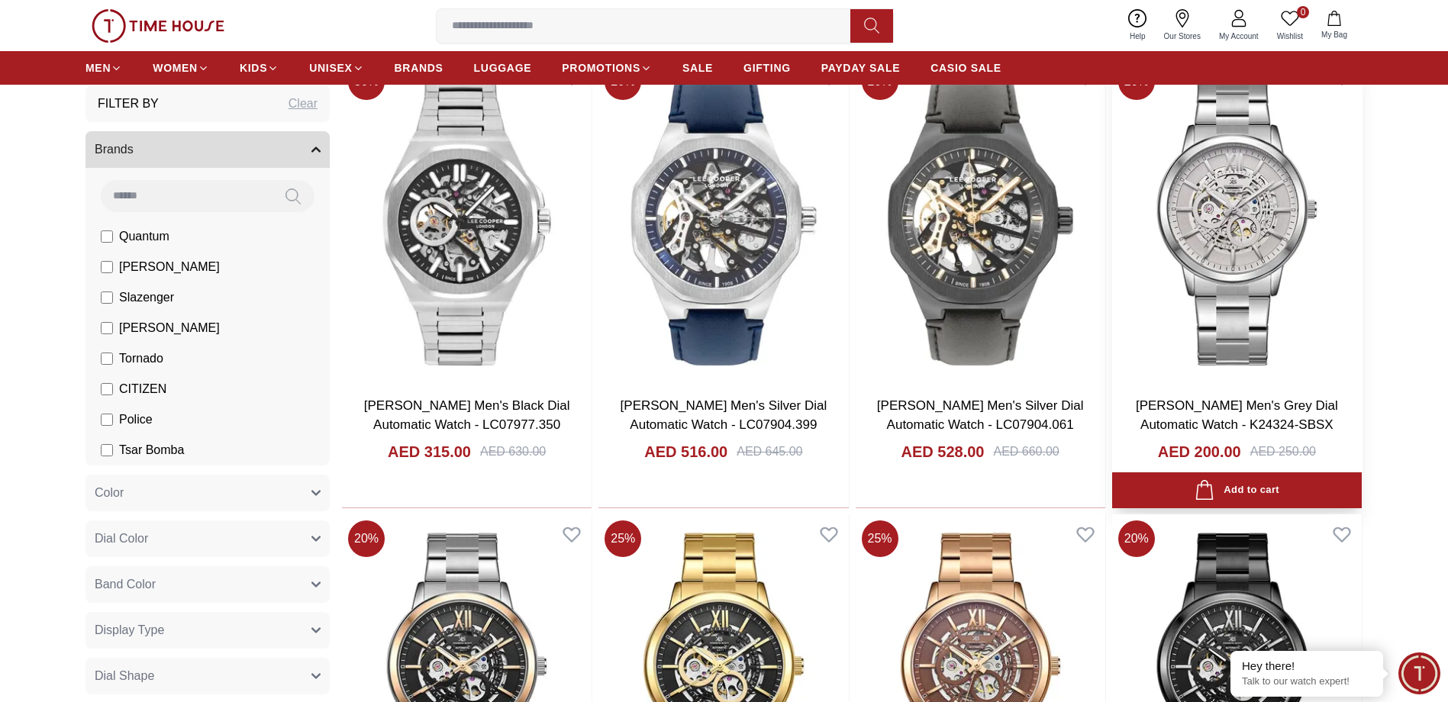
click at [1271, 244] on img at bounding box center [1237, 220] width 250 height 327
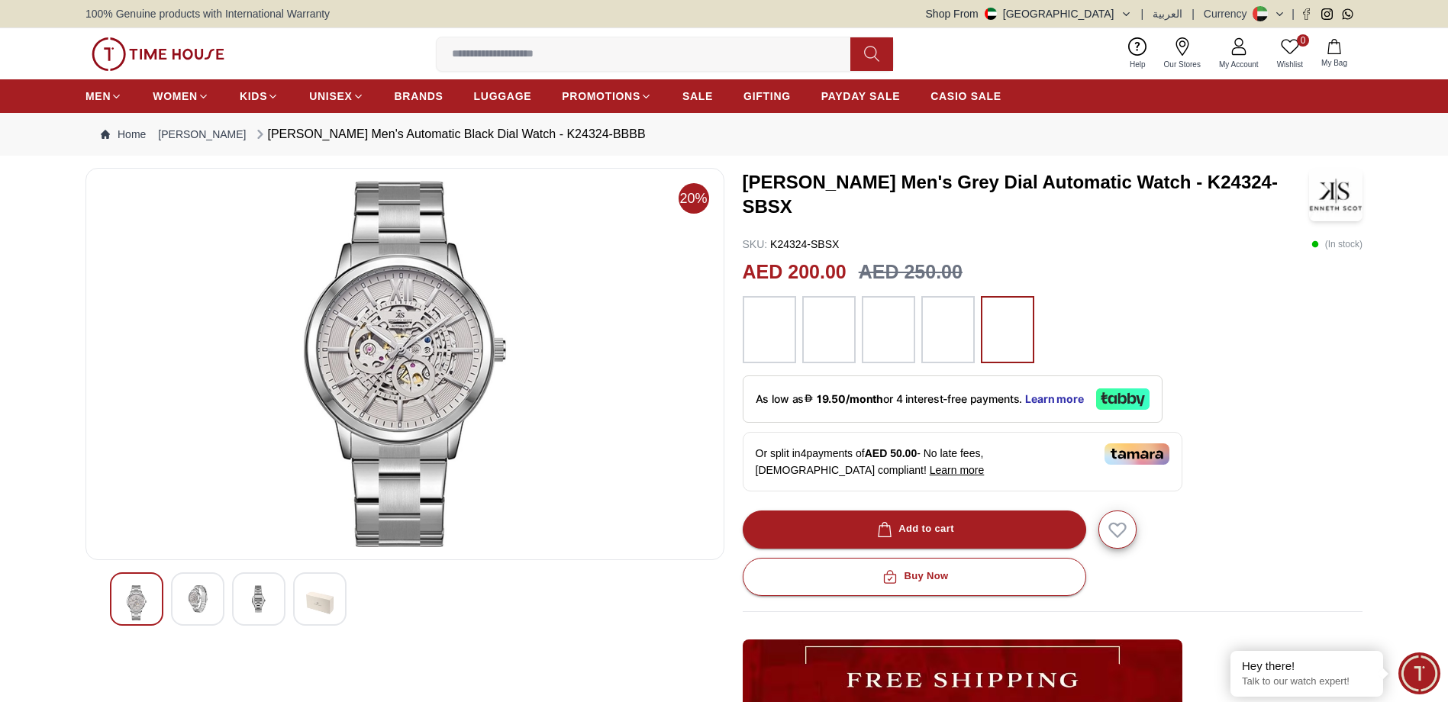
click at [197, 582] on div at bounding box center [197, 598] width 53 height 53
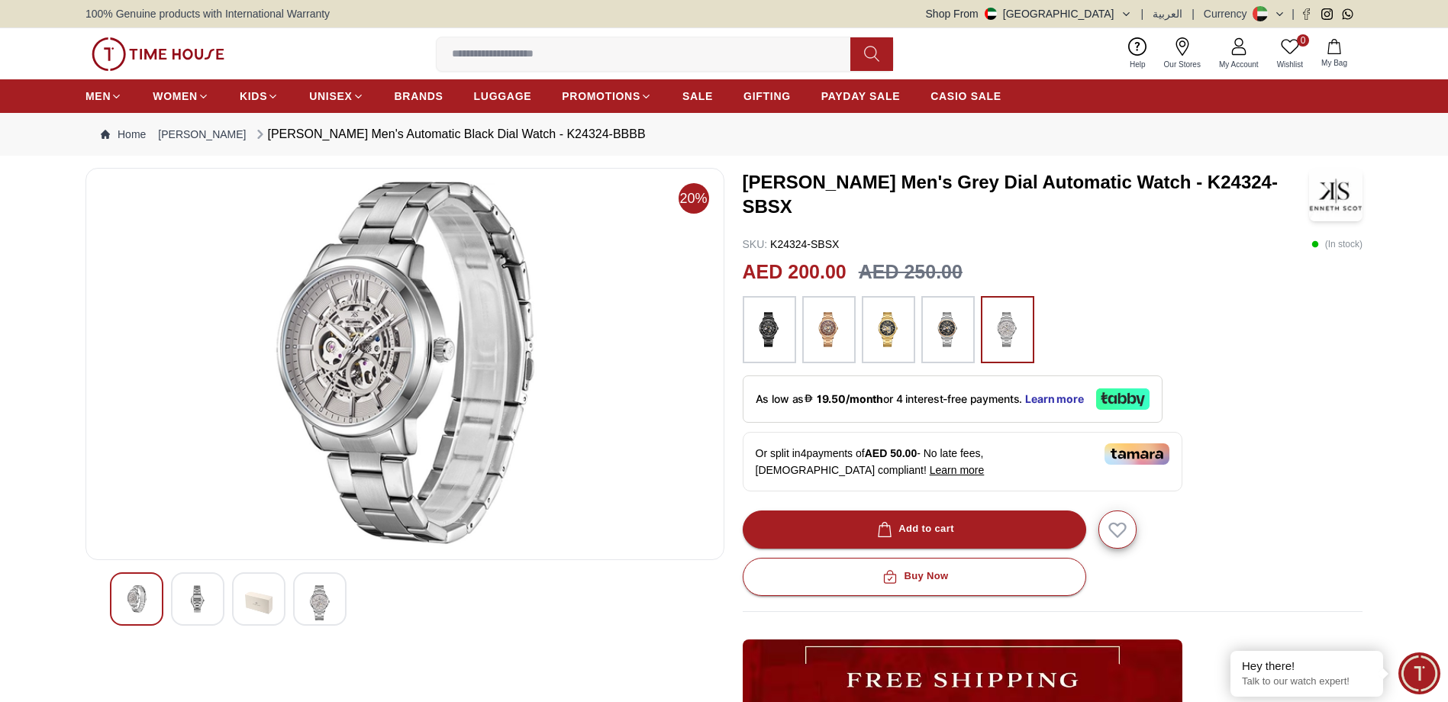
click at [192, 588] on img at bounding box center [197, 598] width 27 height 27
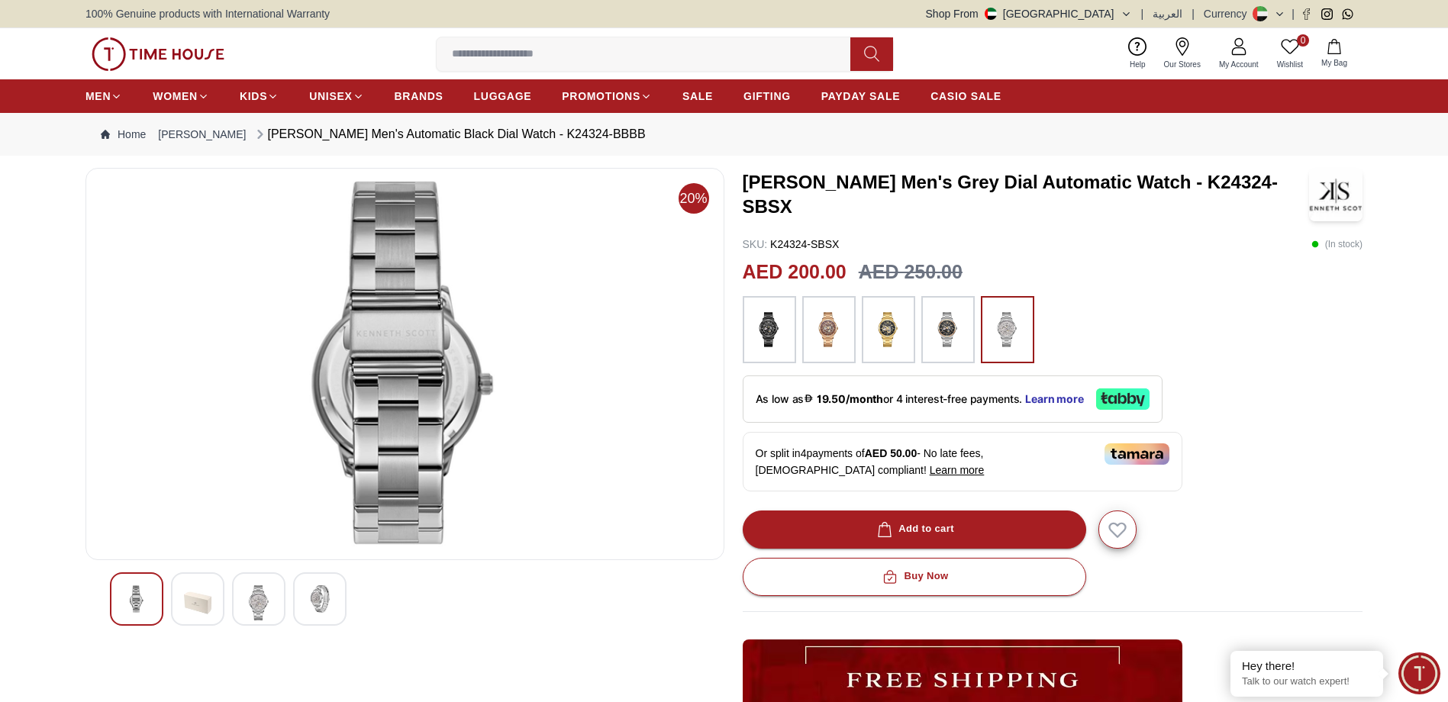
click at [192, 588] on img at bounding box center [197, 602] width 27 height 35
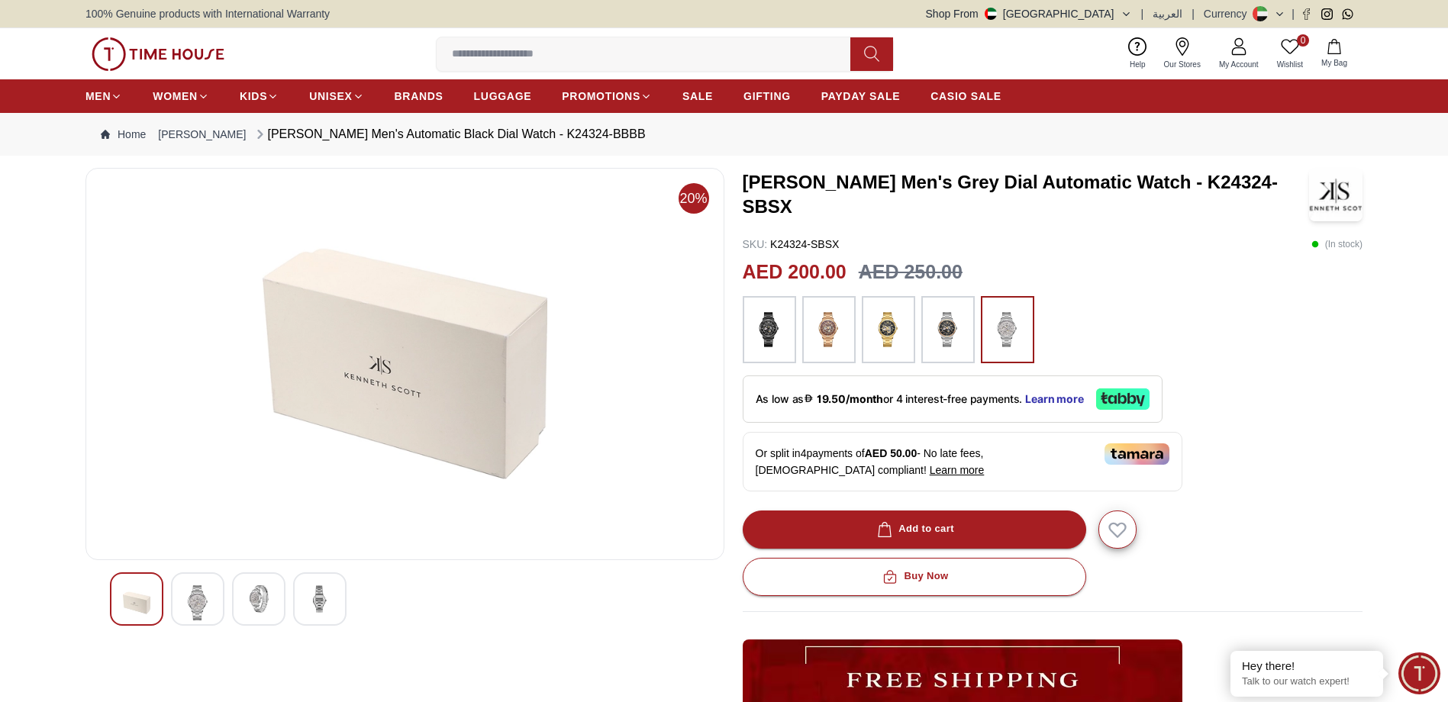
click at [208, 590] on img at bounding box center [197, 602] width 27 height 35
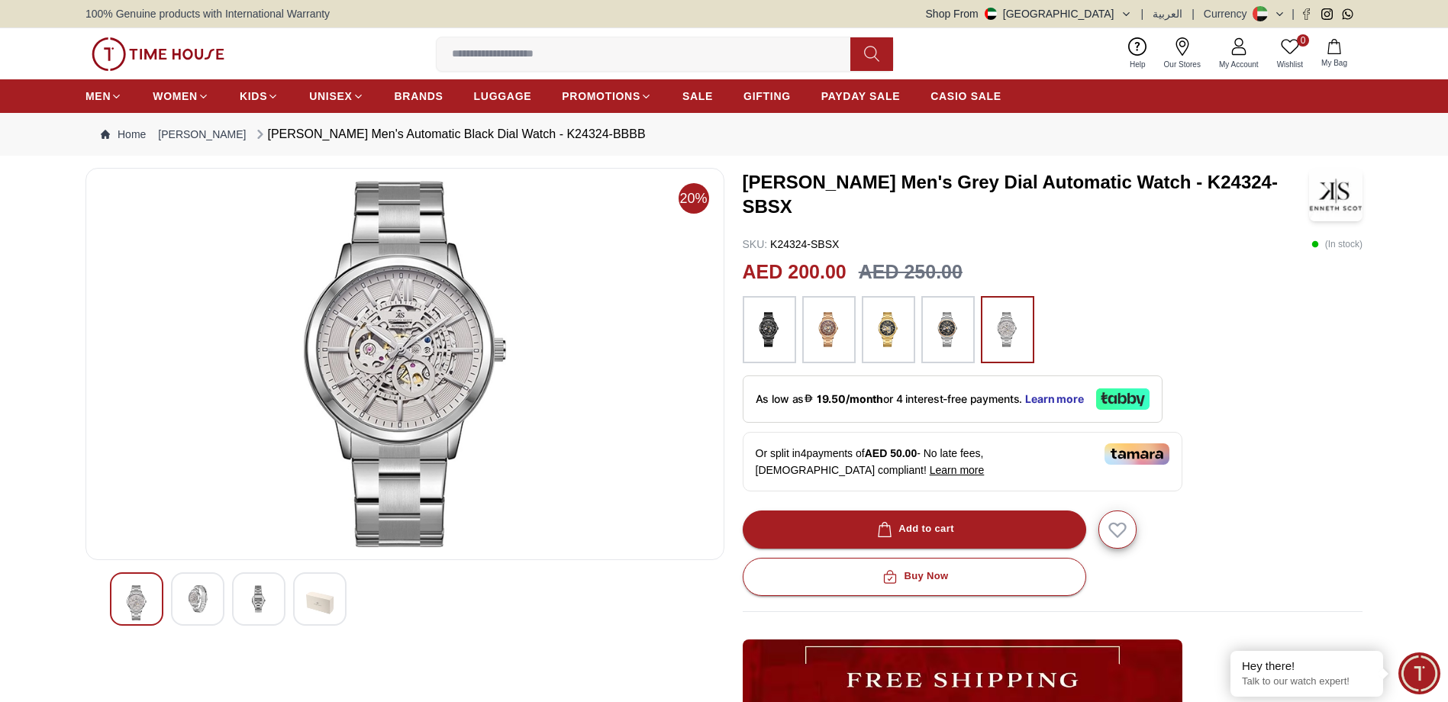
click at [182, 604] on div at bounding box center [197, 598] width 53 height 53
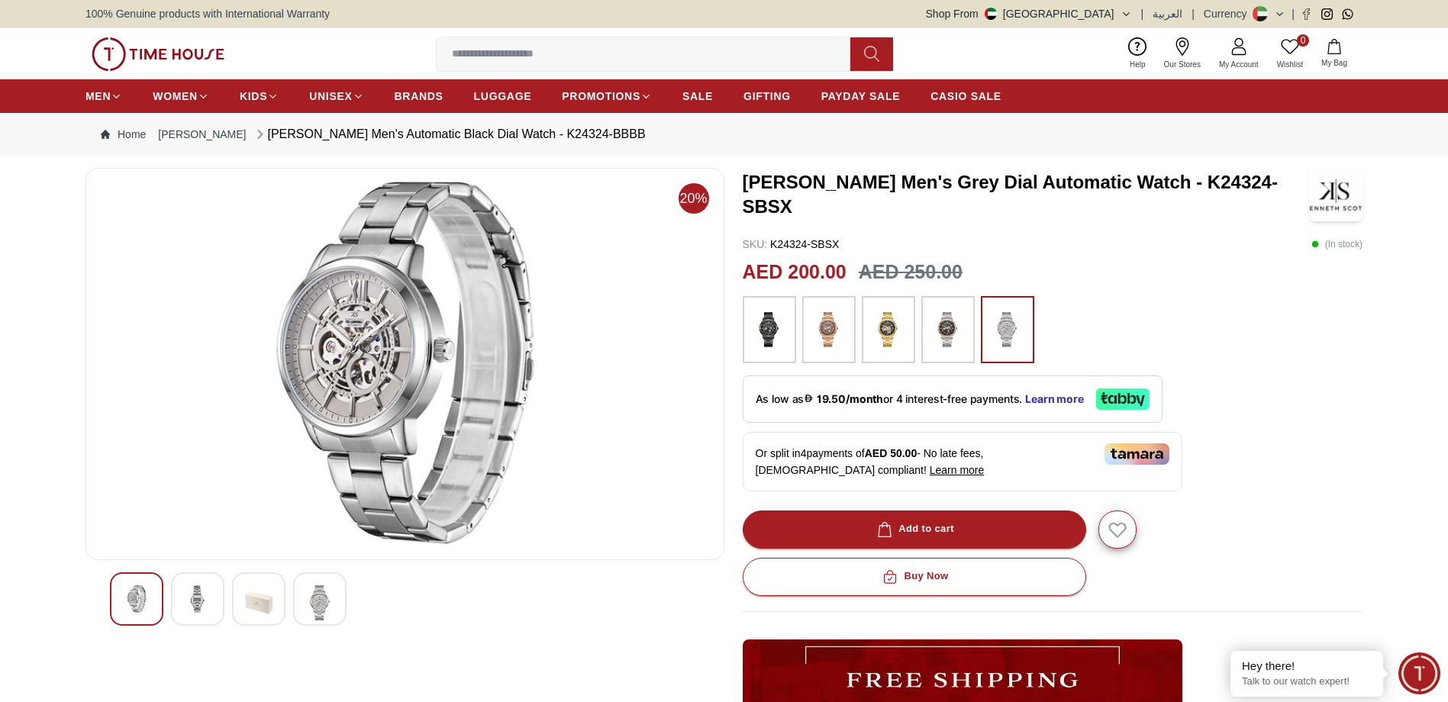
click at [195, 592] on img at bounding box center [197, 598] width 27 height 27
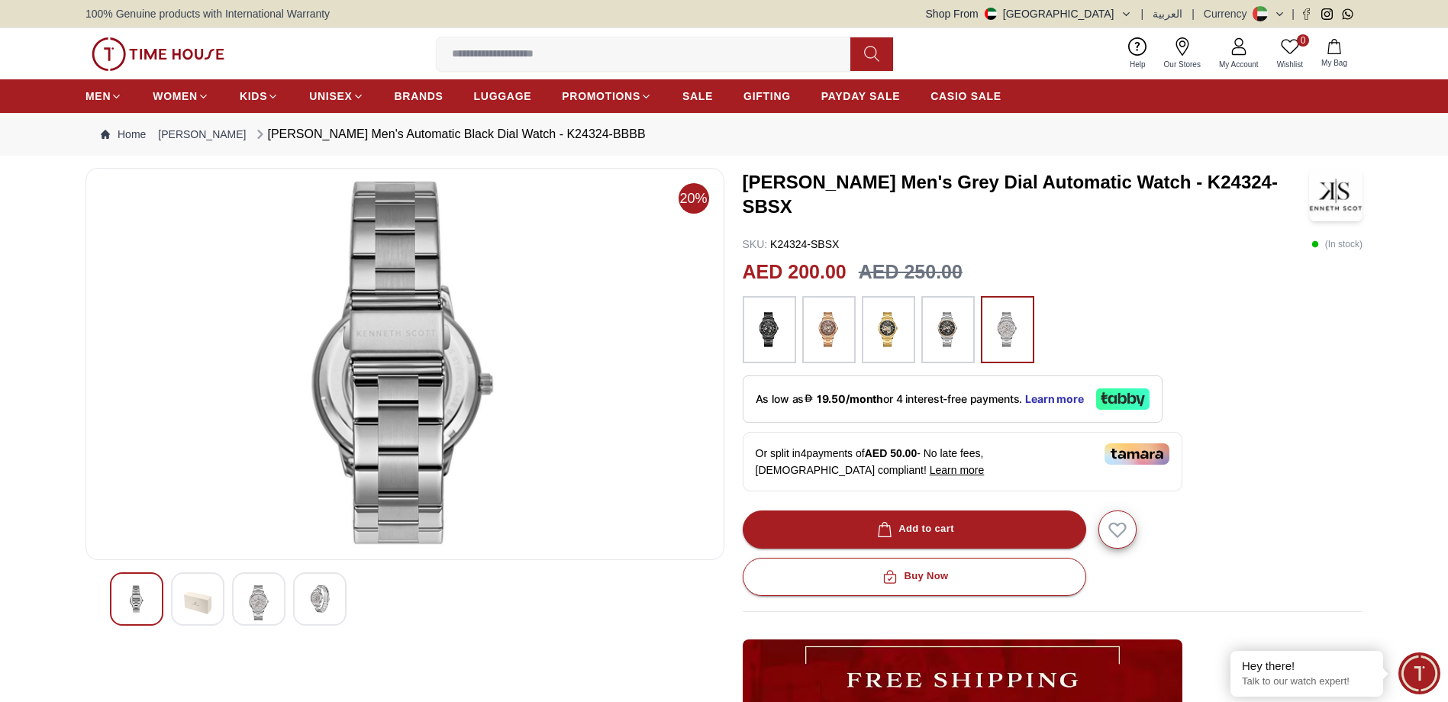
click at [194, 592] on img at bounding box center [197, 602] width 27 height 35
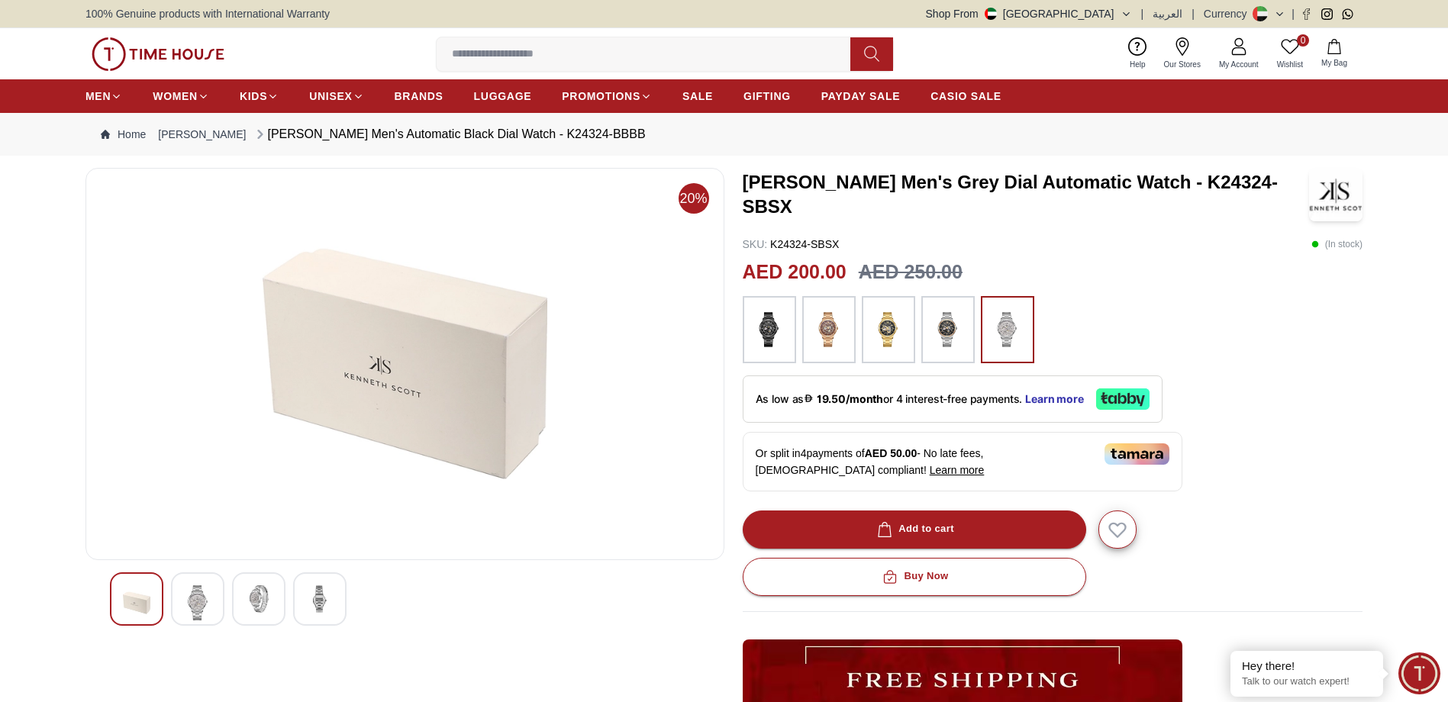
click at [200, 588] on img at bounding box center [197, 602] width 27 height 35
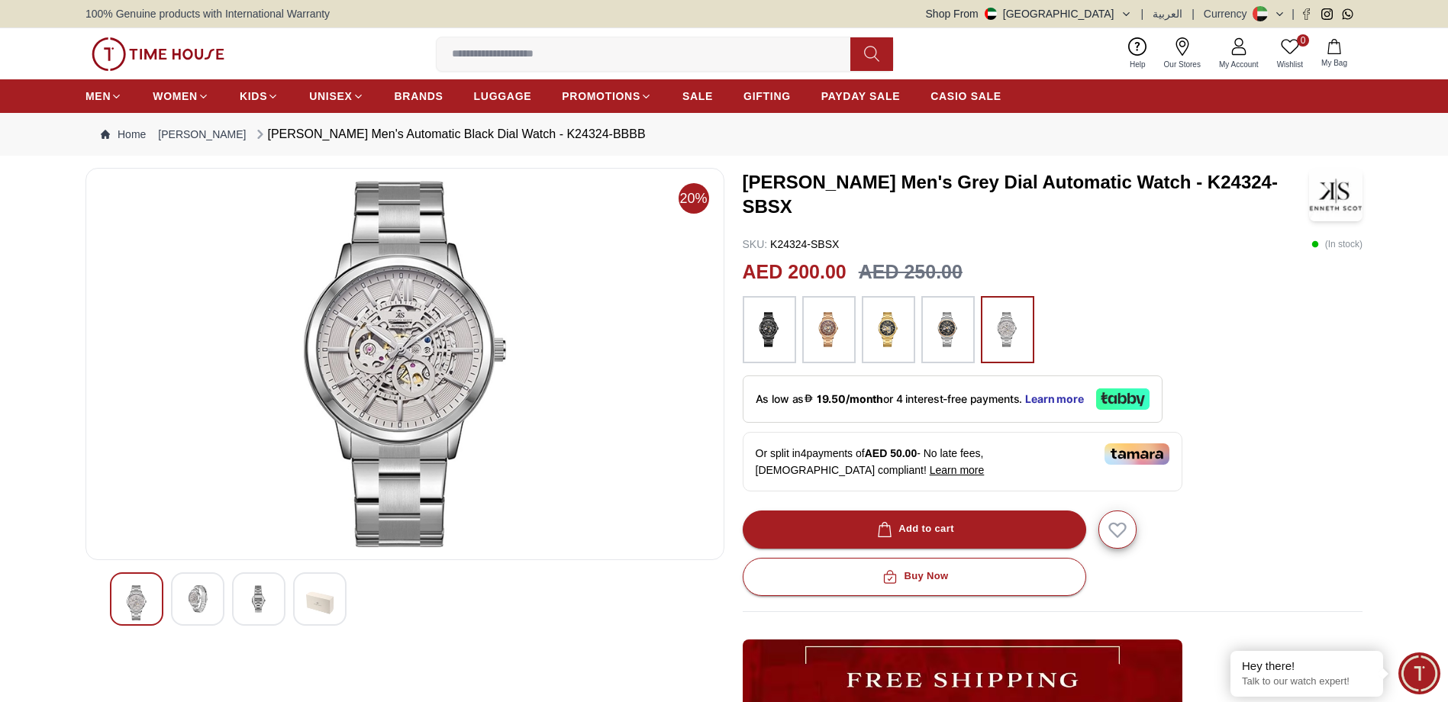
click at [208, 590] on img at bounding box center [197, 598] width 27 height 27
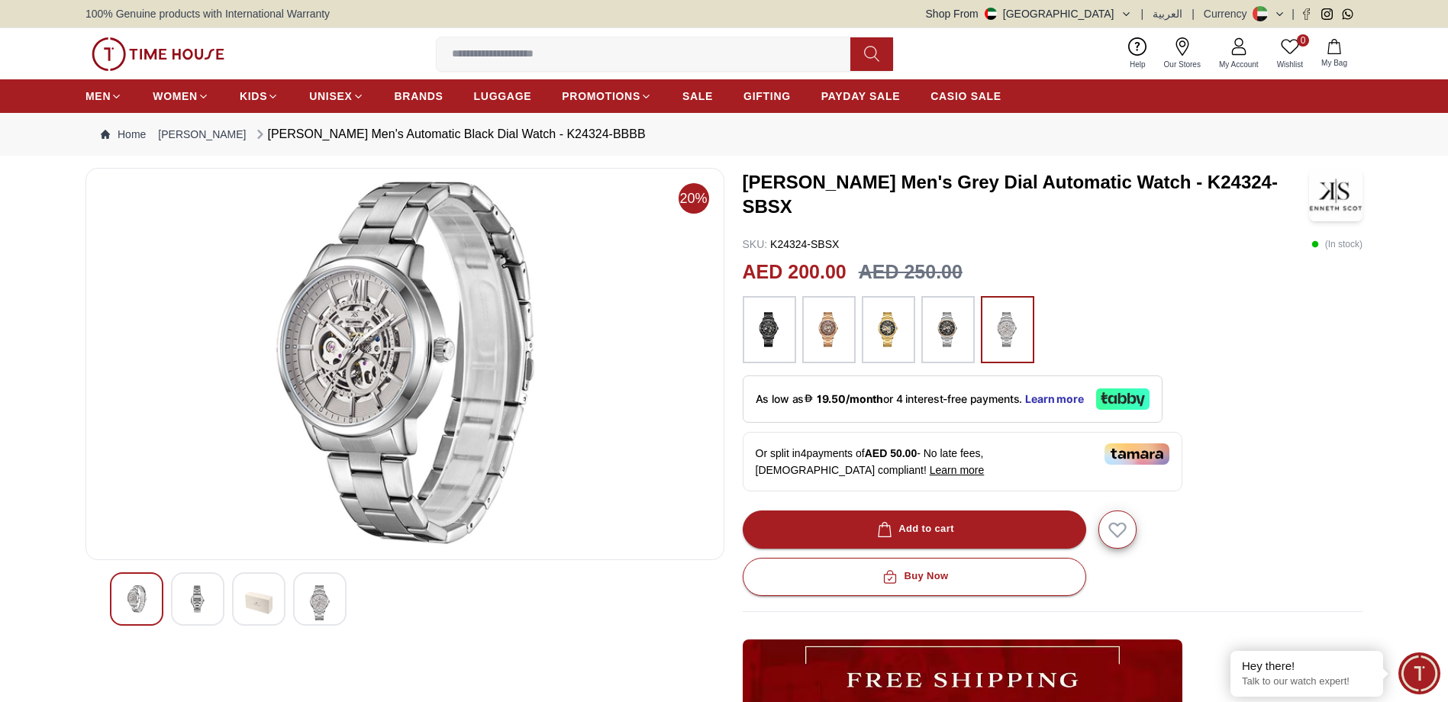
click at [257, 604] on img at bounding box center [258, 602] width 27 height 35
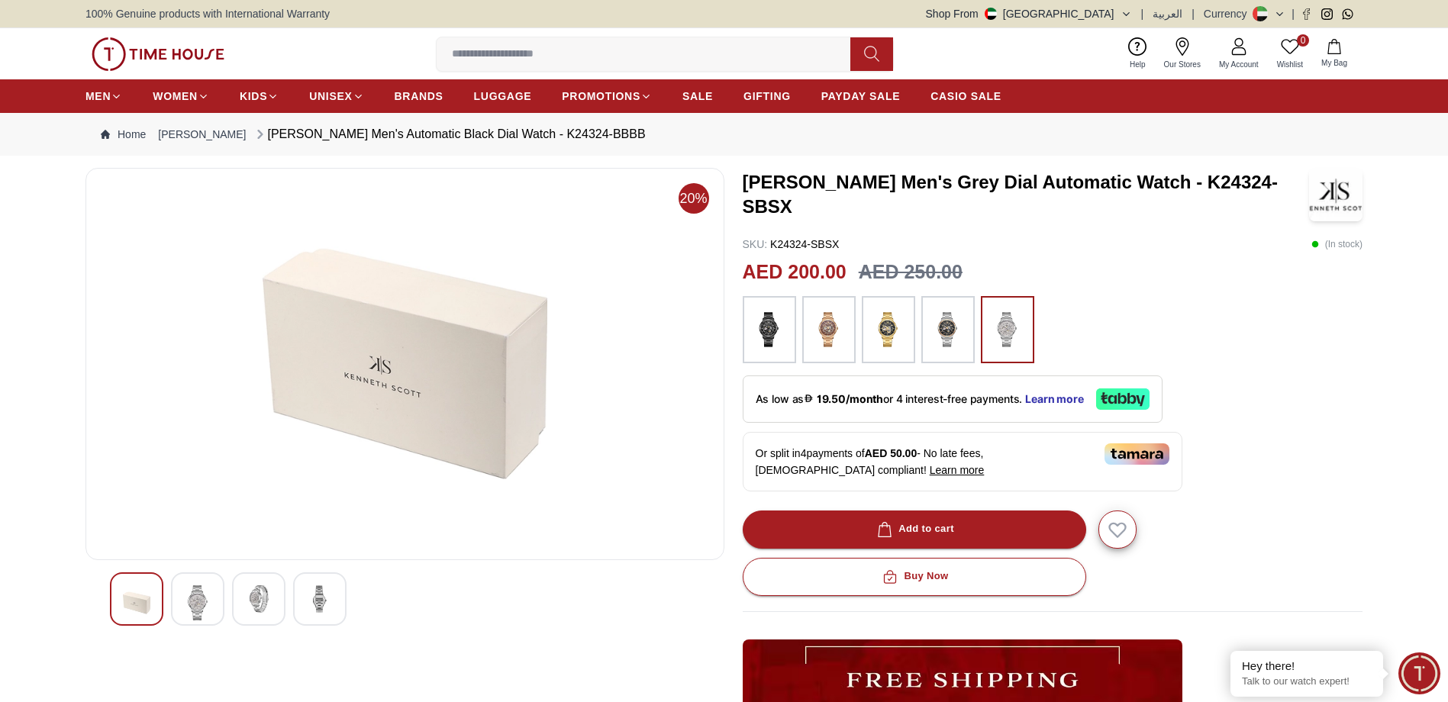
click at [305, 604] on div at bounding box center [319, 598] width 53 height 53
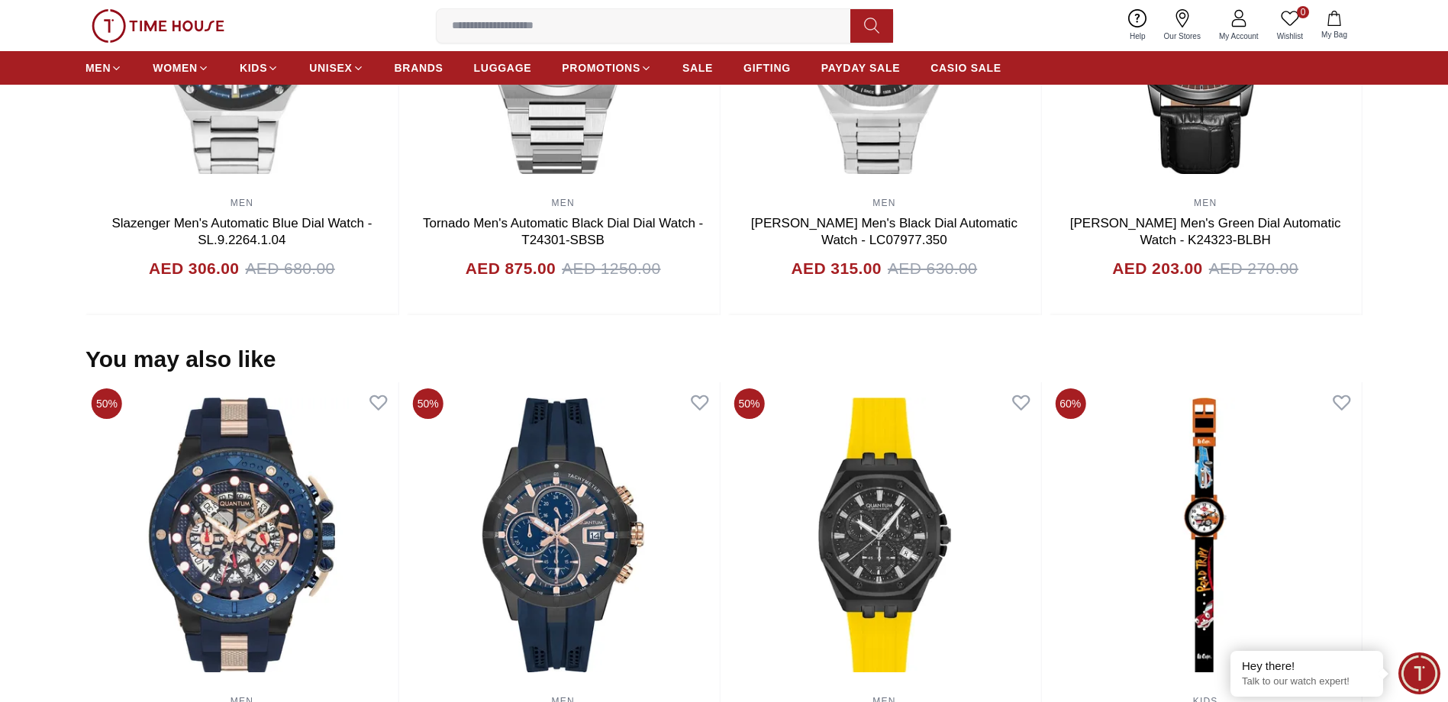
scroll to position [840, 0]
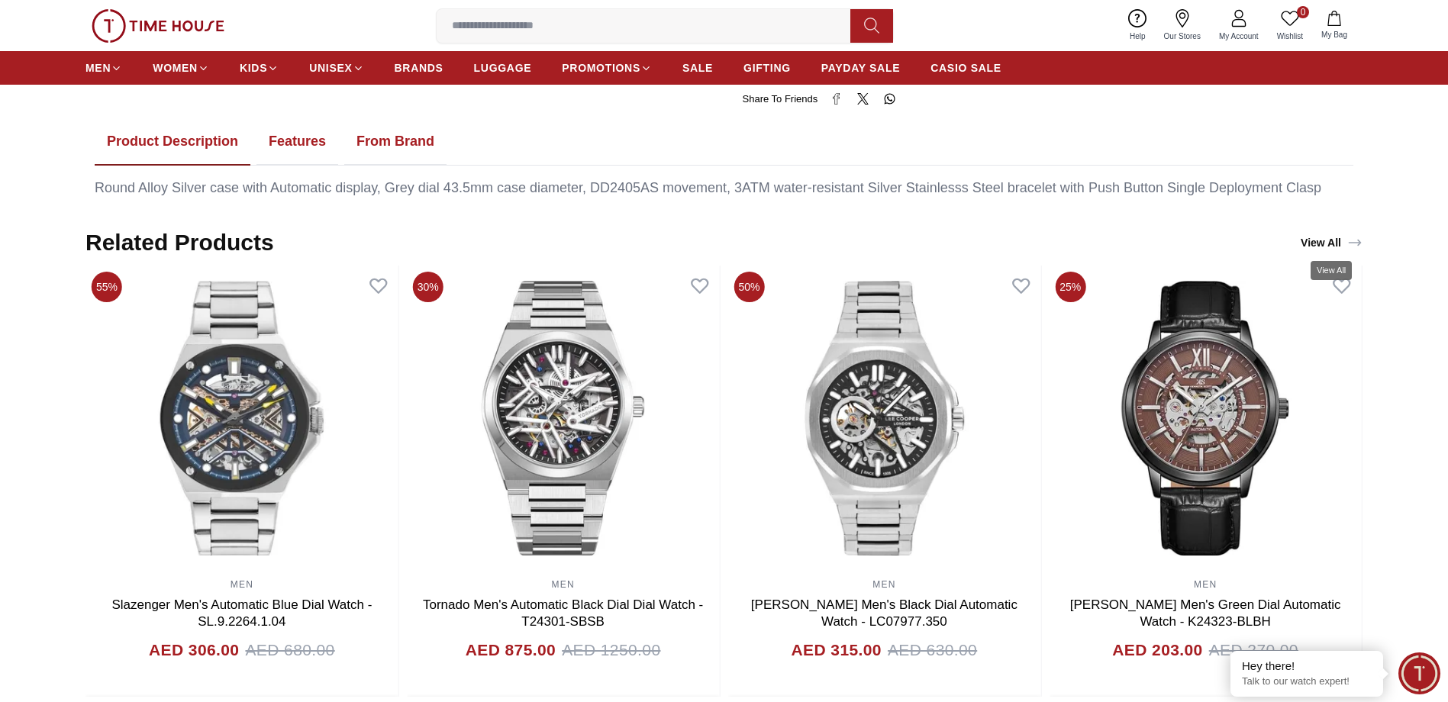
click at [1335, 241] on link "View All" at bounding box center [1331, 242] width 68 height 21
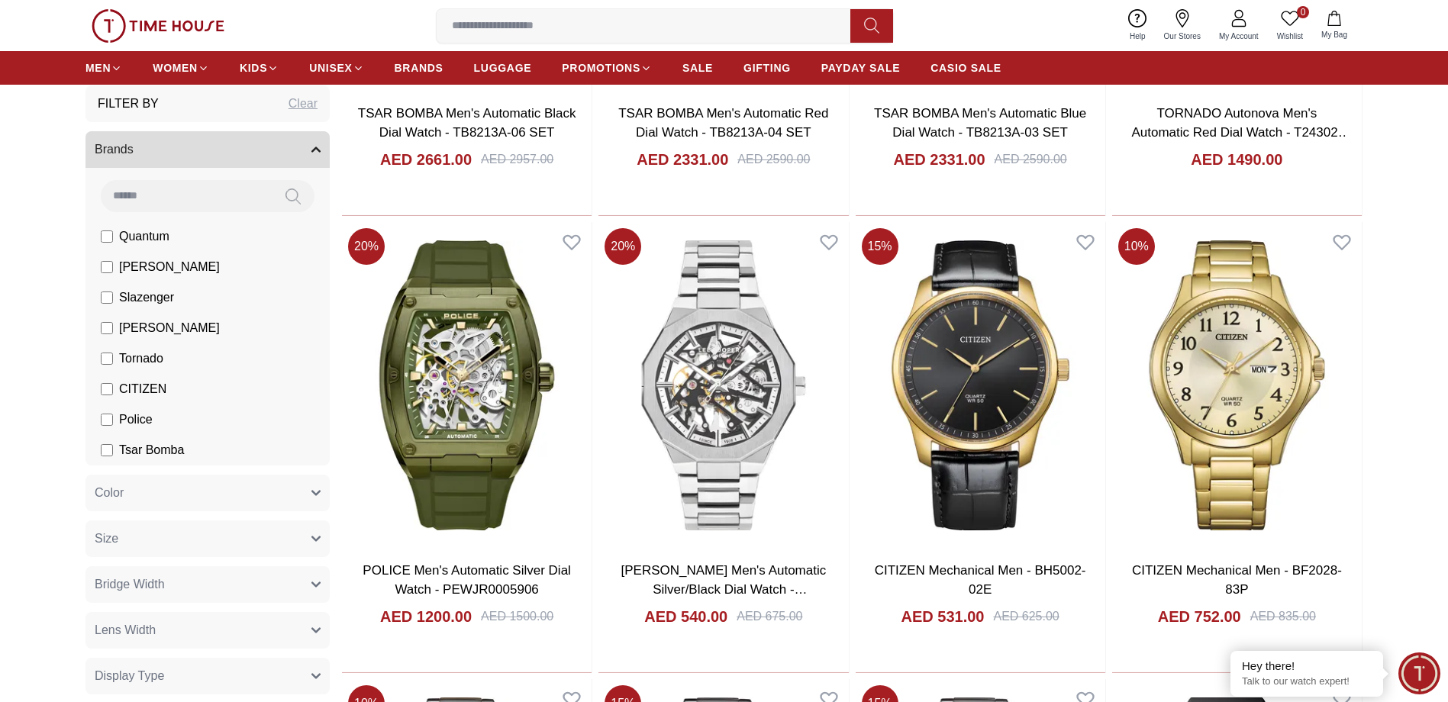
scroll to position [992, 0]
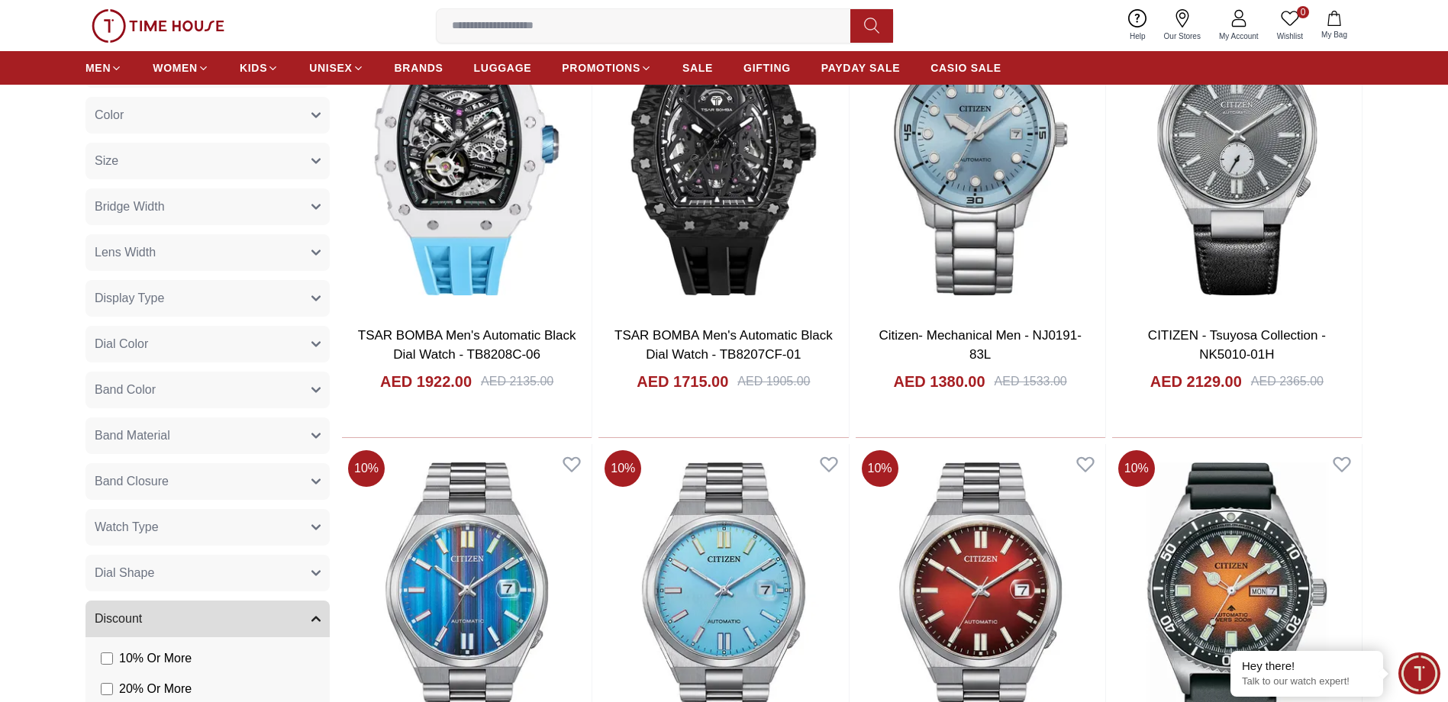
scroll to position [4198, 0]
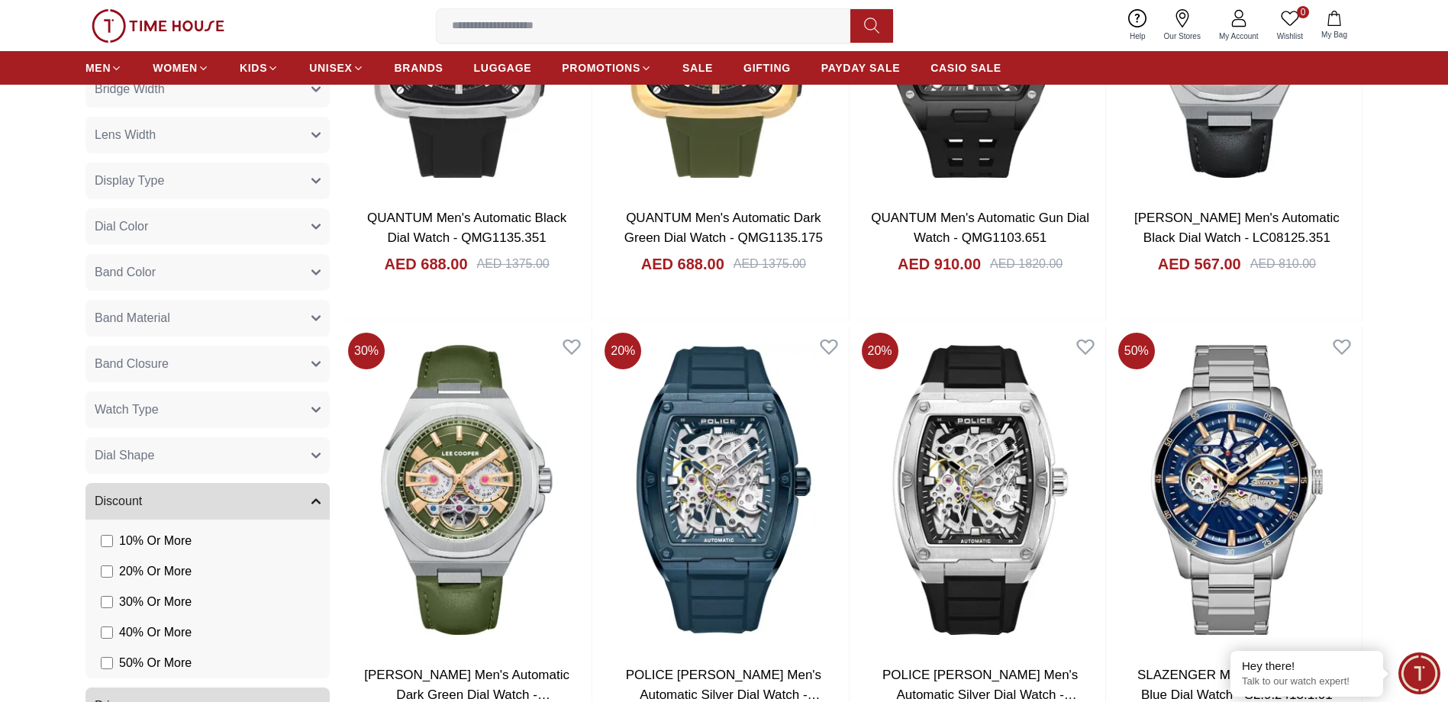
scroll to position [6411, 0]
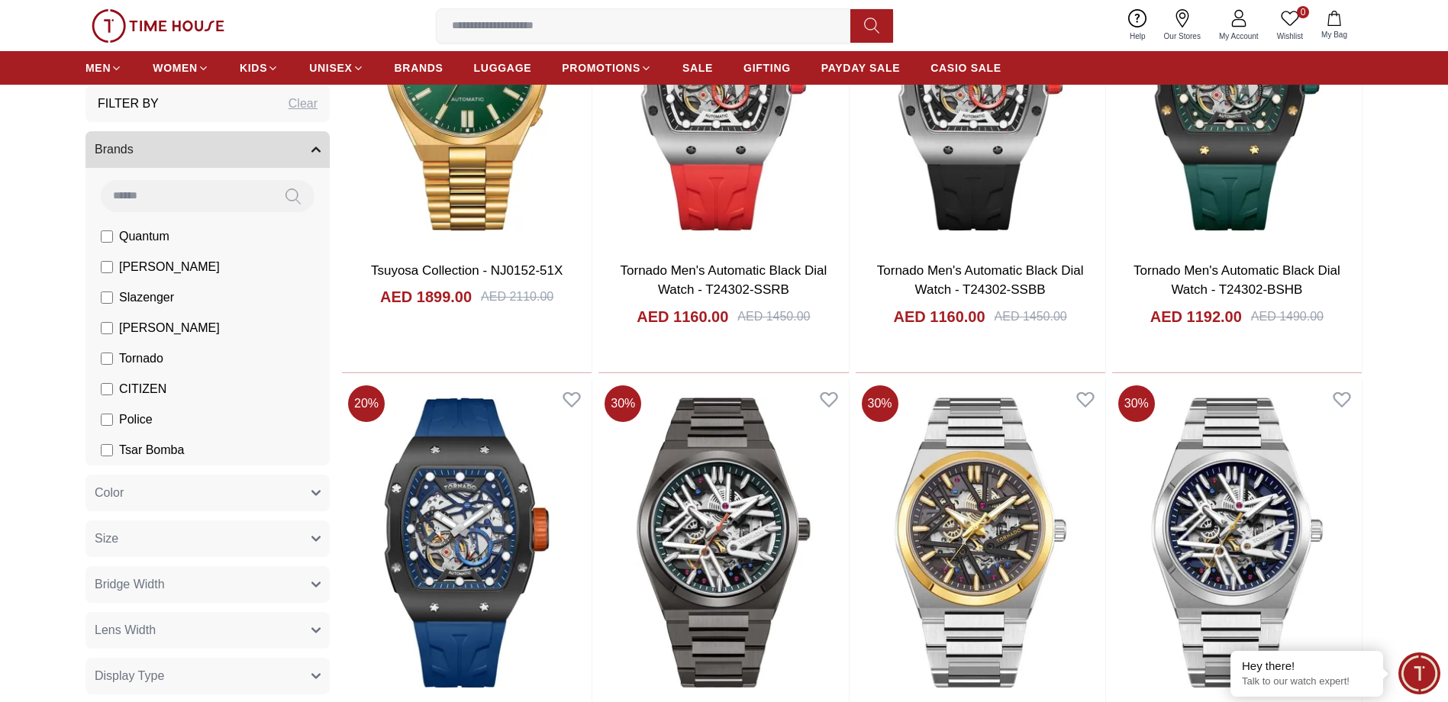
scroll to position [7709, 0]
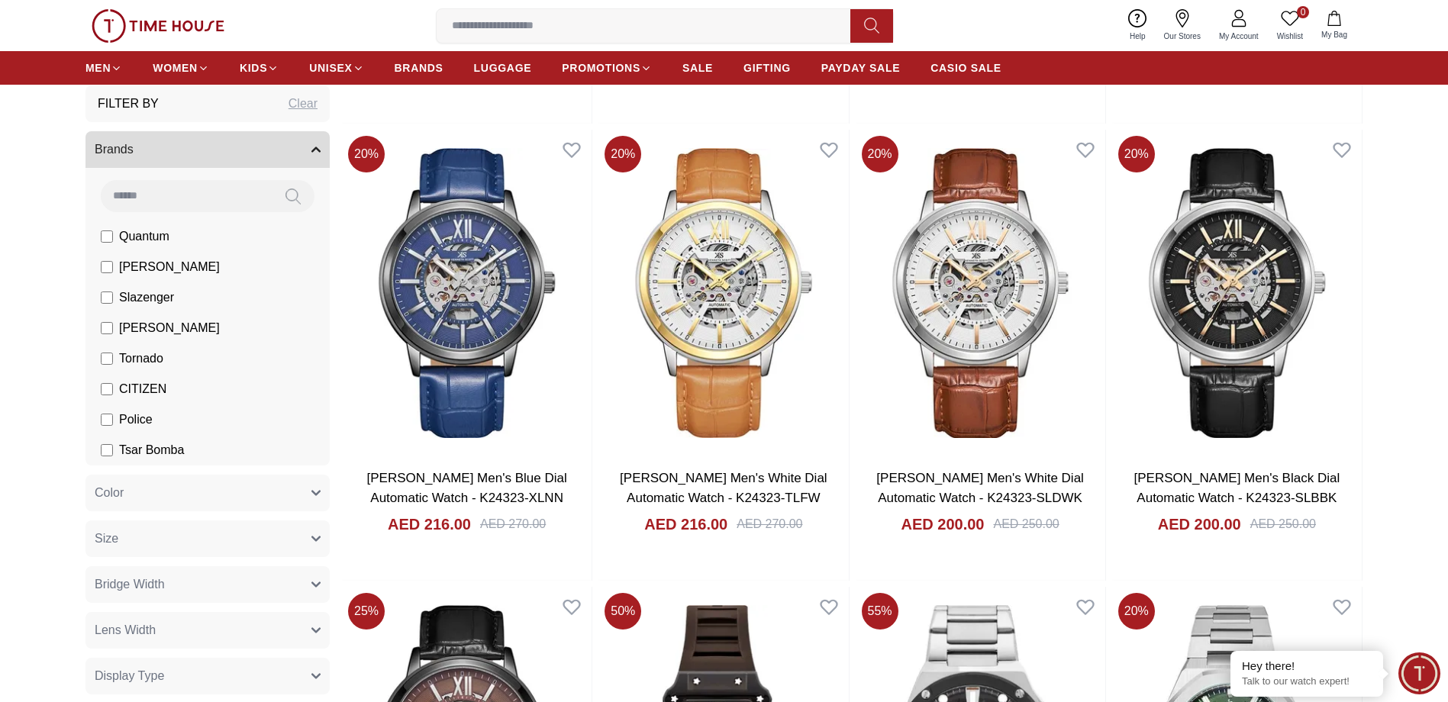
scroll to position [9617, 0]
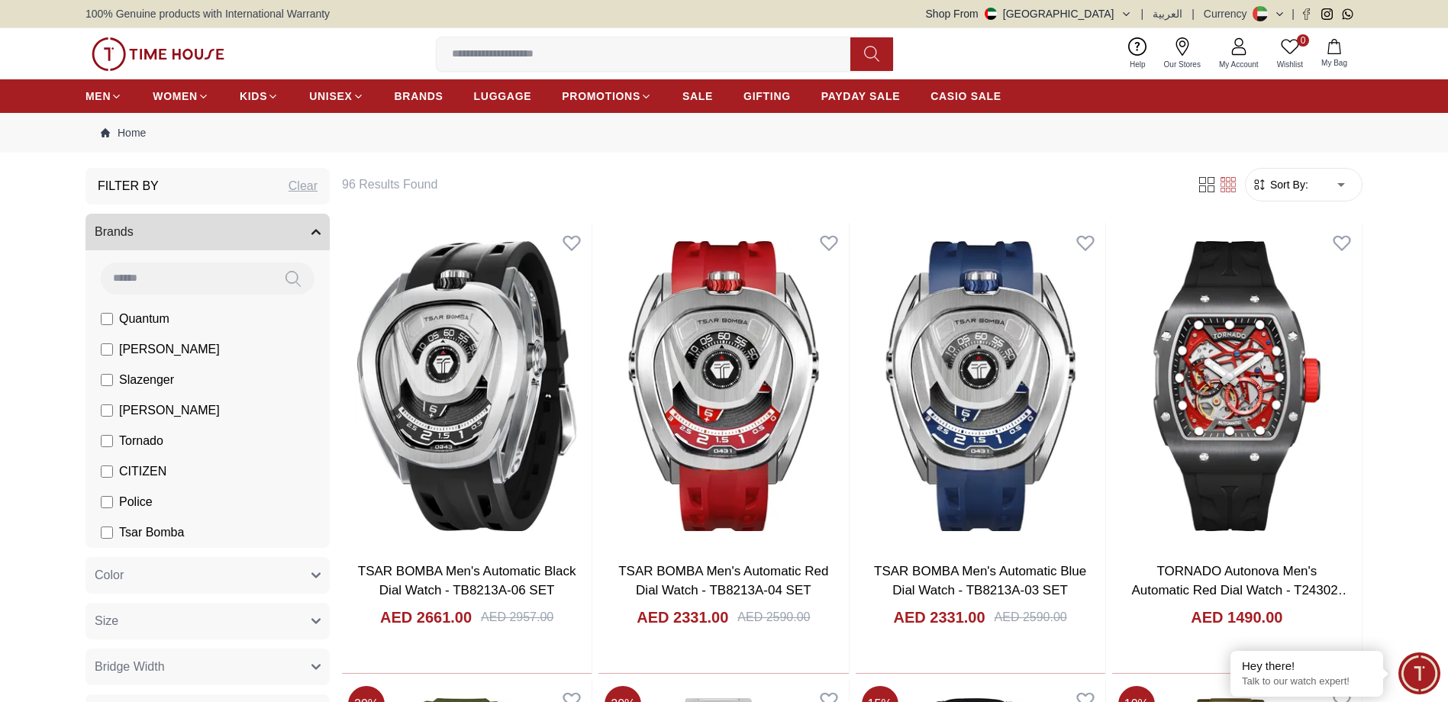
click at [136, 469] on span "CITIZEN" at bounding box center [142, 472] width 47 height 18
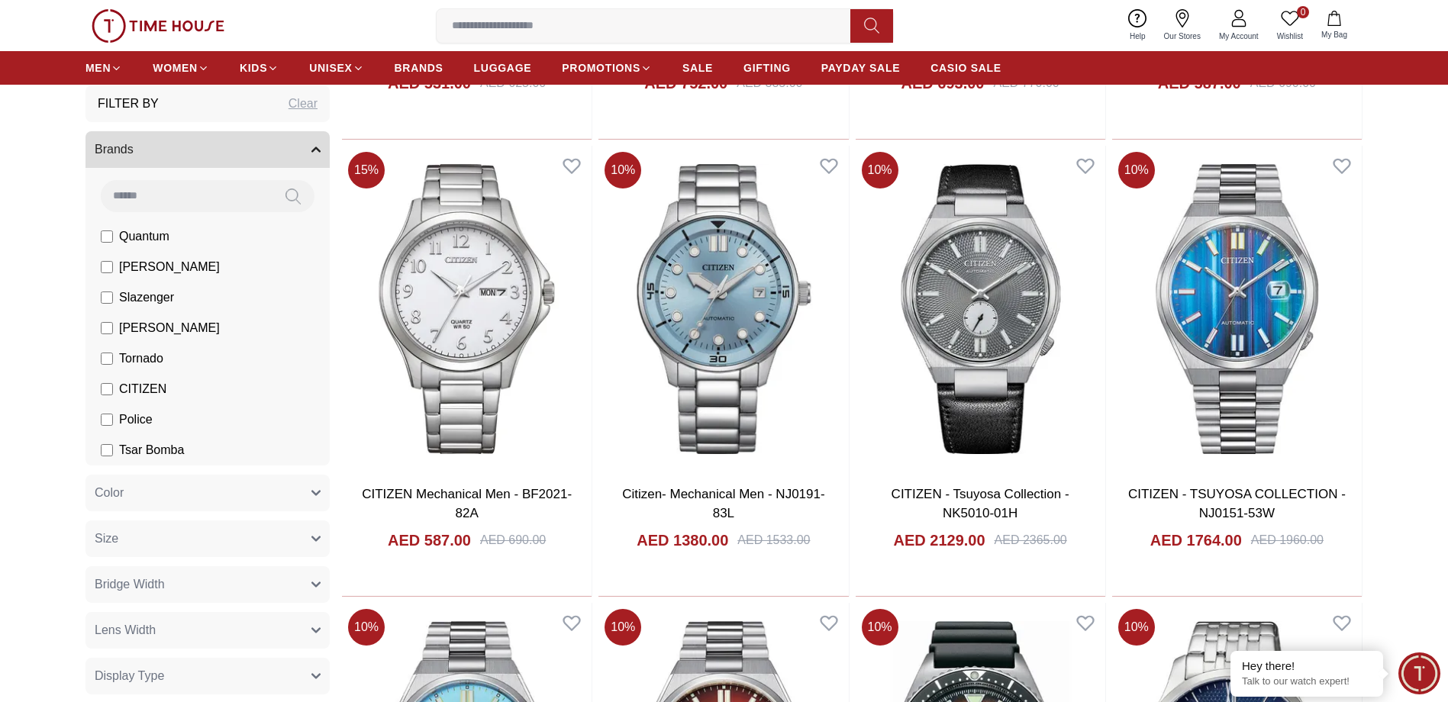
scroll to position [687, 0]
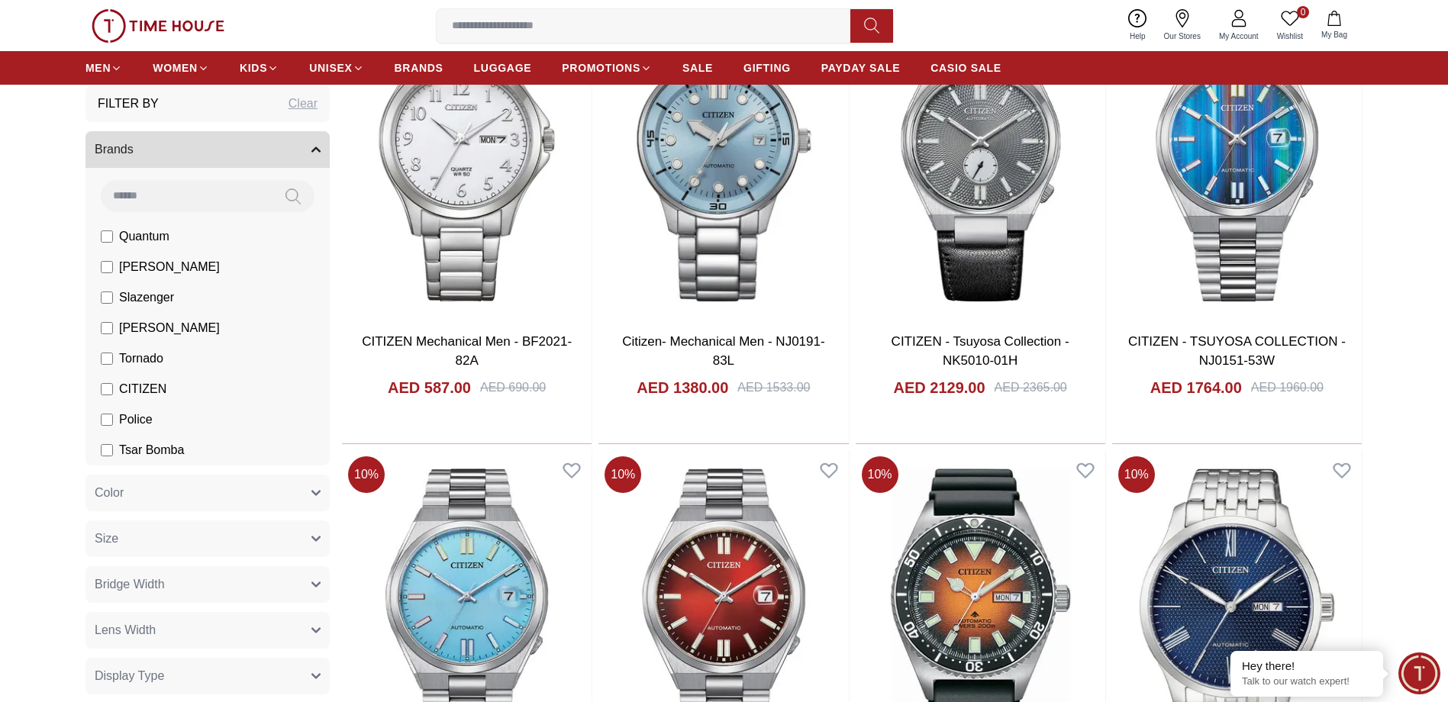
click at [134, 388] on span "CITIZEN" at bounding box center [142, 389] width 47 height 18
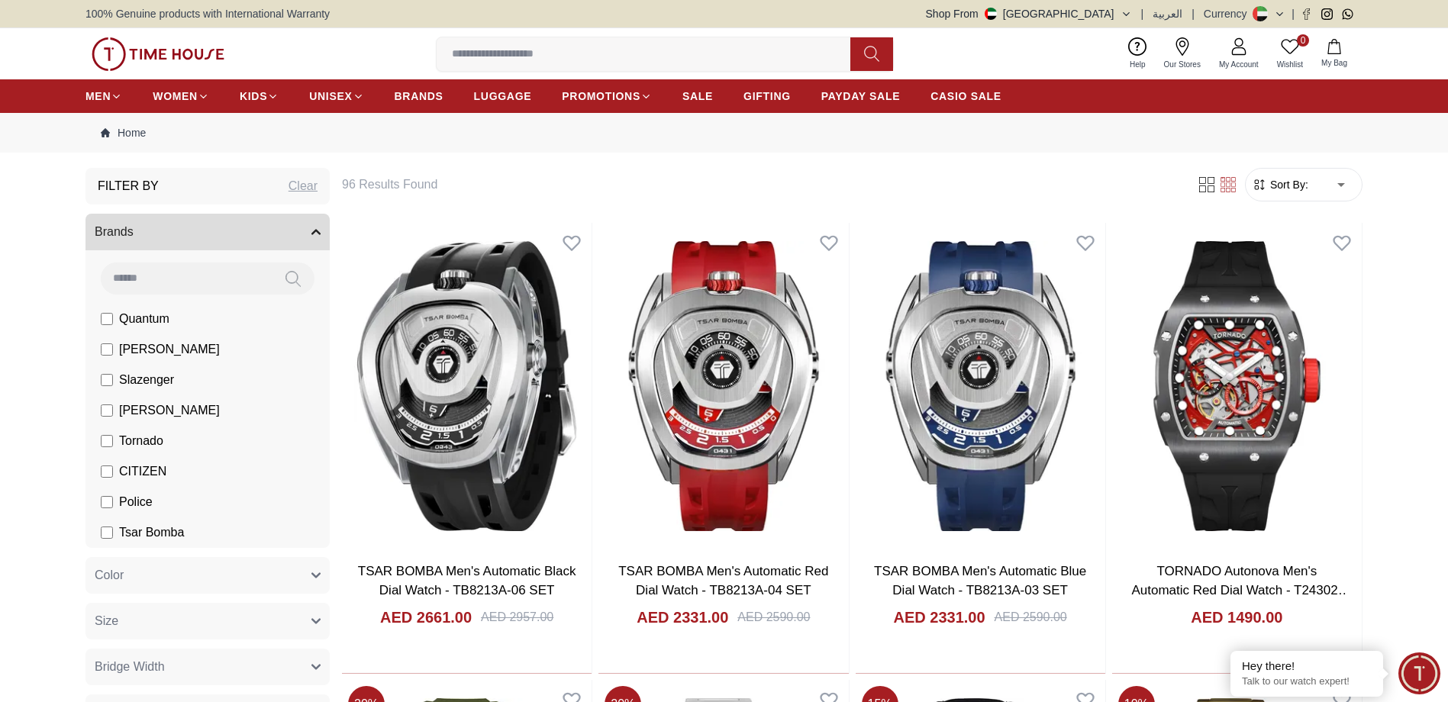
click at [140, 507] on span "Police" at bounding box center [136, 502] width 34 height 18
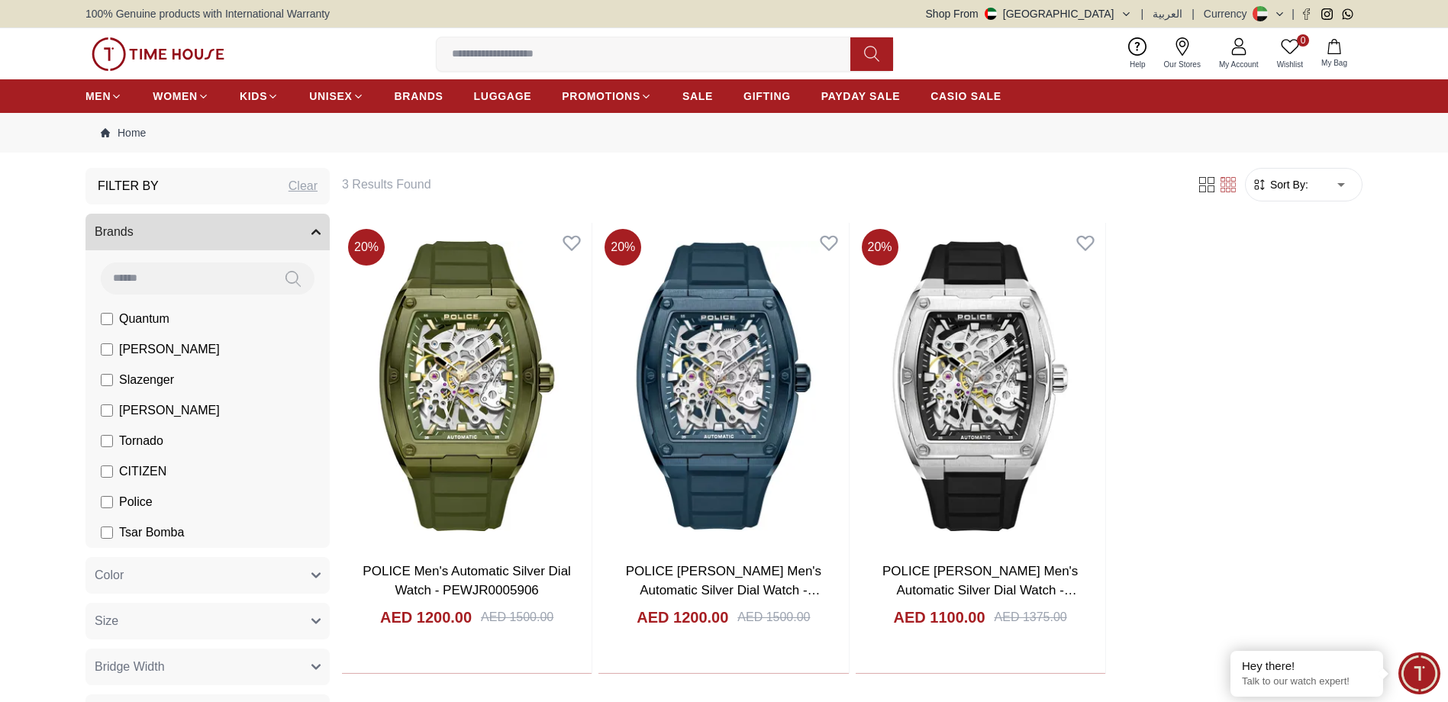
click at [118, 504] on label "Police" at bounding box center [127, 502] width 52 height 18
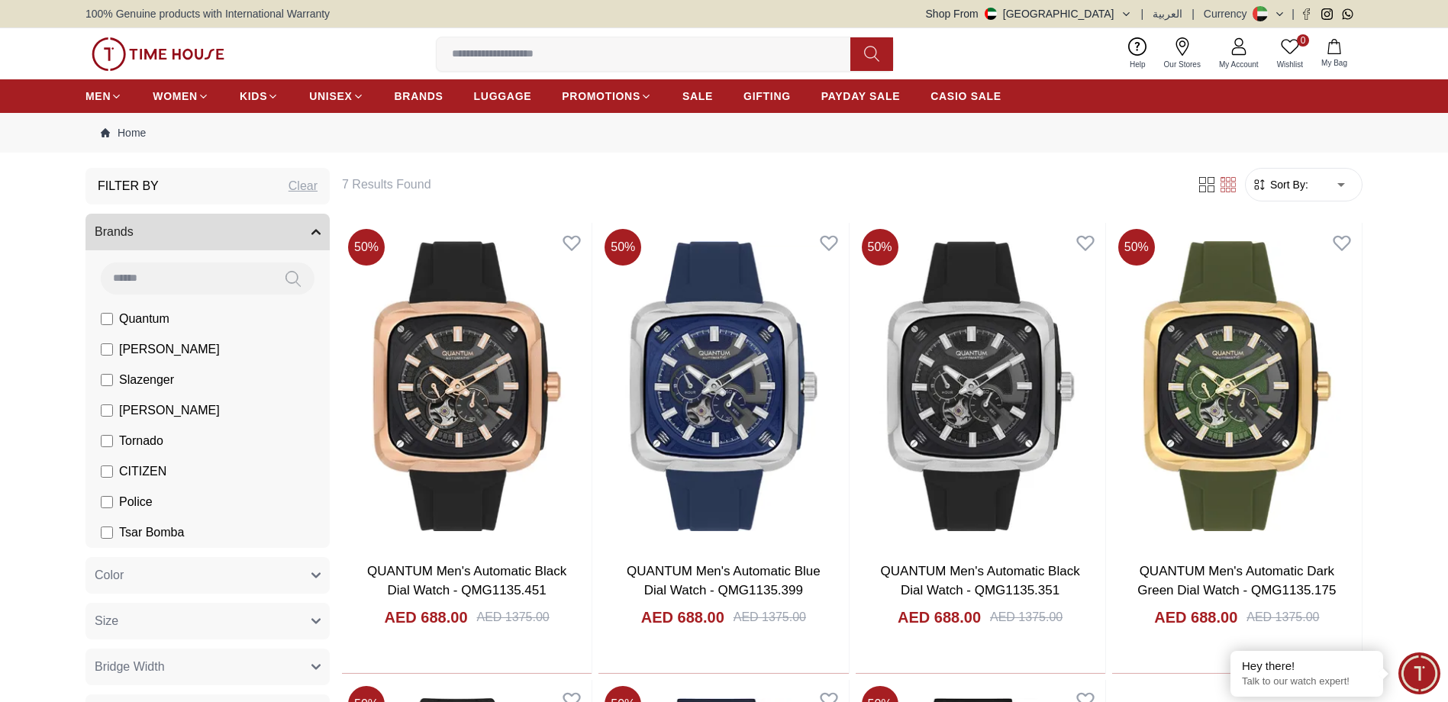
click at [134, 324] on span "Quantum" at bounding box center [144, 319] width 50 height 18
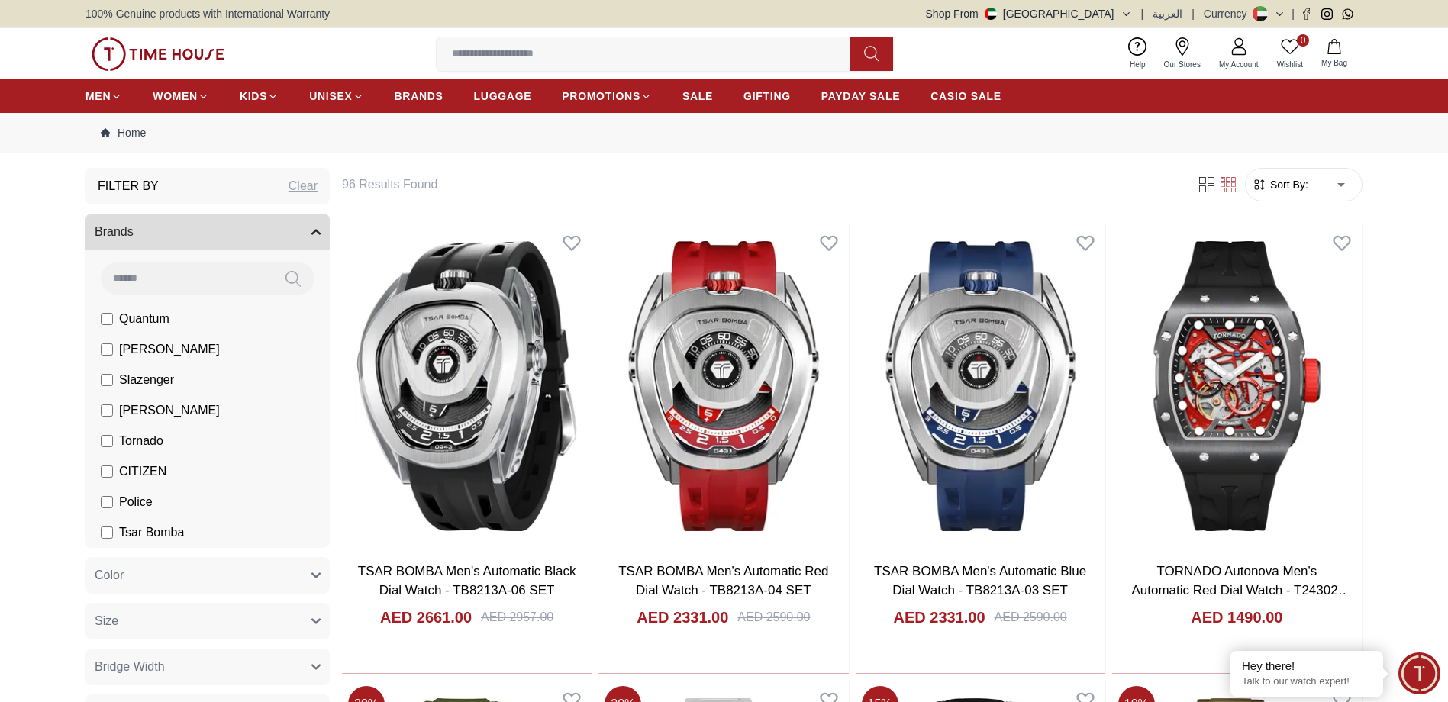
click at [296, 190] on div "Clear" at bounding box center [303, 186] width 29 height 18
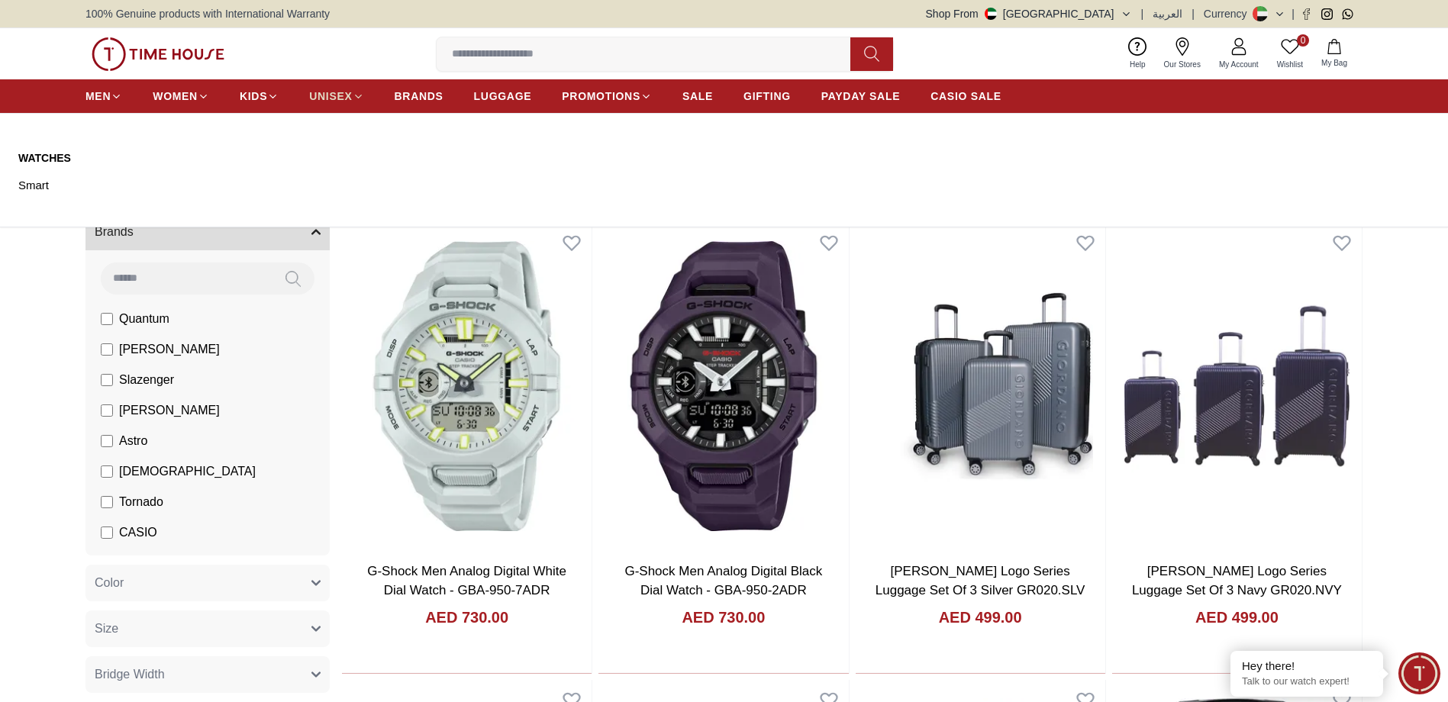
click at [327, 91] on span "UNISEX" at bounding box center [330, 96] width 43 height 15
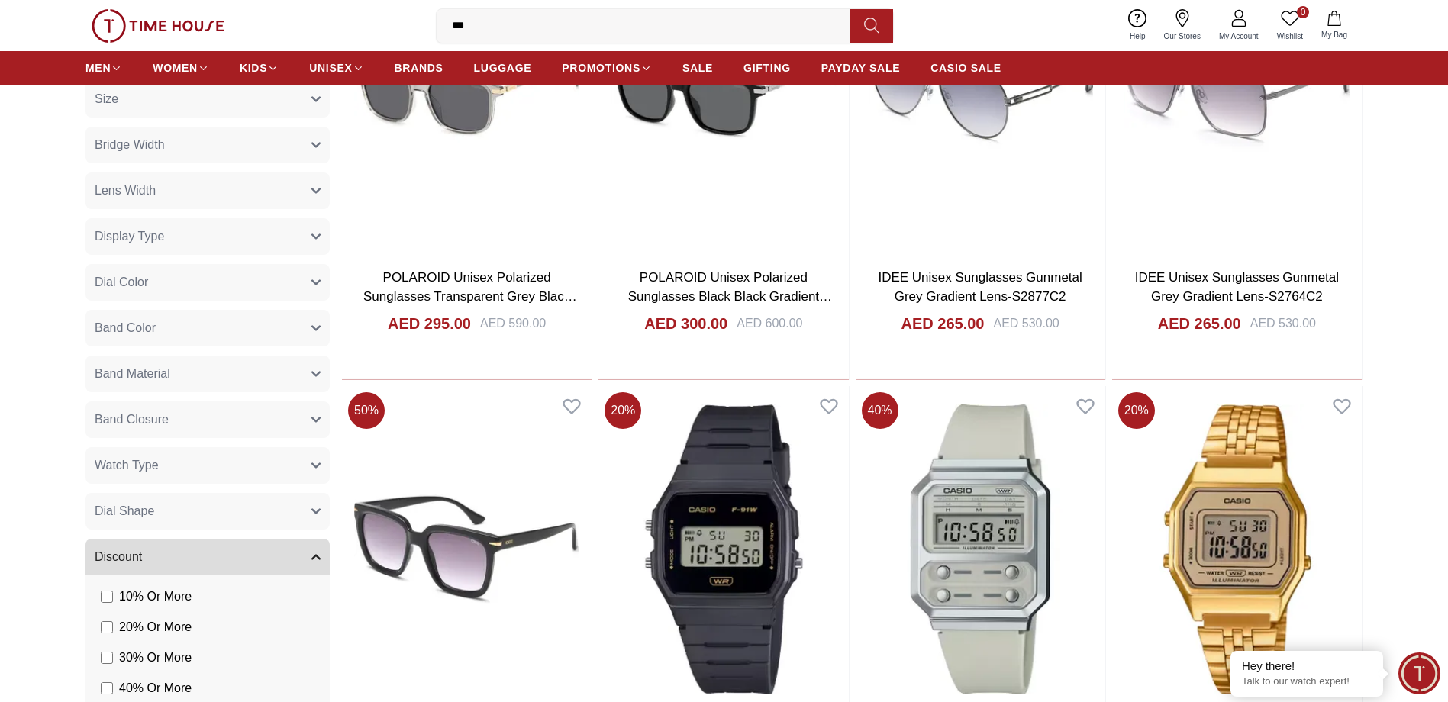
scroll to position [1832, 0]
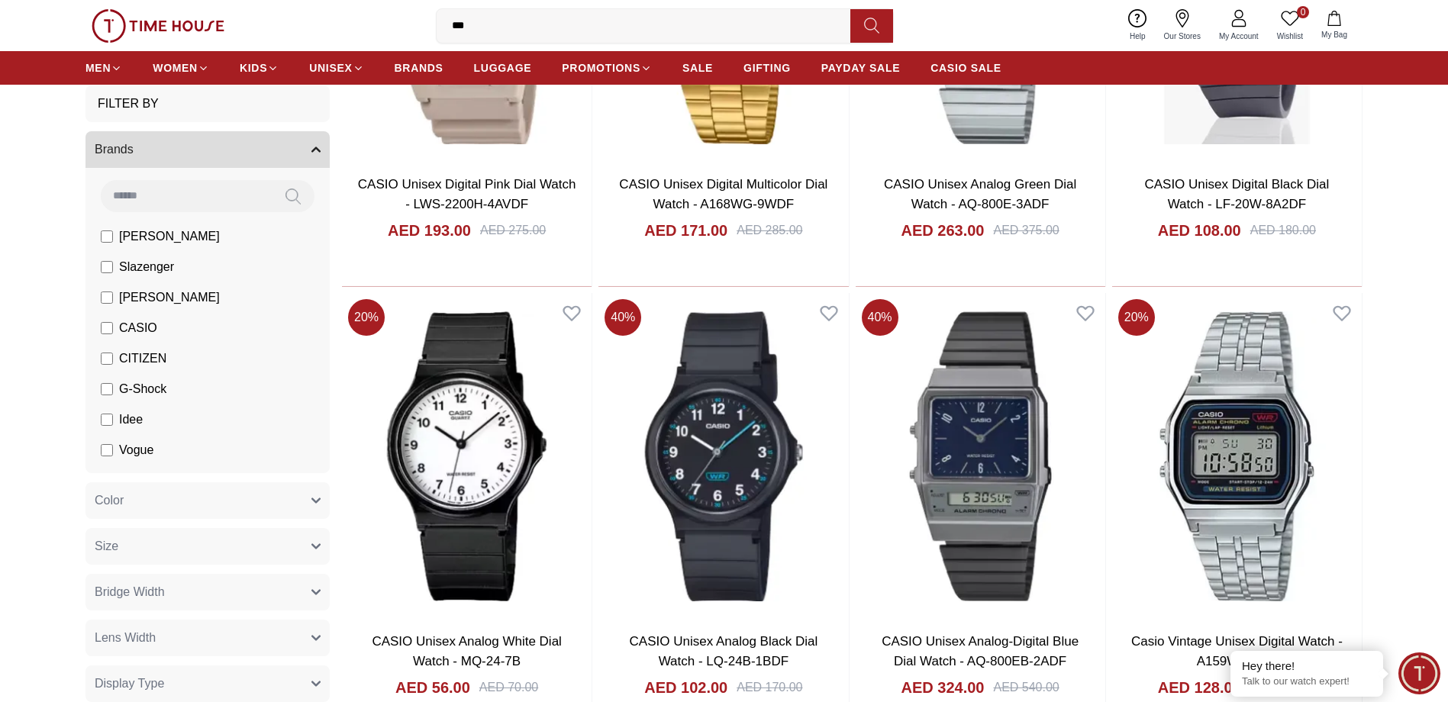
scroll to position [3587, 0]
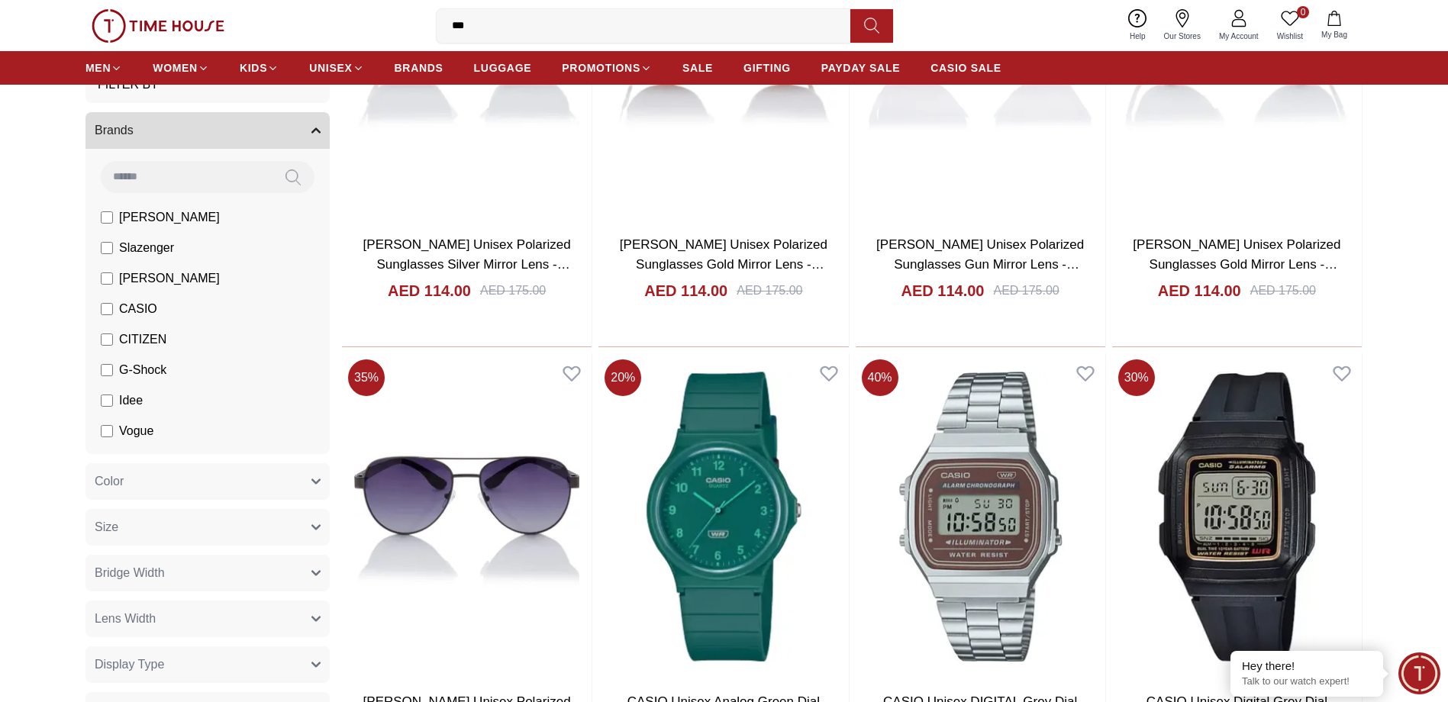
scroll to position [8625, 0]
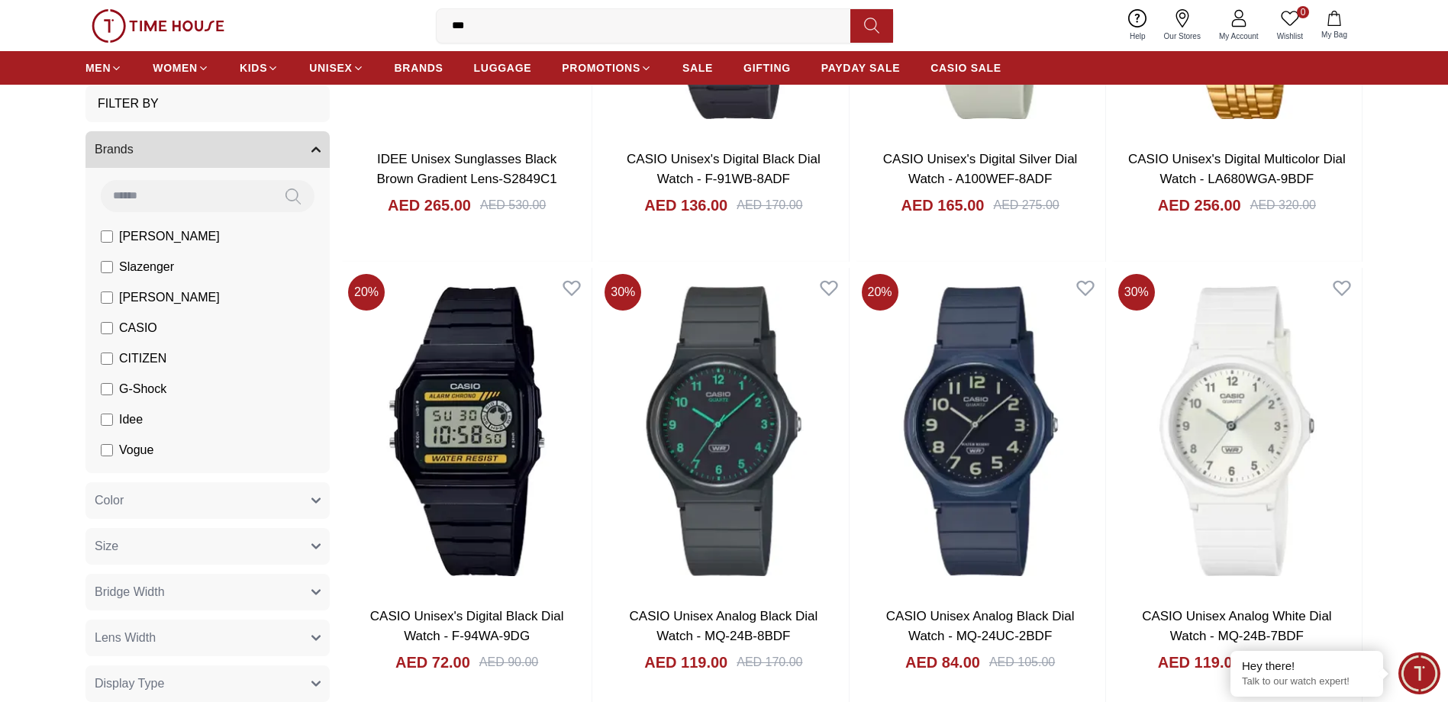
scroll to position [2213, 0]
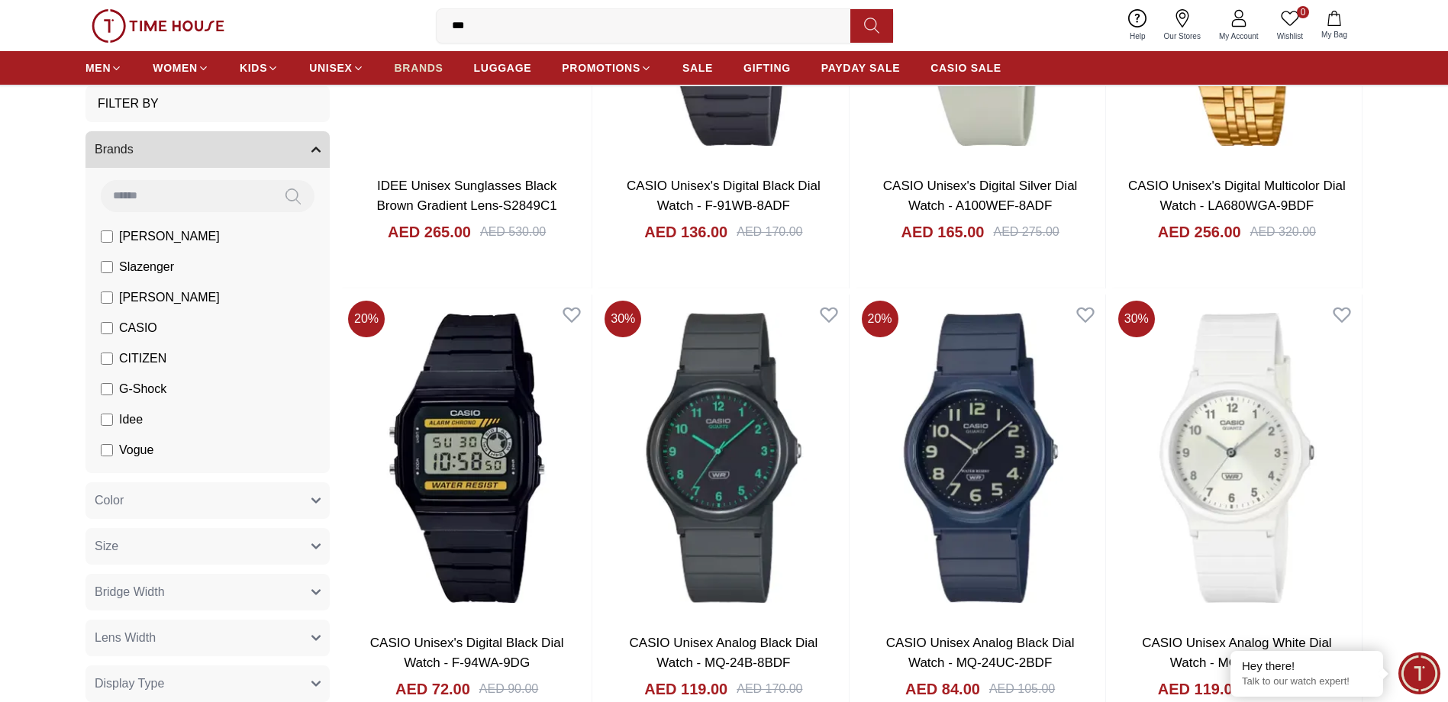
click at [415, 68] on span "BRANDS" at bounding box center [419, 67] width 49 height 15
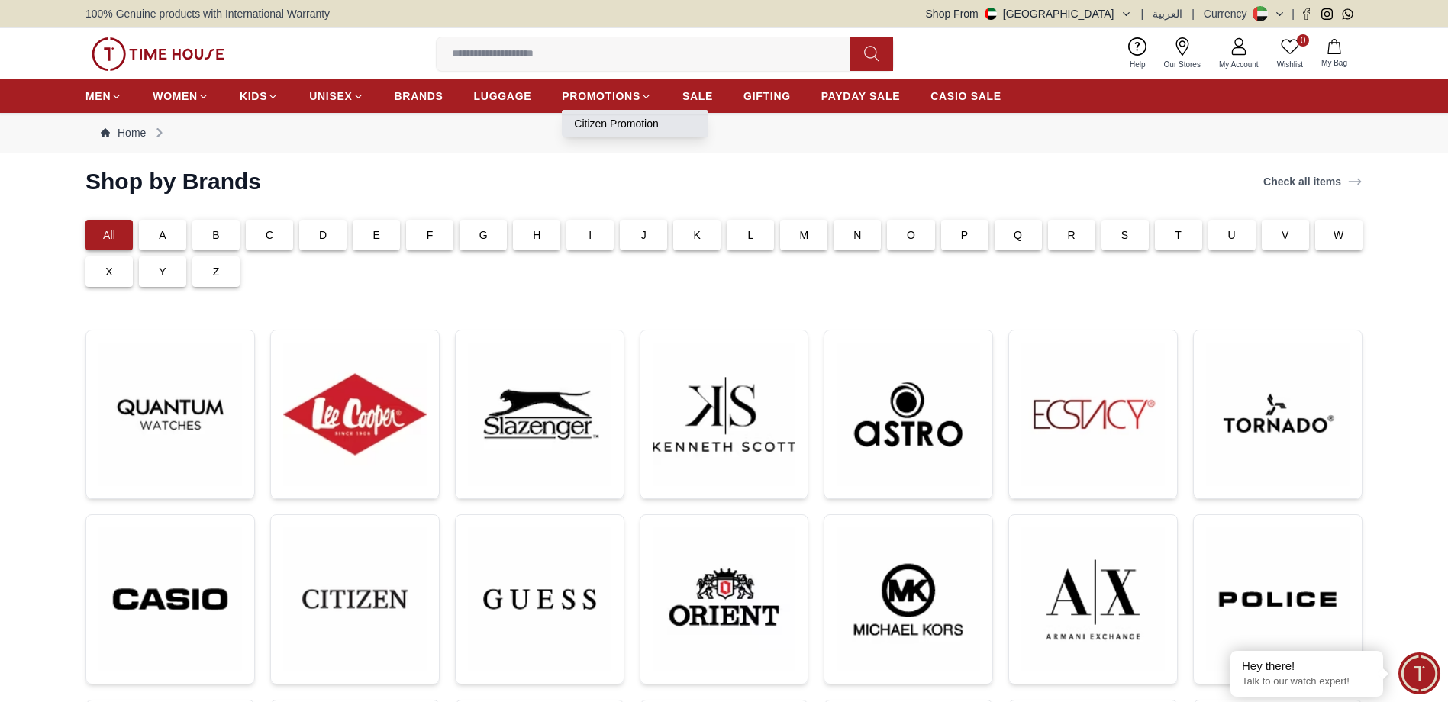
click at [605, 122] on link "Citizen Promotion" at bounding box center [635, 123] width 122 height 15
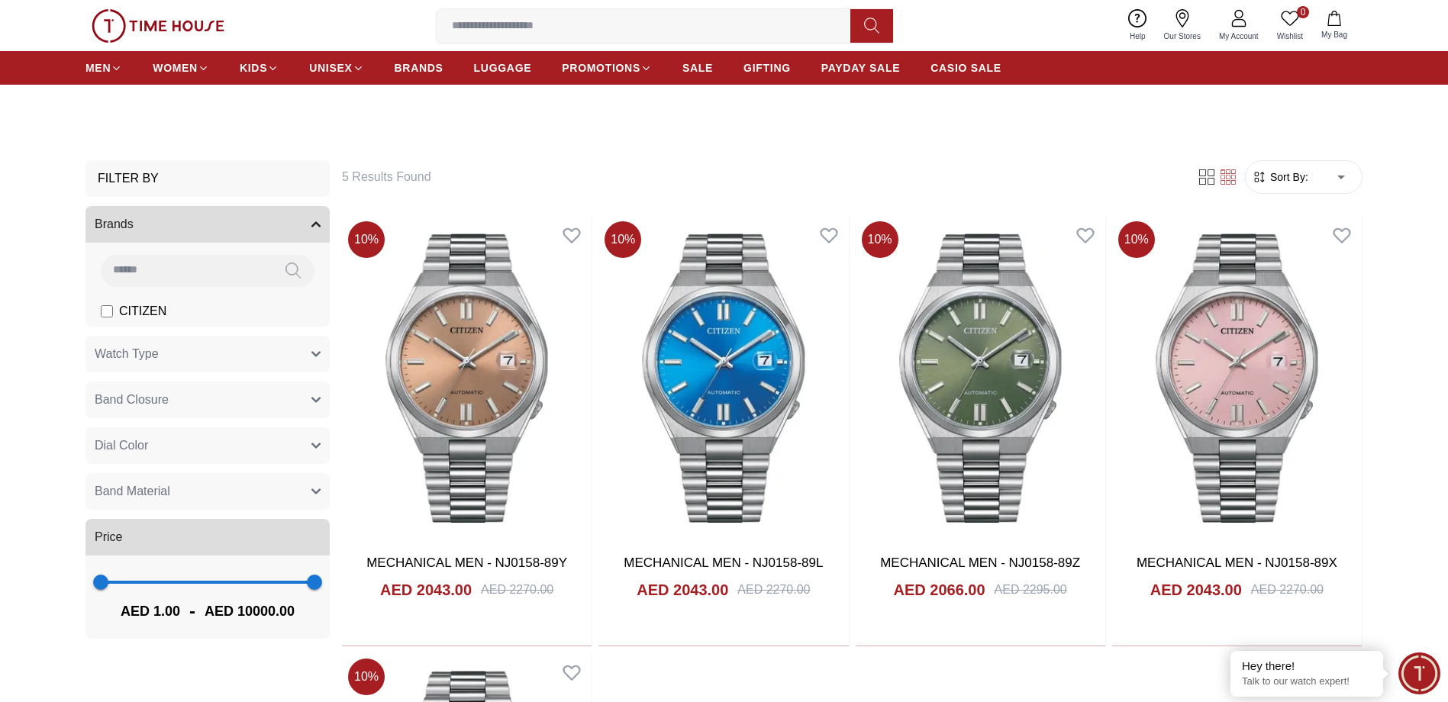
scroll to position [305, 0]
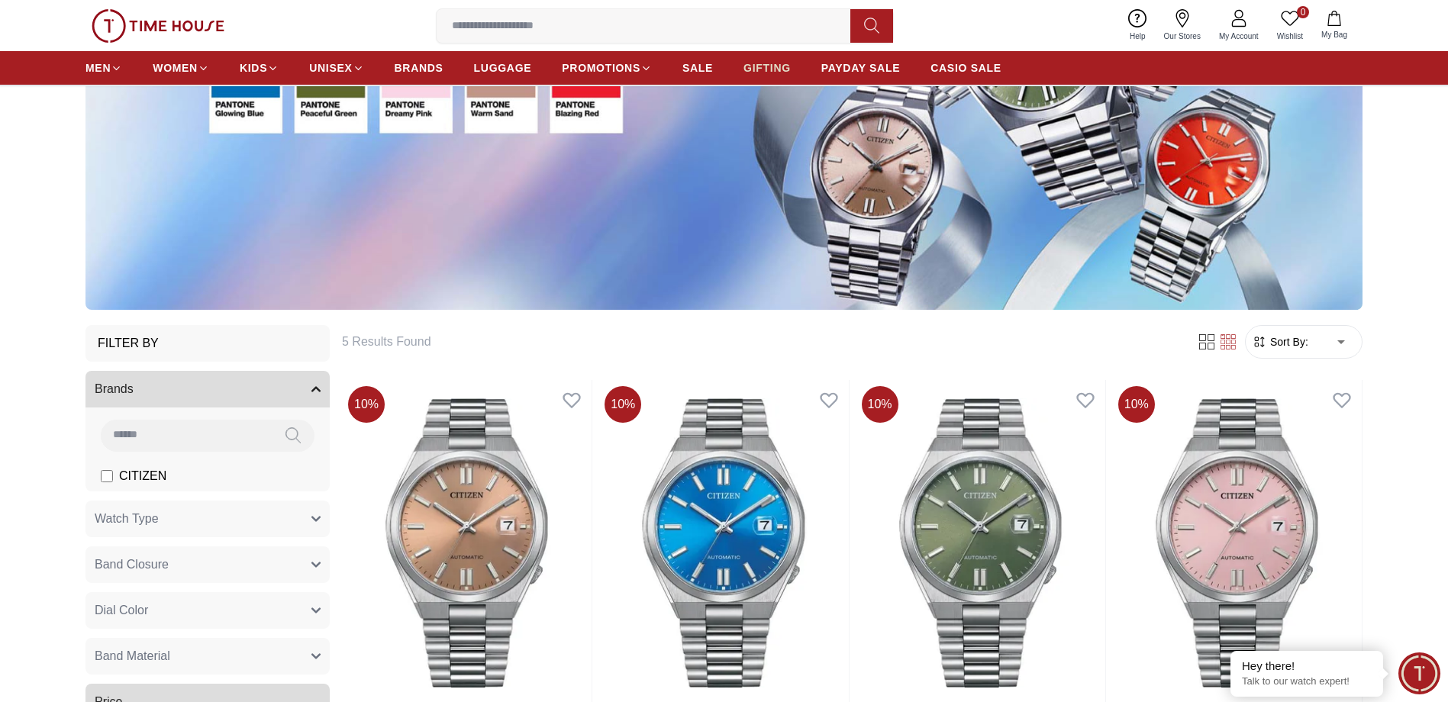
click at [774, 70] on span "GIFTING" at bounding box center [766, 67] width 47 height 15
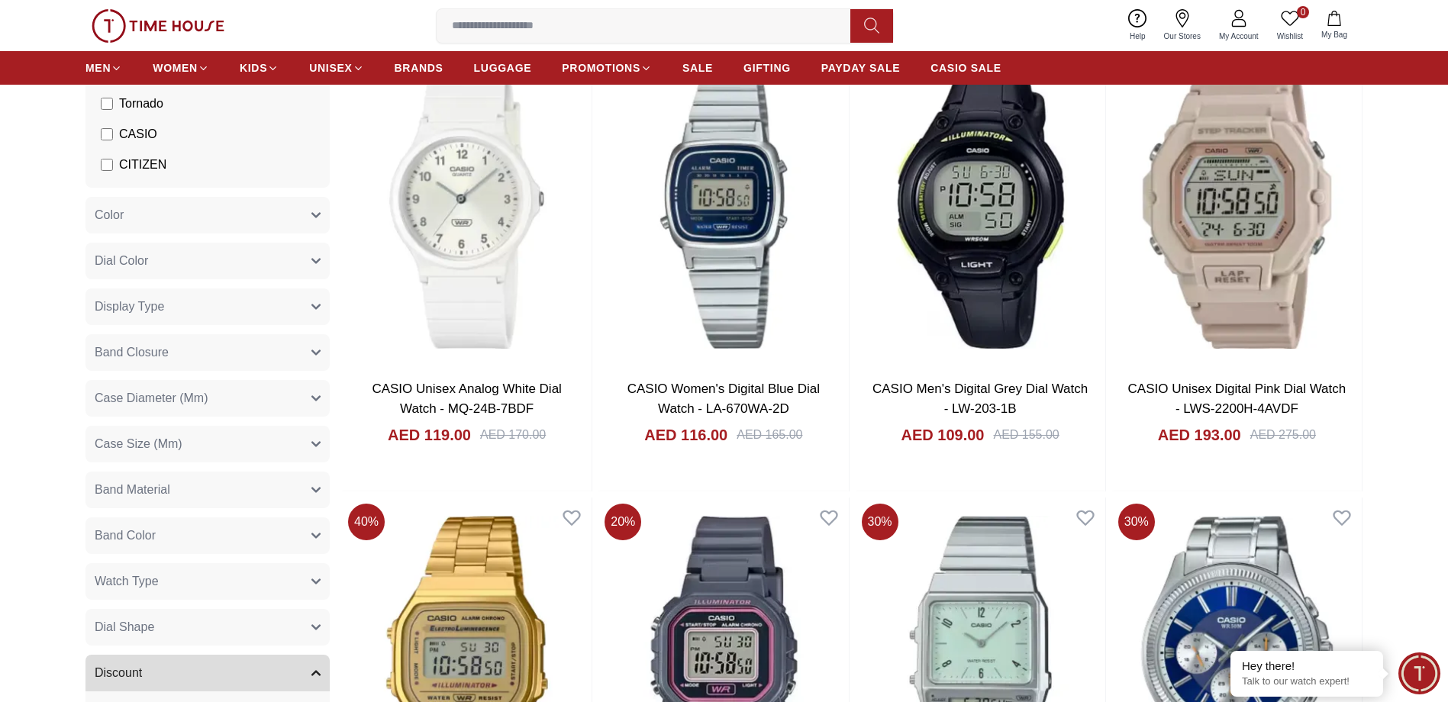
scroll to position [4427, 0]
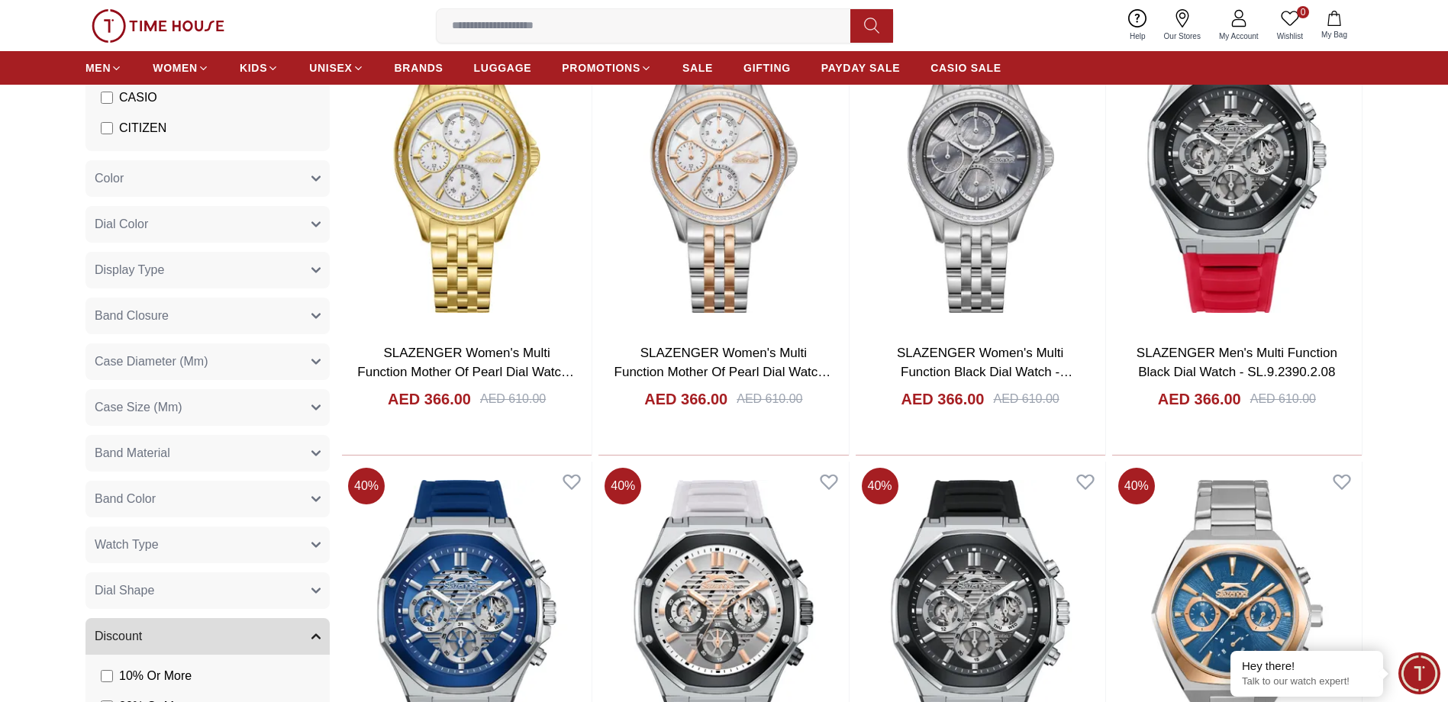
scroll to position [6793, 0]
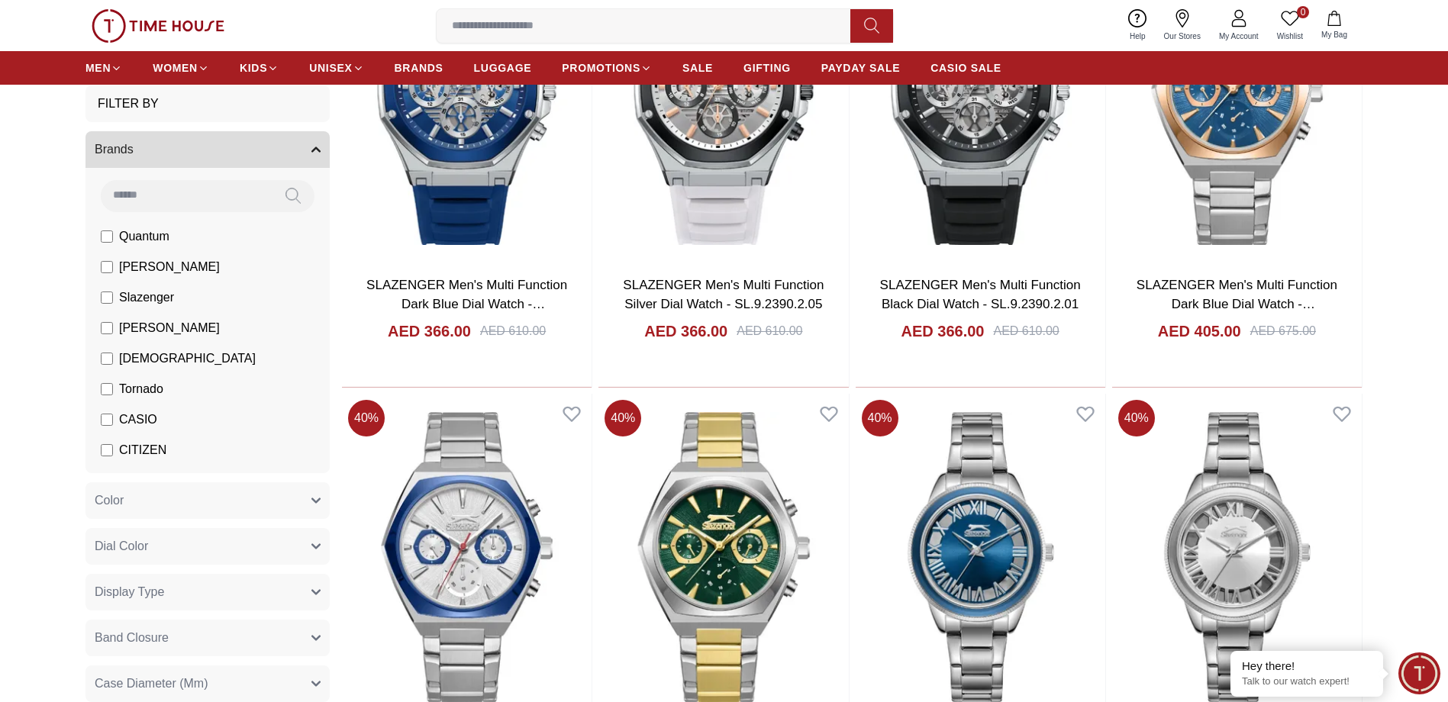
scroll to position [7327, 0]
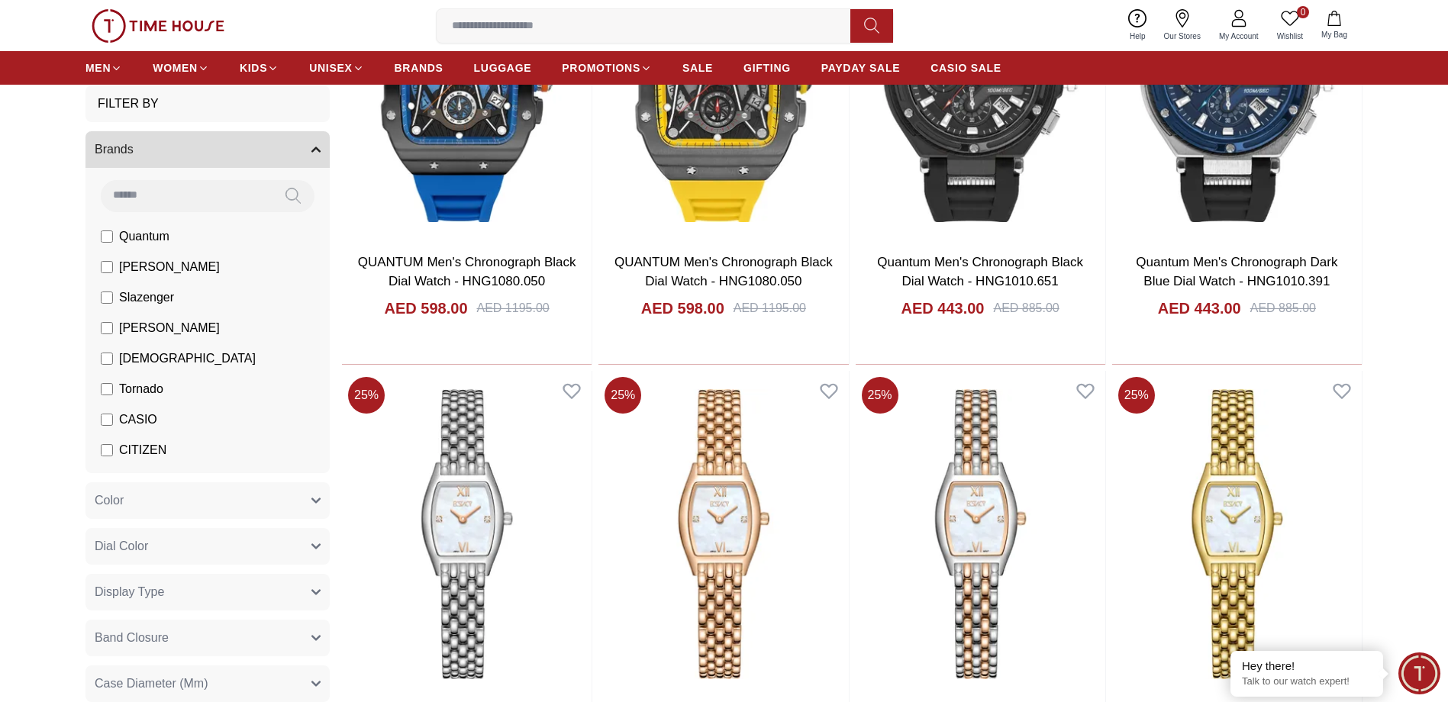
scroll to position [10991, 0]
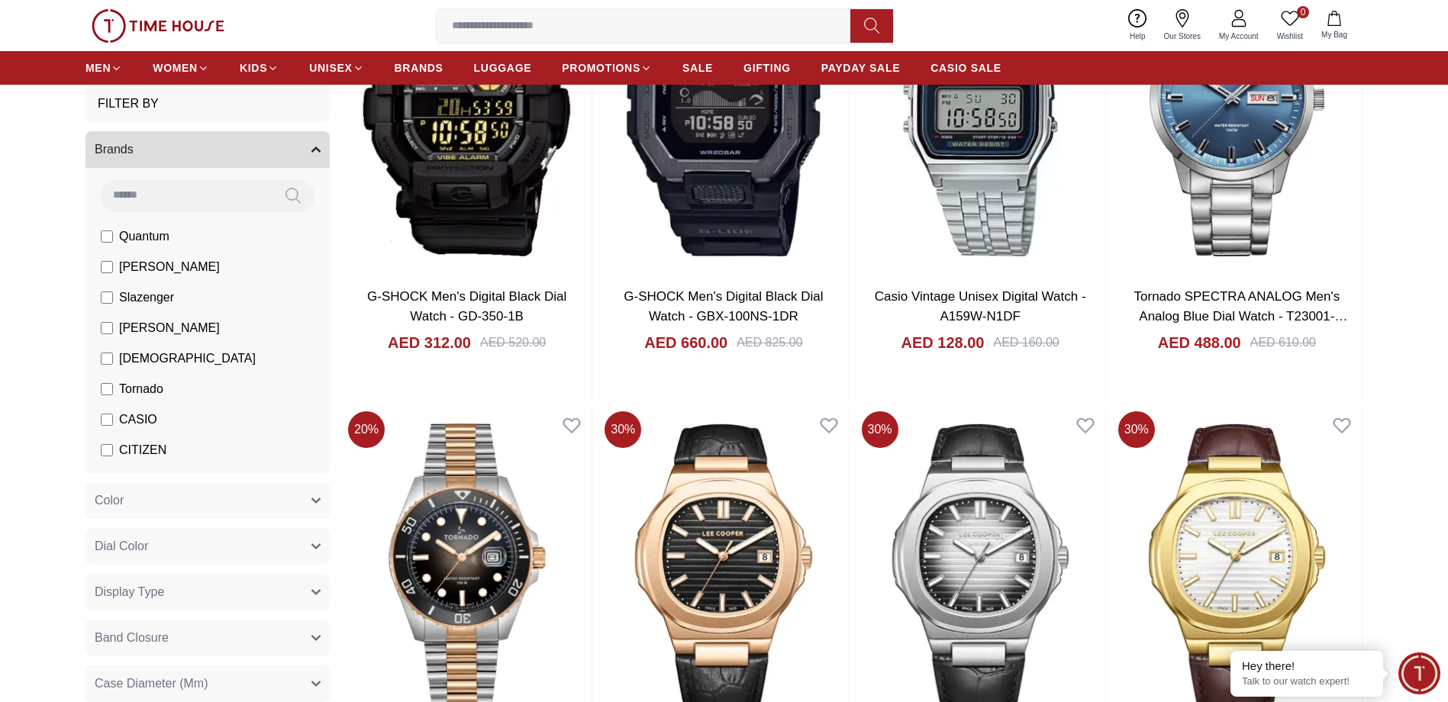
scroll to position [12517, 0]
